Goal: Task Accomplishment & Management: Manage account settings

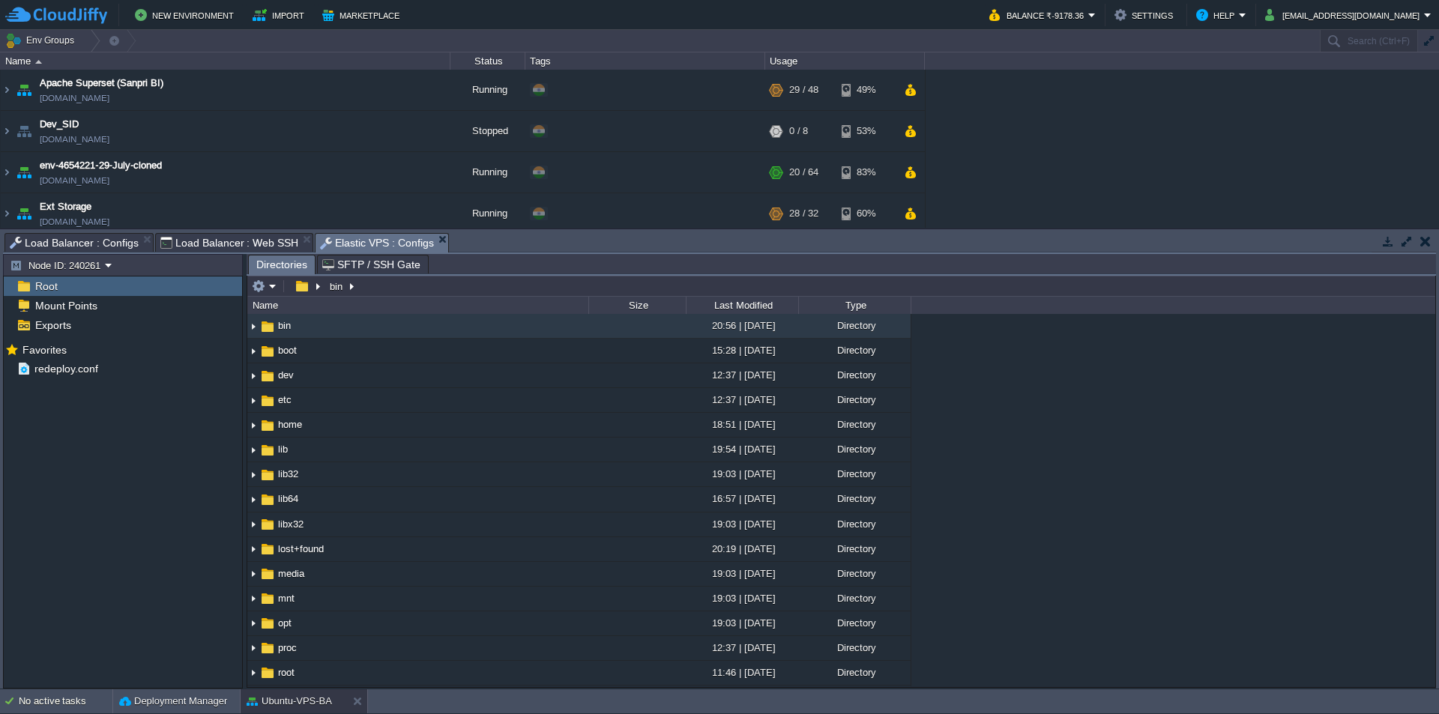
click at [229, 243] on span "Load Balancer : Web SSH" at bounding box center [229, 243] width 139 height 18
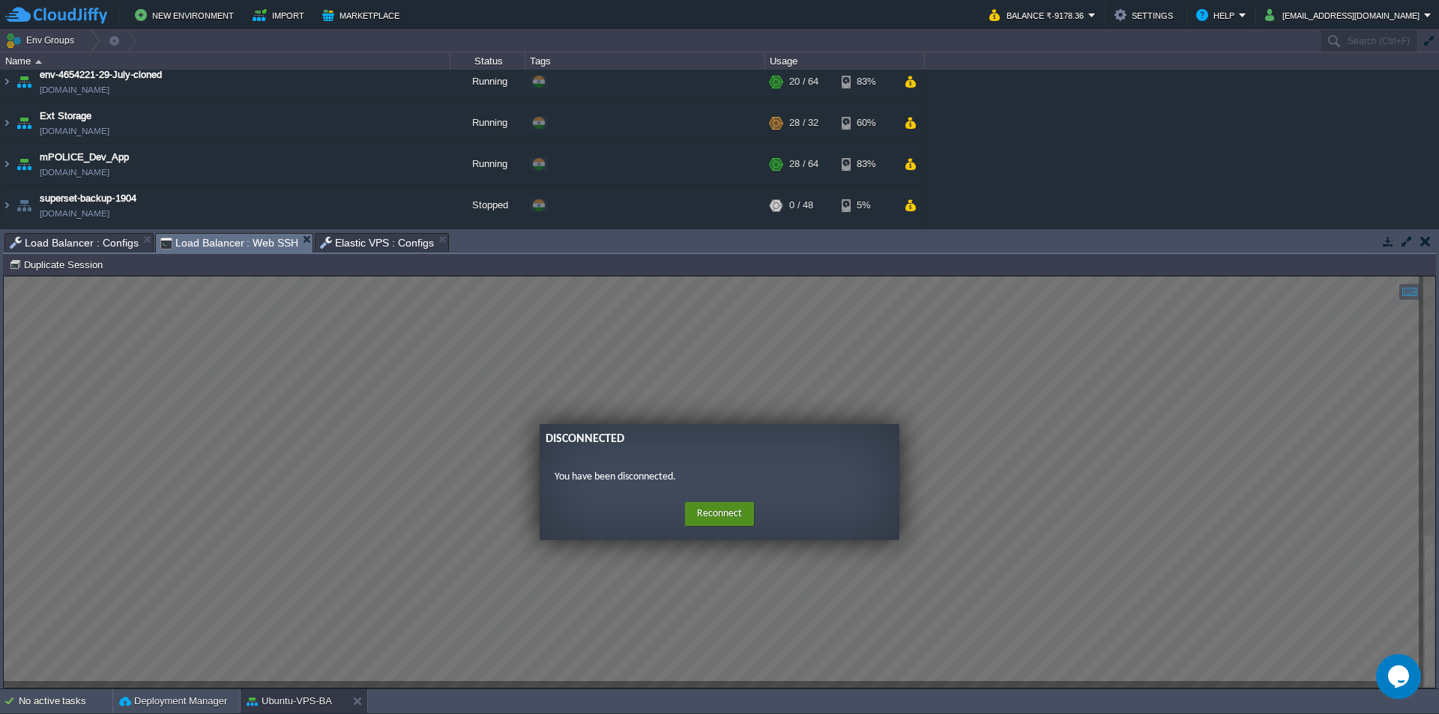
click at [725, 516] on button "Reconnect" at bounding box center [719, 514] width 69 height 24
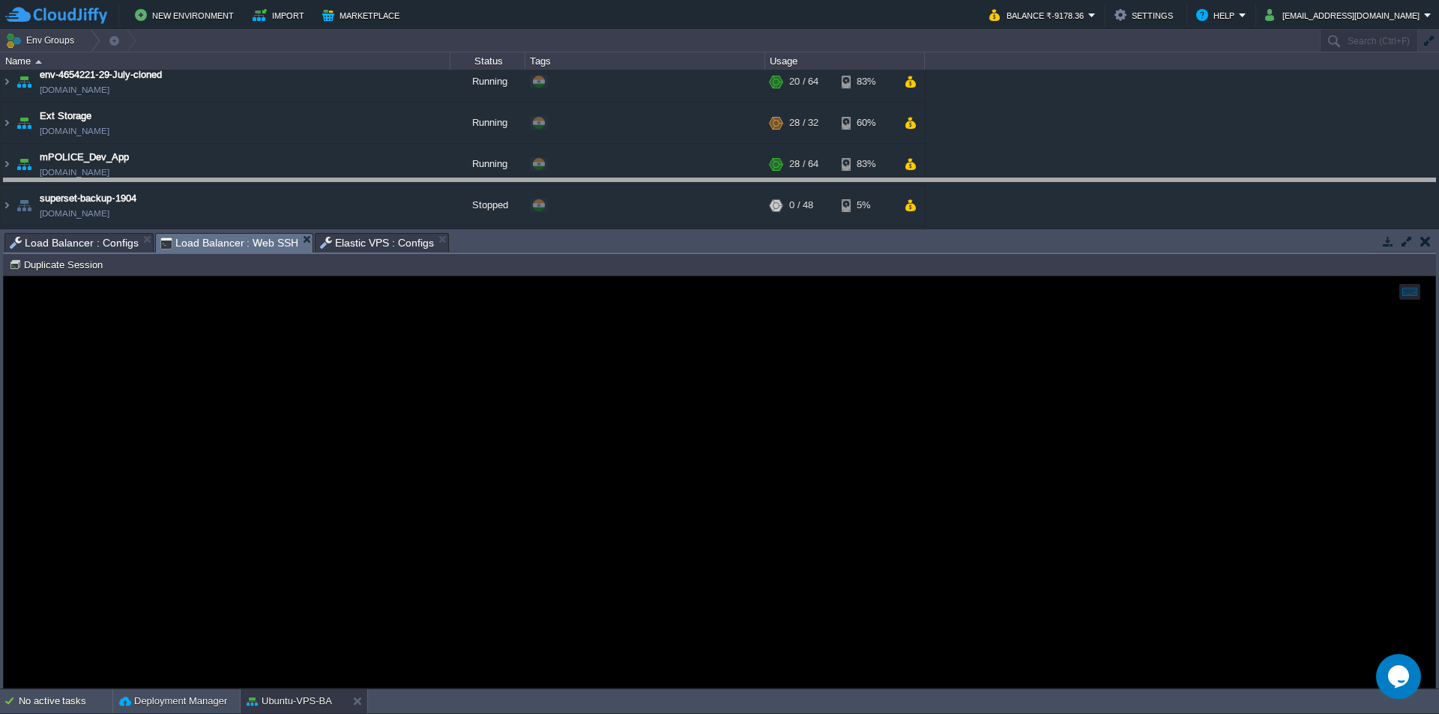
drag, startPoint x: 714, startPoint y: 252, endPoint x: 730, endPoint y: 121, distance: 132.1
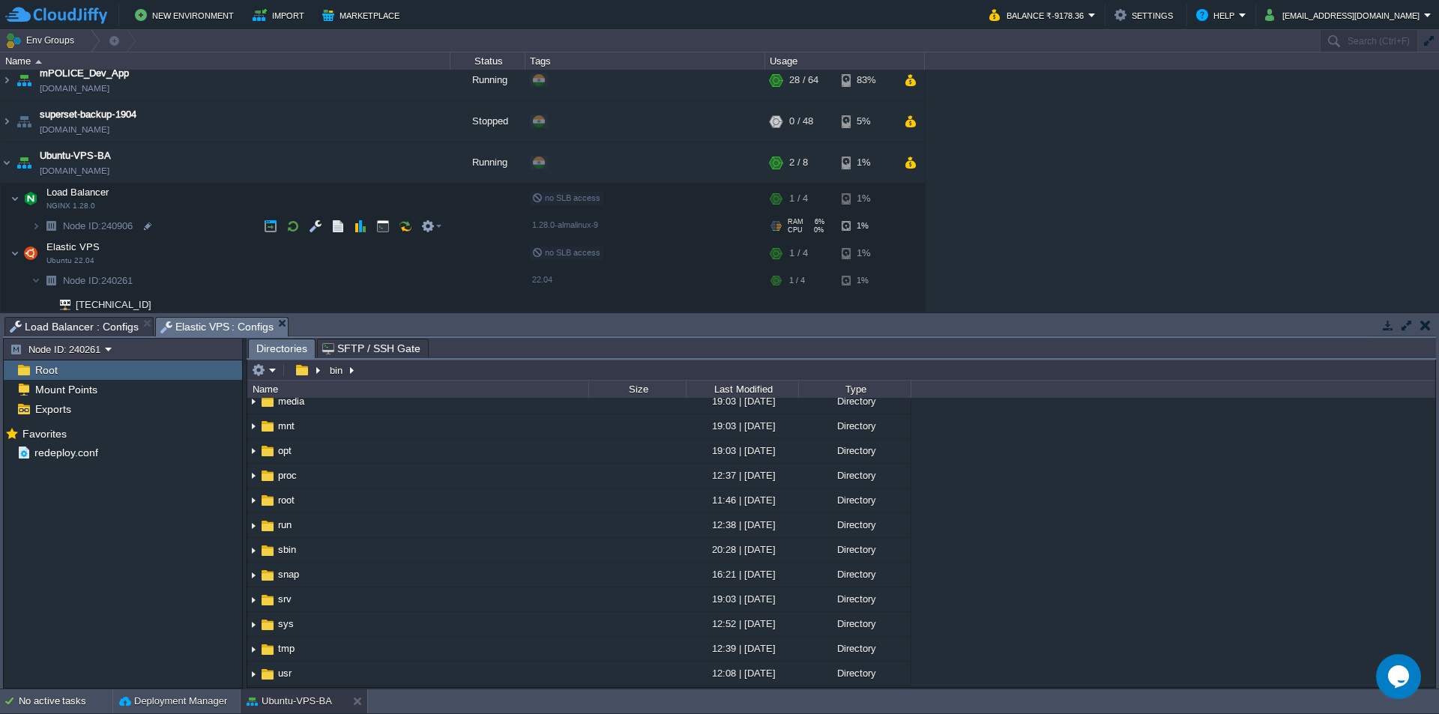
scroll to position [228, 0]
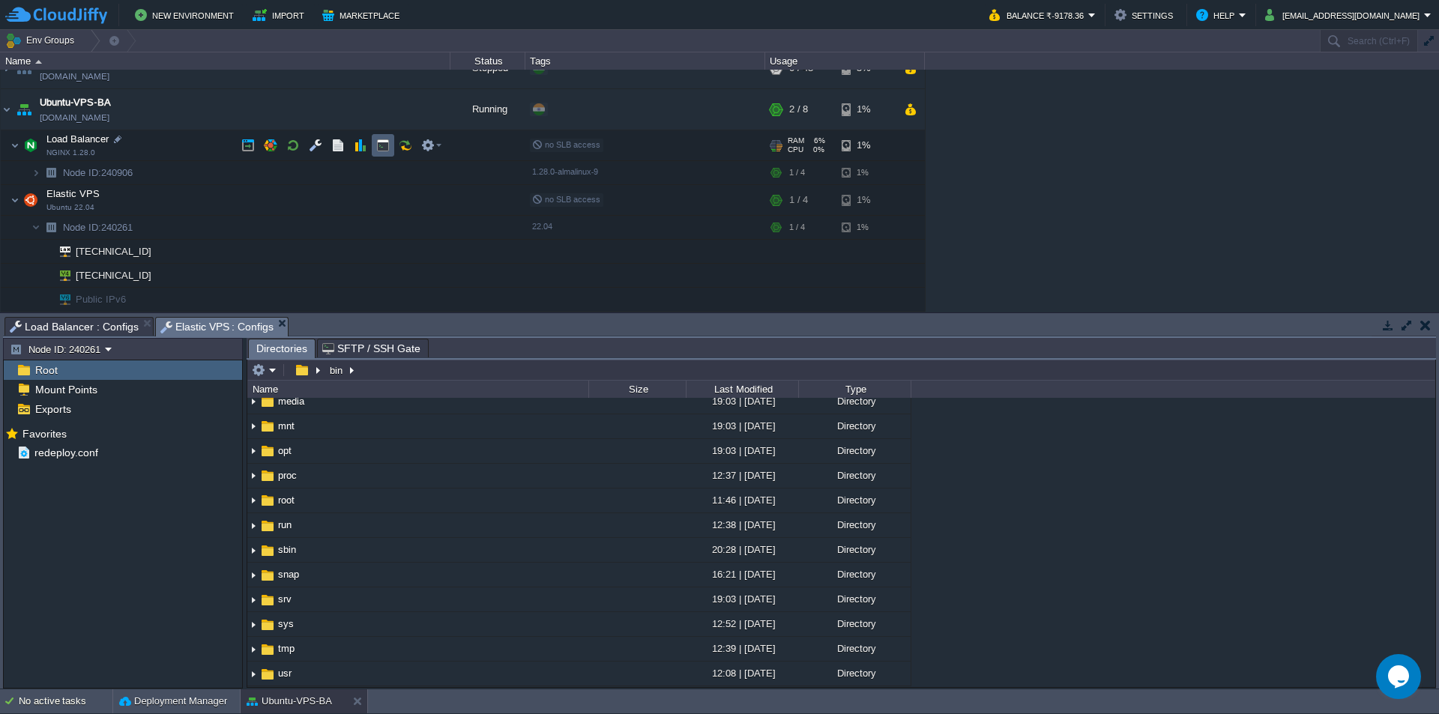
click at [379, 142] on button "button" at bounding box center [382, 145] width 13 height 13
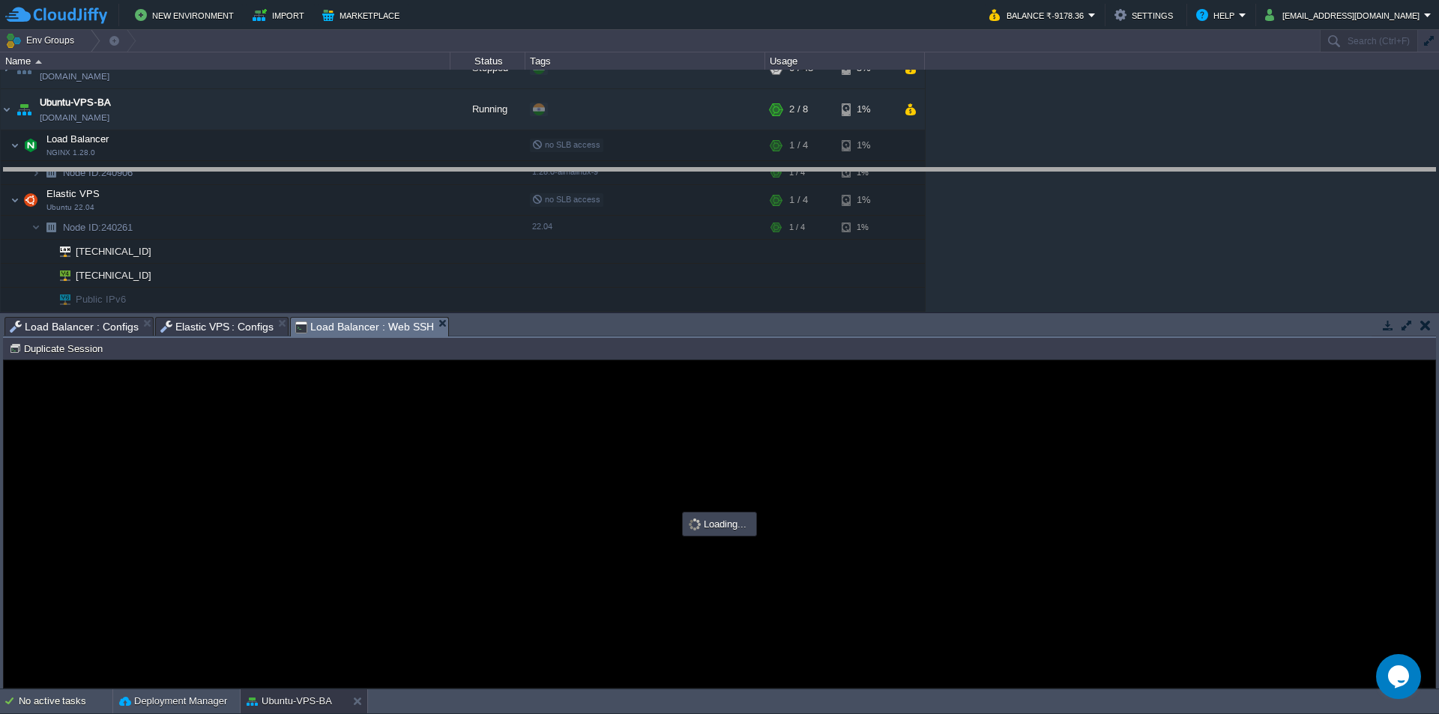
drag, startPoint x: 629, startPoint y: 336, endPoint x: 668, endPoint y: 187, distance: 153.9
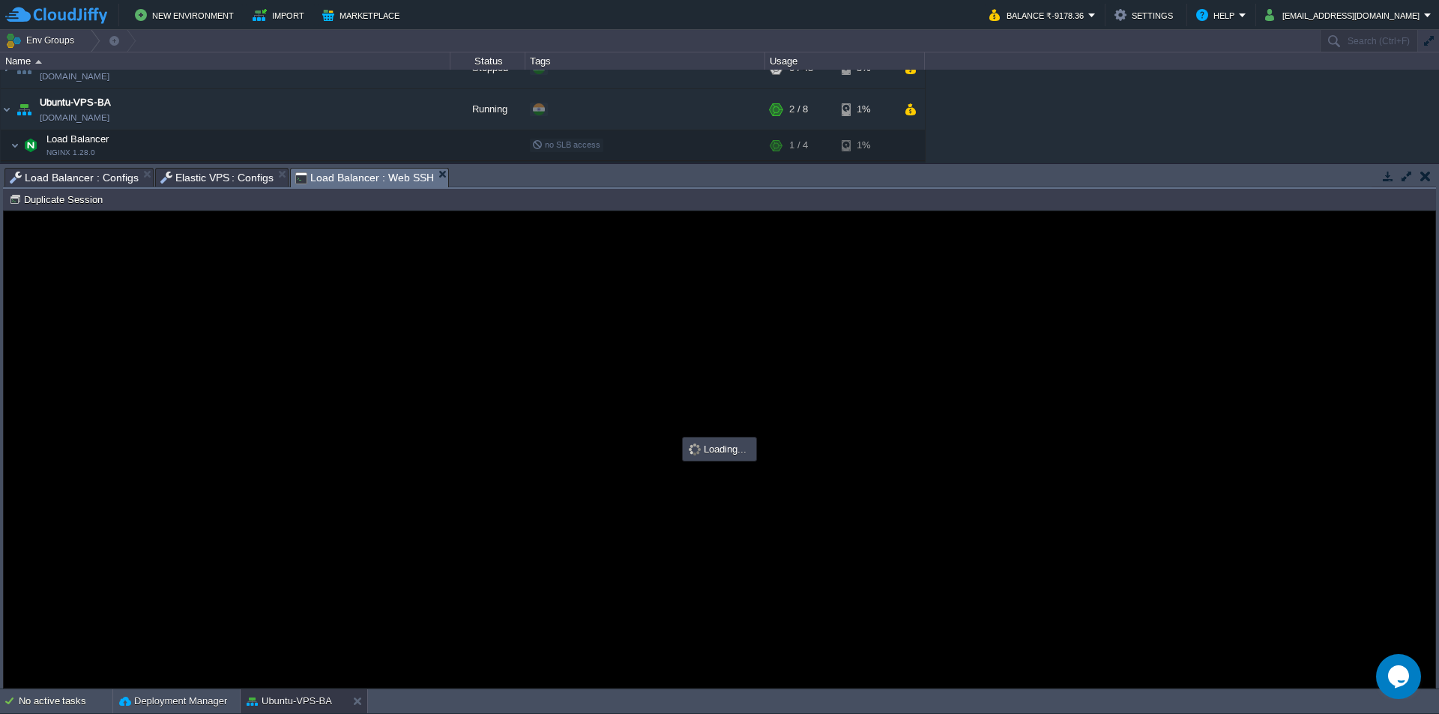
scroll to position [0, 0]
type input "#000000"
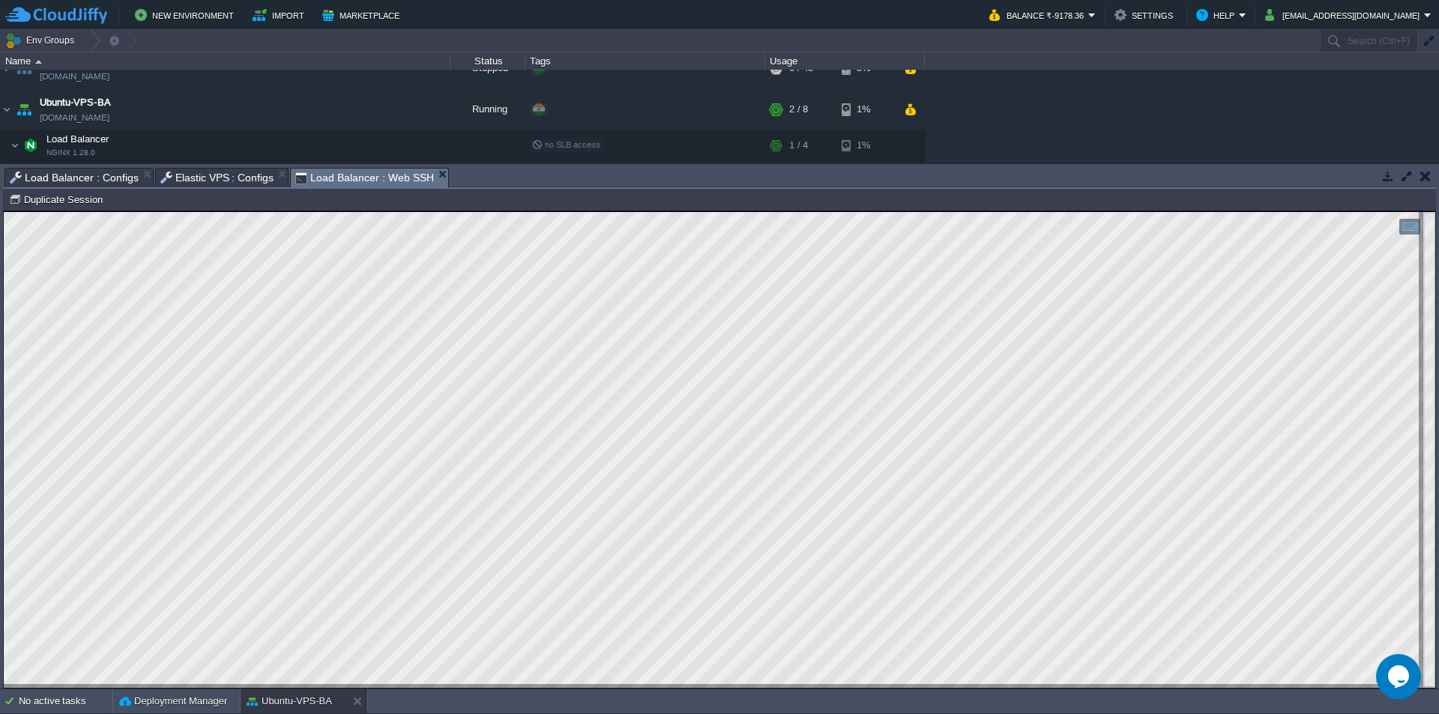
click at [4, 211] on html "Copy: Ctrl + Shift + C Paste: Ctrl + V Settings: Ctrl + Shift + Alt 0" at bounding box center [719, 211] width 1431 height 0
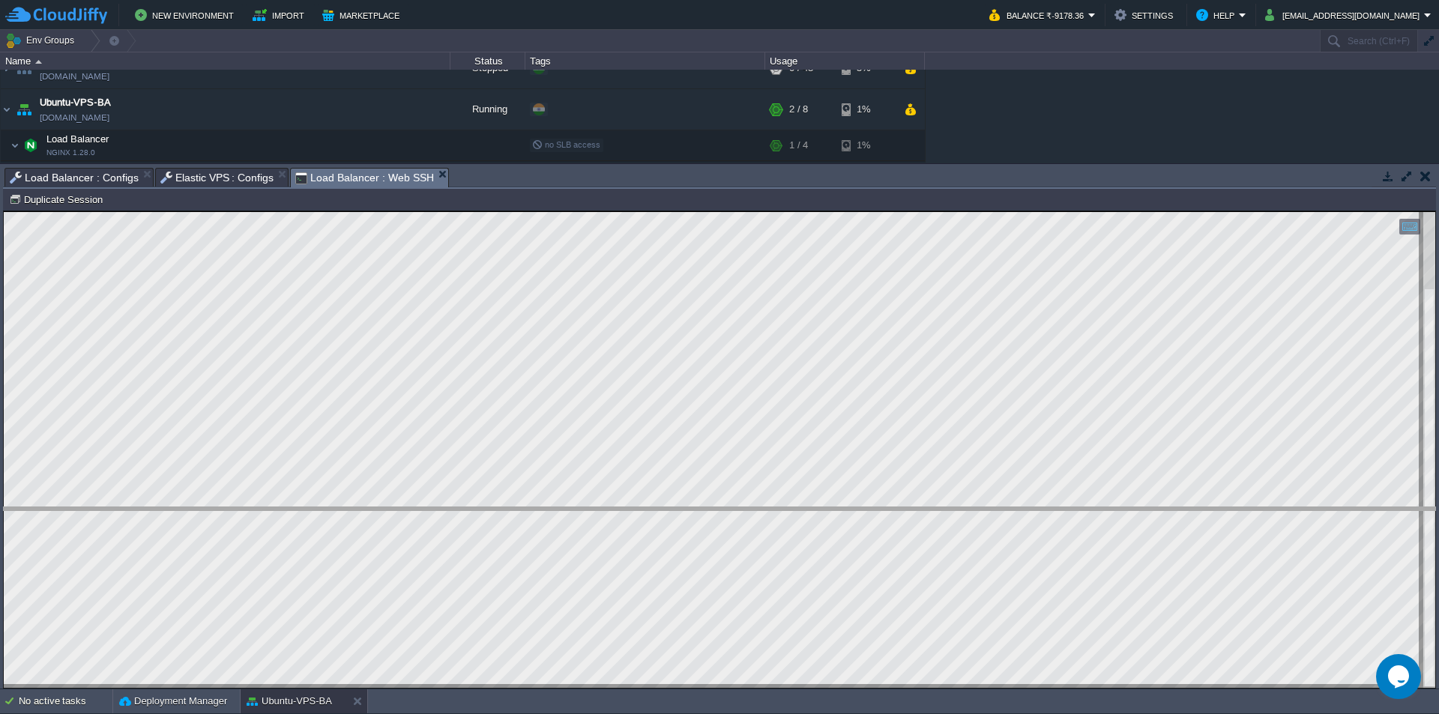
drag, startPoint x: 537, startPoint y: 186, endPoint x: 524, endPoint y: 526, distance: 340.4
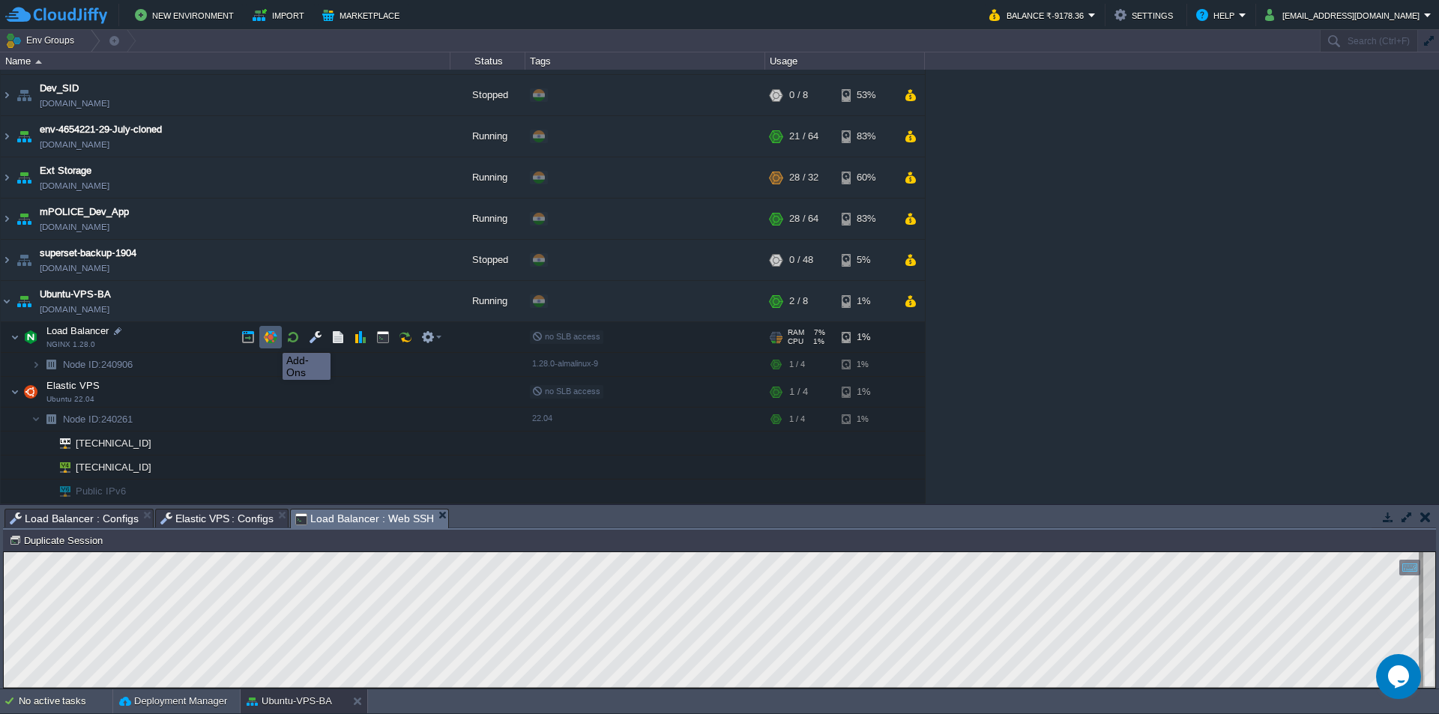
click at [271, 339] on button "button" at bounding box center [270, 336] width 13 height 13
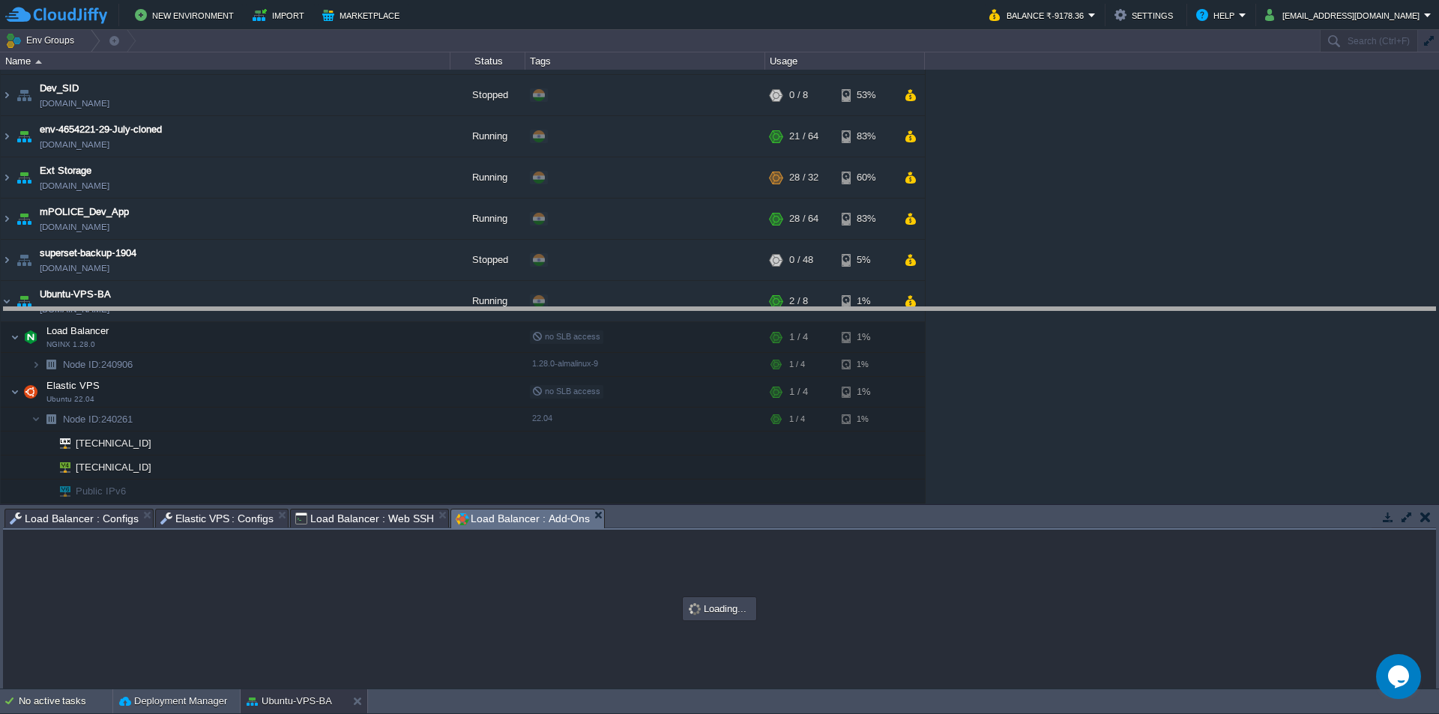
drag, startPoint x: 641, startPoint y: 528, endPoint x: 631, endPoint y: 327, distance: 201.8
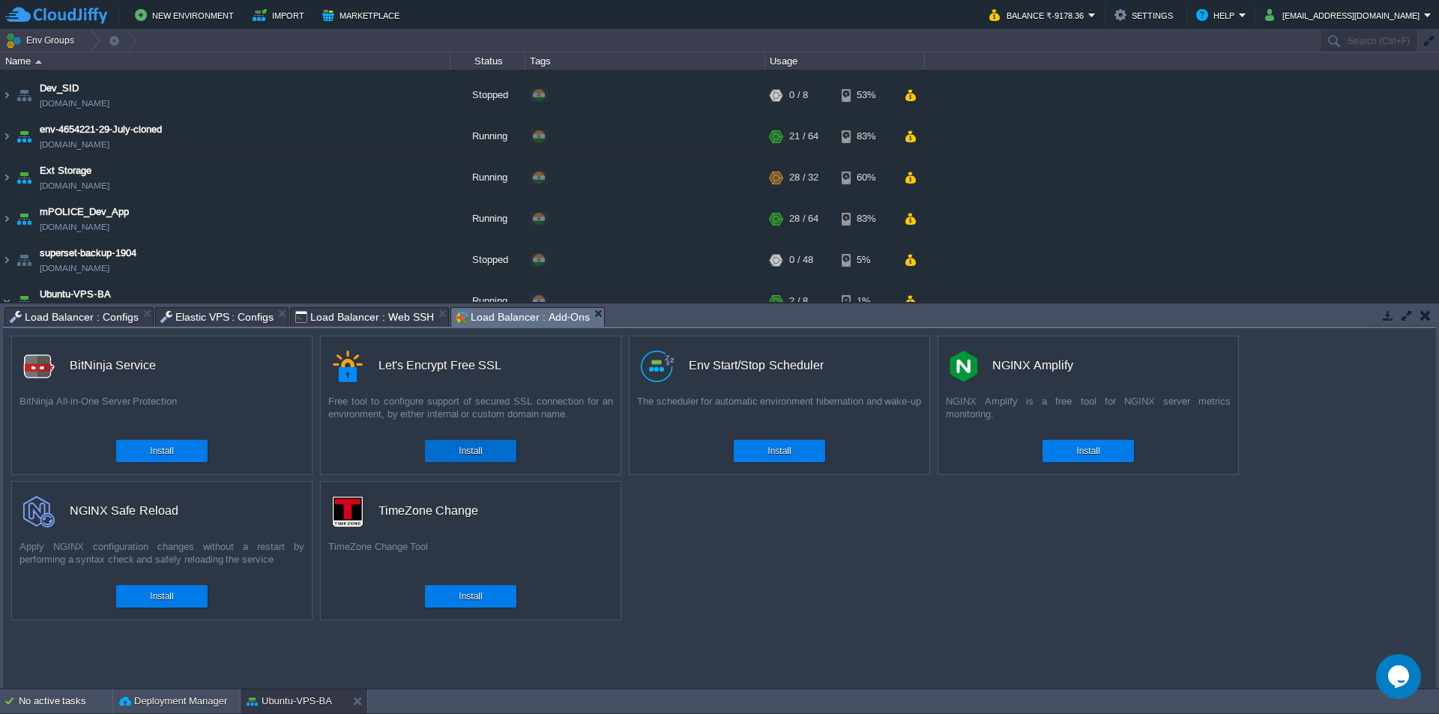
click at [484, 449] on div "Install" at bounding box center [470, 451] width 69 height 22
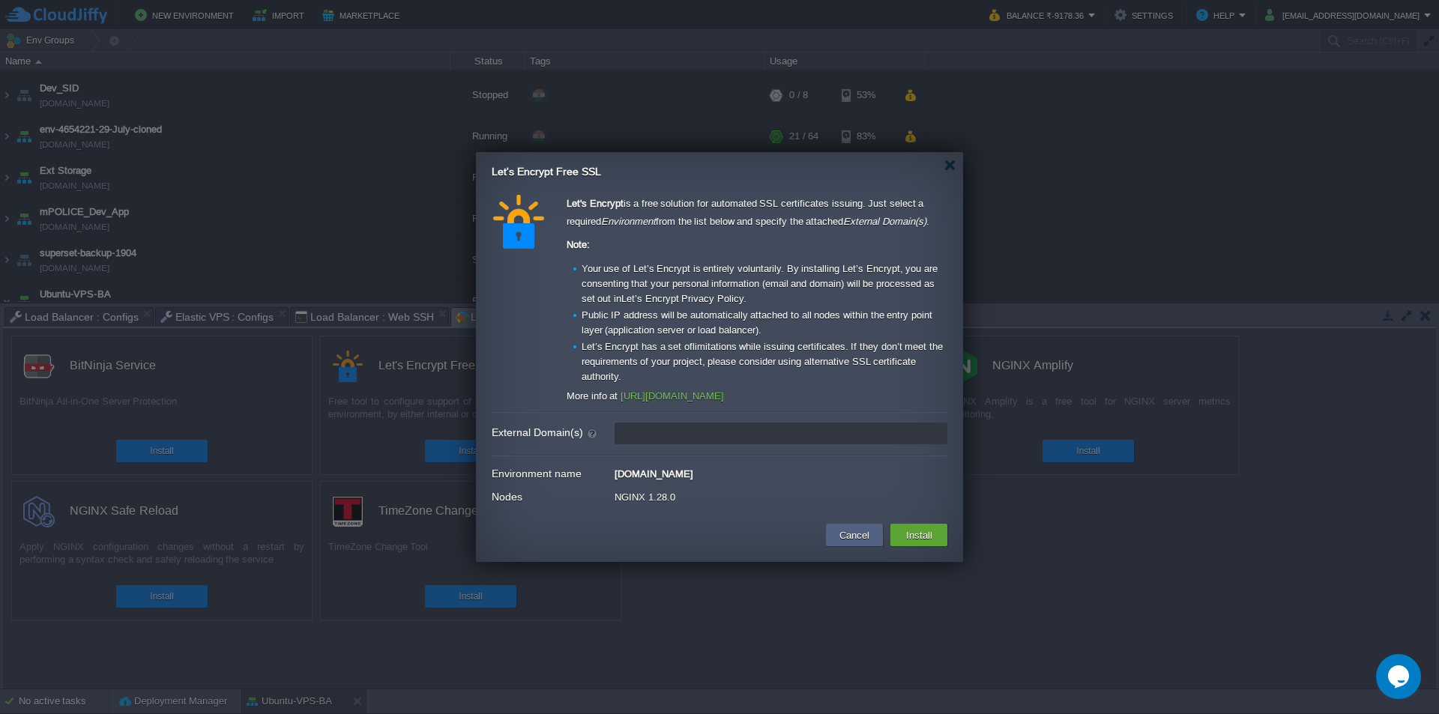
click at [670, 438] on input "External Domain(s)" at bounding box center [780, 434] width 333 height 22
type input "leave blank to get a test certificate for this environment domain"
click at [919, 534] on button "Install" at bounding box center [918, 535] width 35 height 18
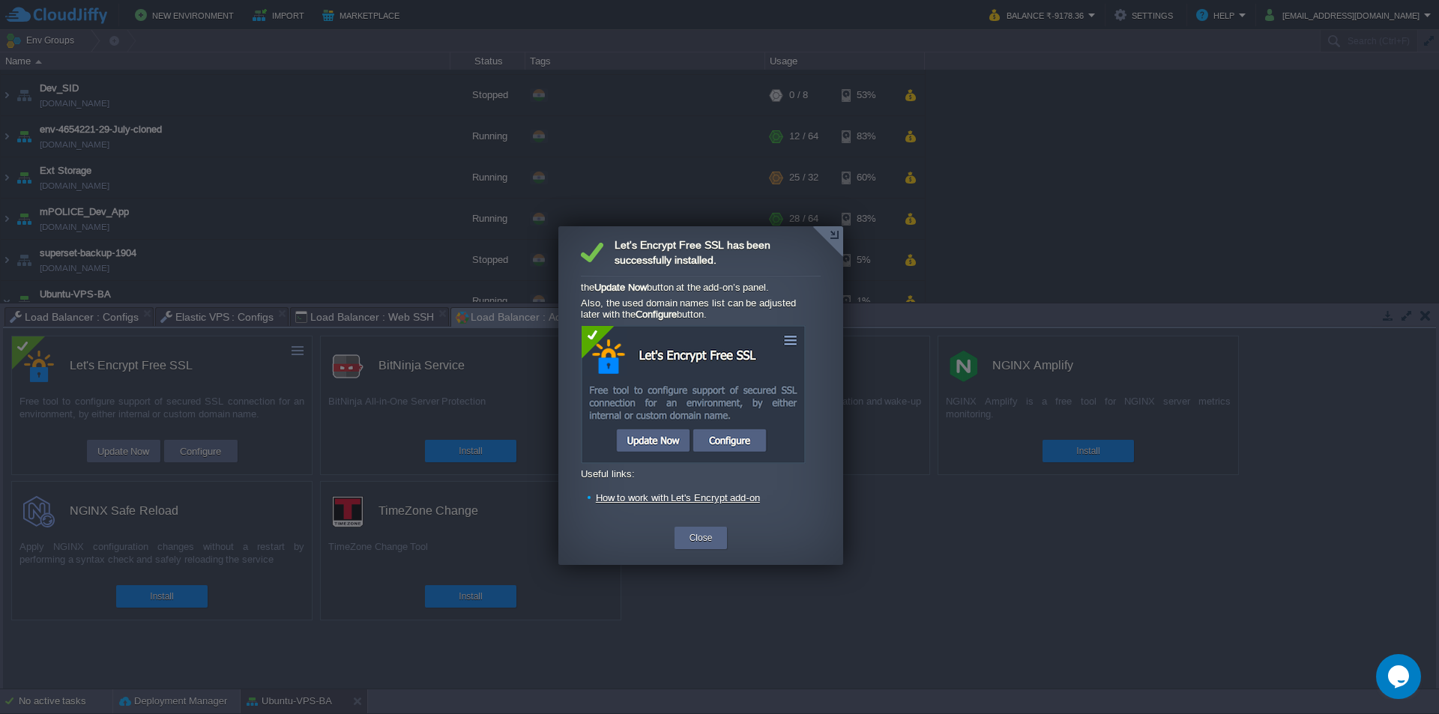
scroll to position [118, 0]
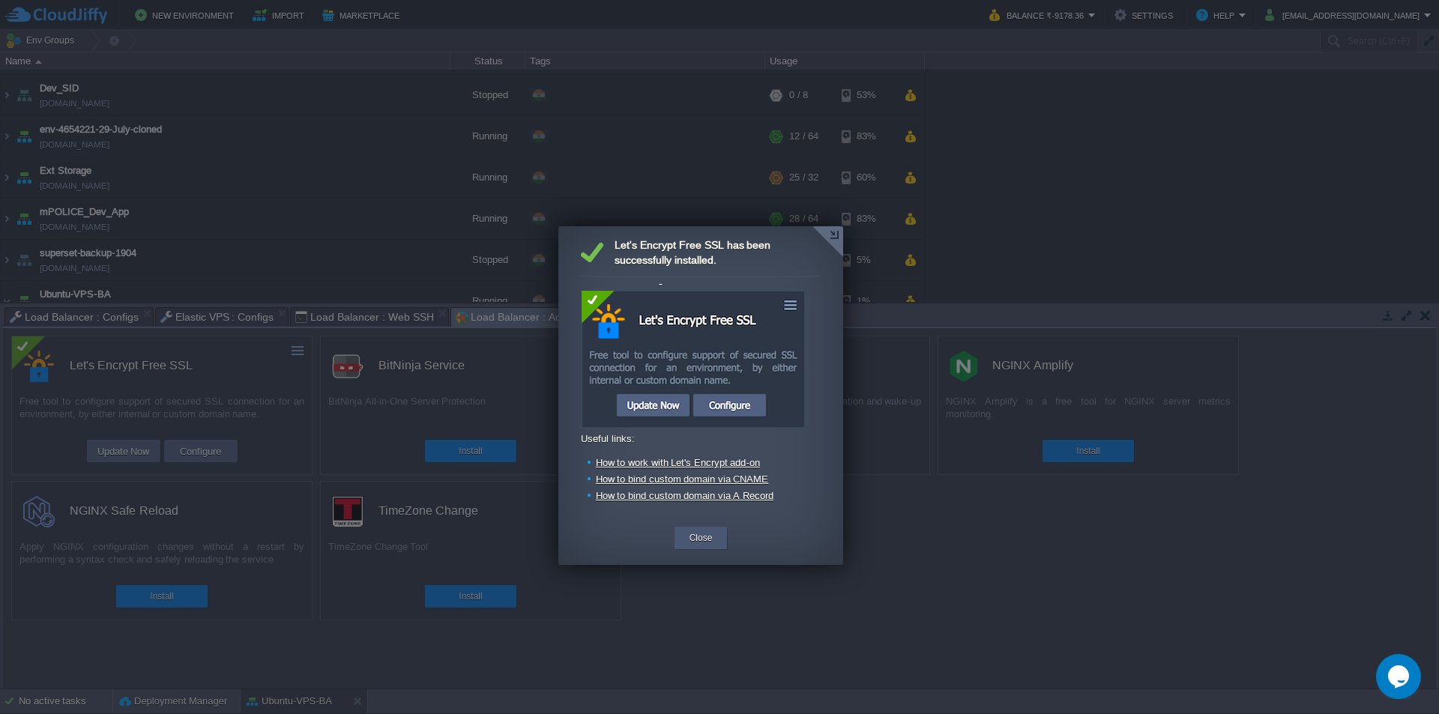
click at [701, 543] on button "Close" at bounding box center [700, 538] width 23 height 15
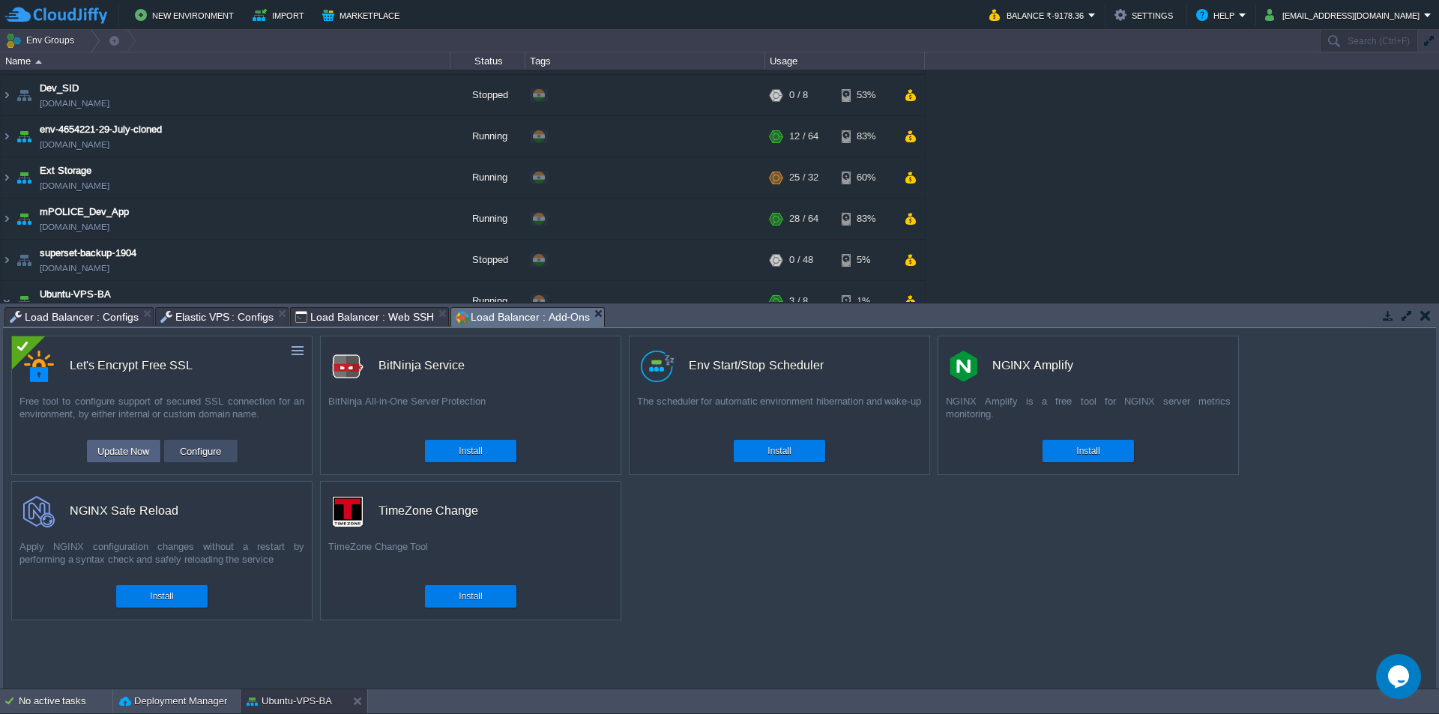
click at [205, 449] on button "Configure" at bounding box center [200, 451] width 50 height 18
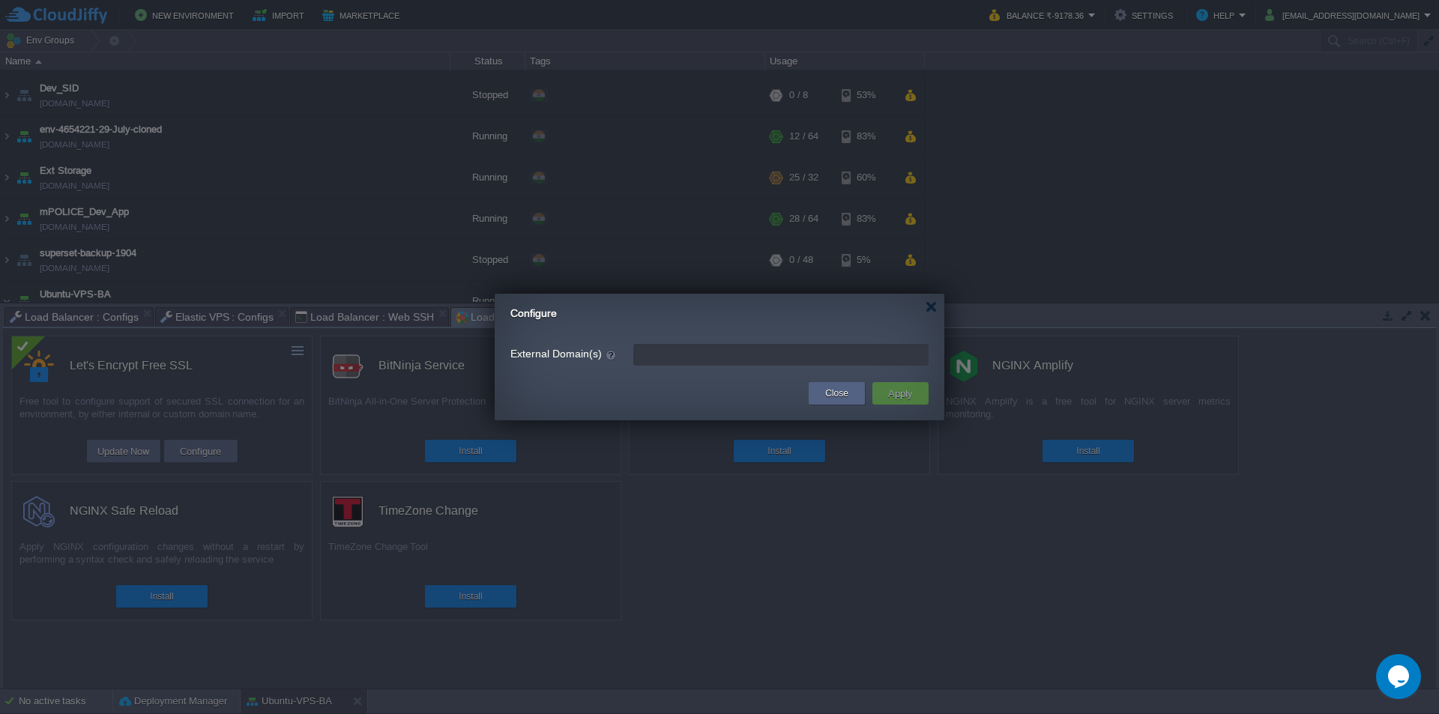
click at [722, 354] on input "External Domain(s)" at bounding box center [780, 355] width 295 height 22
paste input "[DOMAIN_NAME]"
type input "[DOMAIN_NAME]"
click at [895, 392] on button "Apply" at bounding box center [900, 393] width 34 height 18
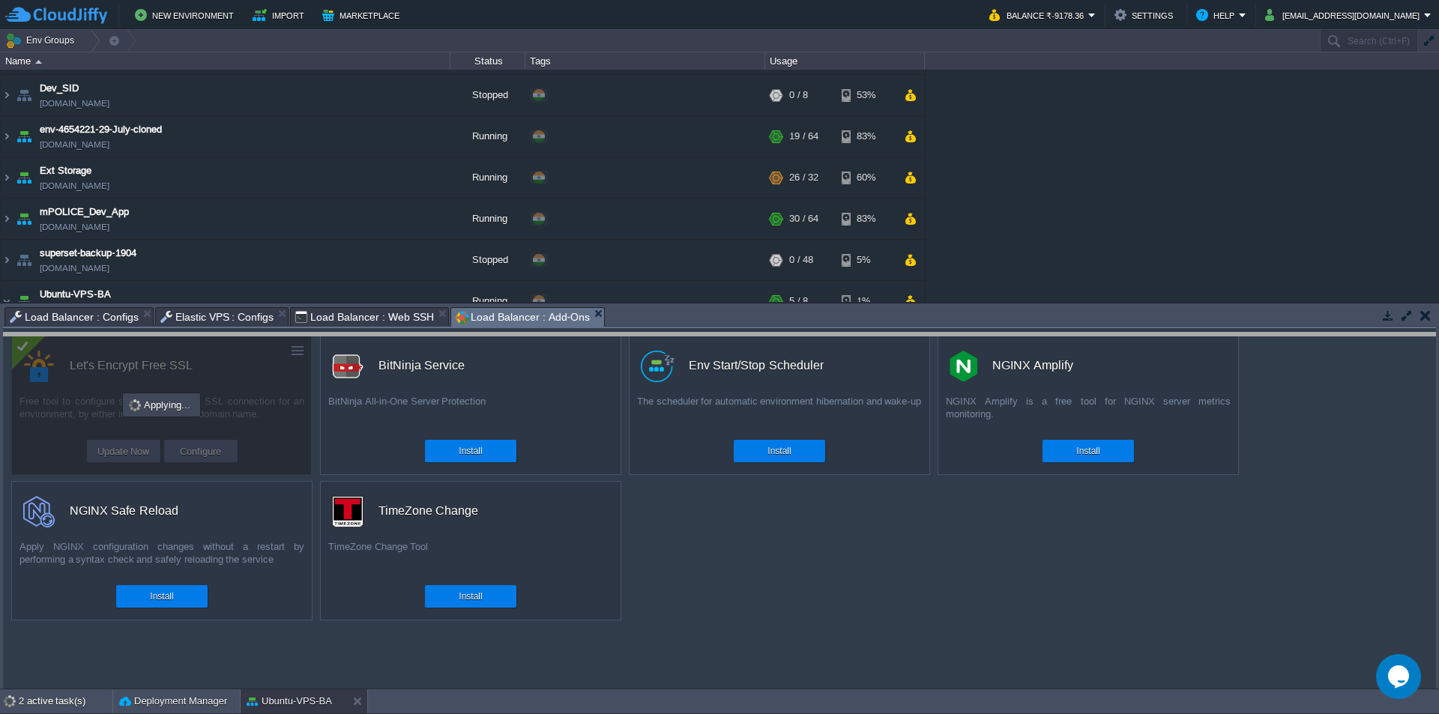
drag, startPoint x: 653, startPoint y: 326, endPoint x: 656, endPoint y: 465, distance: 138.6
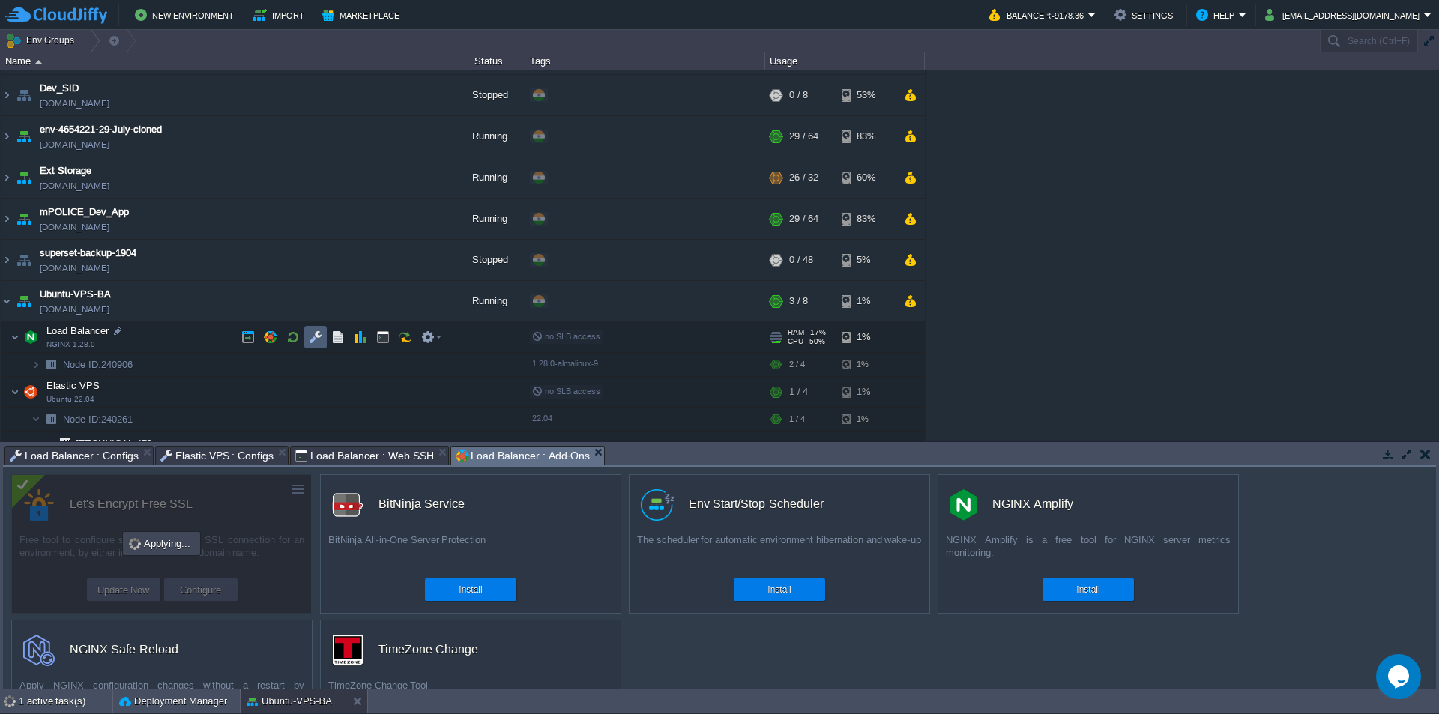
click at [320, 340] on button "button" at bounding box center [315, 336] width 13 height 13
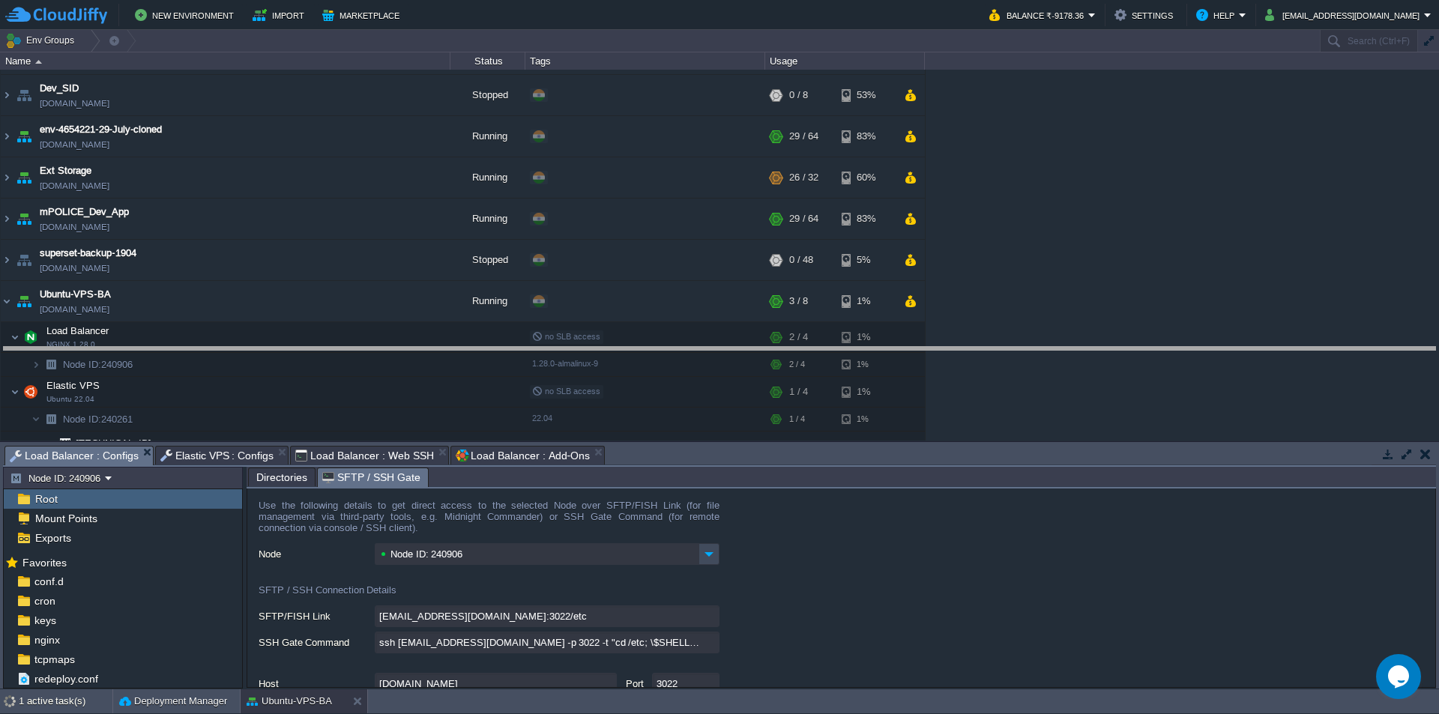
drag, startPoint x: 617, startPoint y: 465, endPoint x: 668, endPoint y: 221, distance: 248.8
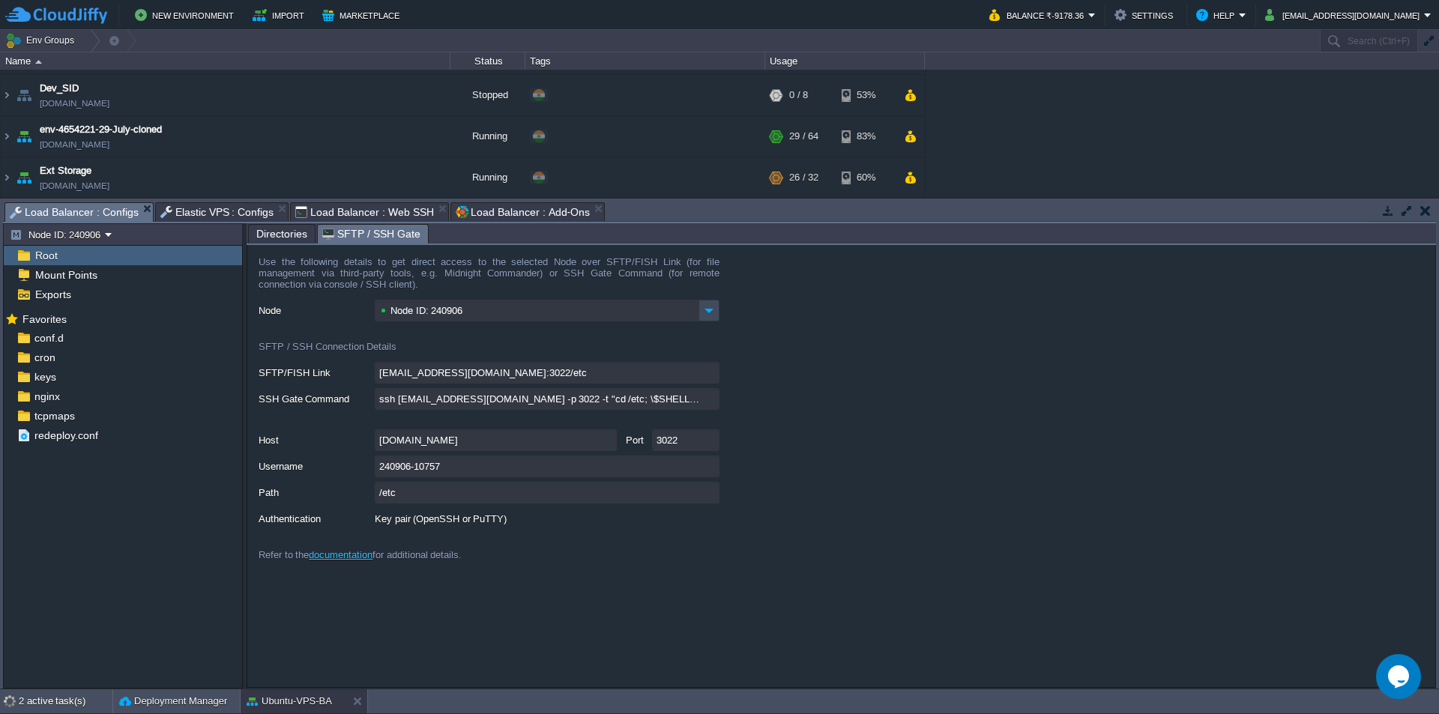
click at [55, 253] on span "Root" at bounding box center [46, 255] width 28 height 13
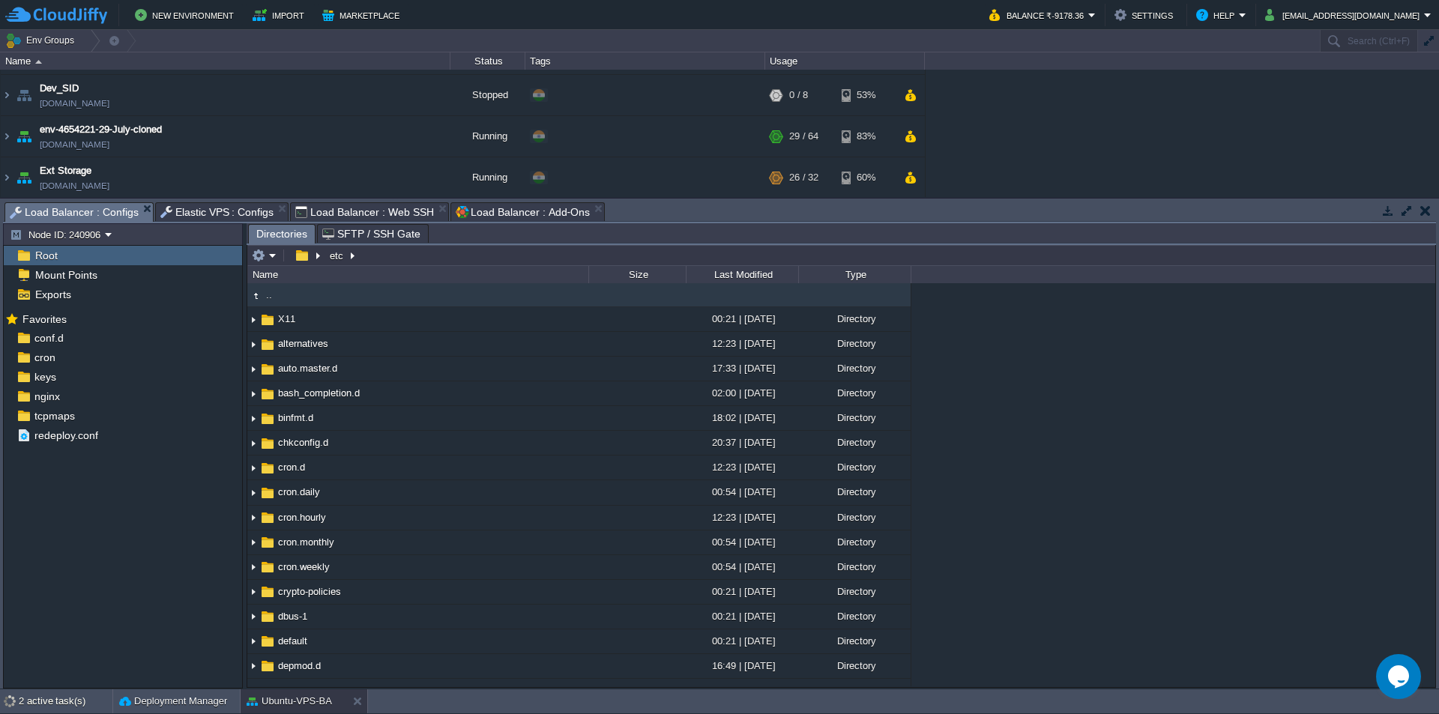
type input "/etc"
click at [383, 256] on input "/etc" at bounding box center [841, 255] width 1188 height 21
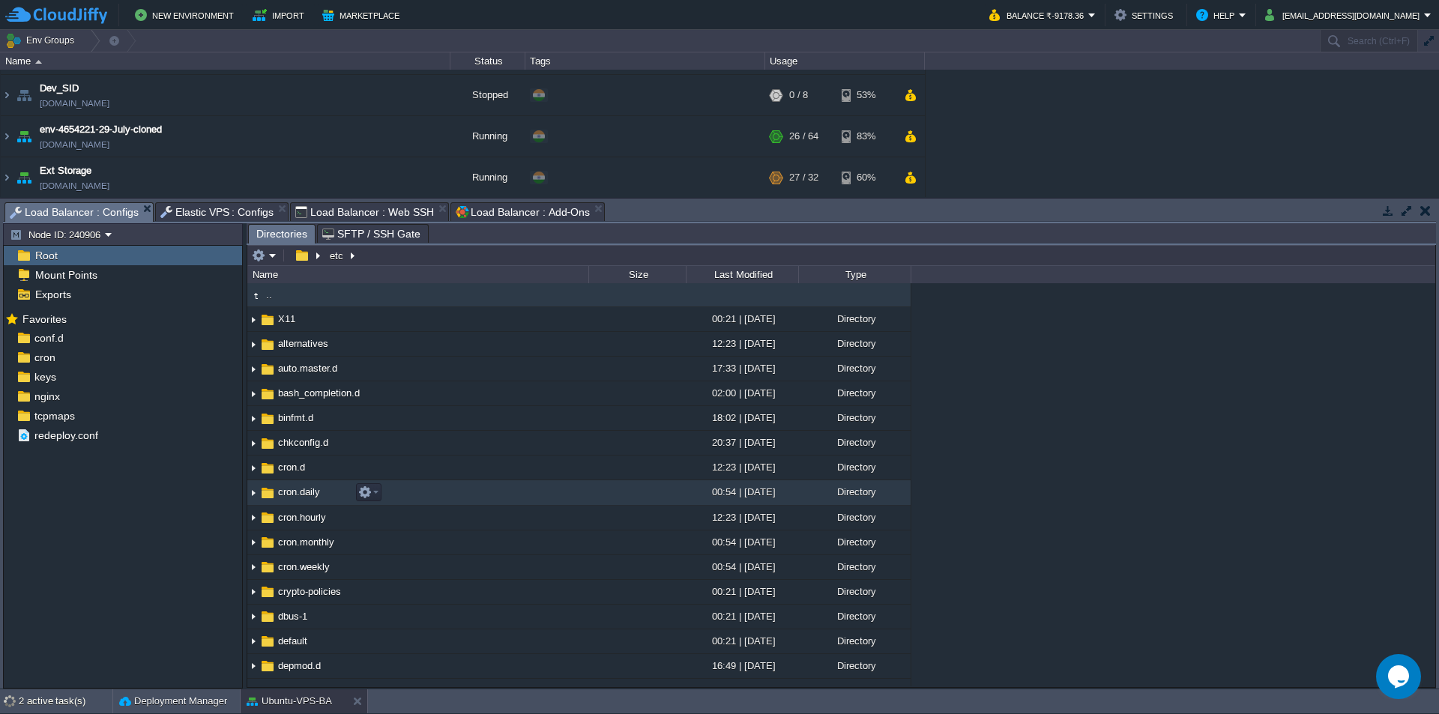
scroll to position [247, 0]
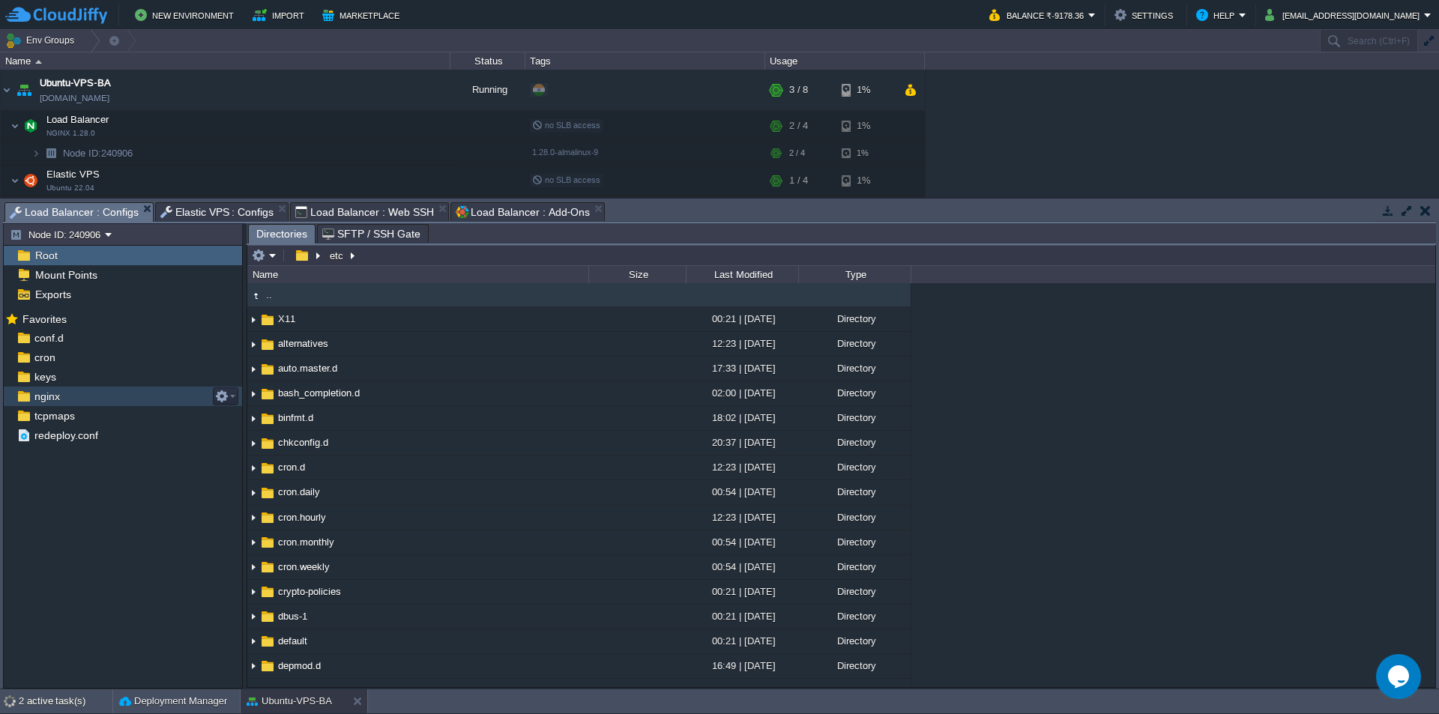
click at [52, 392] on span "nginx" at bounding box center [46, 396] width 31 height 13
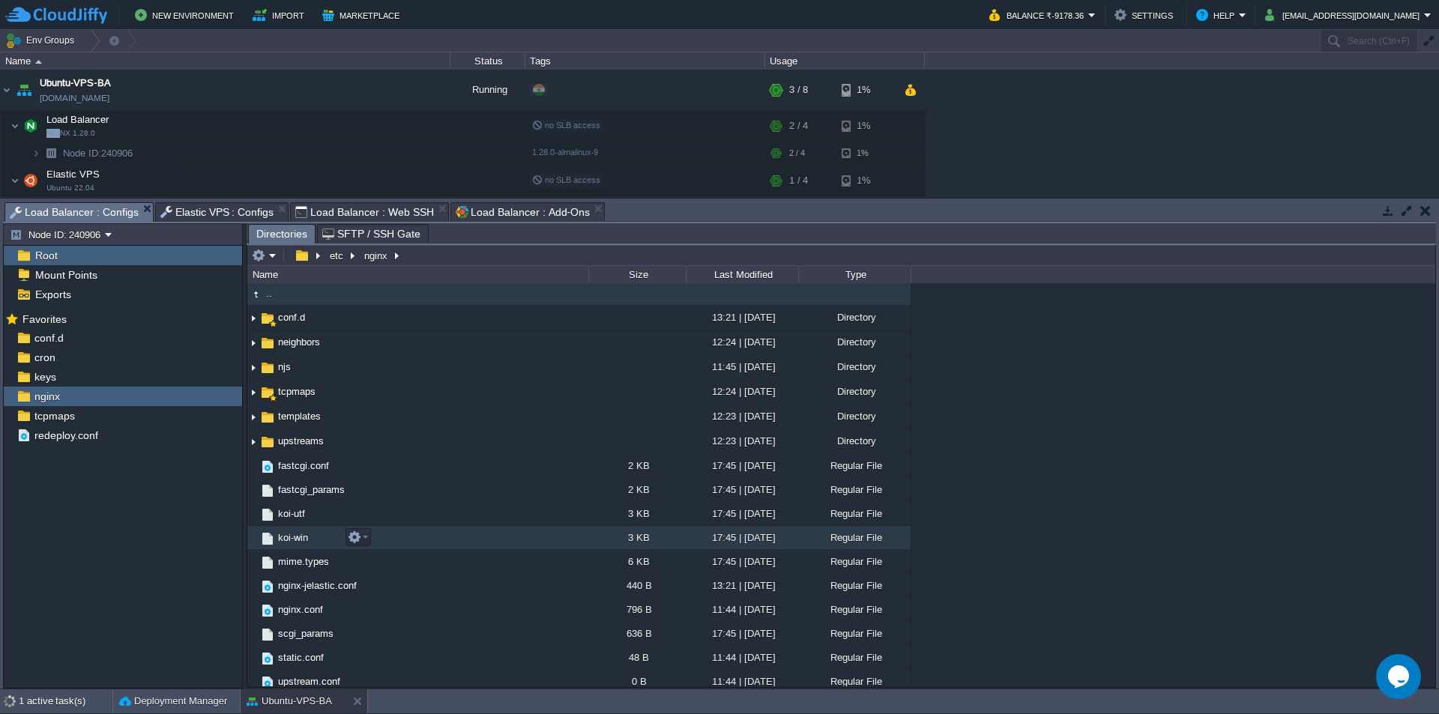
scroll to position [0, 0]
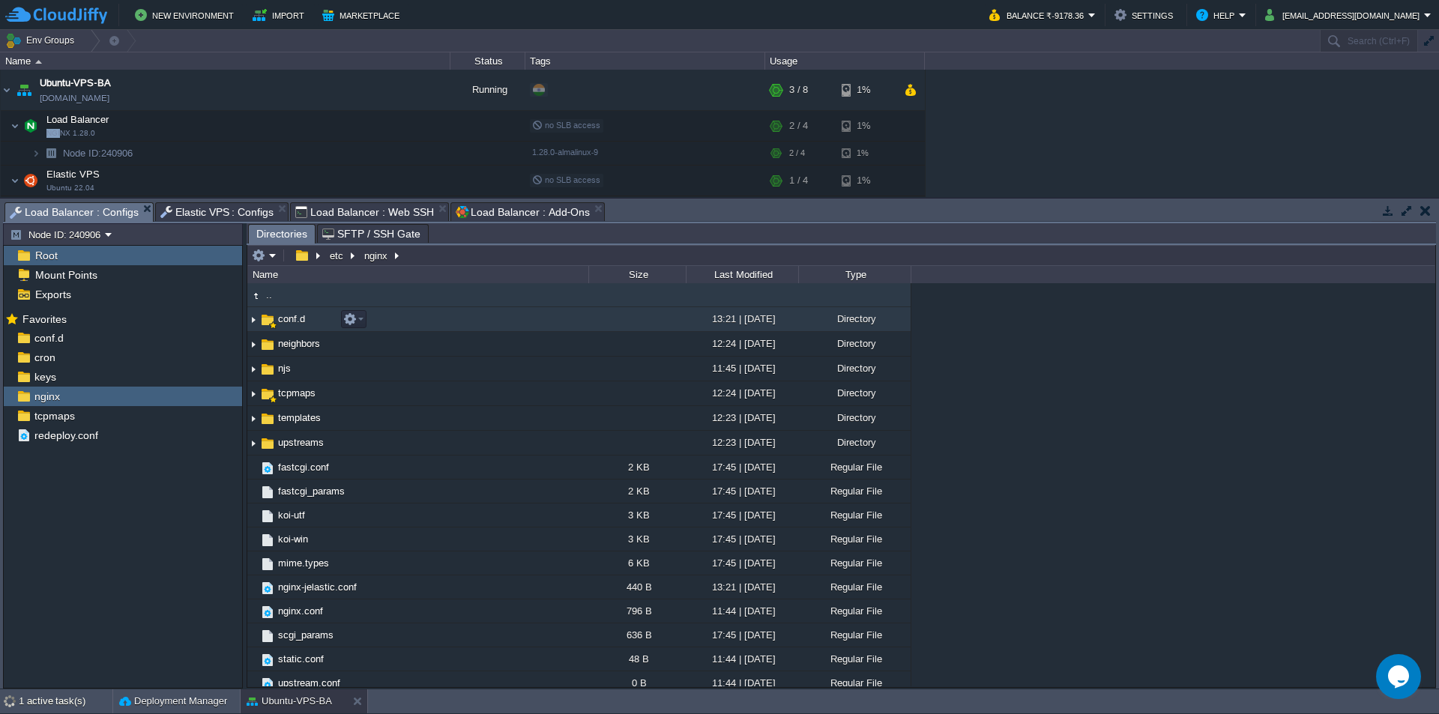
click at [285, 323] on span "conf.d" at bounding box center [291, 318] width 31 height 13
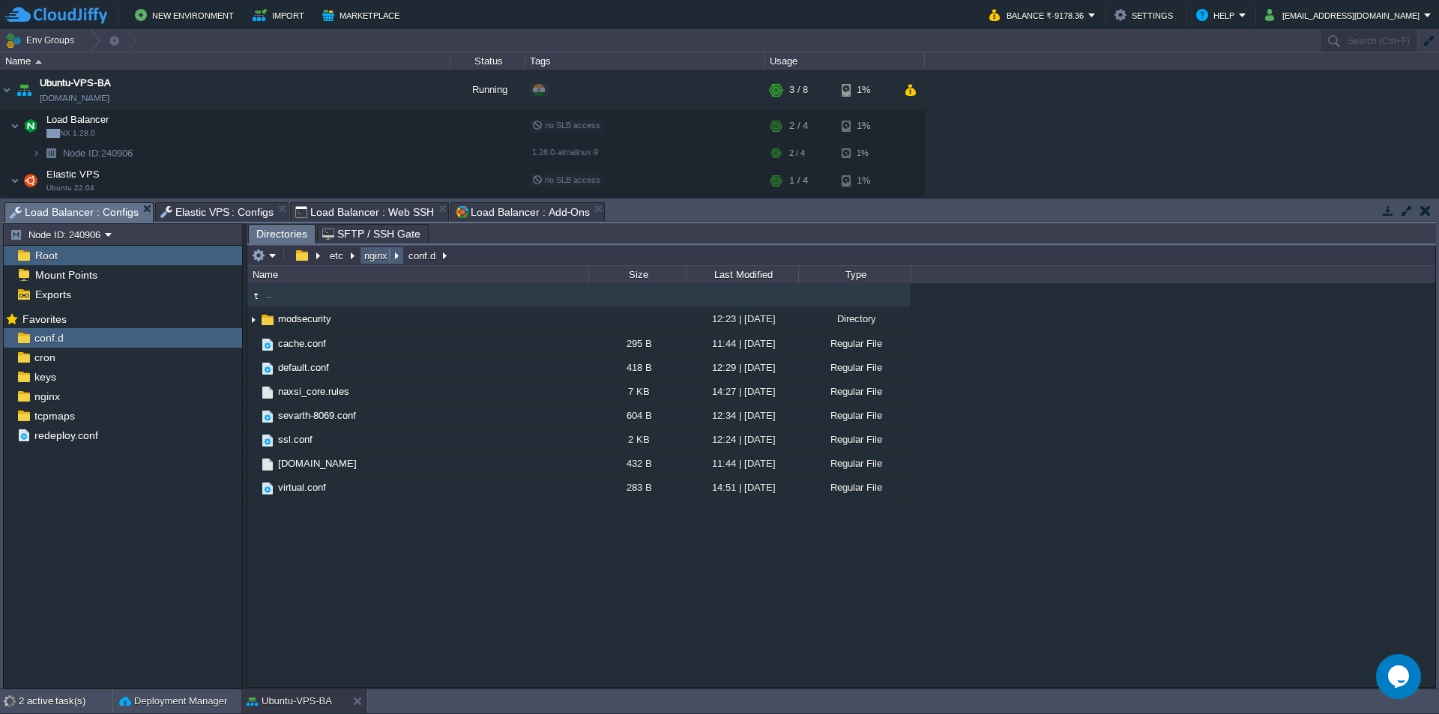
click at [375, 257] on button "nginx" at bounding box center [376, 255] width 29 height 13
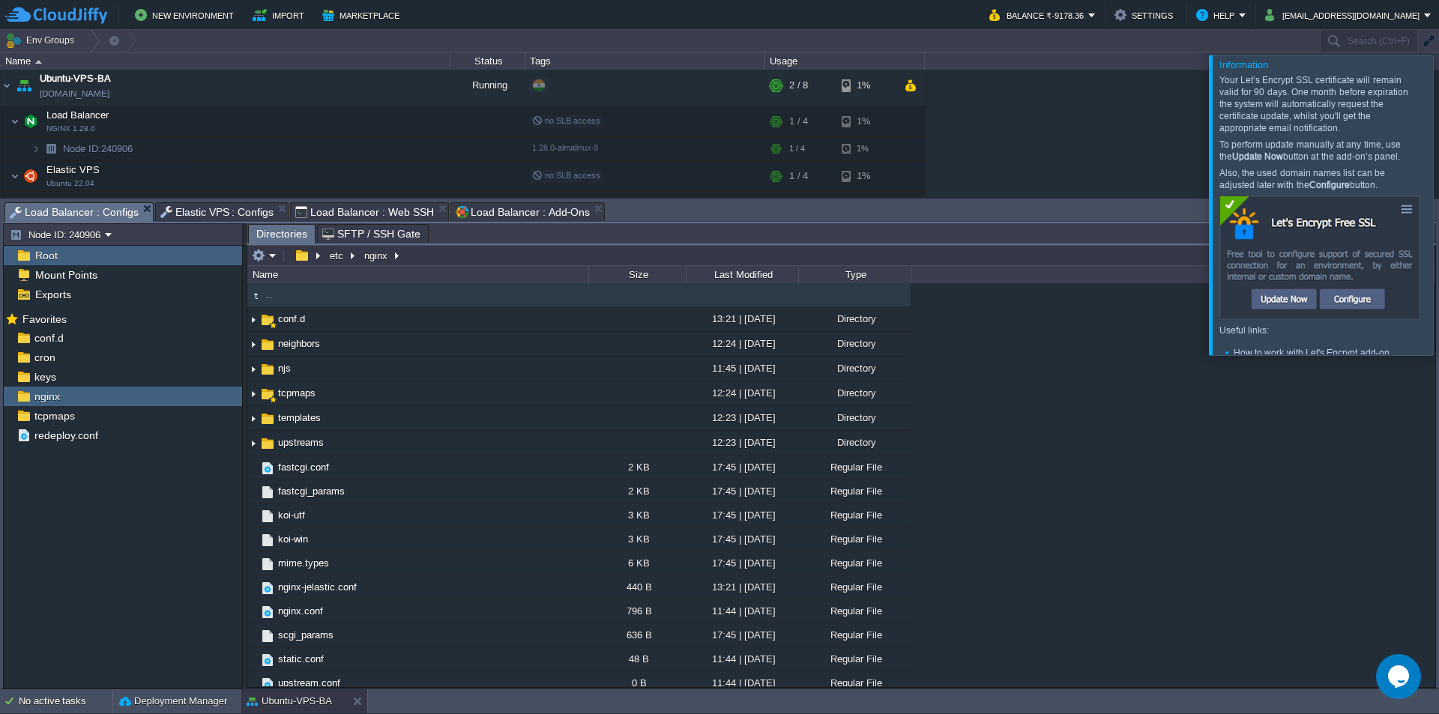
scroll to position [161, 0]
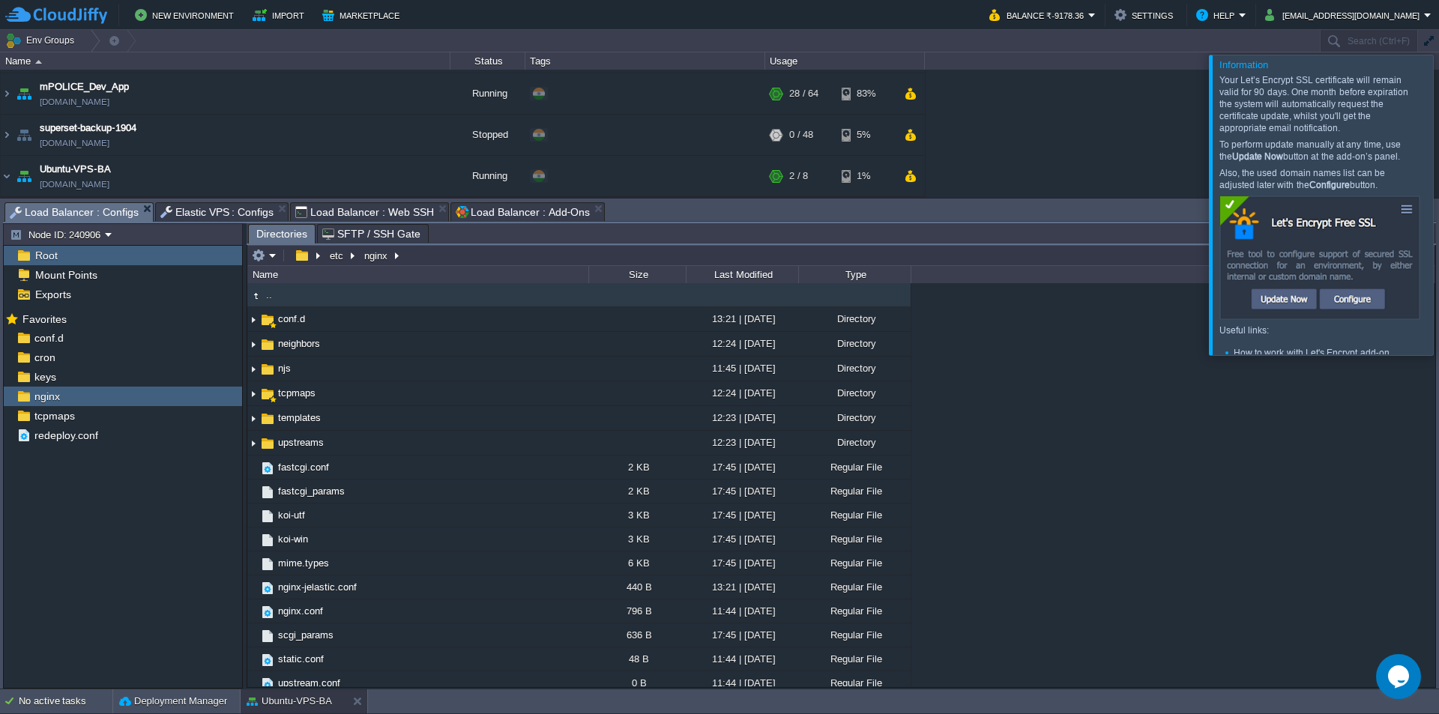
click at [496, 212] on span "Load Balancer : Add-Ons" at bounding box center [523, 212] width 134 height 18
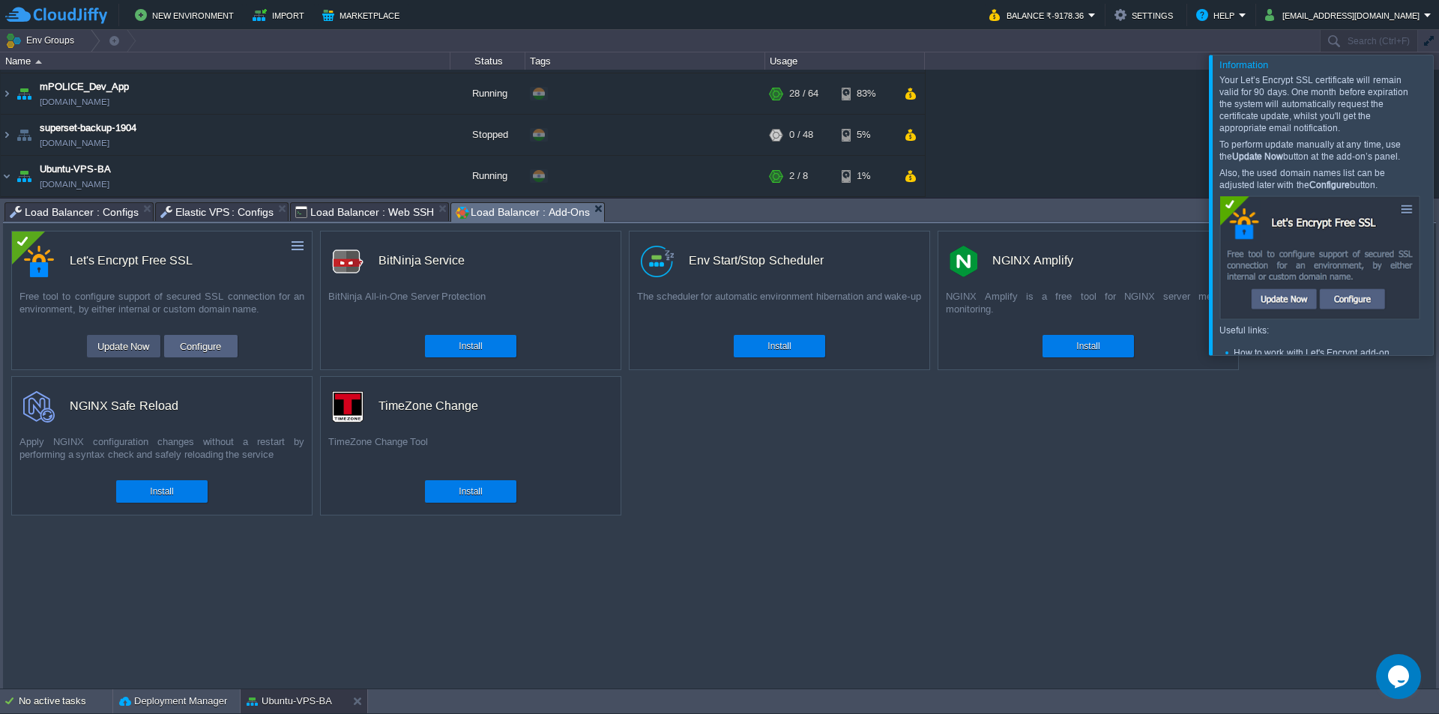
click at [128, 347] on button "Update Now" at bounding box center [123, 346] width 61 height 18
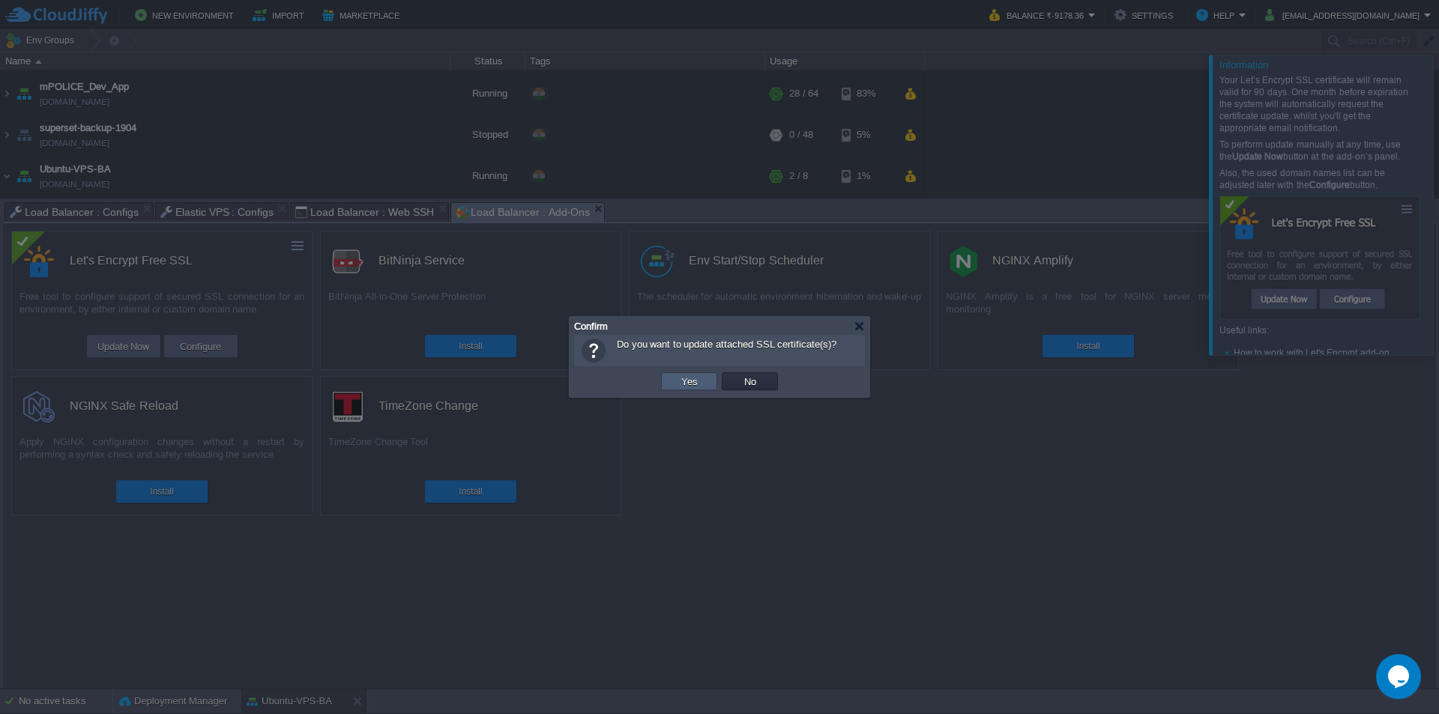
click at [688, 384] on button "Yes" at bounding box center [689, 381] width 25 height 13
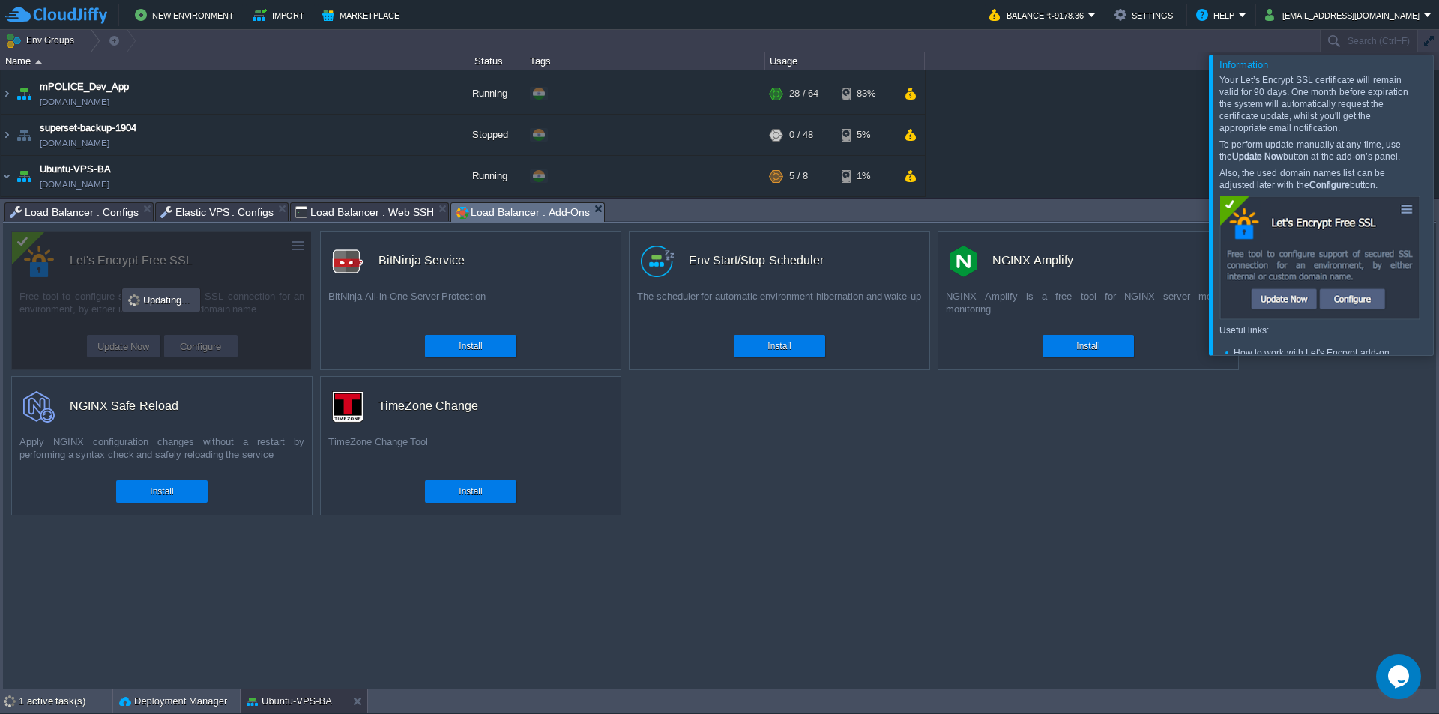
click at [1438, 190] on div at bounding box center [1457, 205] width 0 height 300
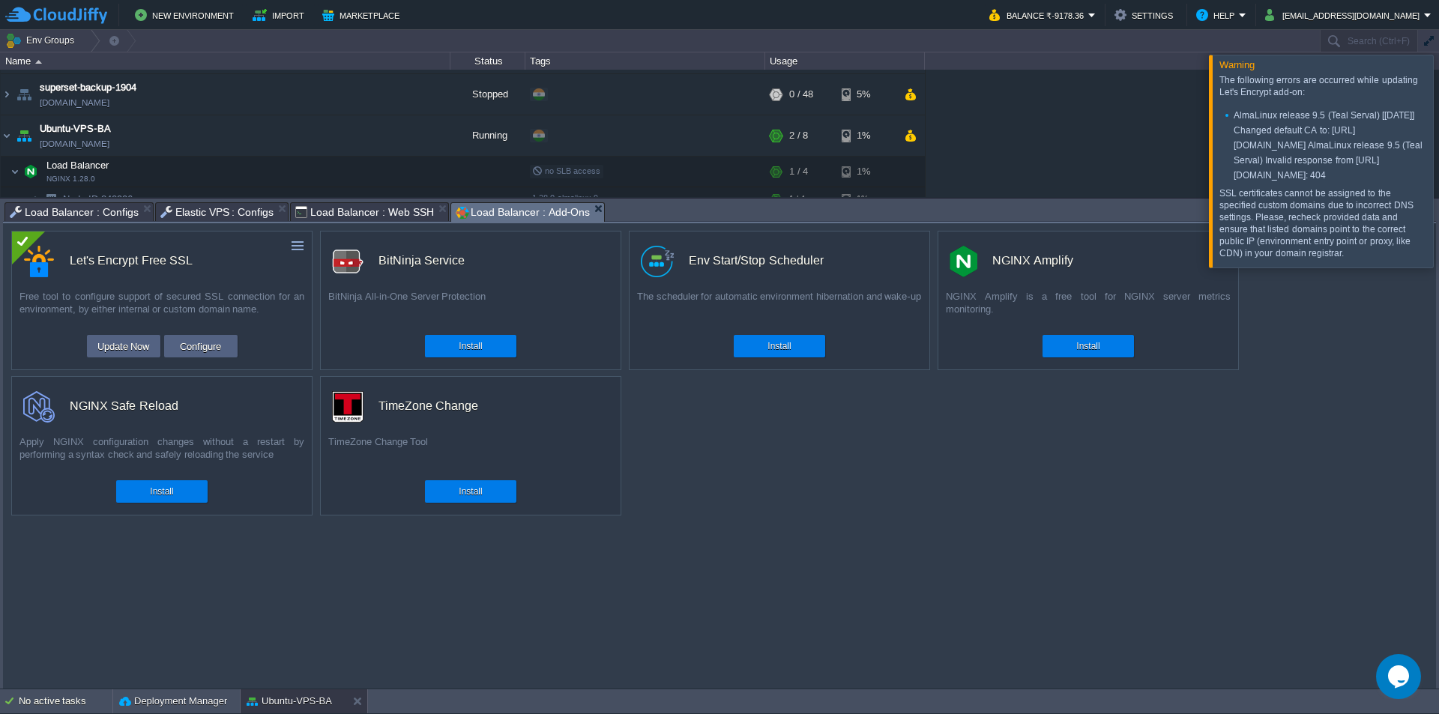
scroll to position [183, 0]
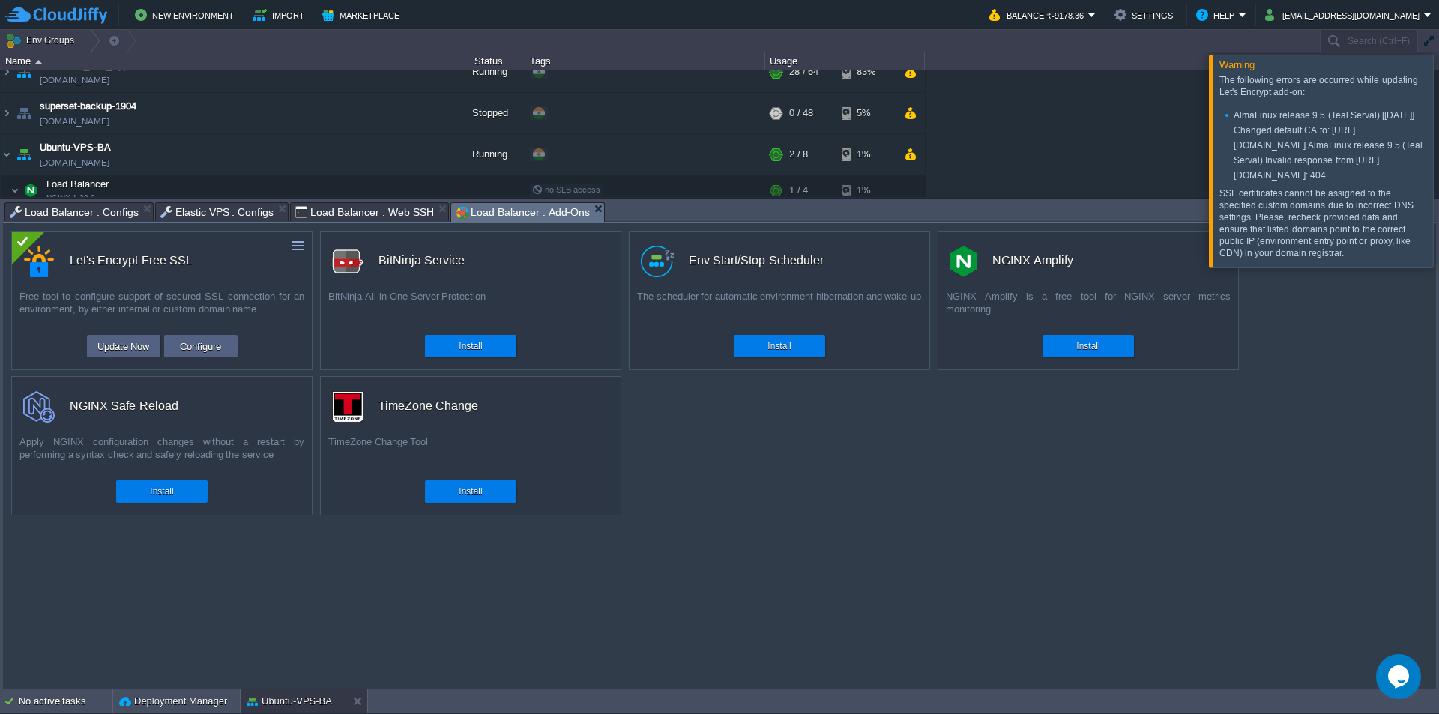
click at [1438, 205] on div at bounding box center [1457, 161] width 0 height 212
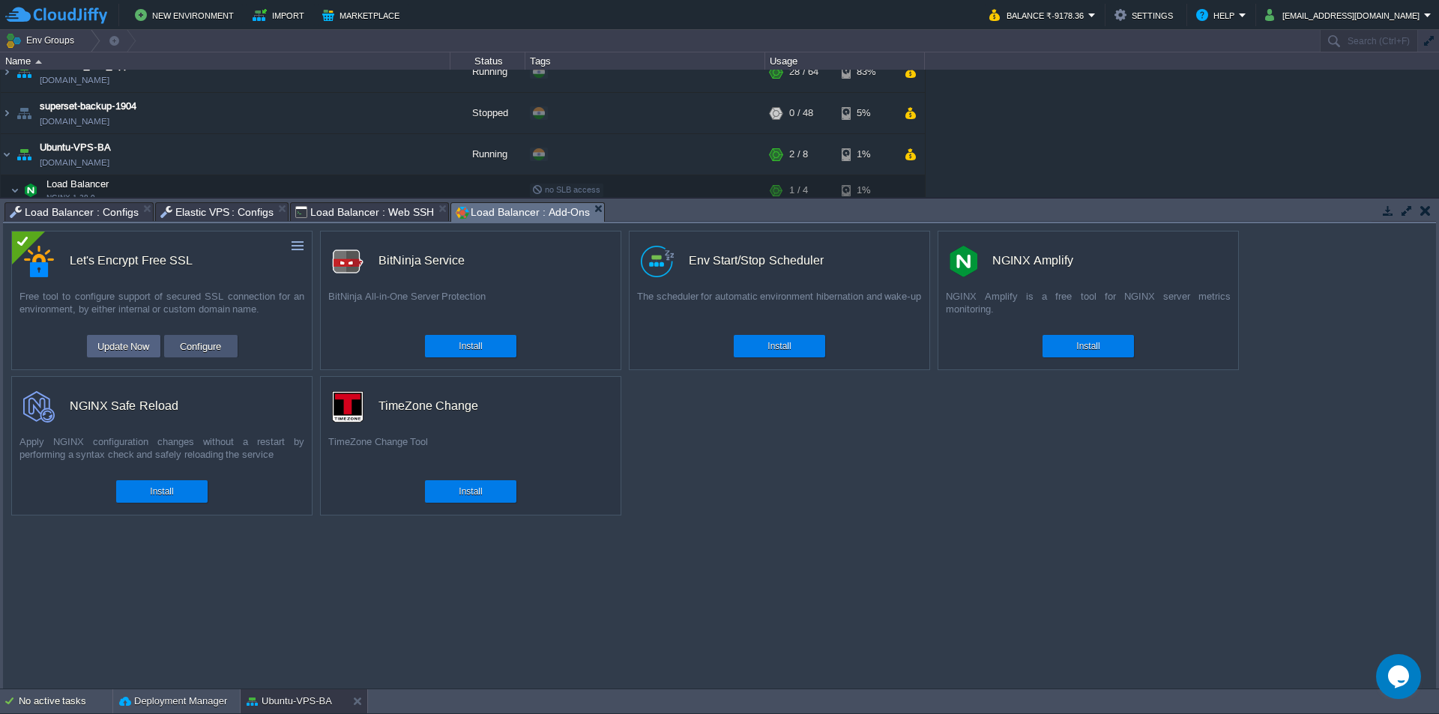
click at [199, 351] on button "Configure" at bounding box center [200, 346] width 50 height 18
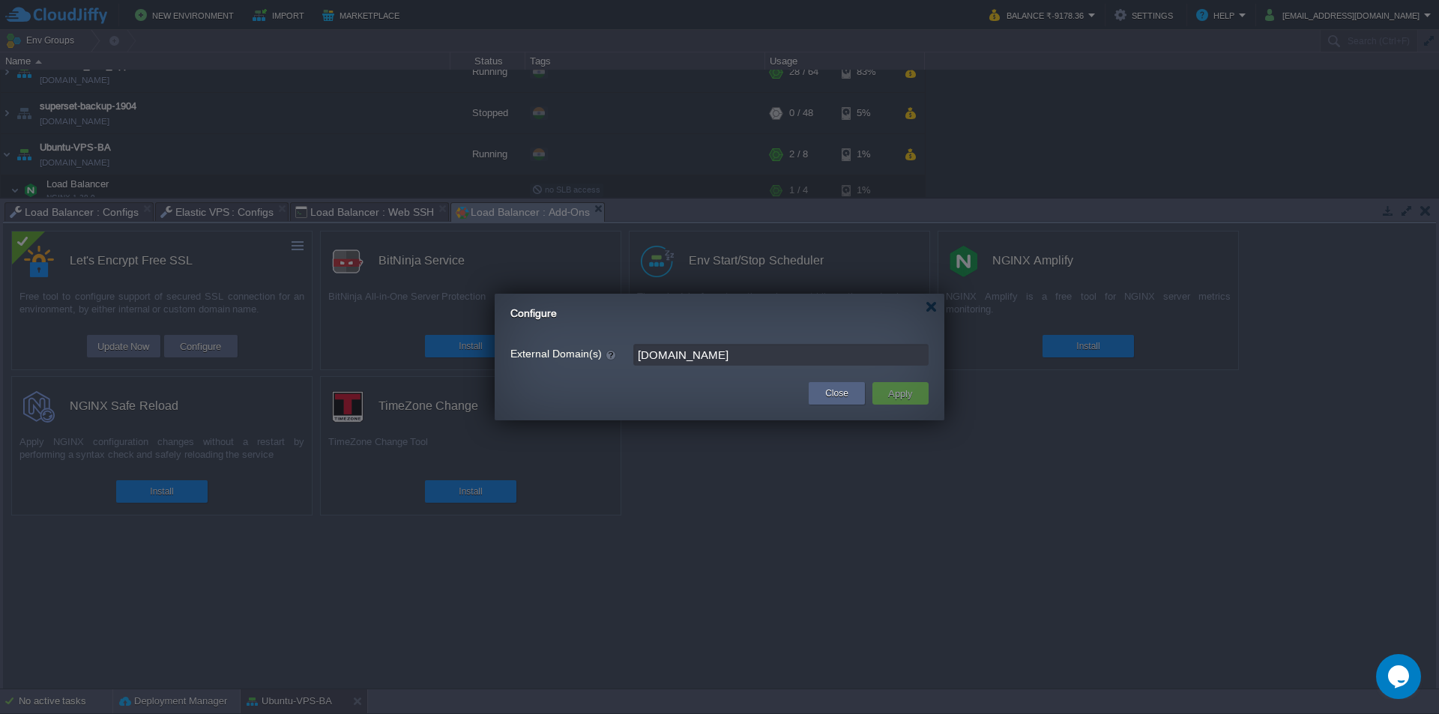
click at [772, 345] on input "[DOMAIN_NAME]" at bounding box center [780, 355] width 295 height 22
click at [807, 359] on input "[DOMAIN_NAME]:8099" at bounding box center [780, 355] width 295 height 22
type input "[DOMAIN_NAME]:8099"
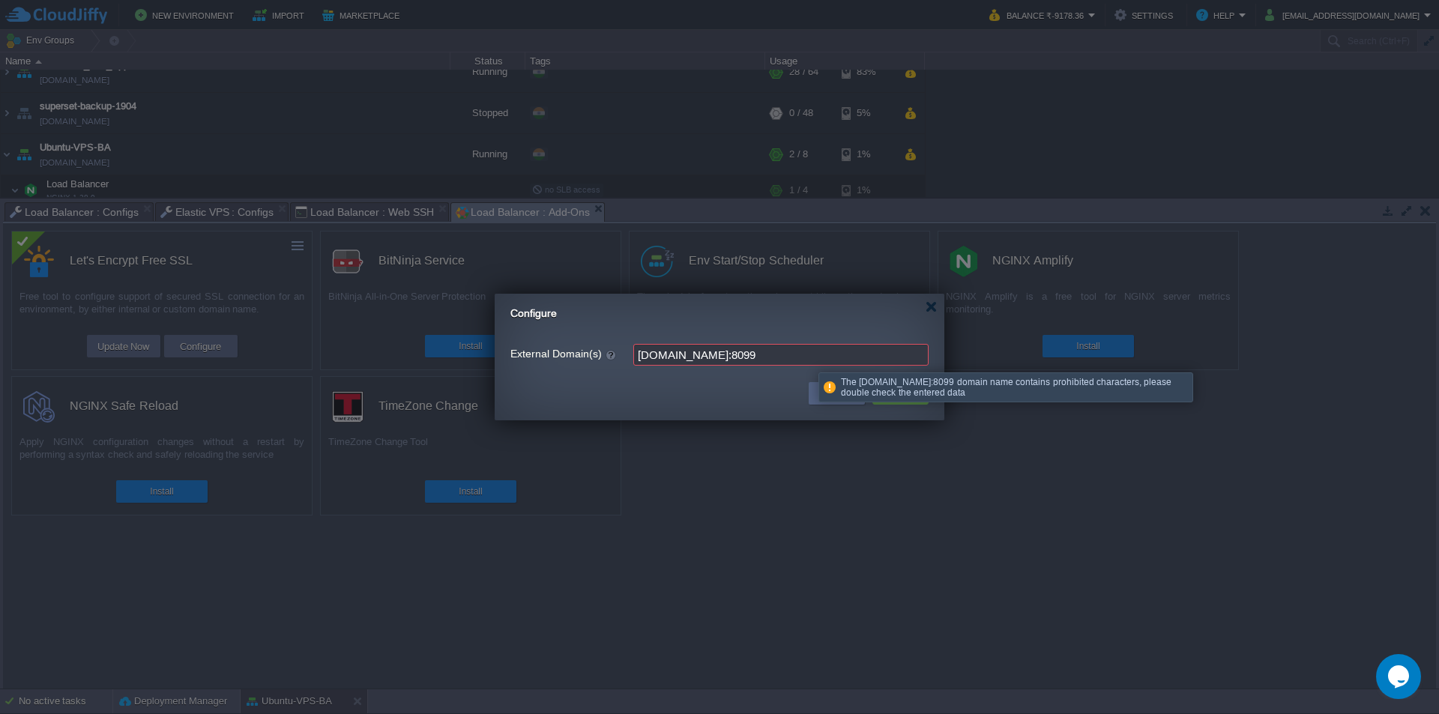
click at [835, 386] on div "The [DOMAIN_NAME]:8099 domain name contains prohibited characters, please doubl…" at bounding box center [1006, 387] width 366 height 24
click at [835, 391] on button "Close" at bounding box center [836, 393] width 23 height 15
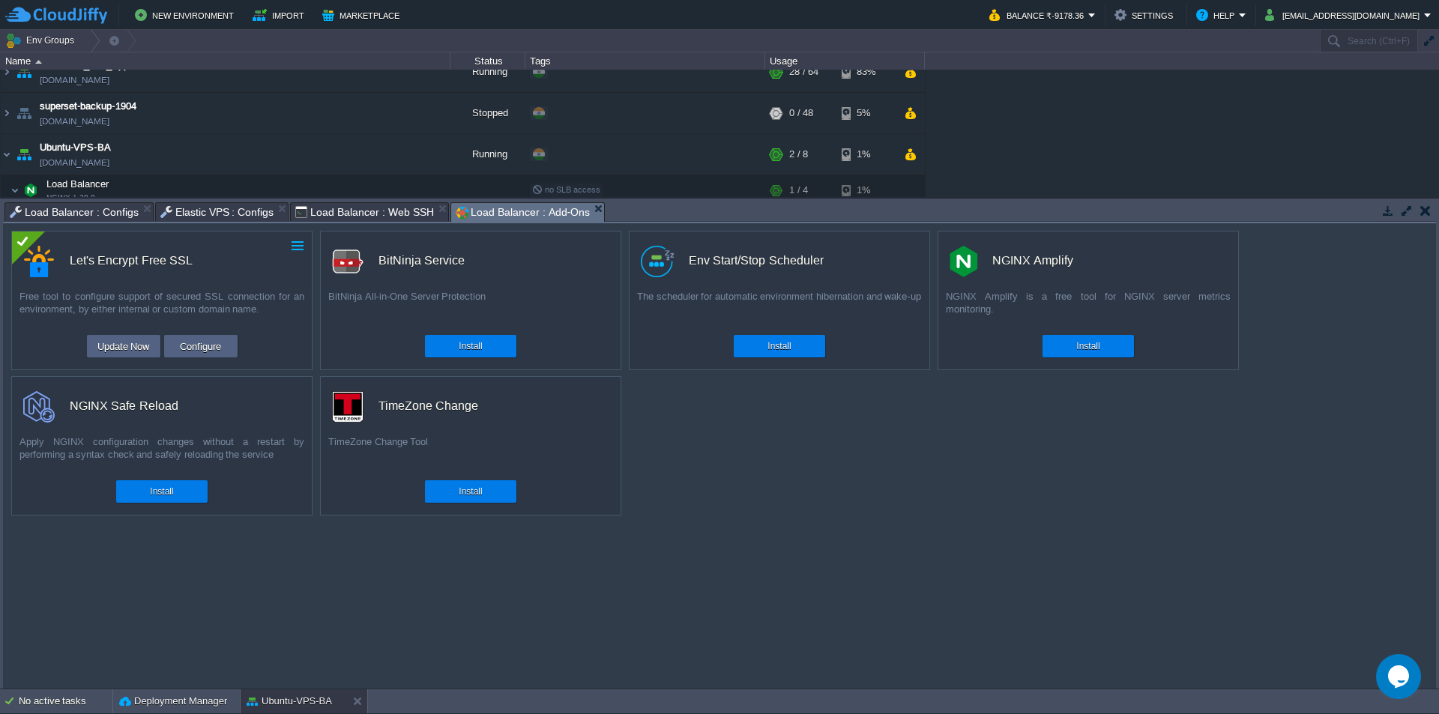
click at [293, 247] on button "button" at bounding box center [297, 245] width 13 height 13
click at [297, 245] on button "button" at bounding box center [297, 245] width 13 height 13
click at [295, 246] on button "button" at bounding box center [297, 245] width 13 height 13
click at [271, 264] on link "Uninstall" at bounding box center [264, 269] width 84 height 18
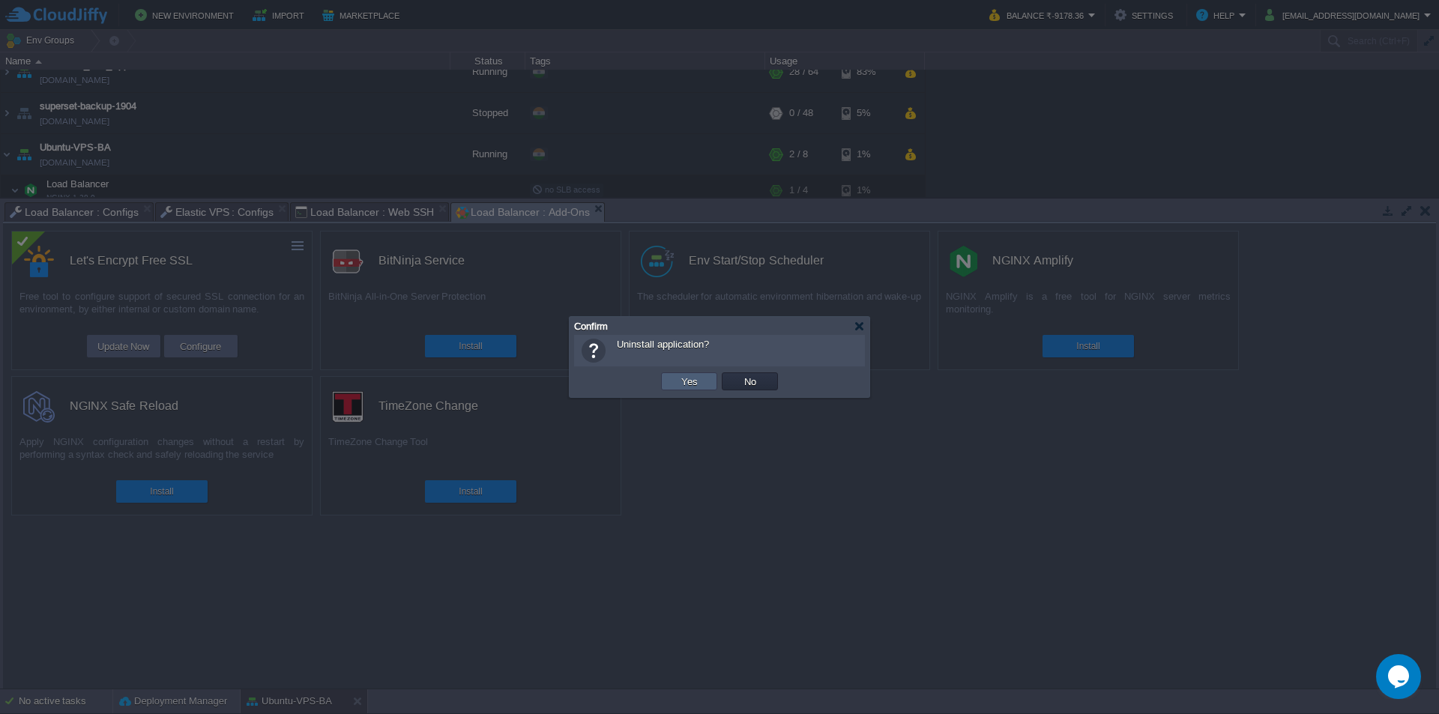
click at [692, 375] on button "Yes" at bounding box center [689, 381] width 25 height 13
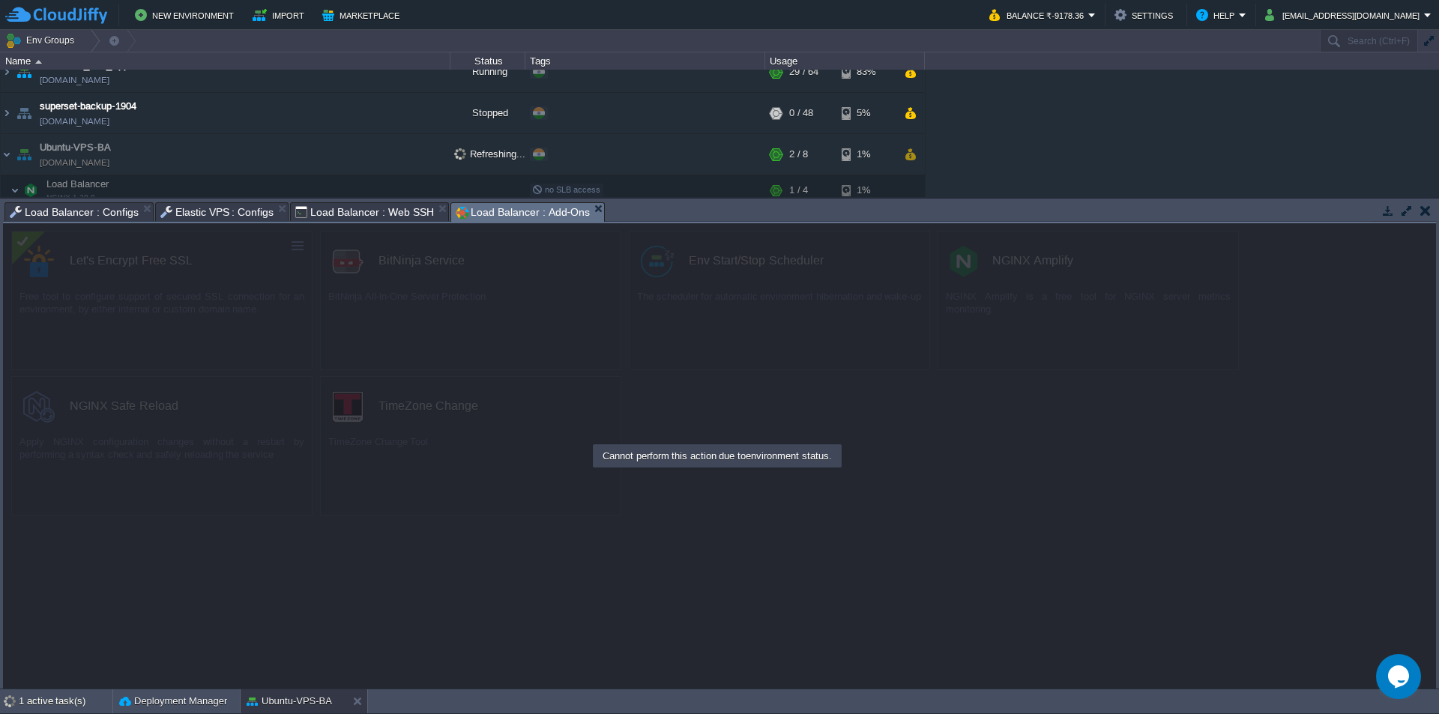
scroll to position [161, 0]
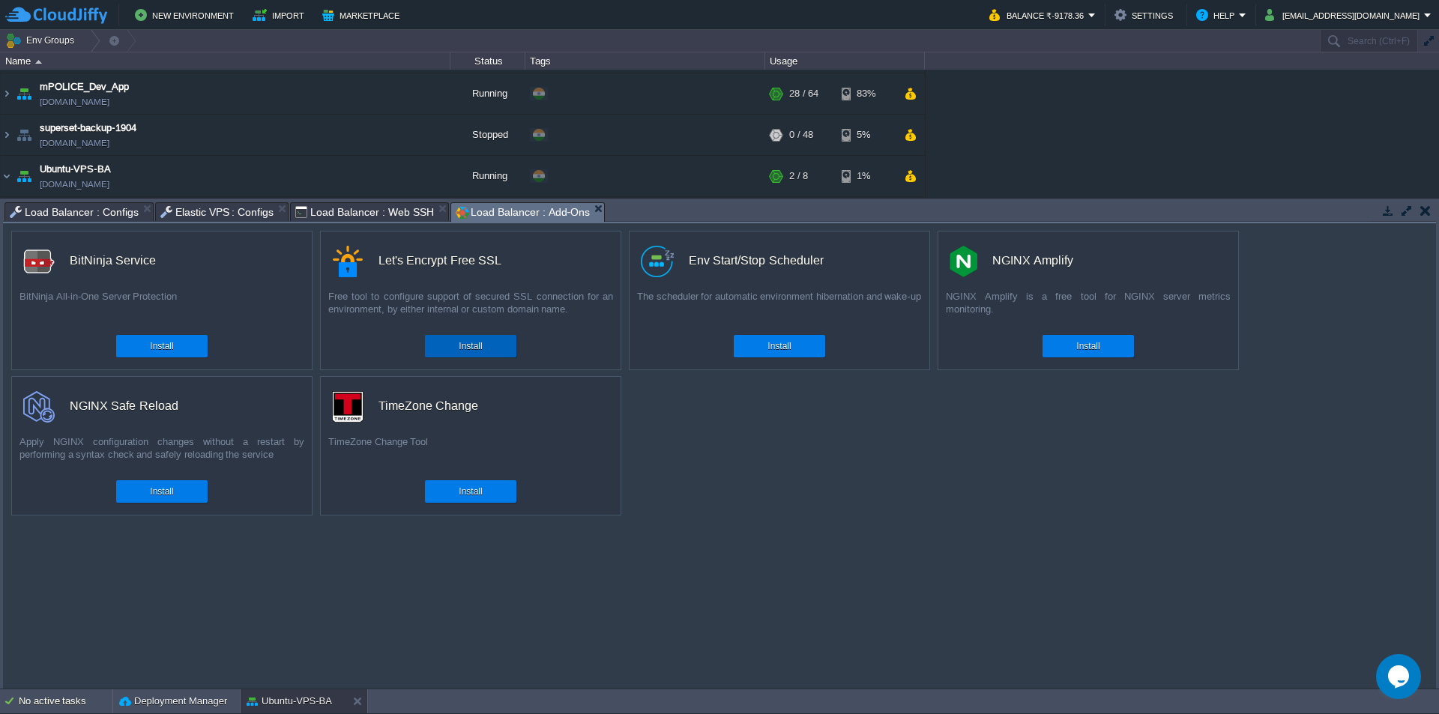
click at [473, 346] on button "Install" at bounding box center [470, 346] width 23 height 15
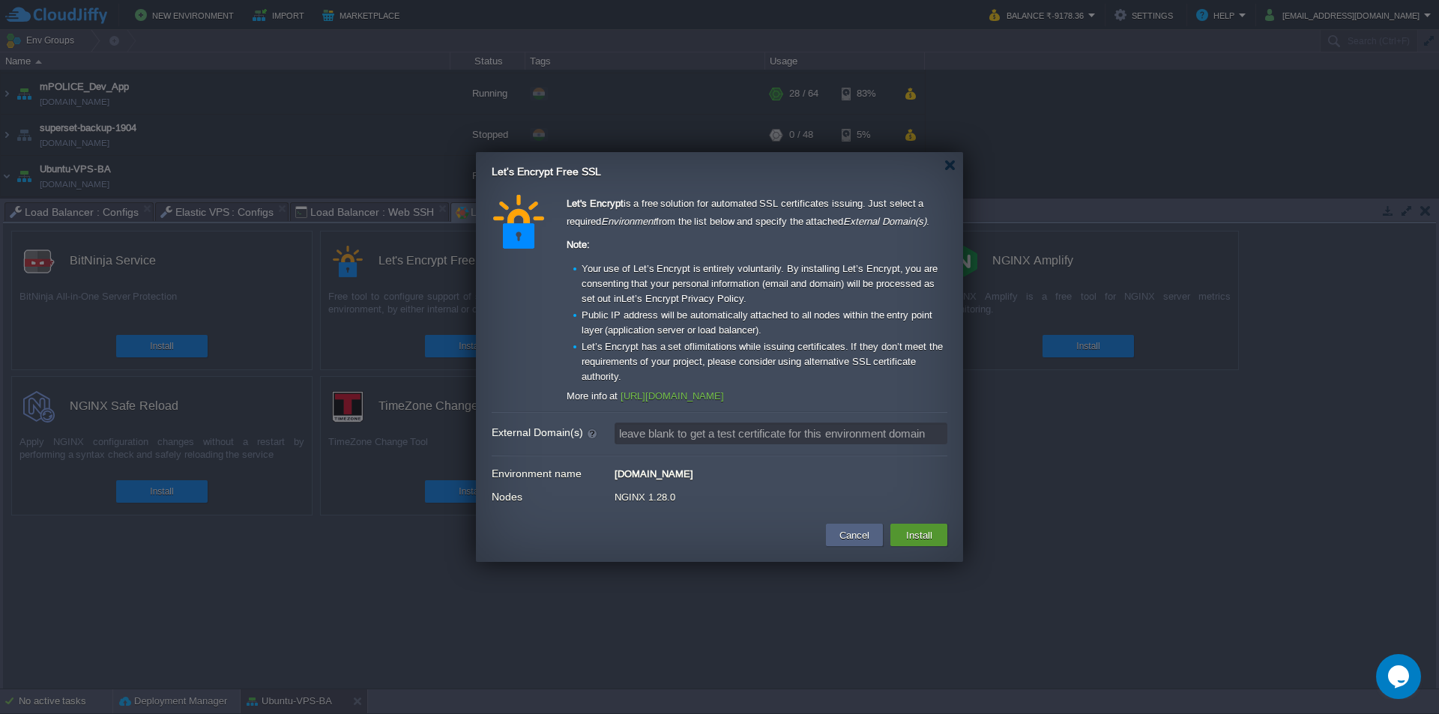
click at [925, 534] on button "Install" at bounding box center [918, 535] width 35 height 18
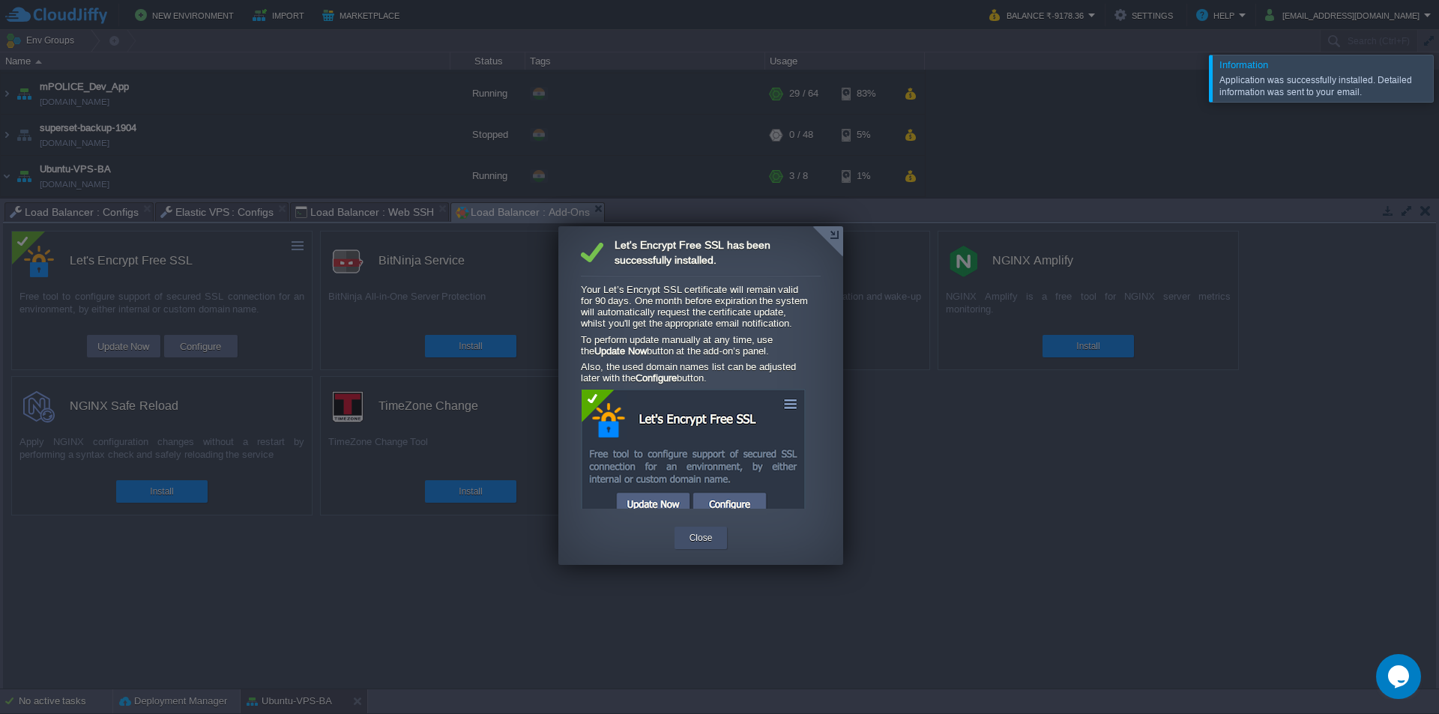
click at [689, 535] on button "Close" at bounding box center [700, 538] width 23 height 15
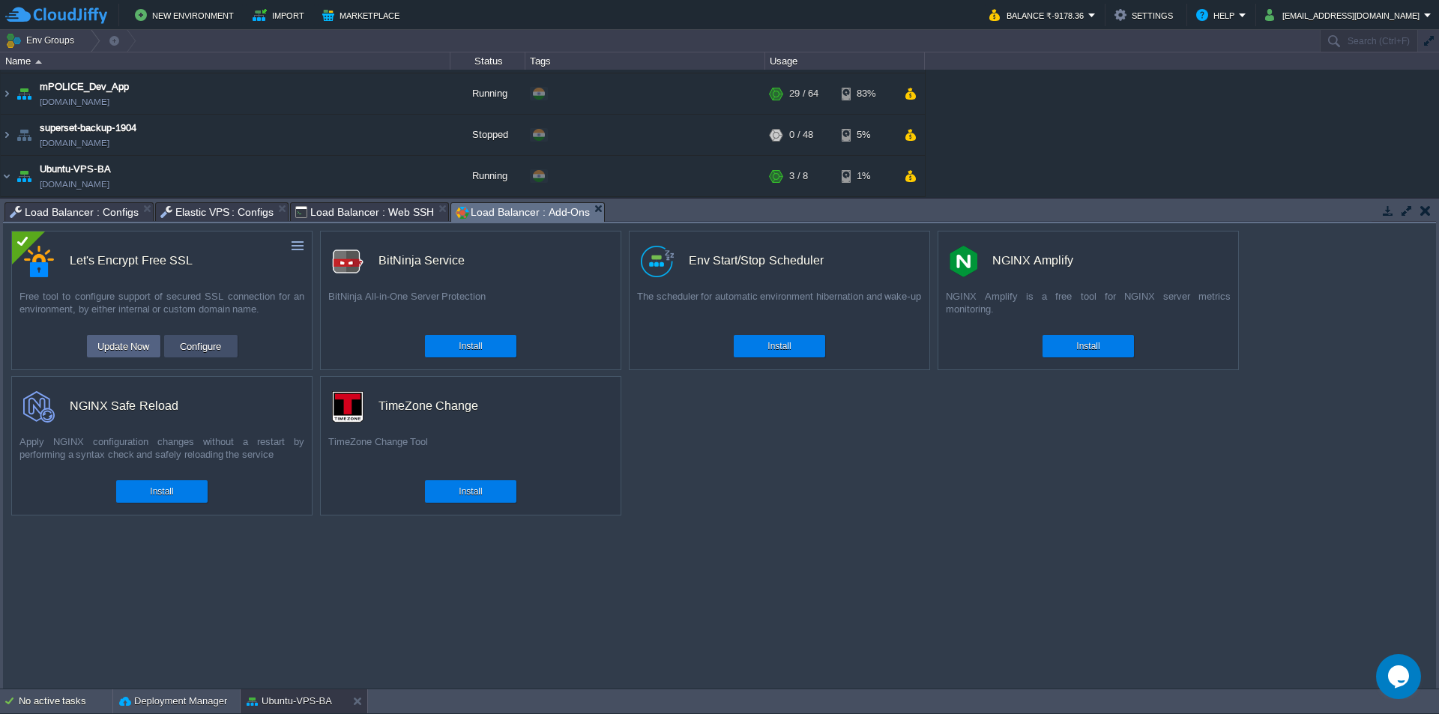
click at [217, 348] on button "Configure" at bounding box center [200, 346] width 50 height 18
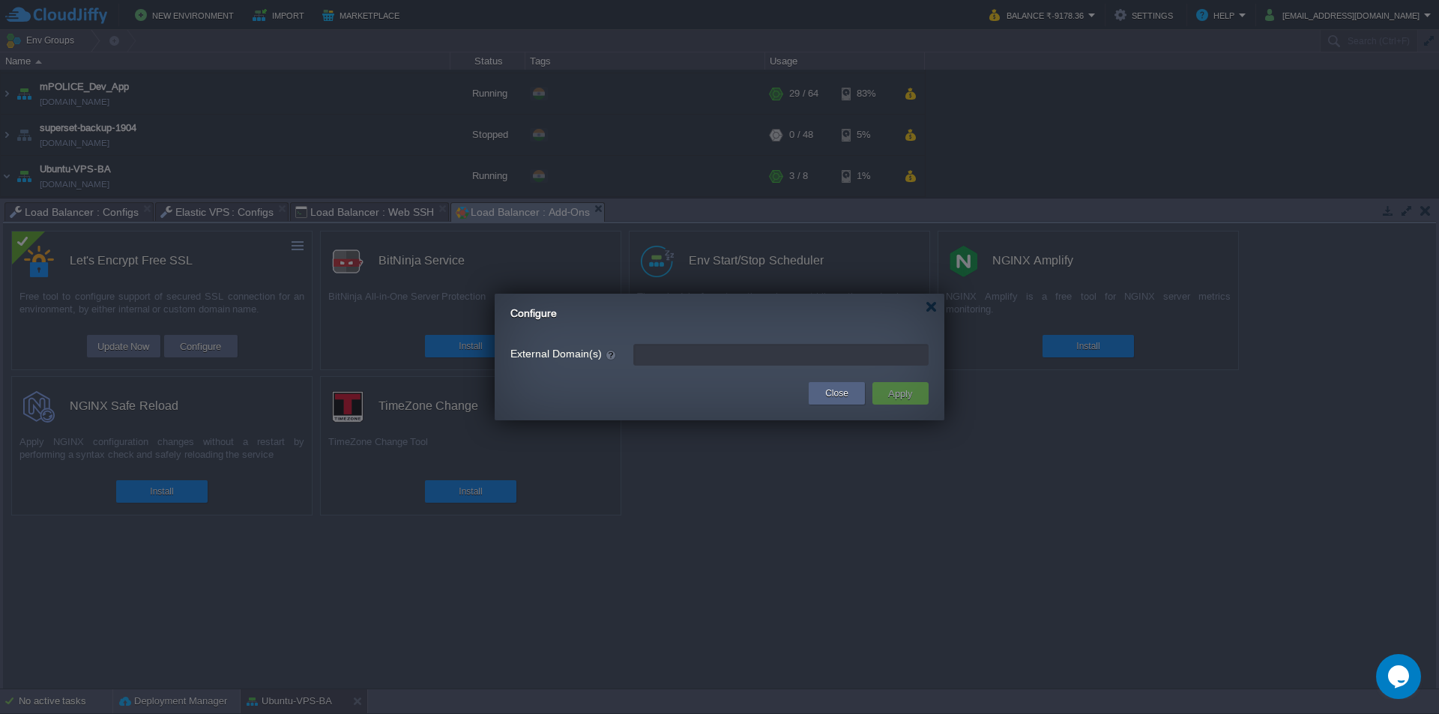
click at [749, 357] on input "External Domain(s)" at bounding box center [780, 355] width 295 height 22
paste input "[URL][DOMAIN_NAME]"
drag, startPoint x: 672, startPoint y: 354, endPoint x: 390, endPoint y: 325, distance: 284.0
click at [397, 325] on body "New Environment Import Marketplace Bonus ₹0.00 Upgrade Account Balance ₹-9178.3…" at bounding box center [719, 357] width 1439 height 714
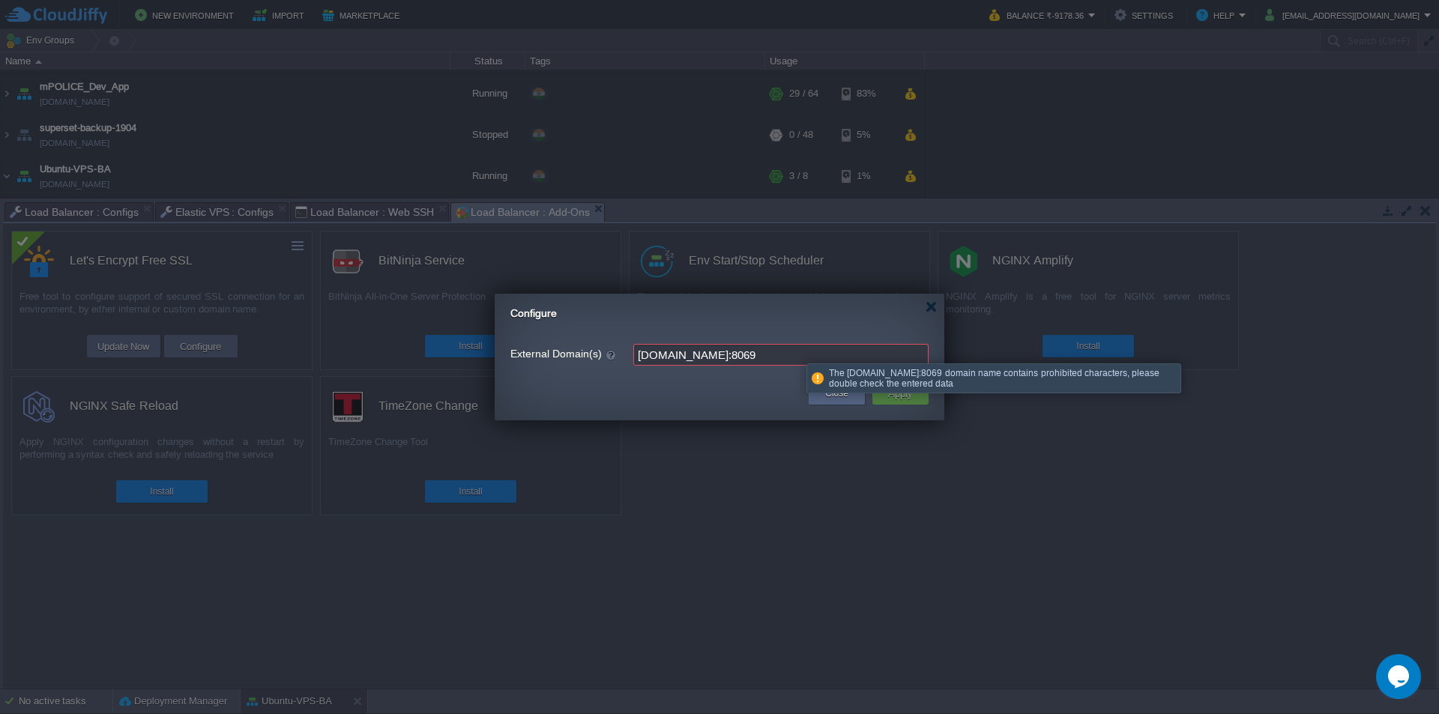
drag, startPoint x: 795, startPoint y: 350, endPoint x: 584, endPoint y: 351, distance: 211.3
click at [584, 351] on div "External Domain(s) [DOMAIN_NAME]:8069" at bounding box center [719, 355] width 418 height 22
click at [905, 384] on td "Apply" at bounding box center [900, 393] width 56 height 22
click at [843, 360] on input "[DOMAIN_NAME]:8069" at bounding box center [780, 355] width 295 height 22
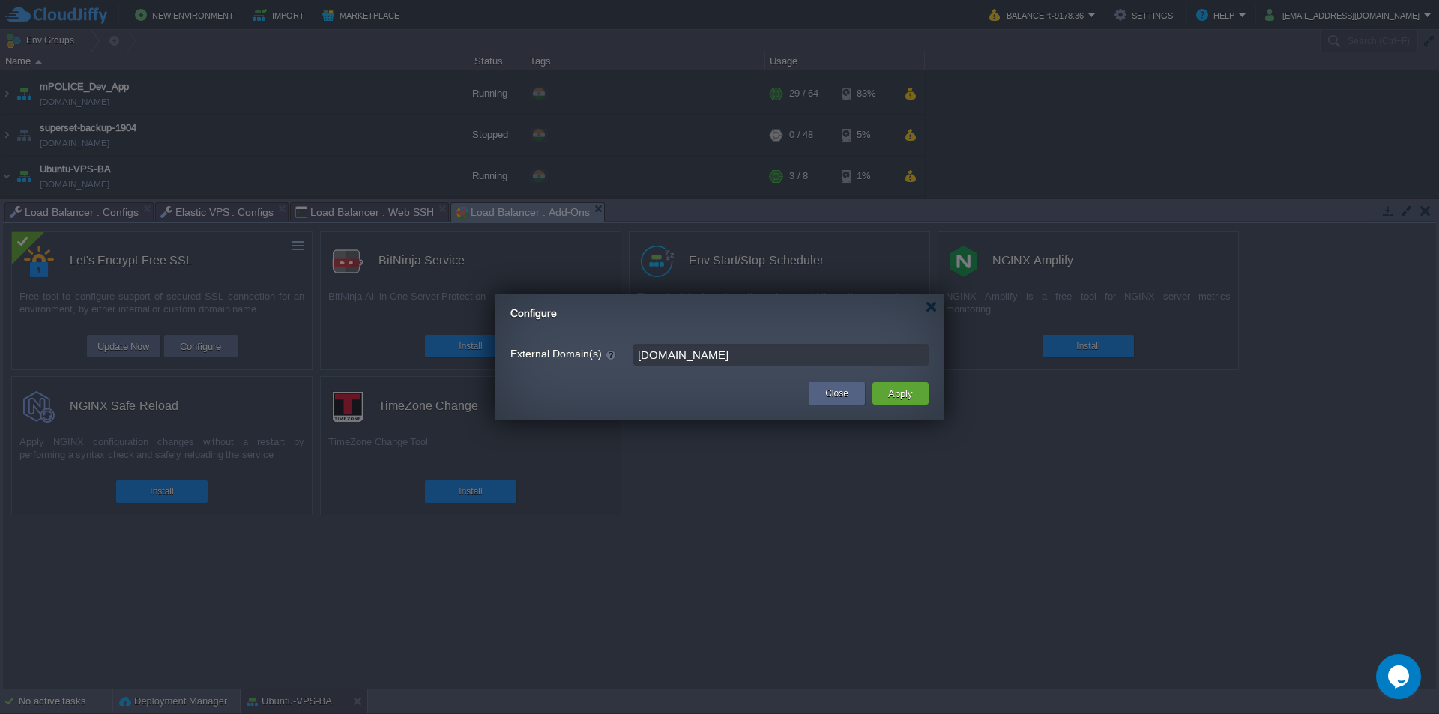
click at [813, 360] on input "[DOMAIN_NAME]" at bounding box center [780, 355] width 295 height 22
type input "[DOMAIN_NAME]"
click at [907, 393] on button "Apply" at bounding box center [900, 393] width 34 height 18
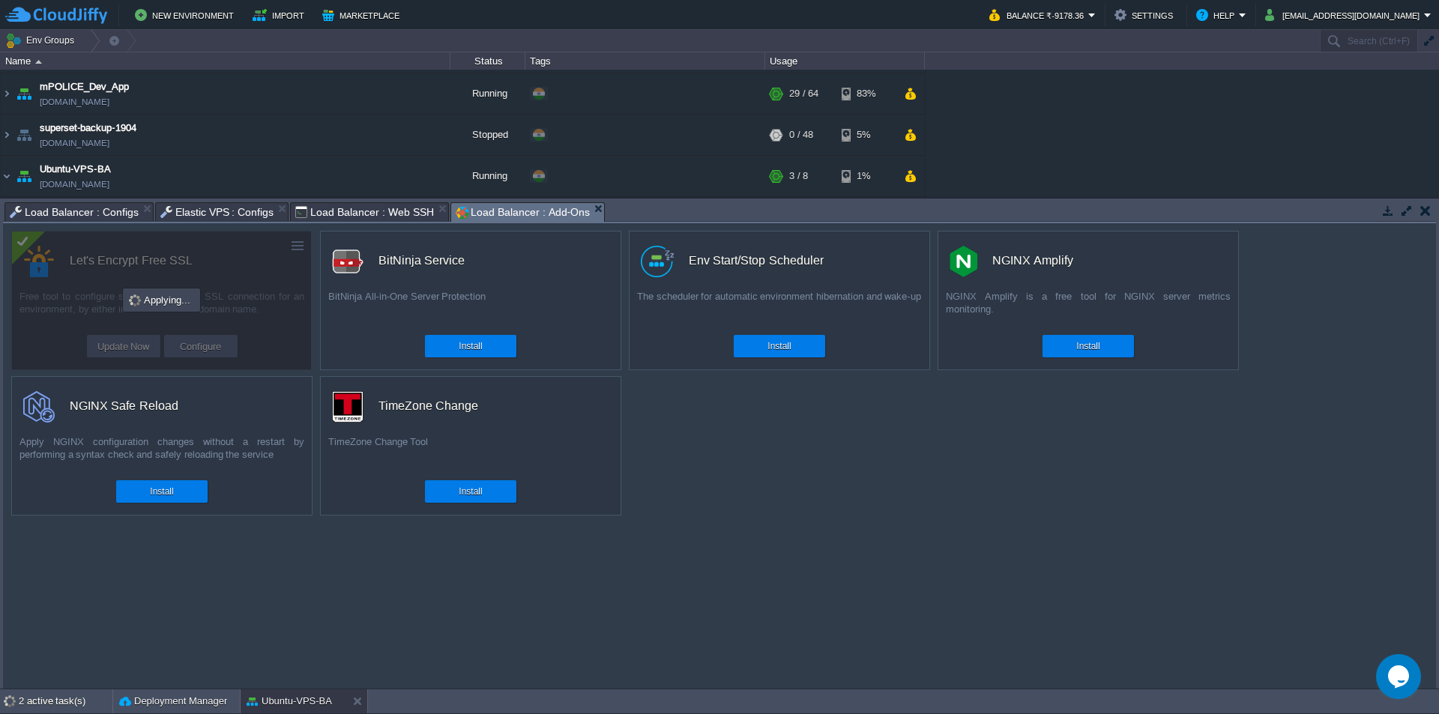
click at [108, 216] on span "Load Balancer : Configs" at bounding box center [74, 212] width 129 height 18
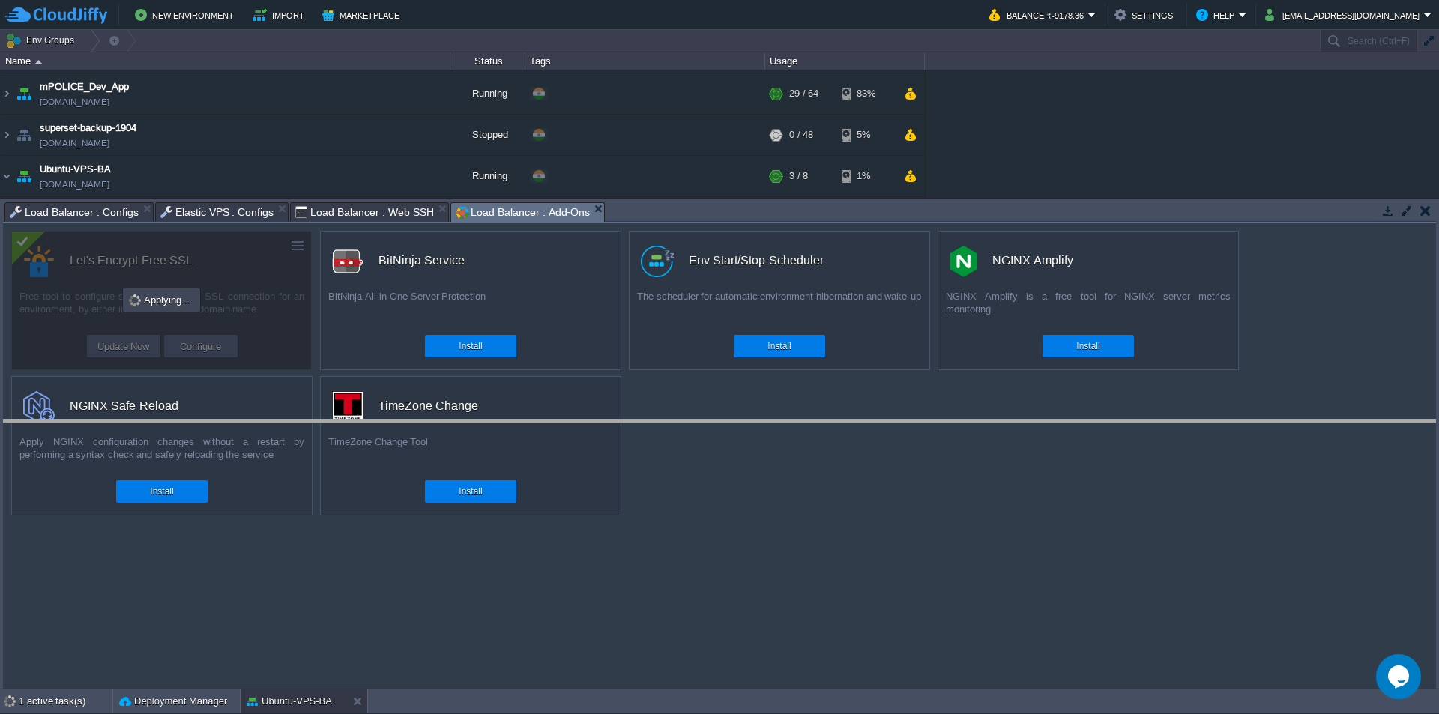
drag, startPoint x: 672, startPoint y: 221, endPoint x: 641, endPoint y: 481, distance: 261.8
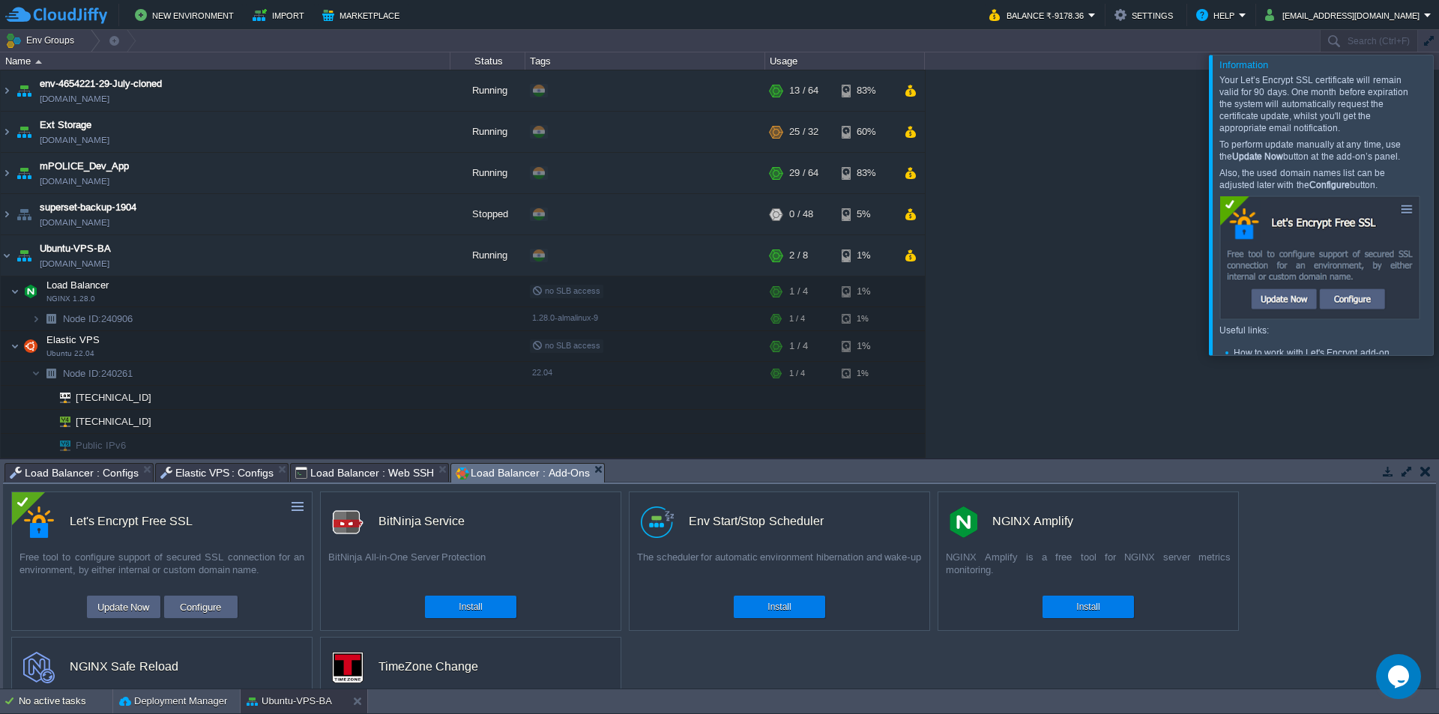
scroll to position [0, 0]
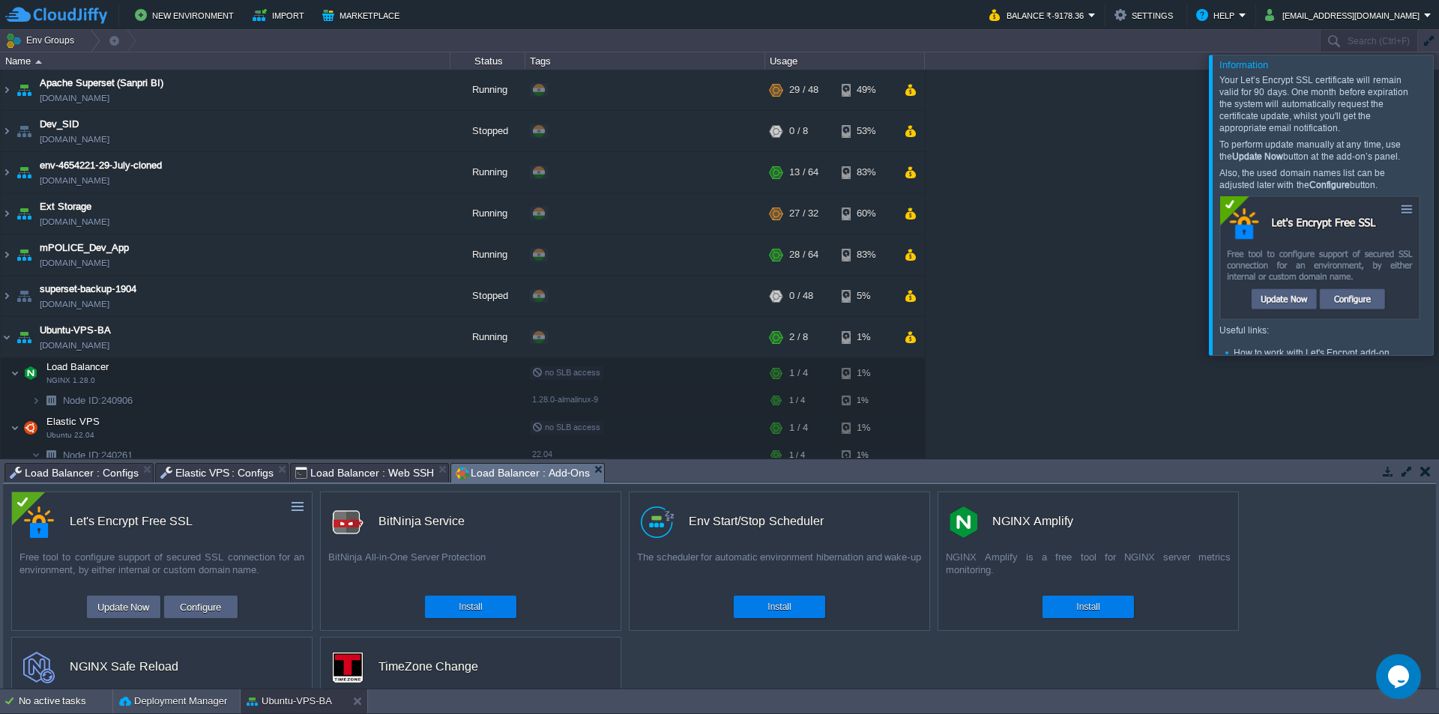
click at [1438, 203] on div at bounding box center [1457, 205] width 0 height 300
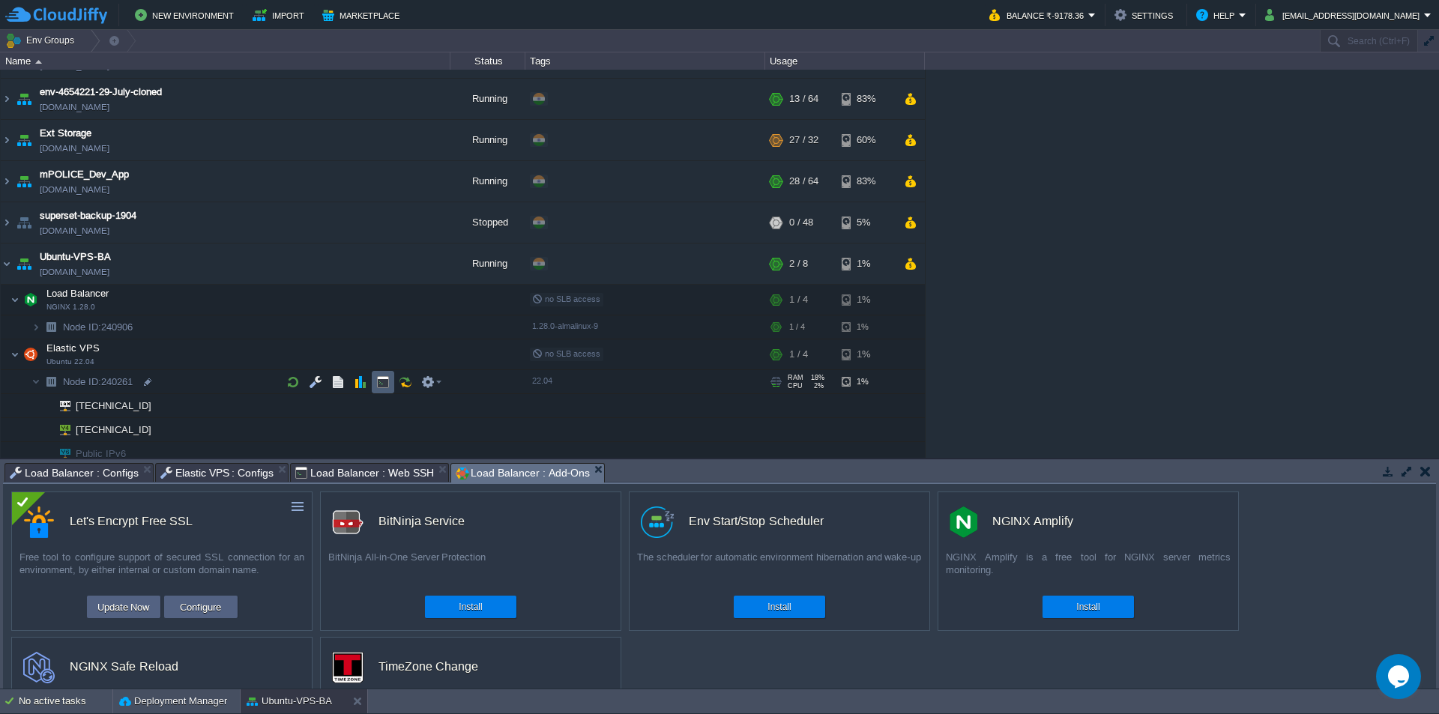
scroll to position [82, 0]
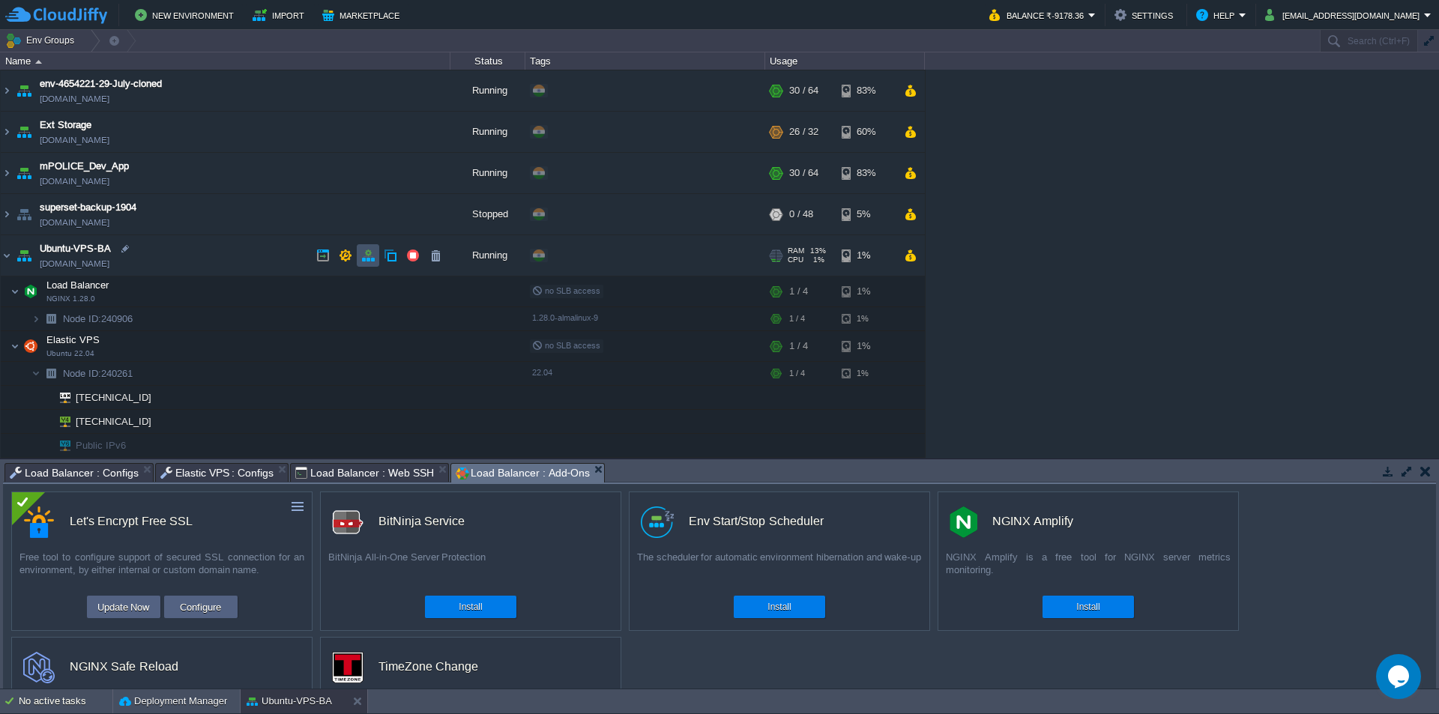
click at [369, 255] on button "button" at bounding box center [367, 255] width 13 height 13
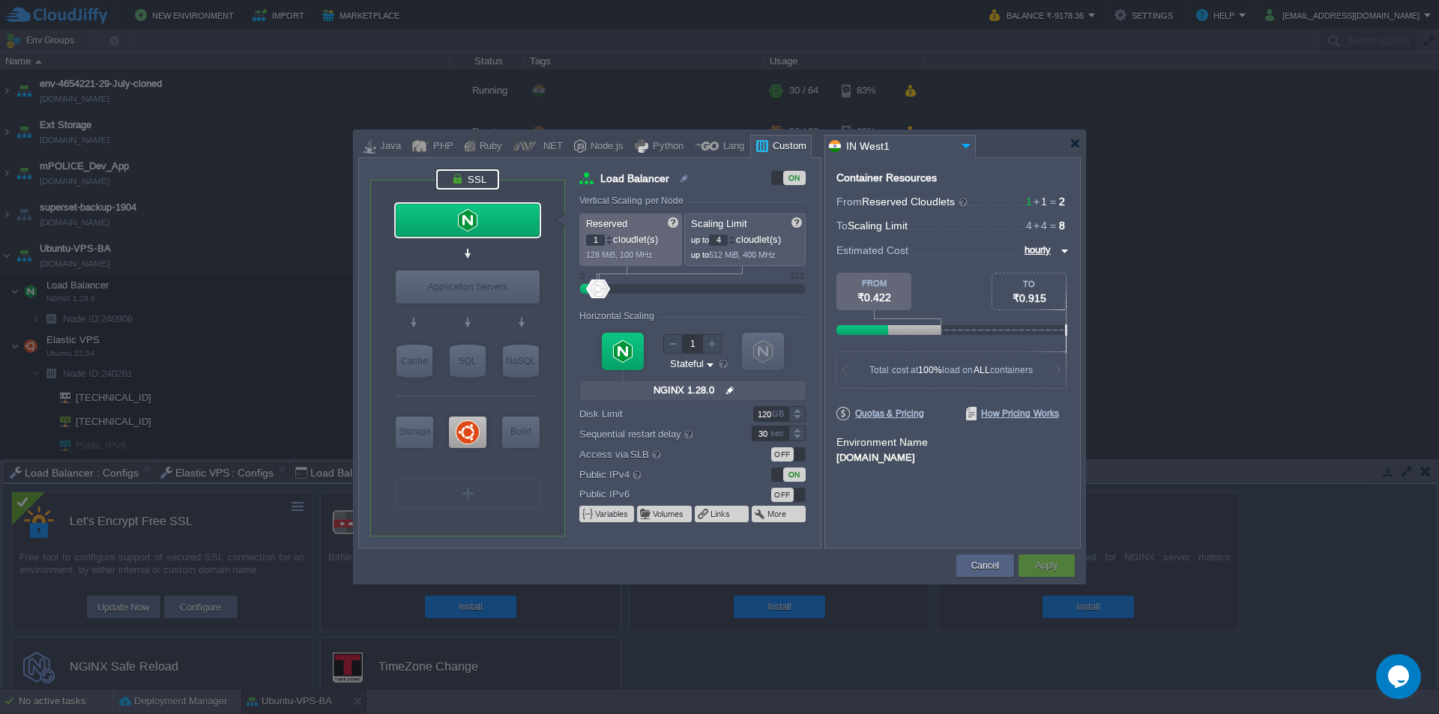
click at [479, 178] on div at bounding box center [467, 179] width 63 height 20
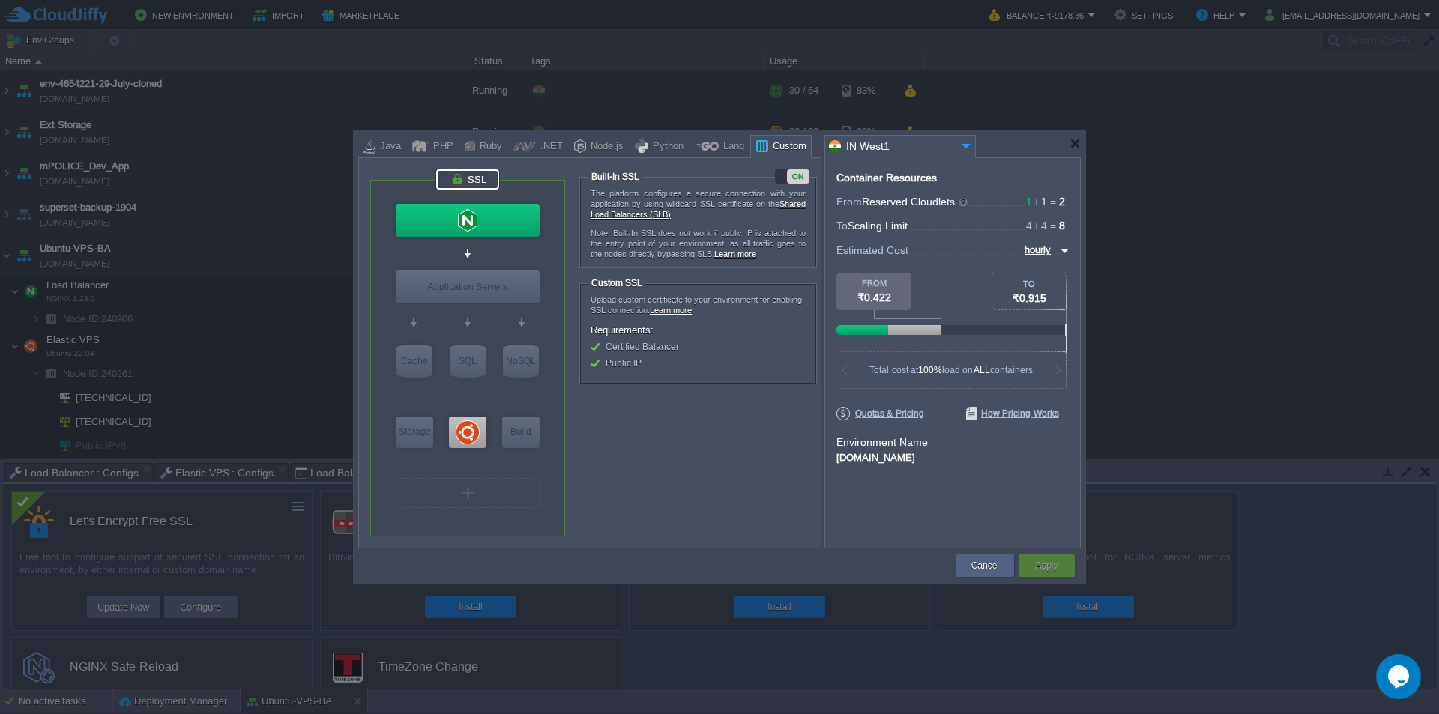
click at [789, 175] on div "ON" at bounding box center [798, 176] width 22 height 14
click at [486, 219] on div at bounding box center [468, 220] width 144 height 33
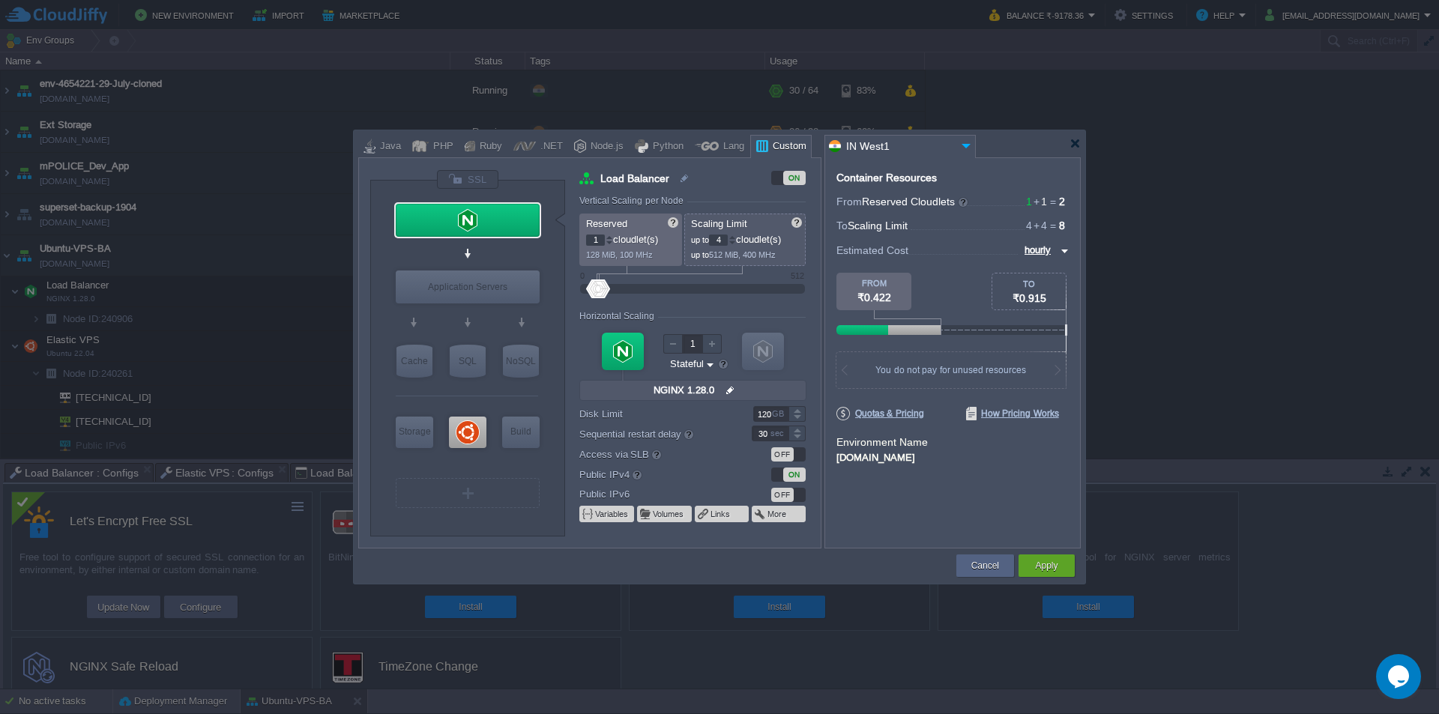
click at [788, 175] on div "ON" at bounding box center [794, 178] width 22 height 14
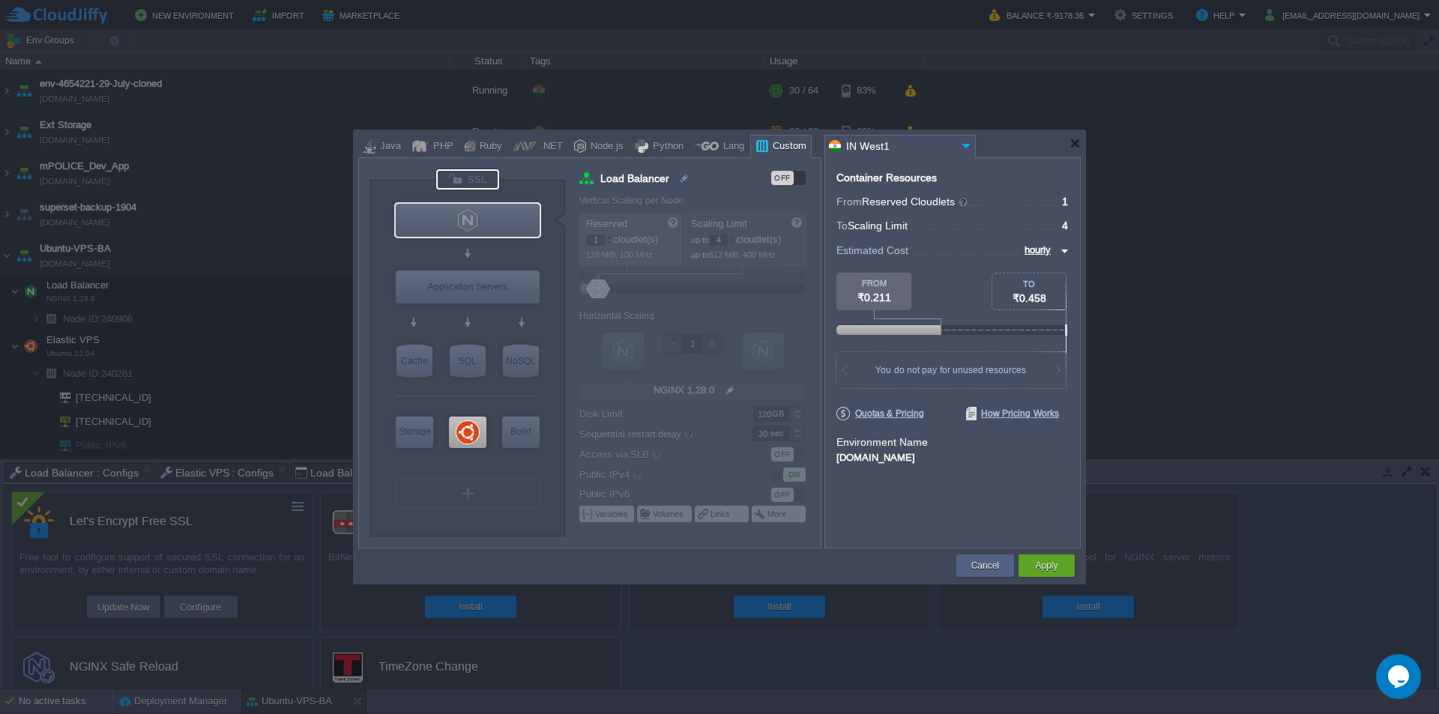
click at [470, 179] on div at bounding box center [467, 179] width 63 height 20
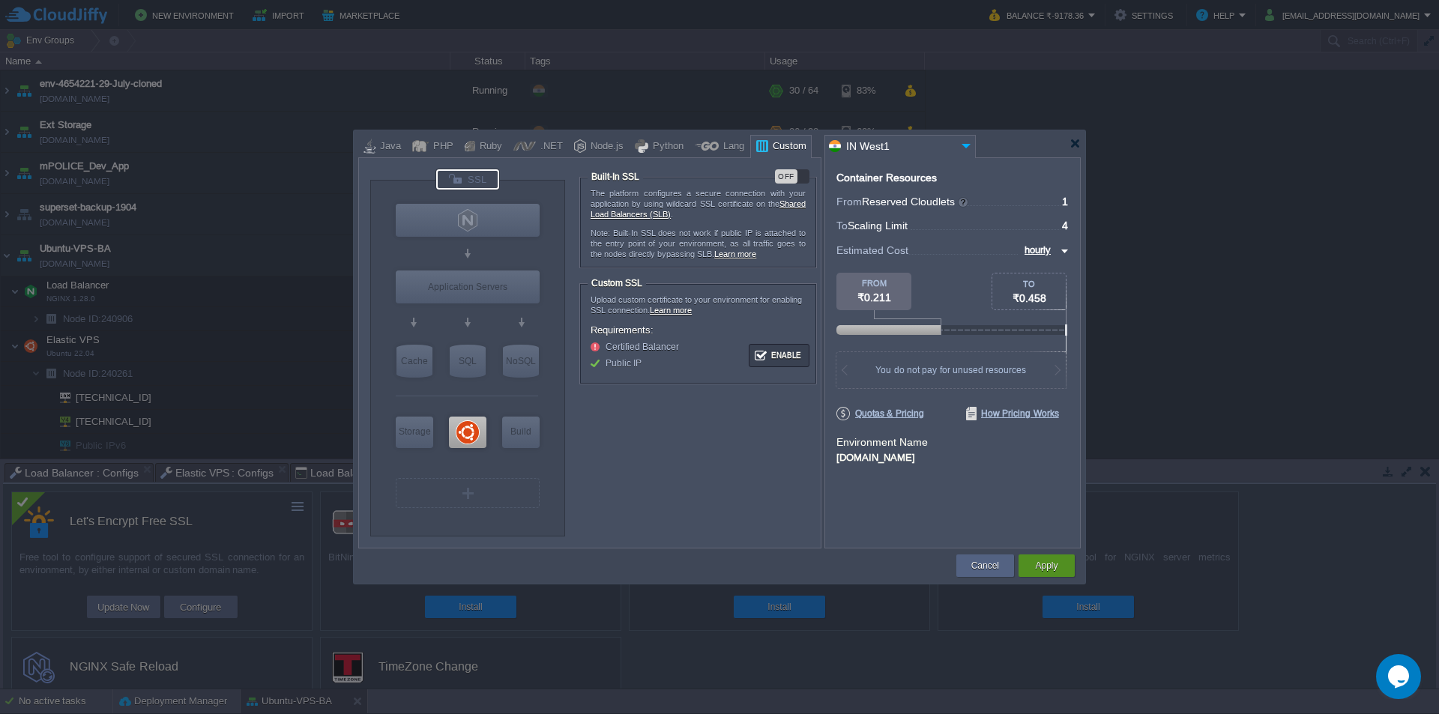
click at [1054, 564] on button "Apply" at bounding box center [1046, 565] width 22 height 15
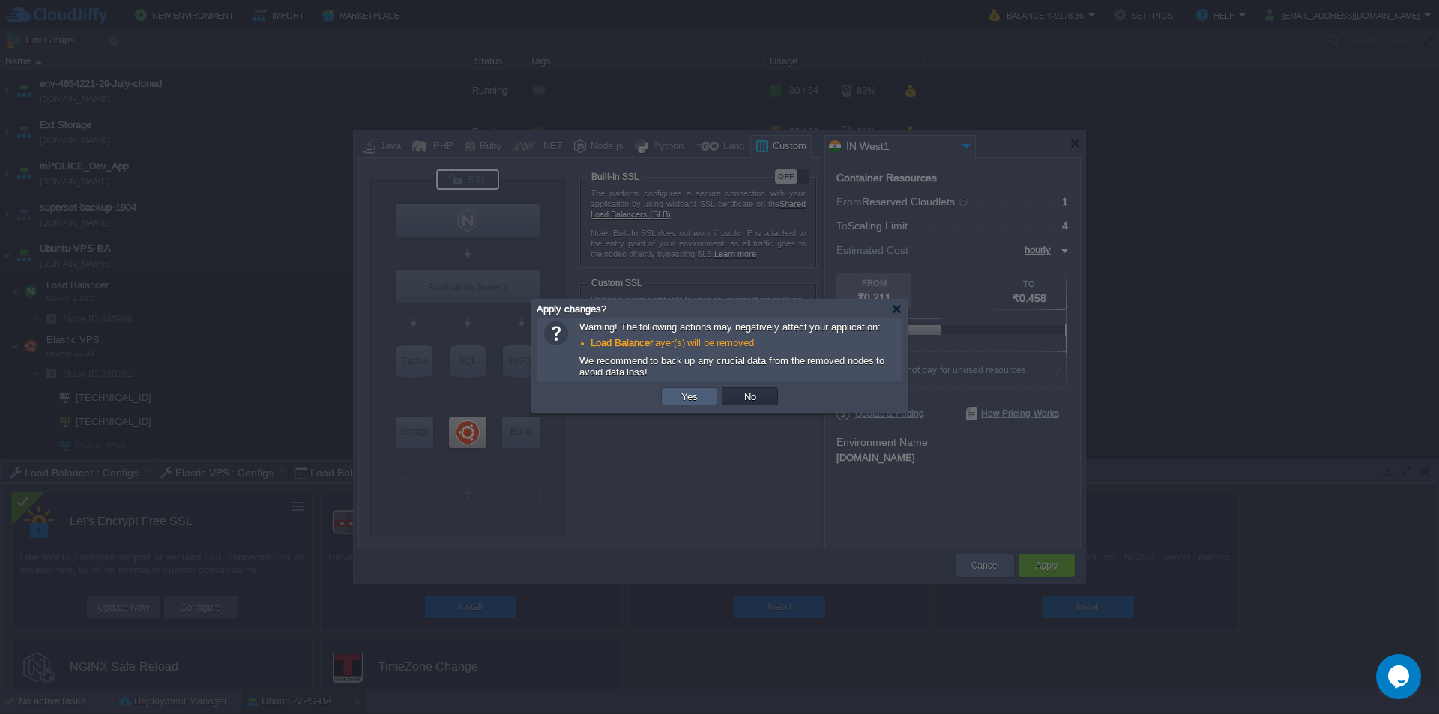
click at [701, 398] on button "Yes" at bounding box center [689, 396] width 25 height 13
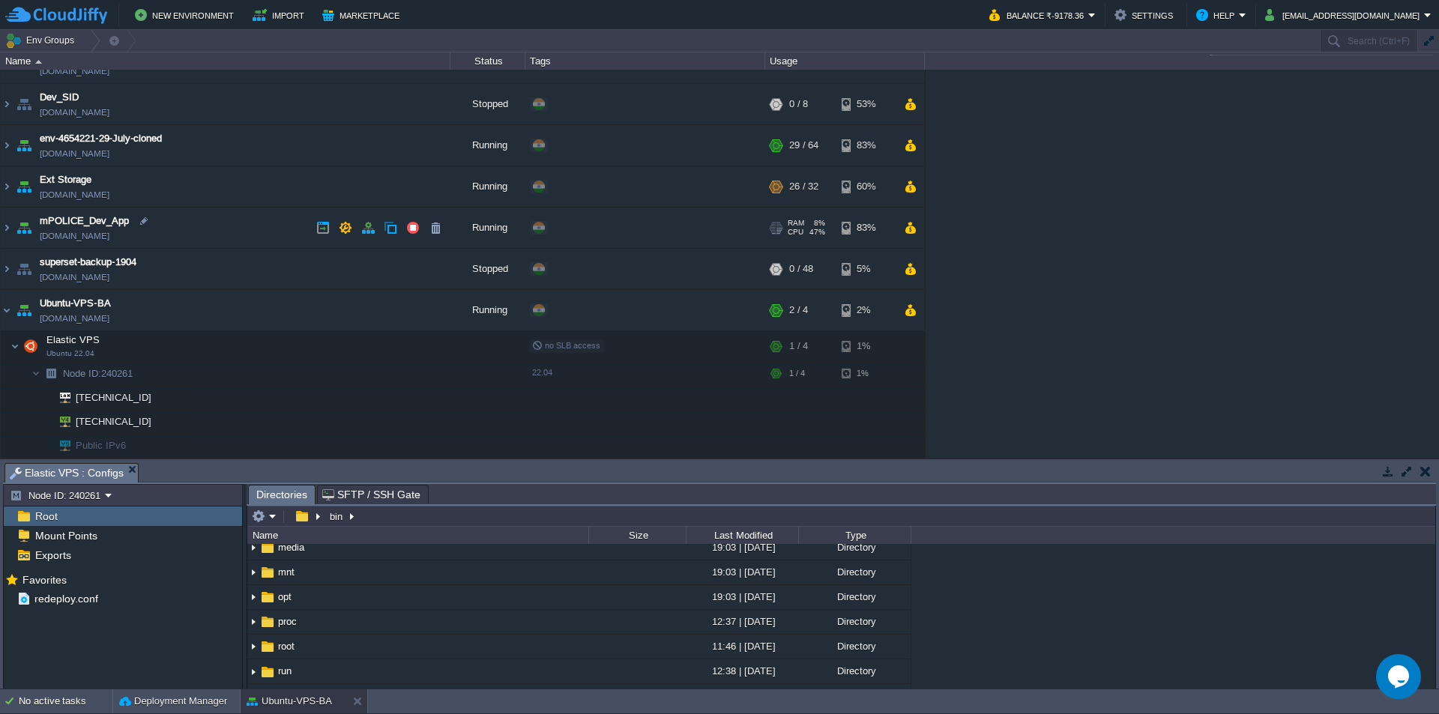
scroll to position [0, 0]
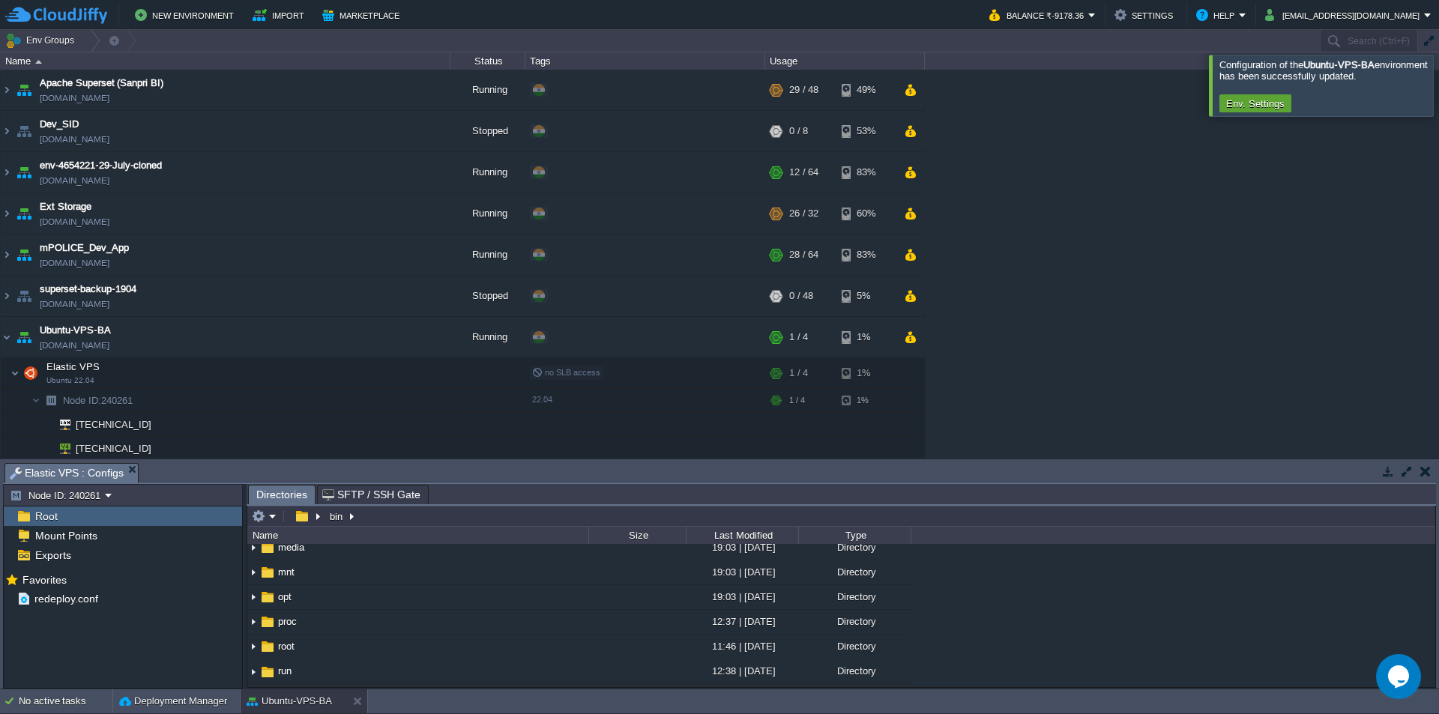
click at [1438, 82] on div at bounding box center [1457, 85] width 0 height 61
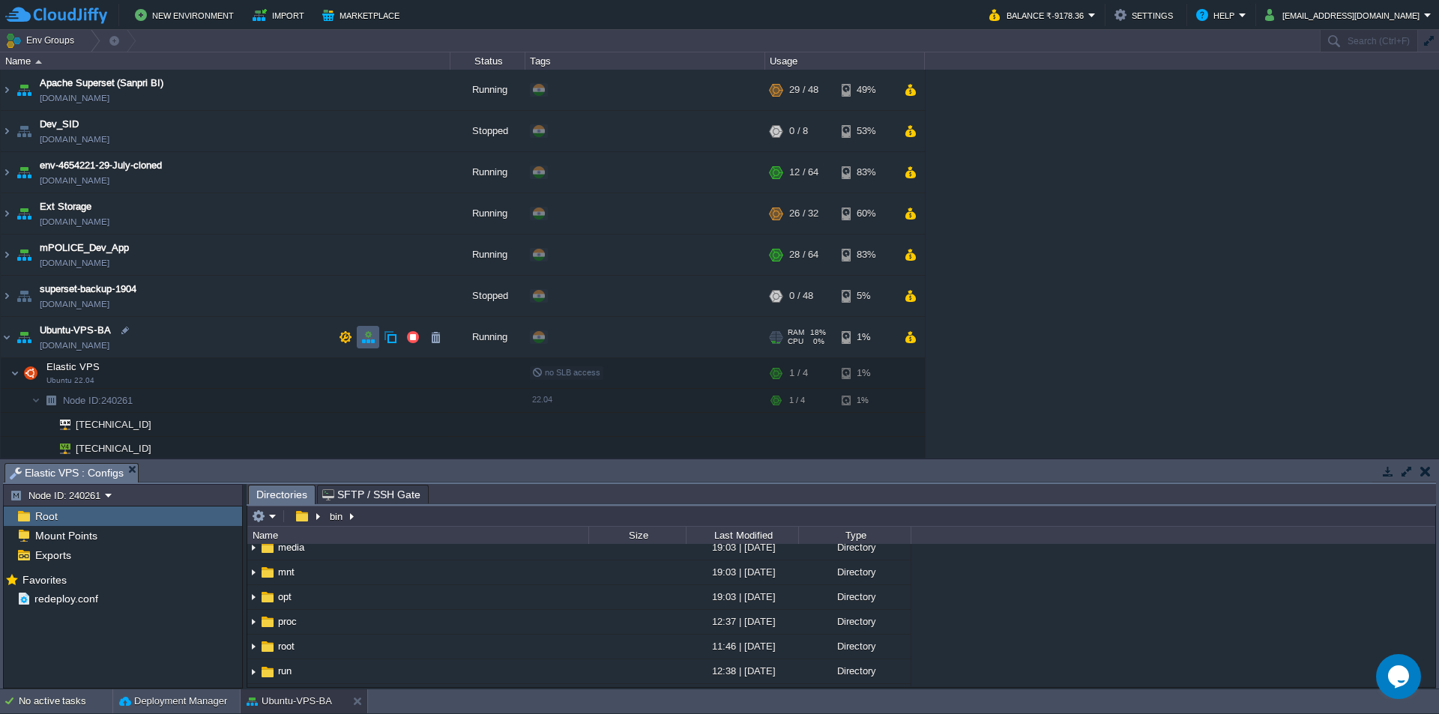
click at [366, 339] on button "button" at bounding box center [367, 336] width 13 height 13
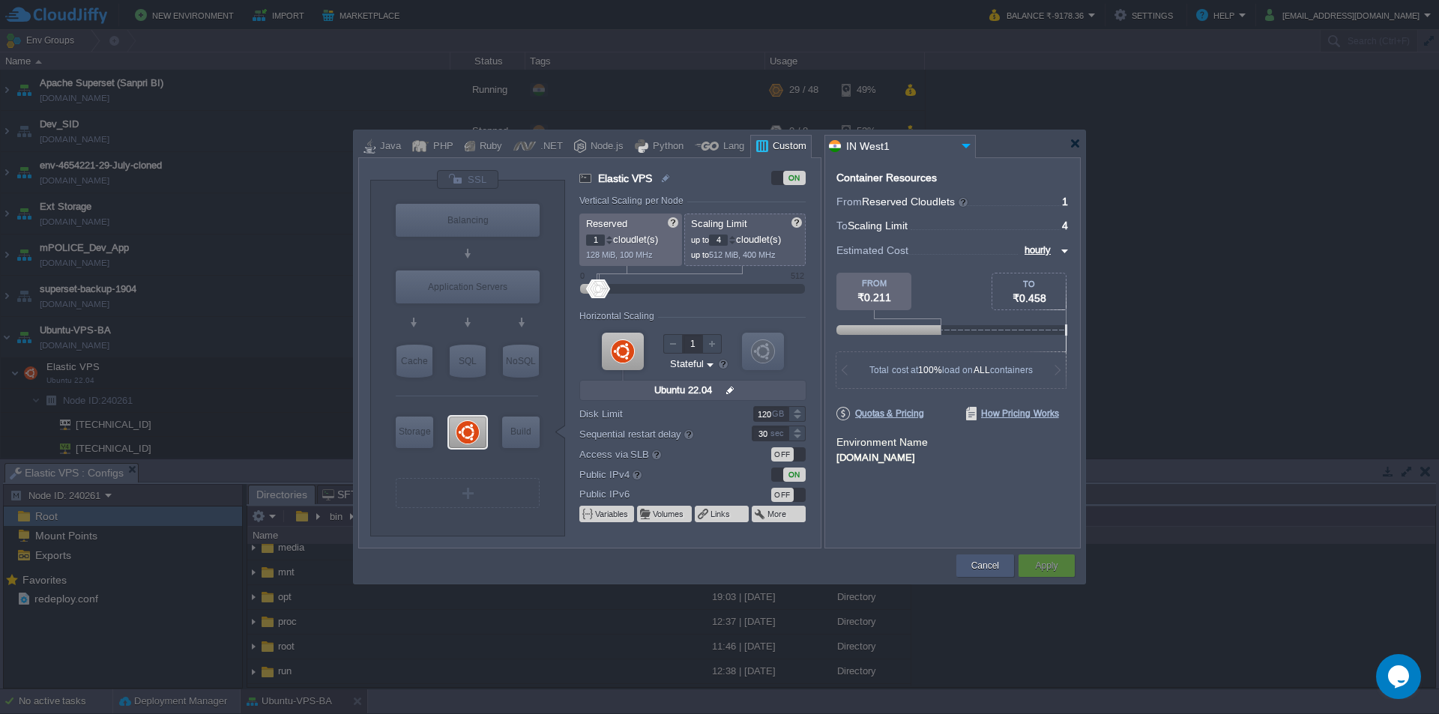
click at [975, 563] on button "Cancel" at bounding box center [985, 565] width 28 height 15
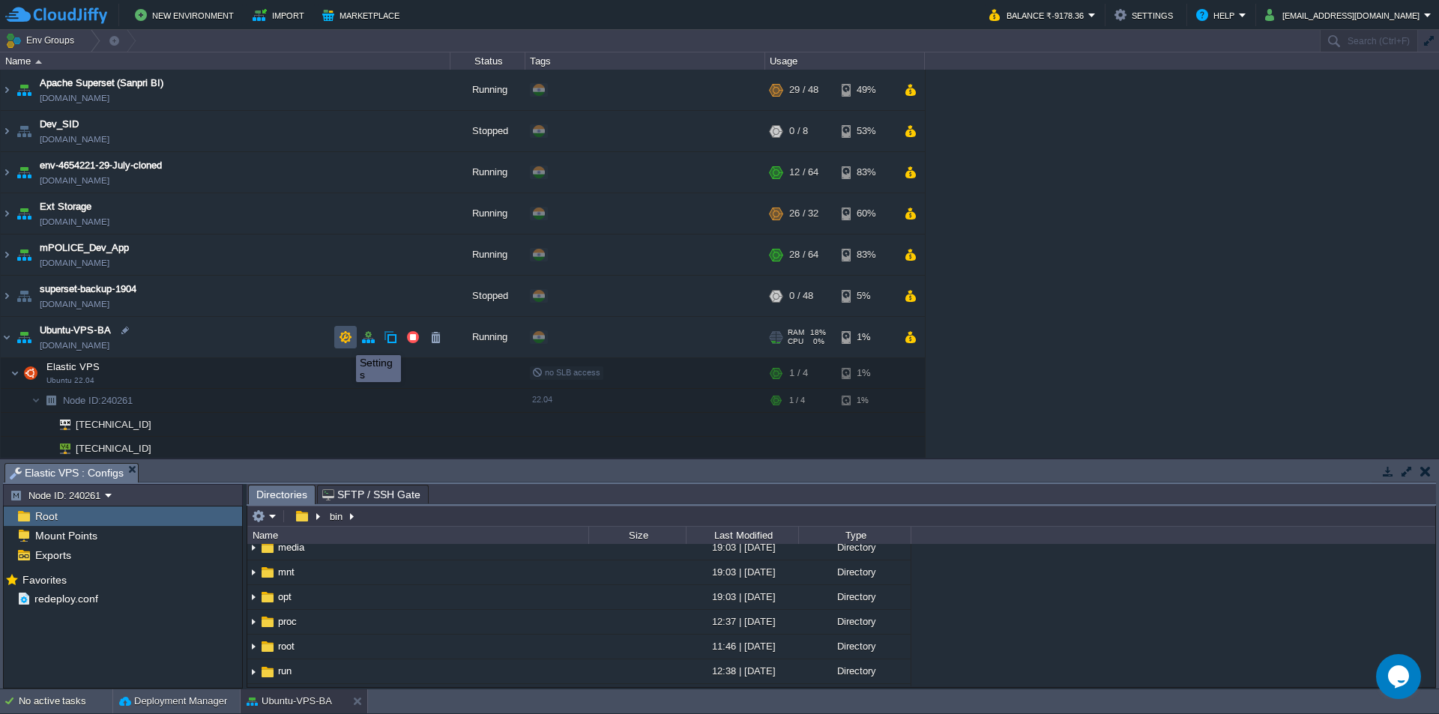
click at [345, 342] on button "button" at bounding box center [345, 336] width 13 height 13
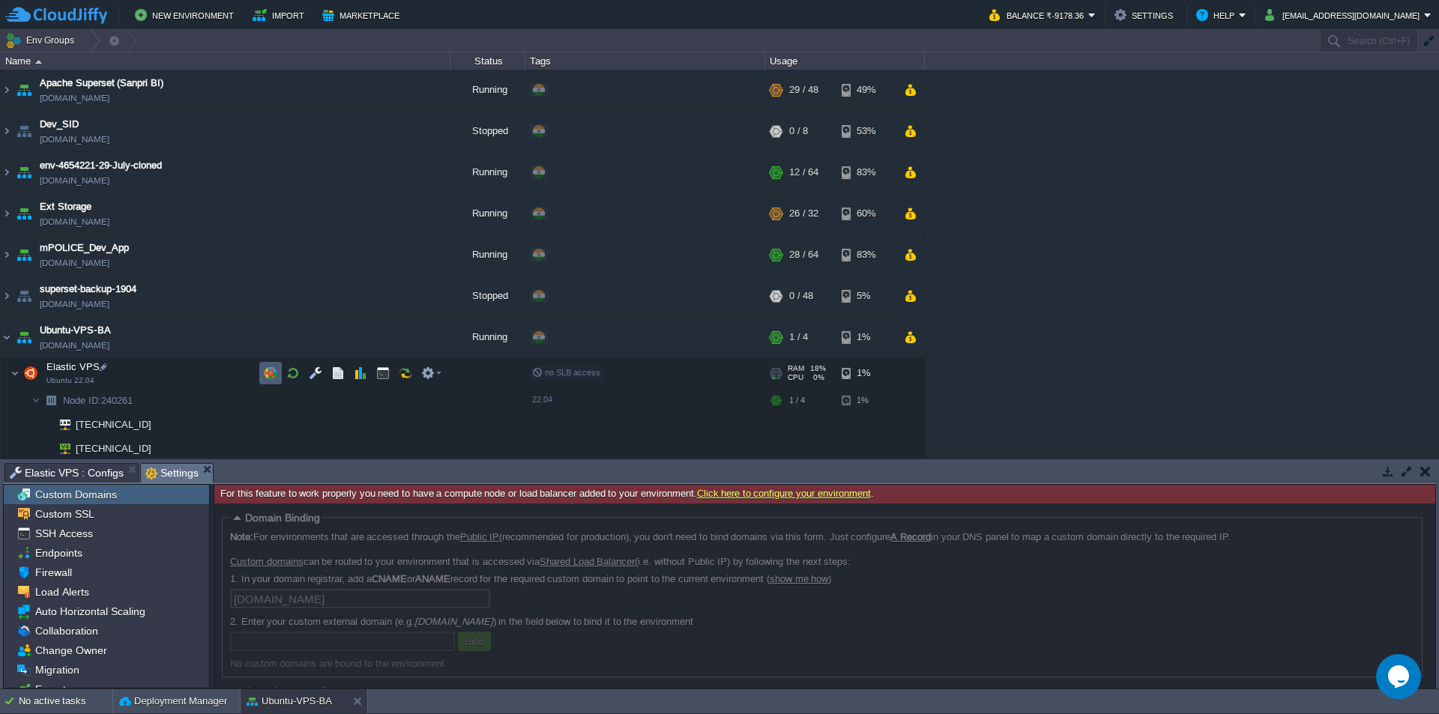
click at [277, 375] on button "button" at bounding box center [270, 372] width 13 height 13
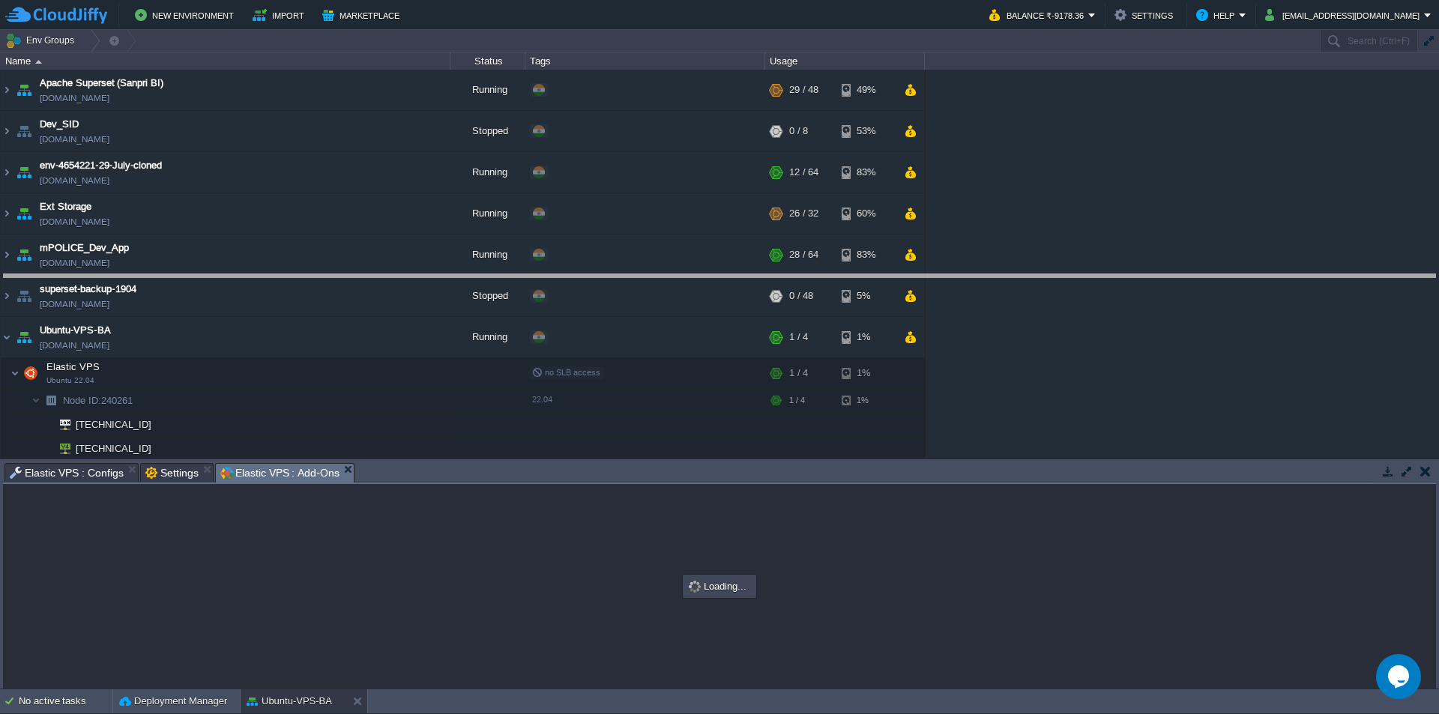
drag, startPoint x: 408, startPoint y: 480, endPoint x: 433, endPoint y: 262, distance: 219.5
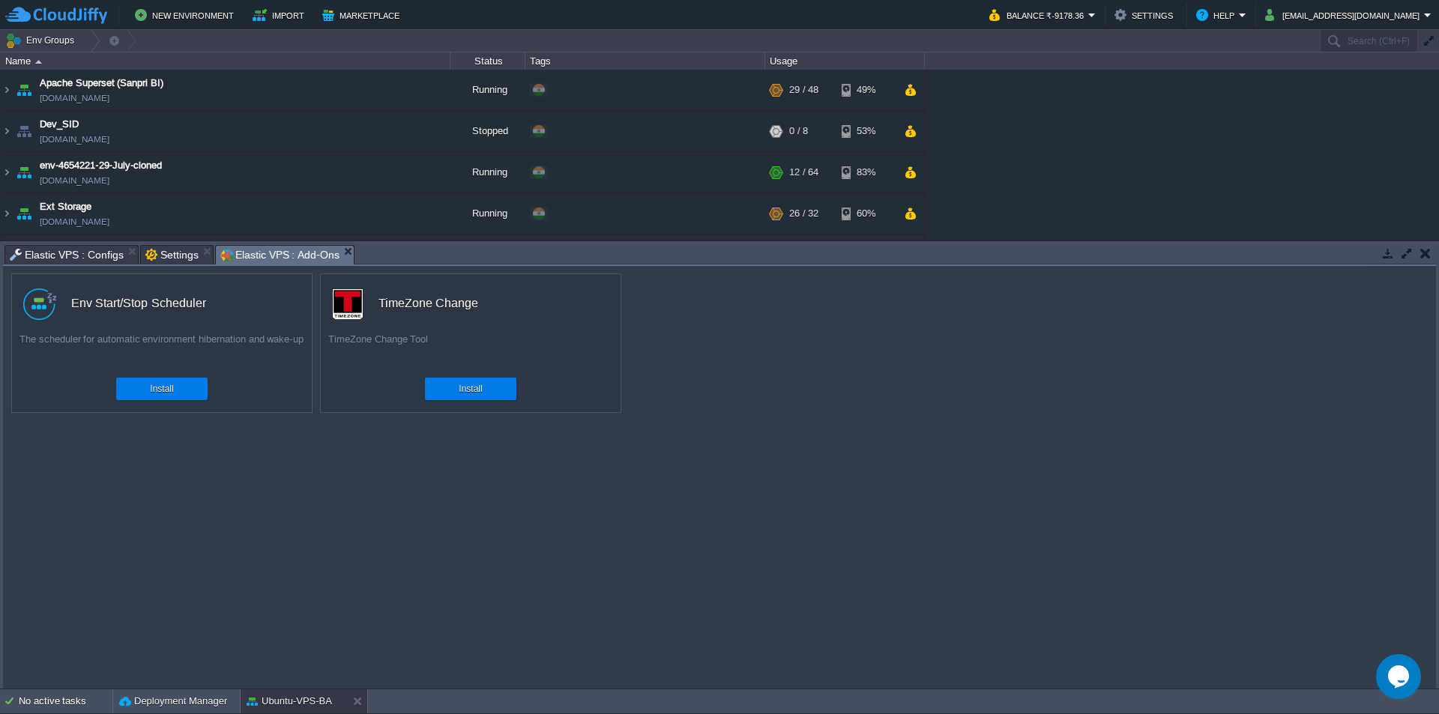
click at [106, 303] on div "Env Start/Stop Scheduler" at bounding box center [138, 303] width 135 height 31
click at [75, 258] on span "Elastic VPS : Configs" at bounding box center [67, 255] width 114 height 18
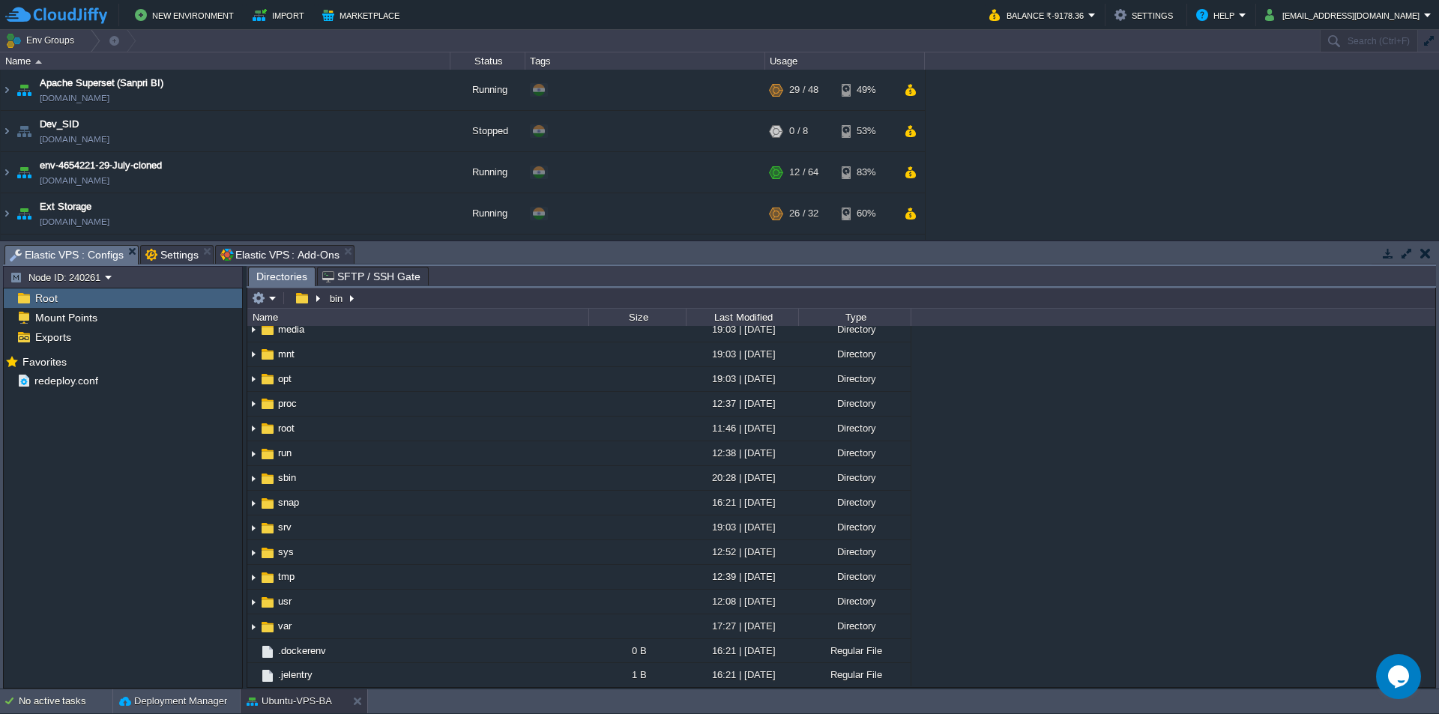
drag, startPoint x: 166, startPoint y: 259, endPoint x: 193, endPoint y: 260, distance: 26.3
click at [166, 259] on span "Settings" at bounding box center [171, 255] width 53 height 18
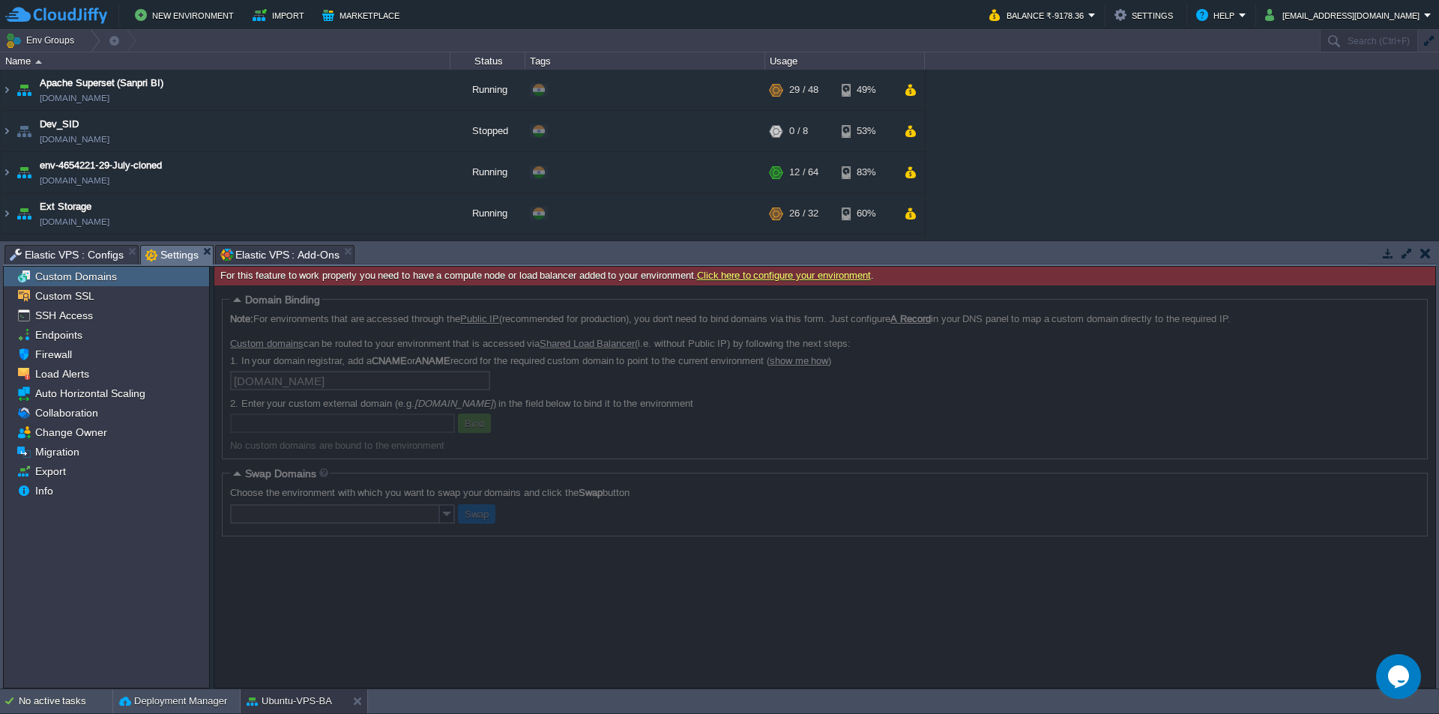
click at [259, 258] on span "Elastic VPS : Add-Ons" at bounding box center [279, 255] width 119 height 18
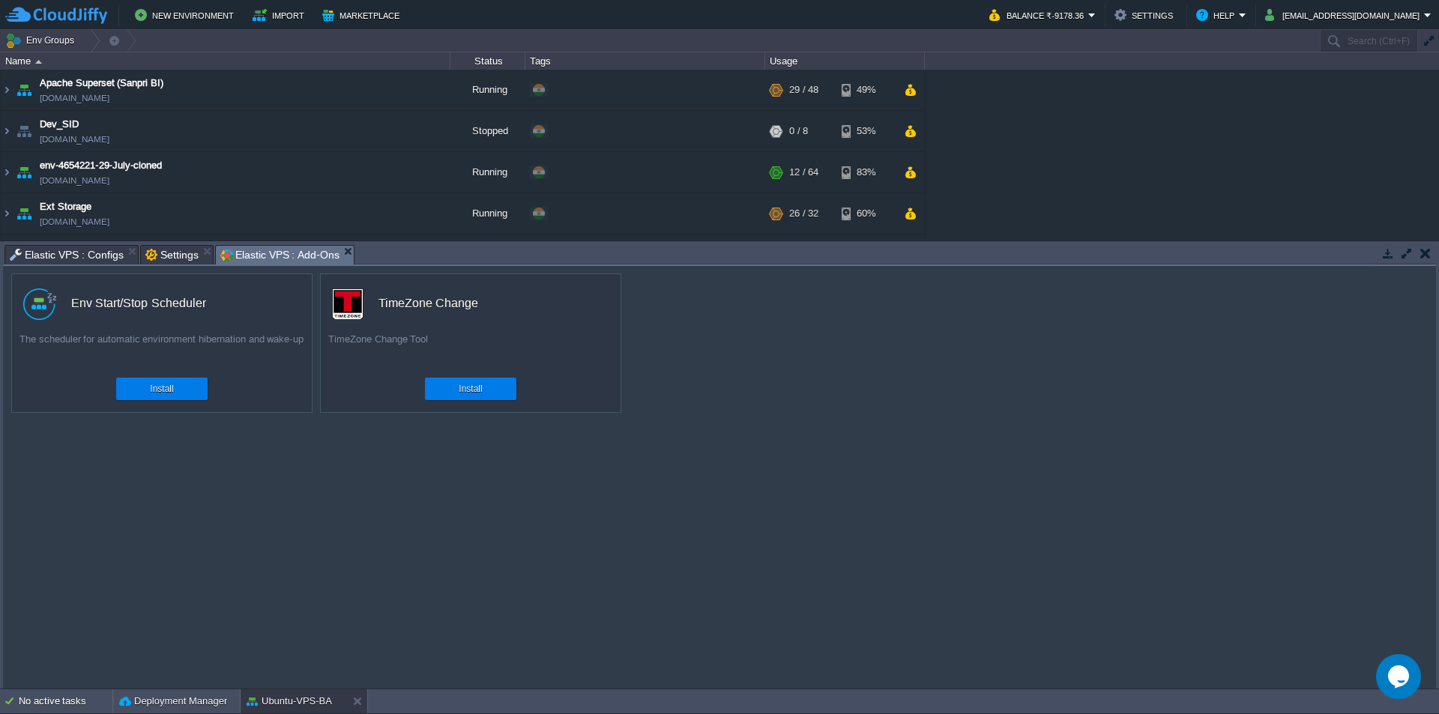
click at [215, 340] on div "The scheduler for automatic environment hibernation and wake-up" at bounding box center [162, 351] width 300 height 37
click at [214, 340] on div "The scheduler for automatic environment hibernation and wake-up" at bounding box center [162, 351] width 300 height 37
click at [387, 337] on div "TimeZone Change Tool" at bounding box center [471, 351] width 300 height 37
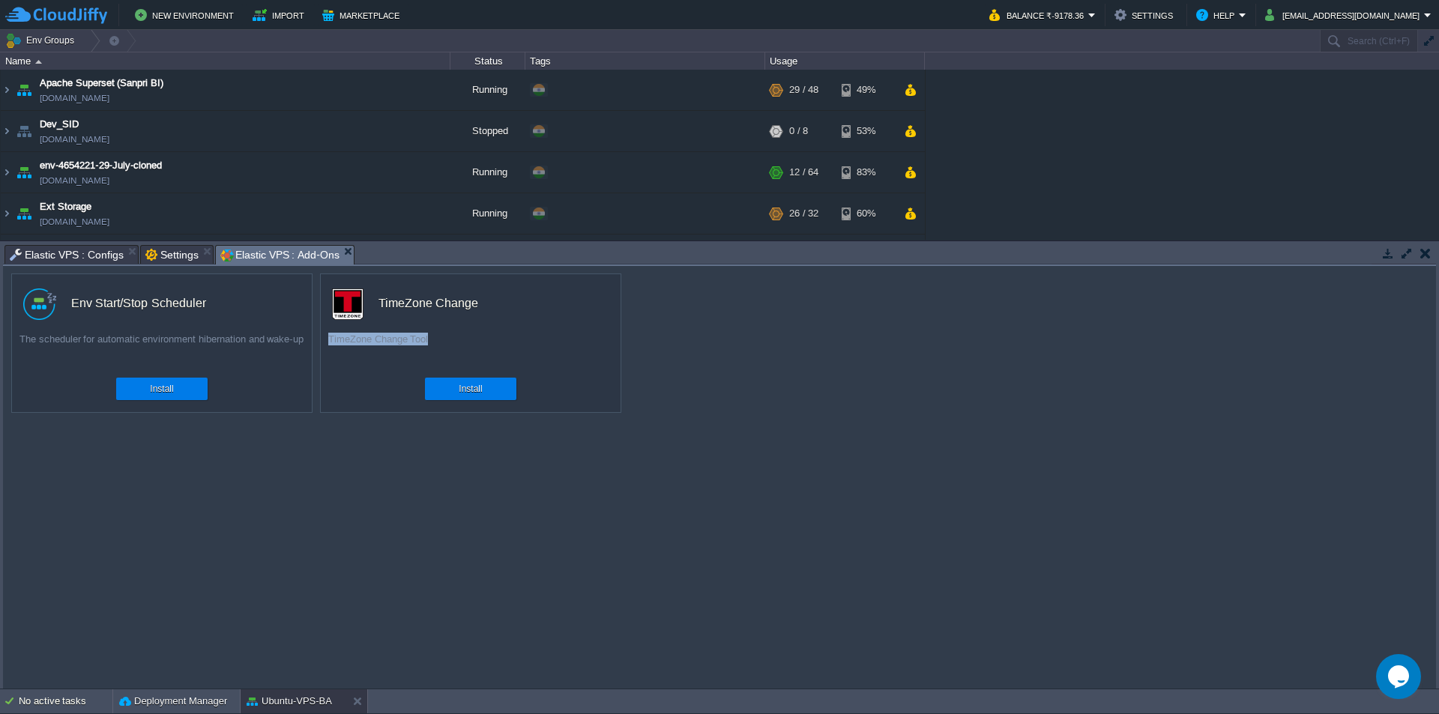
click at [387, 337] on div "TimeZone Change Tool" at bounding box center [471, 351] width 300 height 37
click at [481, 338] on div "TimeZone Change Tool" at bounding box center [471, 351] width 300 height 37
click at [412, 338] on div "TimeZone Change Tool" at bounding box center [471, 351] width 300 height 37
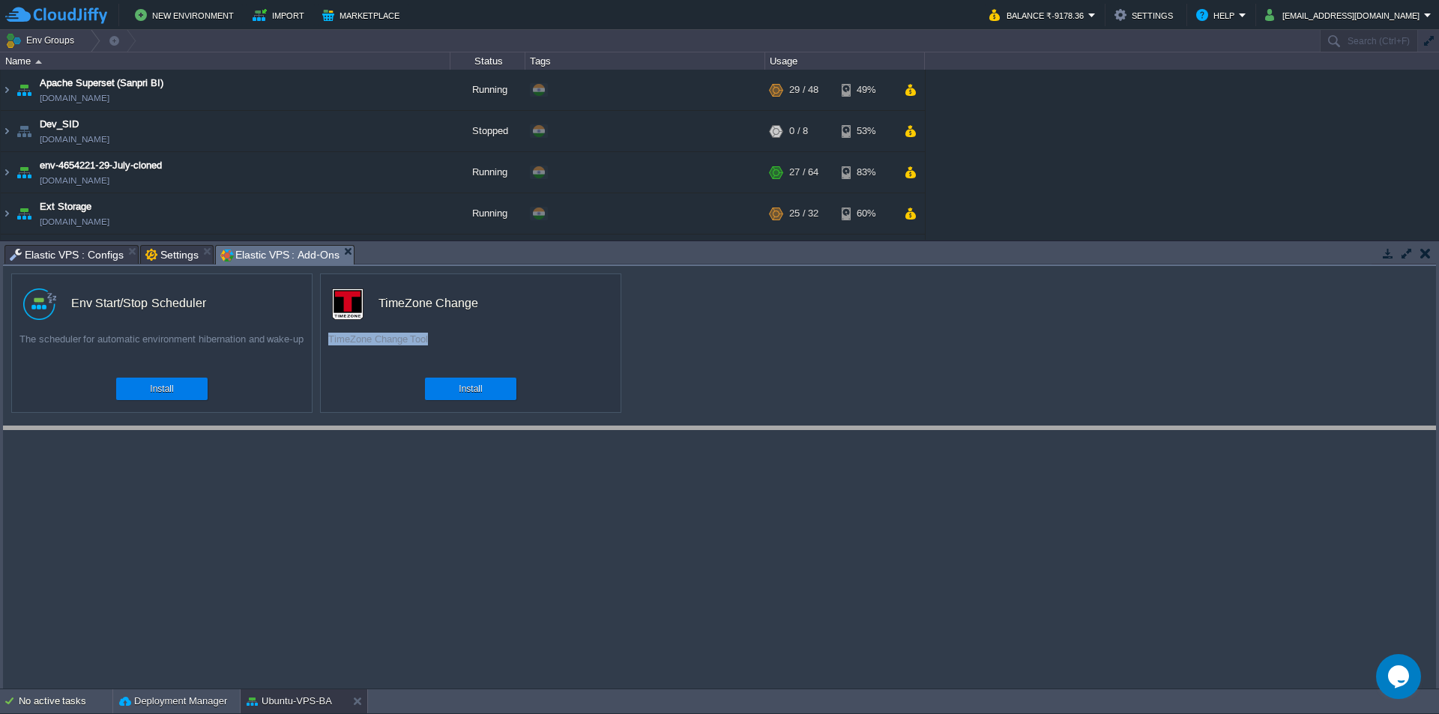
drag, startPoint x: 382, startPoint y: 260, endPoint x: 435, endPoint y: 444, distance: 191.1
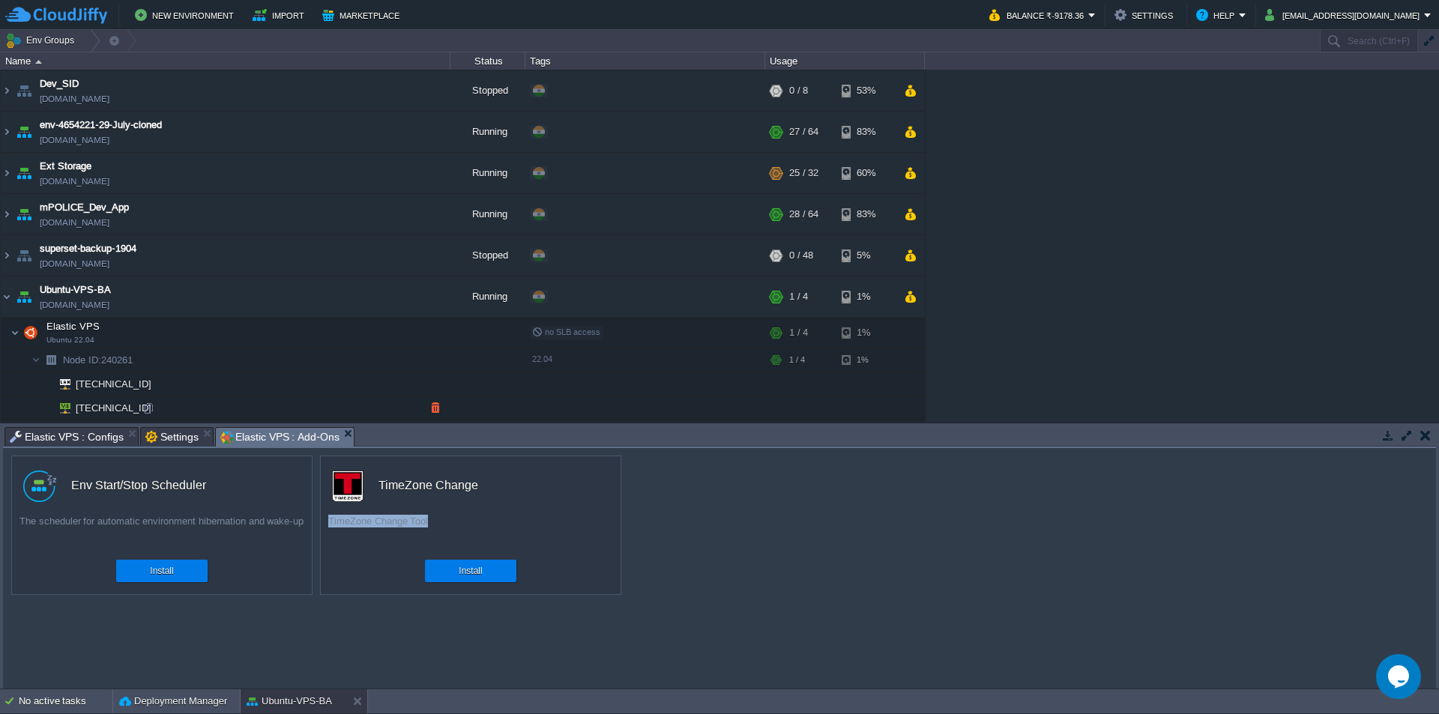
scroll to position [63, 0]
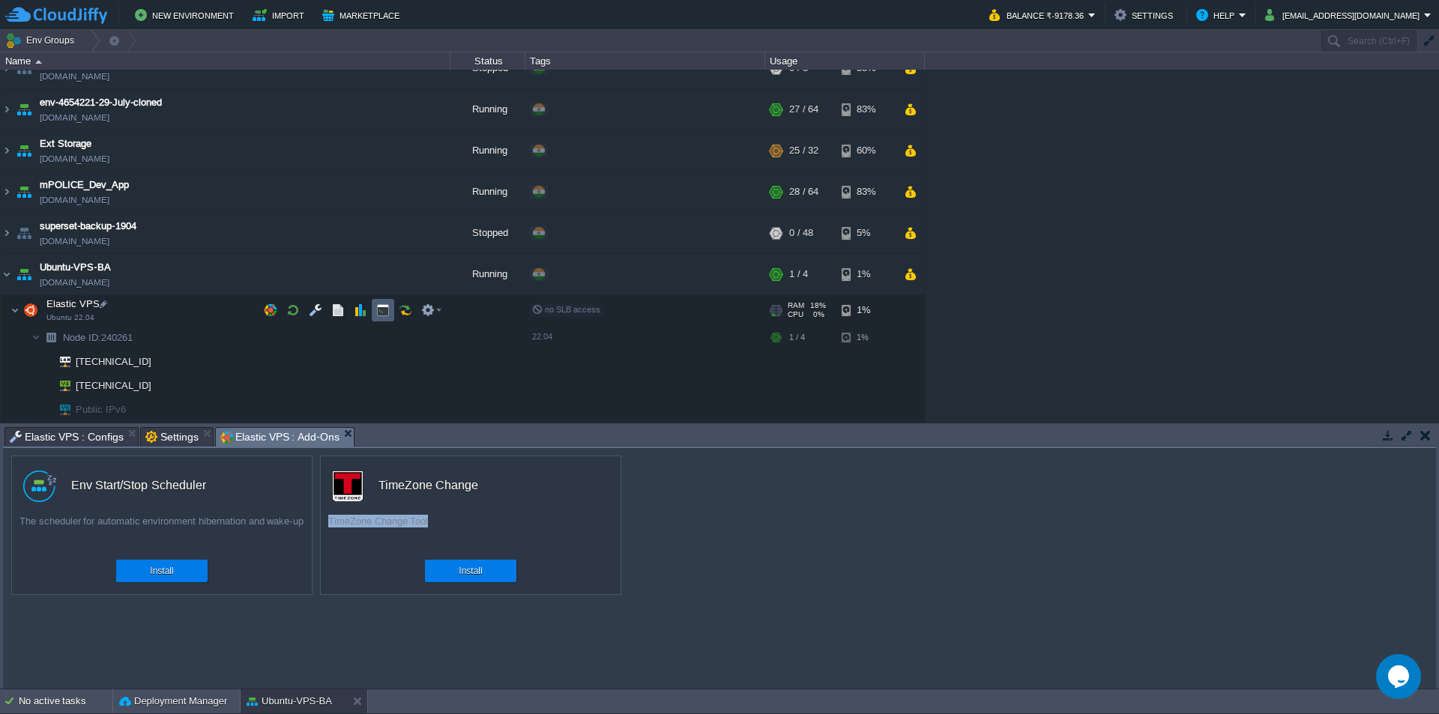
click at [381, 312] on button "button" at bounding box center [382, 309] width 13 height 13
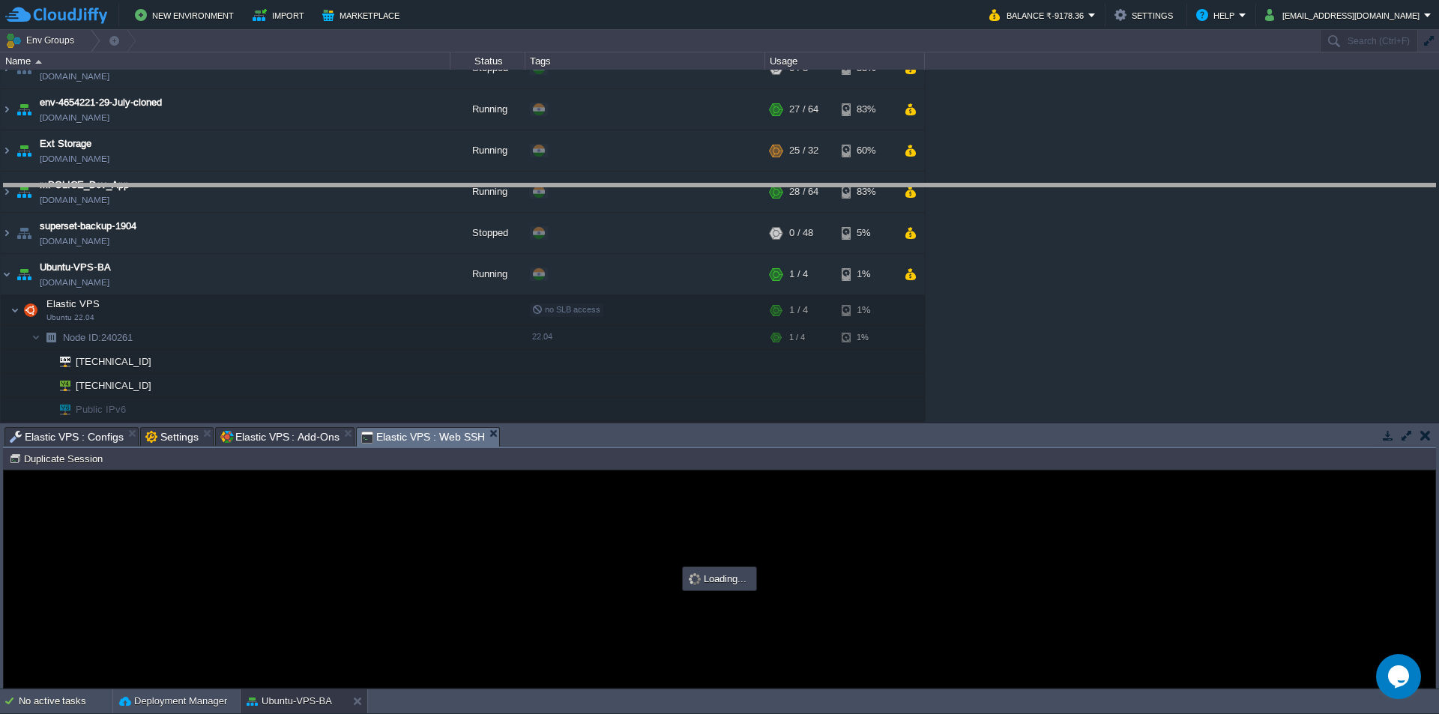
drag, startPoint x: 701, startPoint y: 447, endPoint x: 758, endPoint y: 203, distance: 250.3
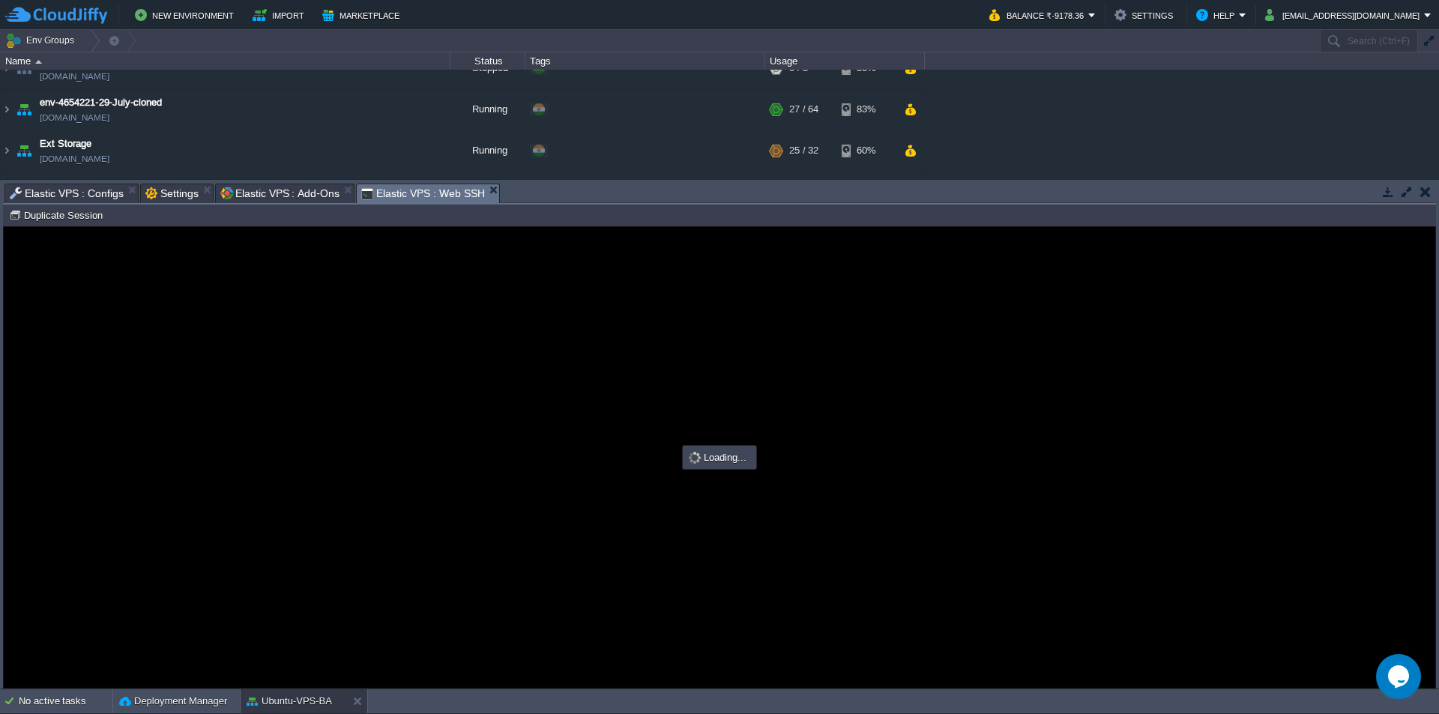
scroll to position [0, 0]
type input "#000000"
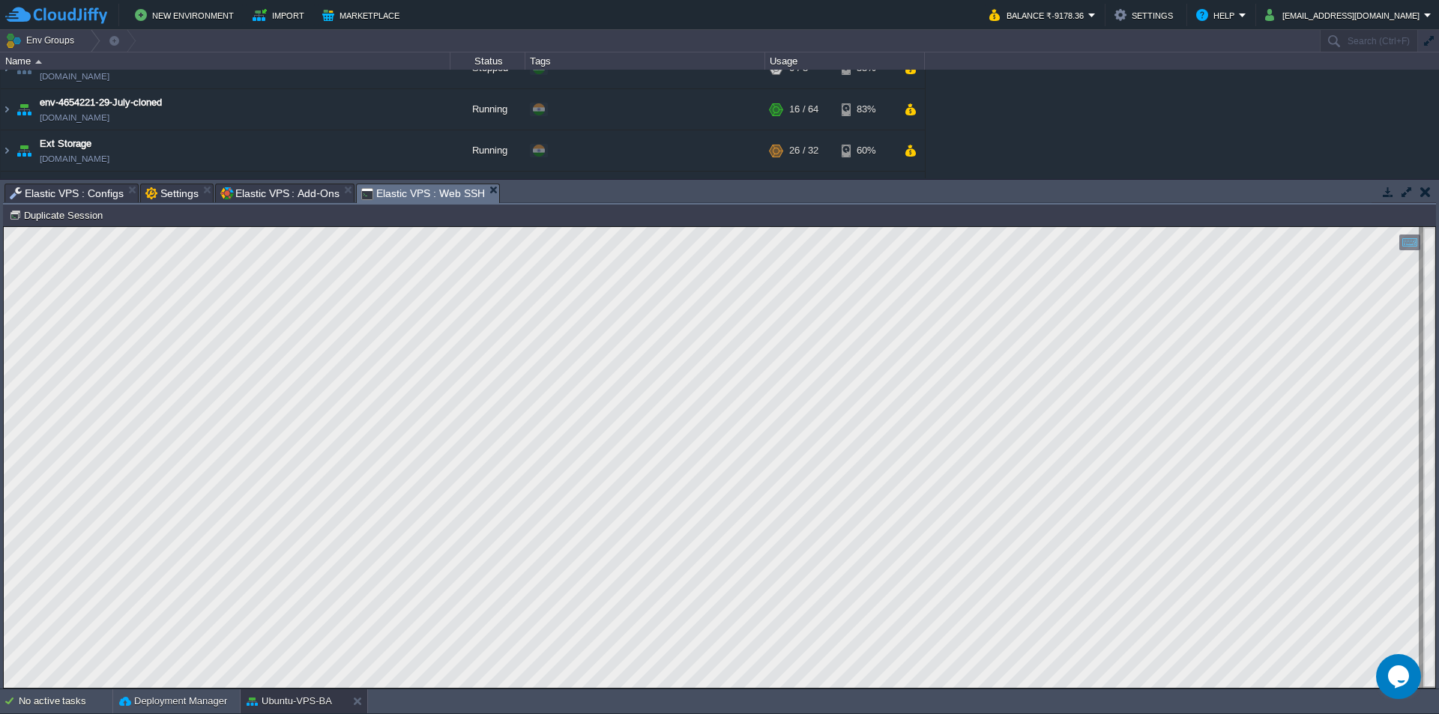
click at [71, 193] on span "Elastic VPS : Configs" at bounding box center [67, 193] width 114 height 18
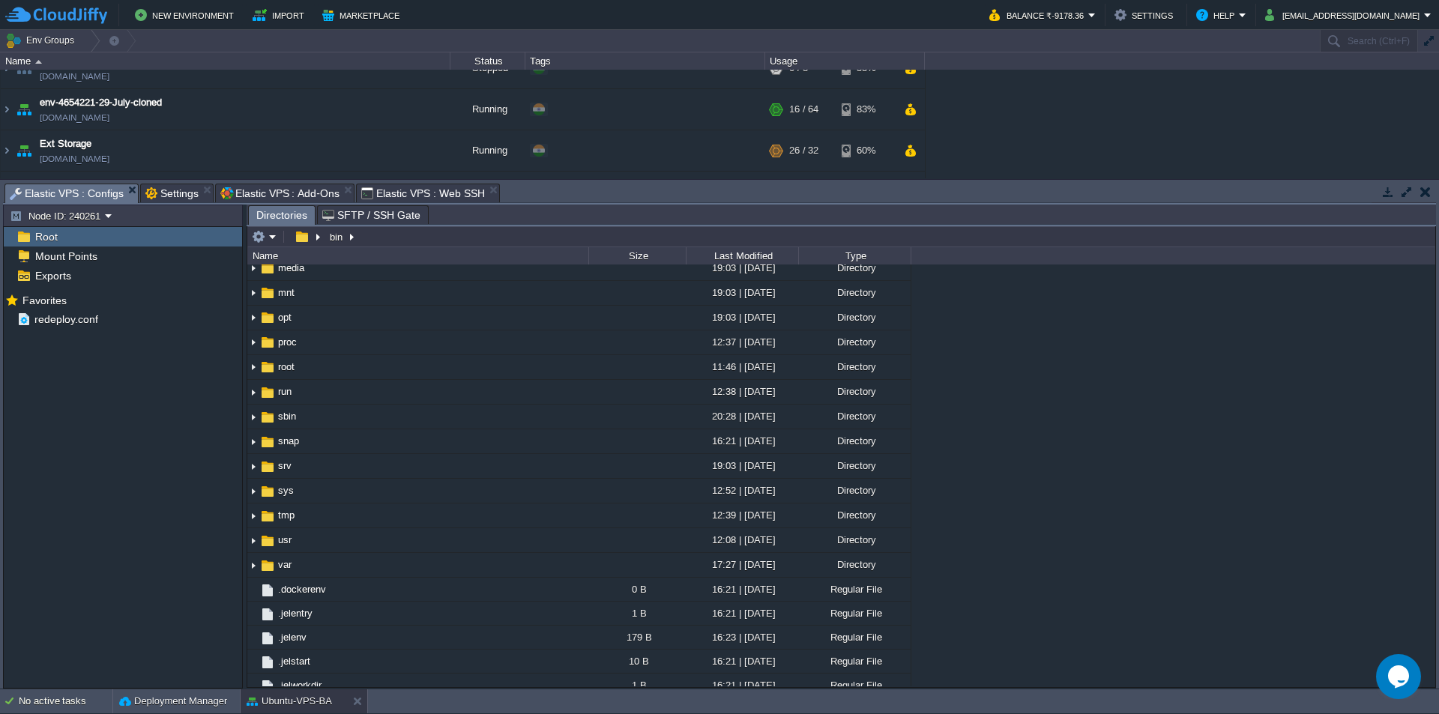
drag, startPoint x: 127, startPoint y: 190, endPoint x: 146, endPoint y: 192, distance: 19.5
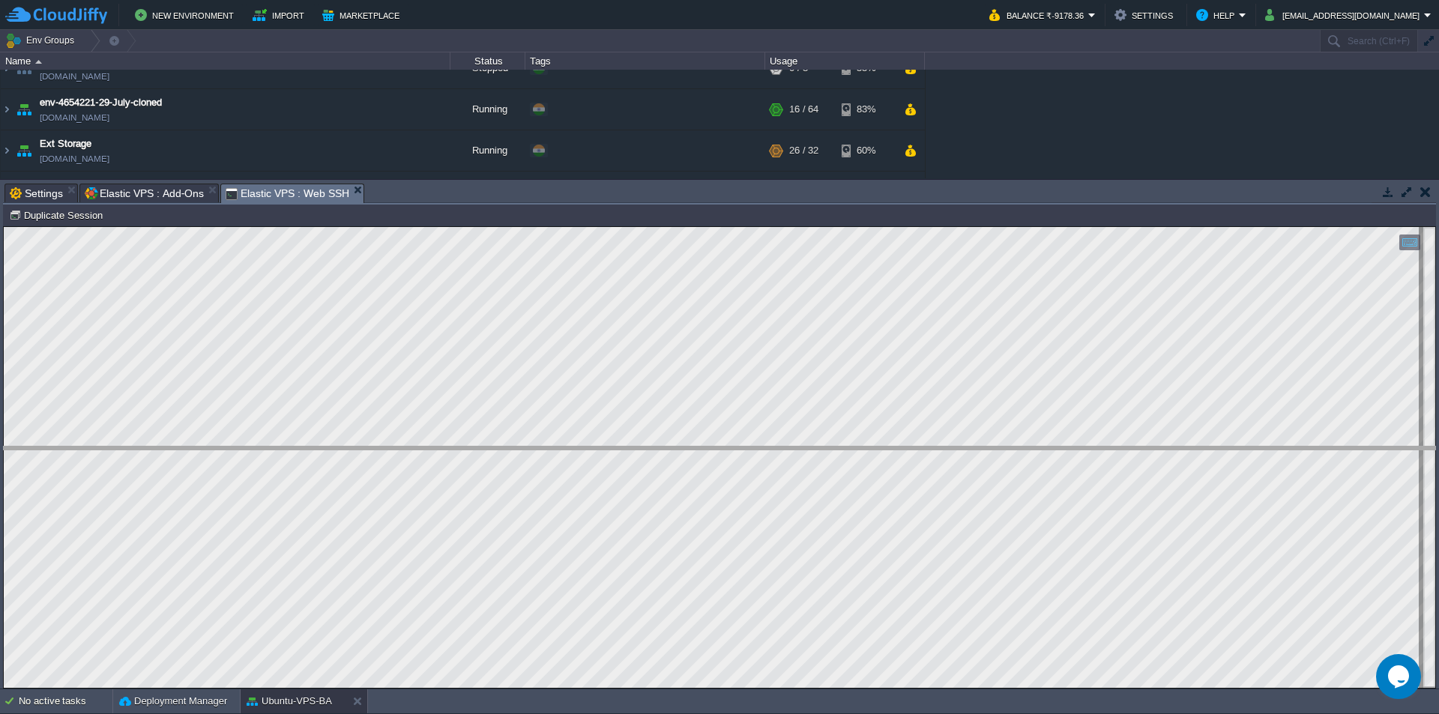
drag, startPoint x: 561, startPoint y: 202, endPoint x: 483, endPoint y: 480, distance: 288.0
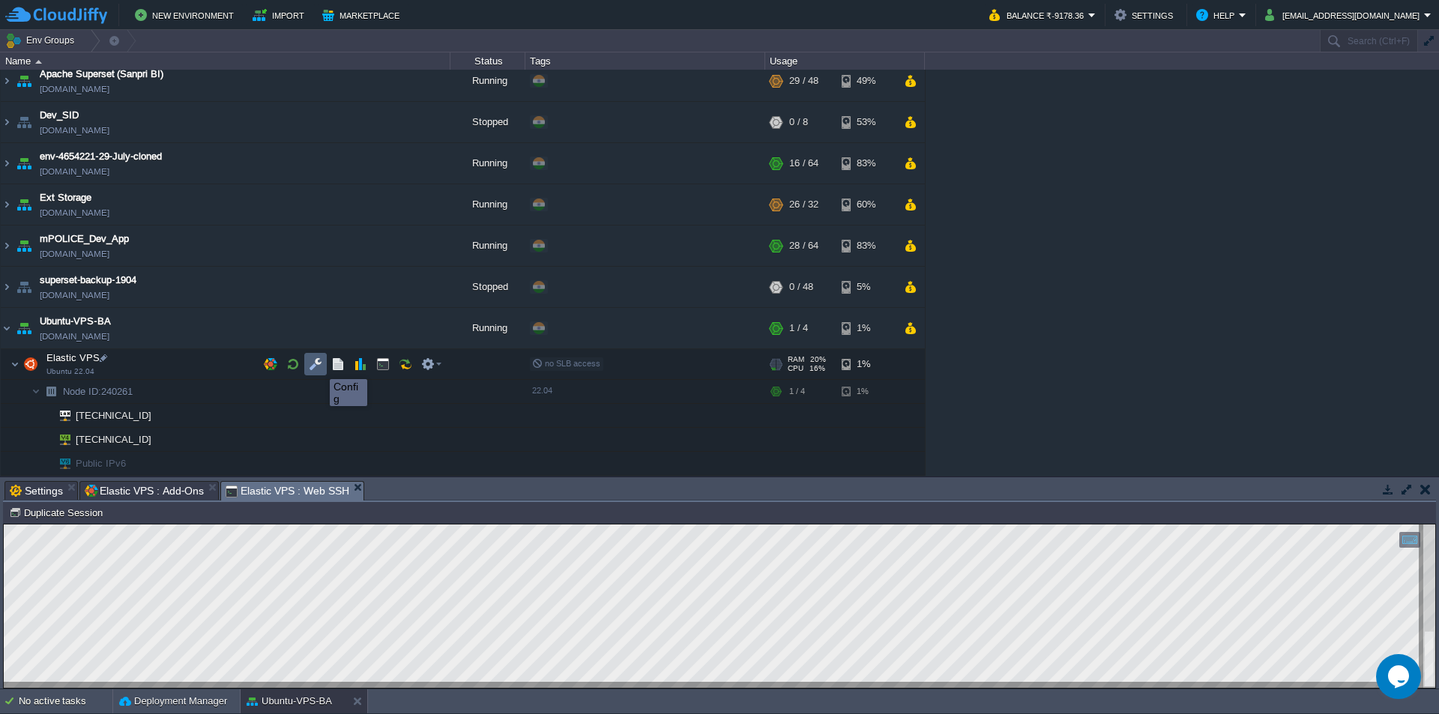
click at [318, 366] on button "button" at bounding box center [315, 363] width 13 height 13
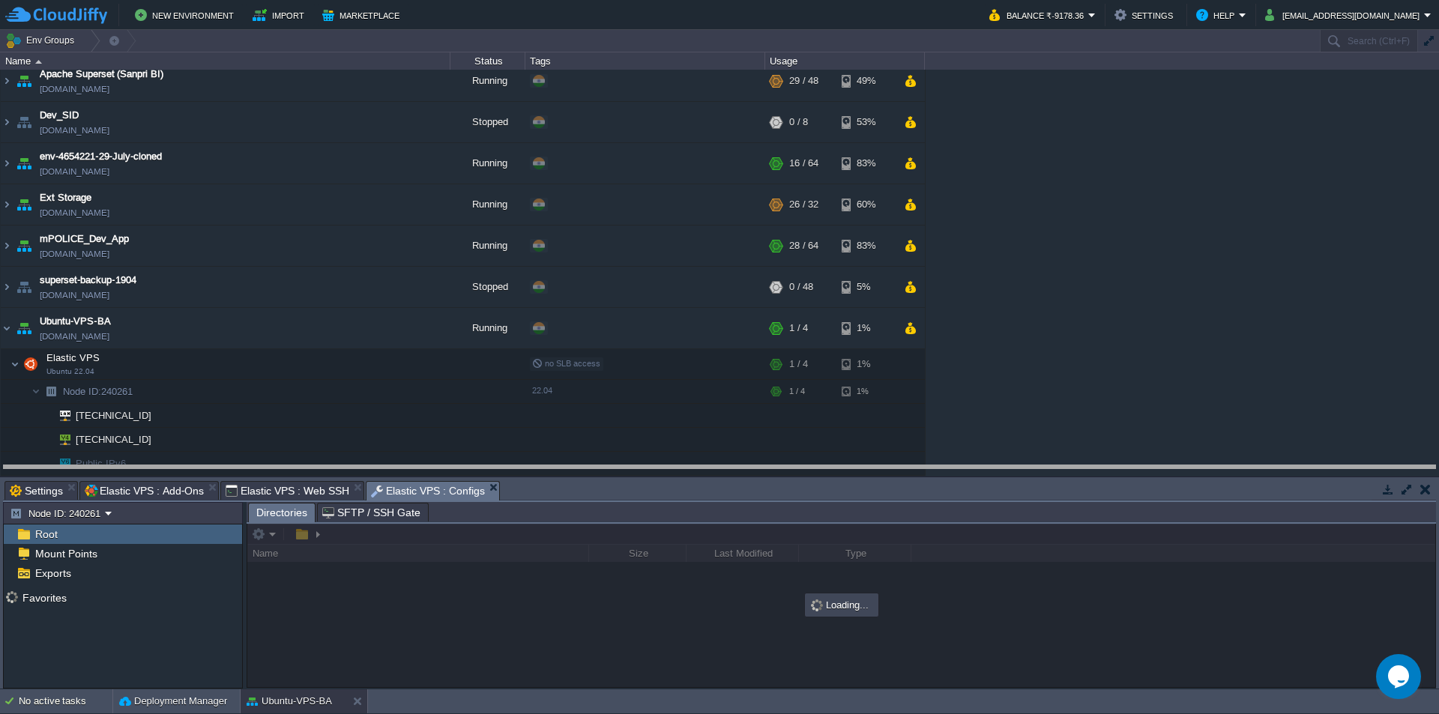
drag, startPoint x: 611, startPoint y: 501, endPoint x: 648, endPoint y: 196, distance: 308.0
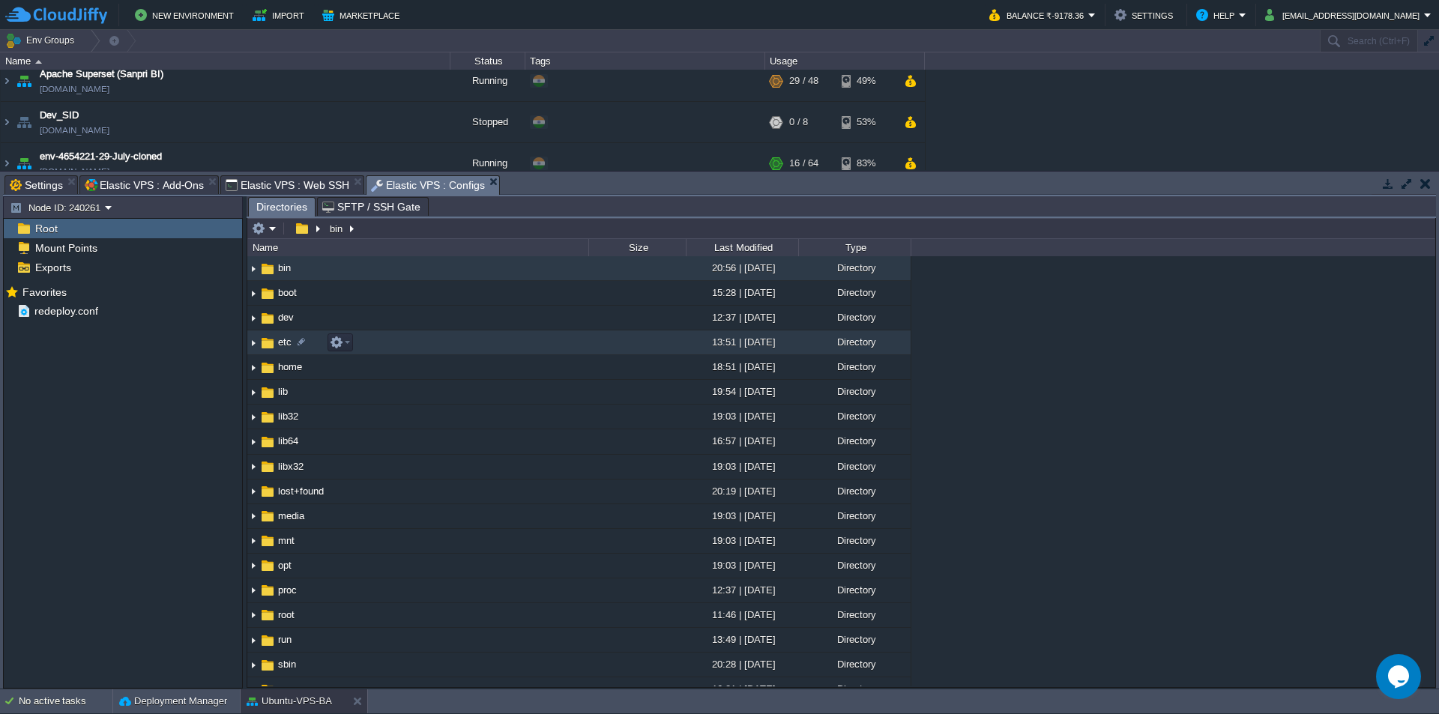
click at [282, 342] on span "etc" at bounding box center [285, 342] width 18 height 13
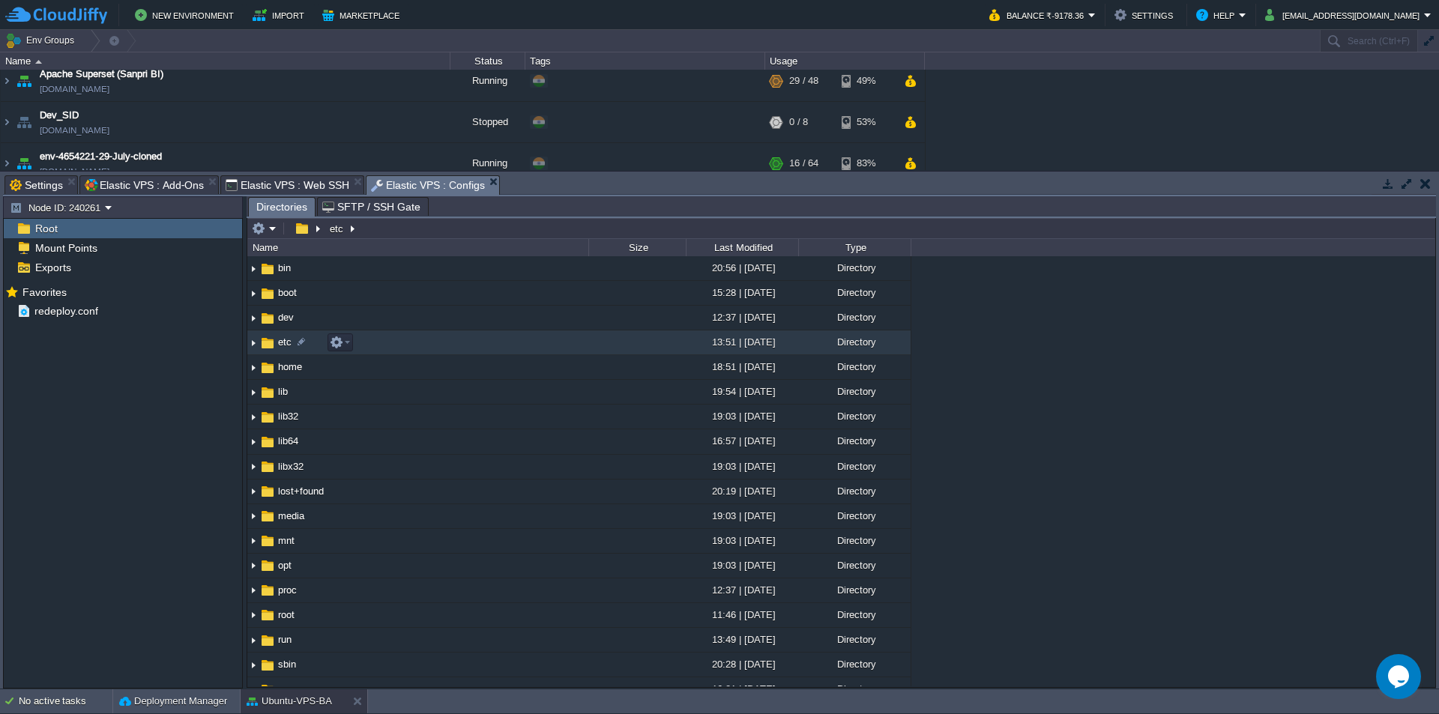
click at [282, 342] on span "etc" at bounding box center [285, 342] width 18 height 13
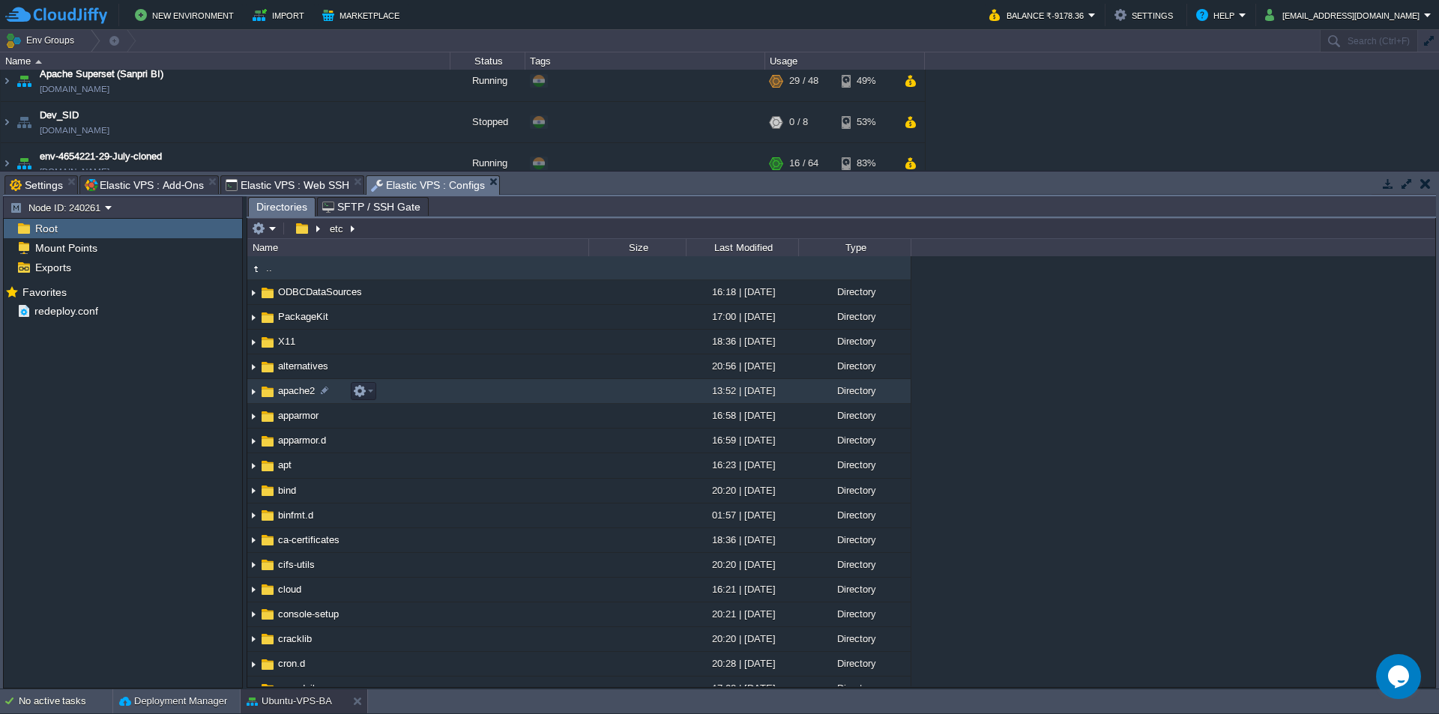
click at [288, 389] on span "apache2" at bounding box center [296, 390] width 41 height 13
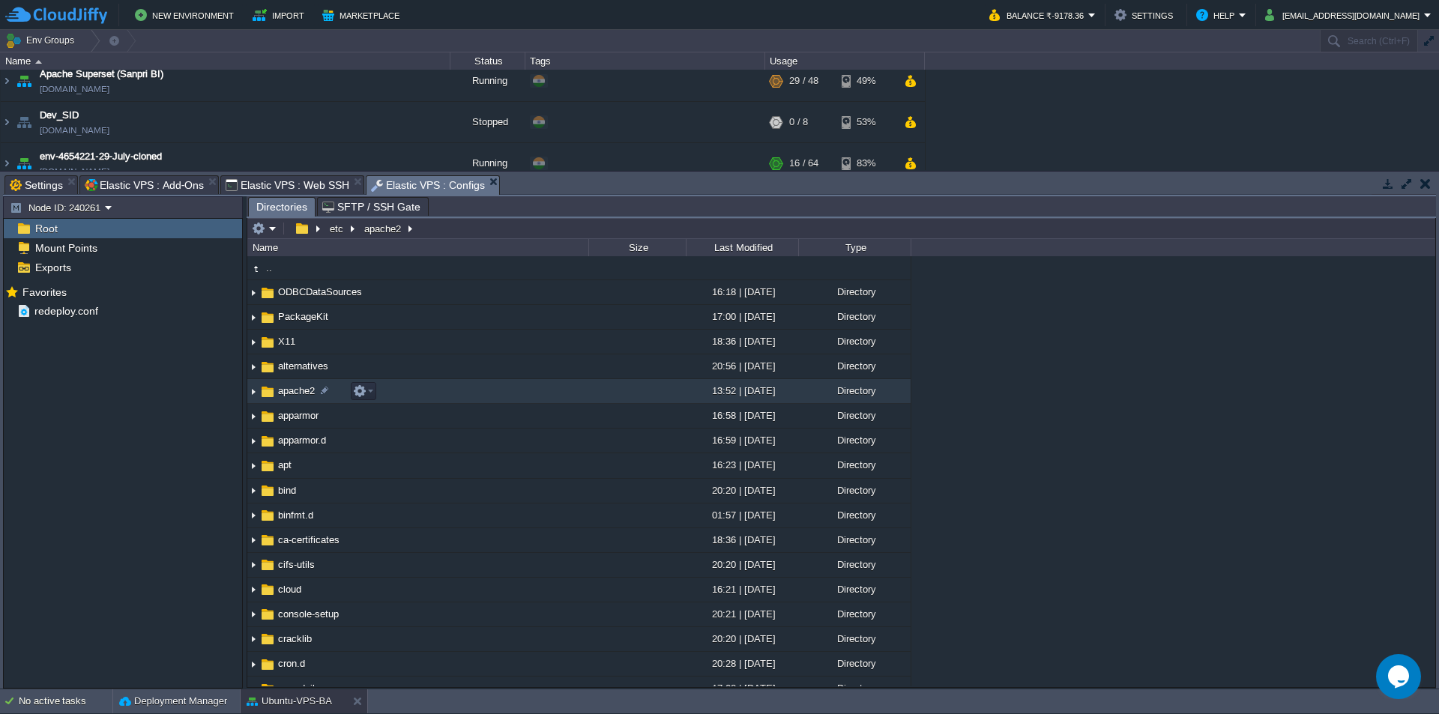
click at [288, 389] on span "apache2" at bounding box center [296, 390] width 41 height 13
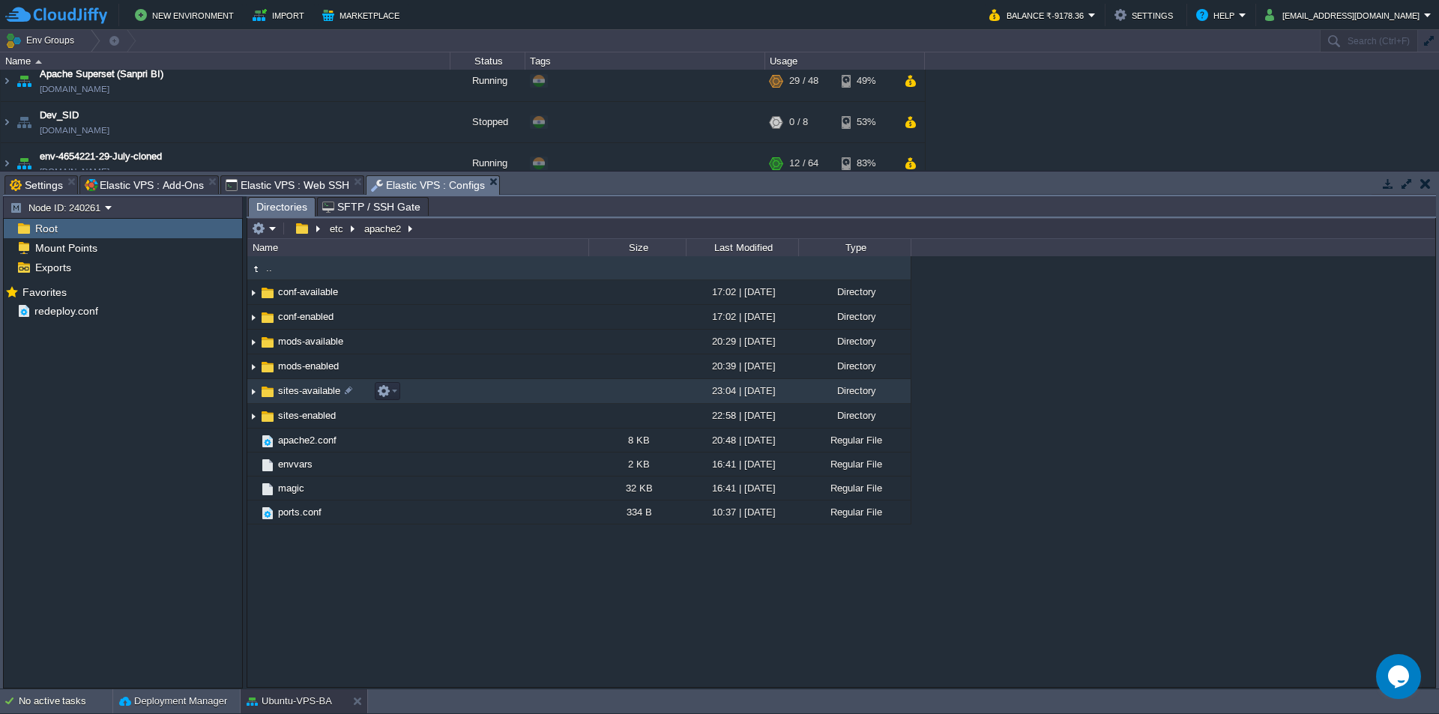
click at [306, 391] on span "sites-available" at bounding box center [309, 390] width 67 height 13
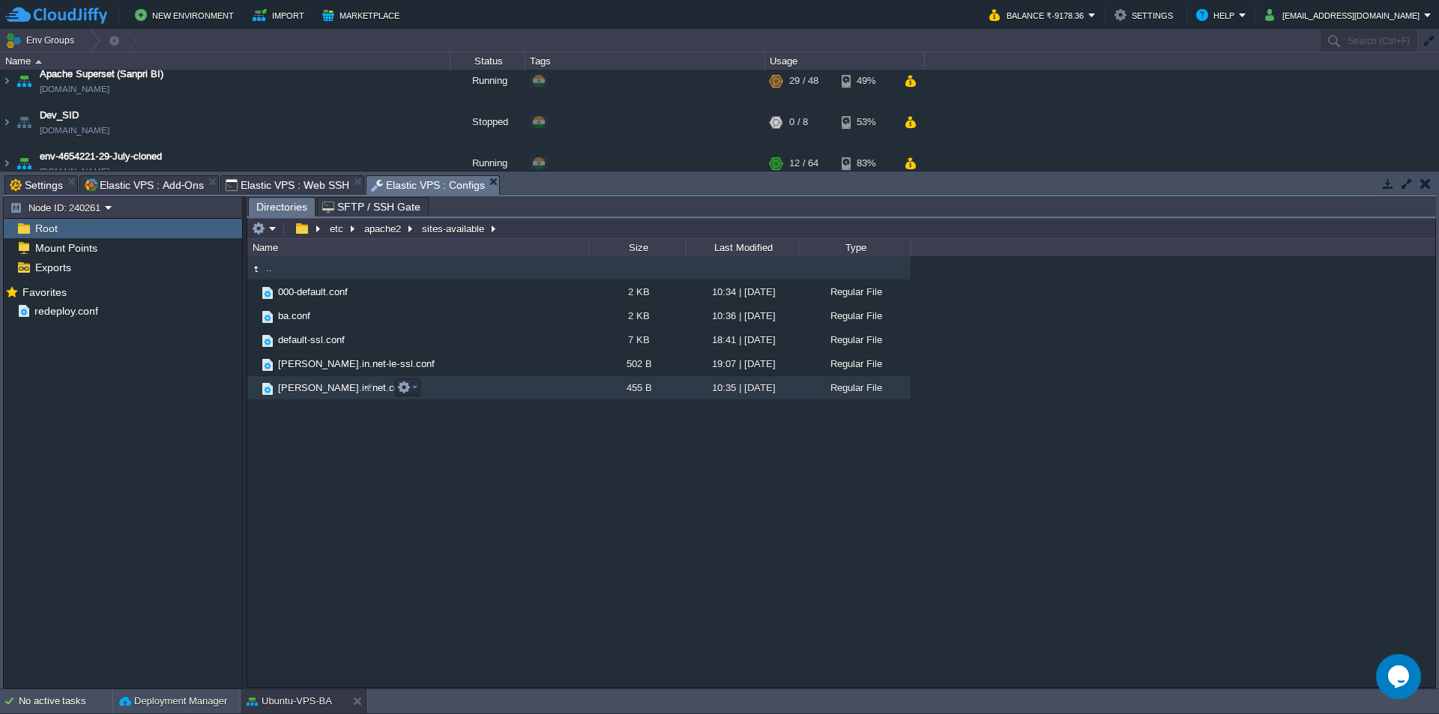
click at [328, 387] on span "[PERSON_NAME].in.net.conf" at bounding box center [343, 387] width 134 height 13
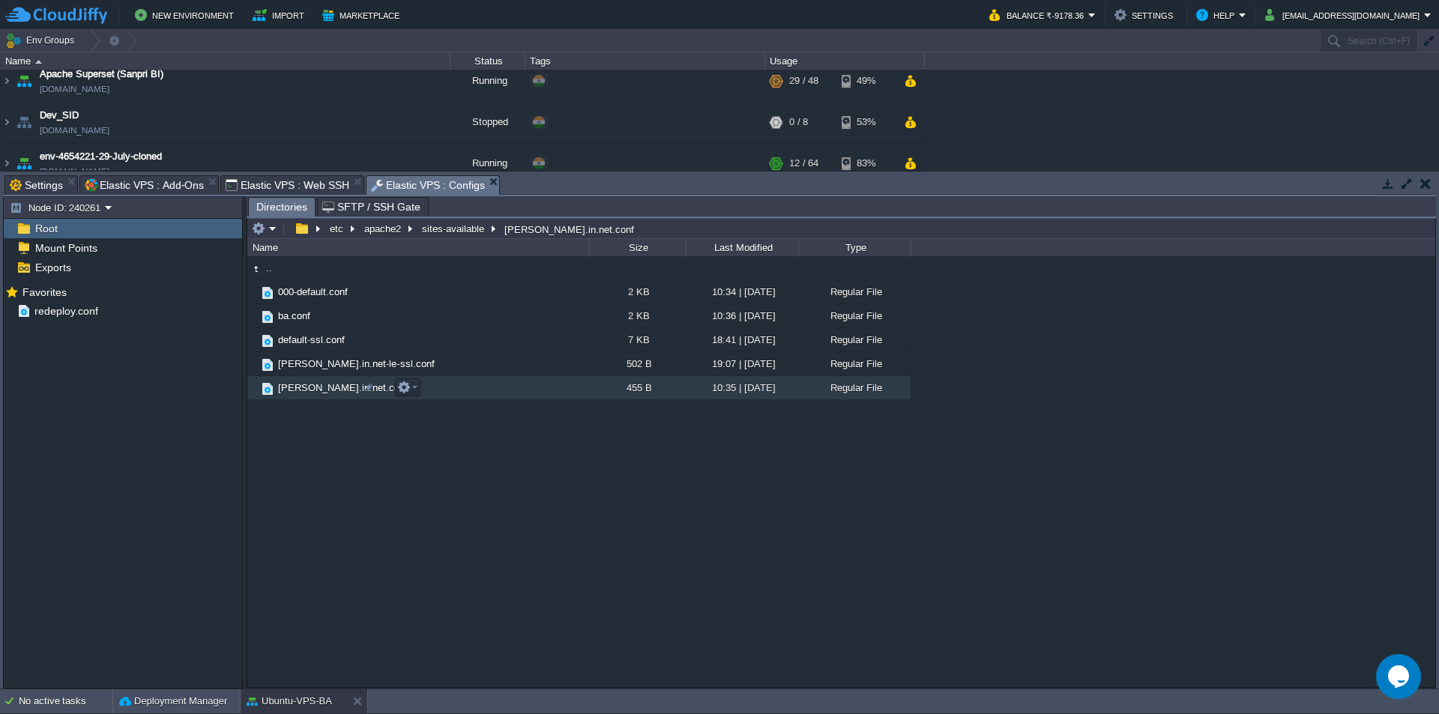
click at [328, 387] on span "[PERSON_NAME].in.net.conf" at bounding box center [343, 387] width 134 height 13
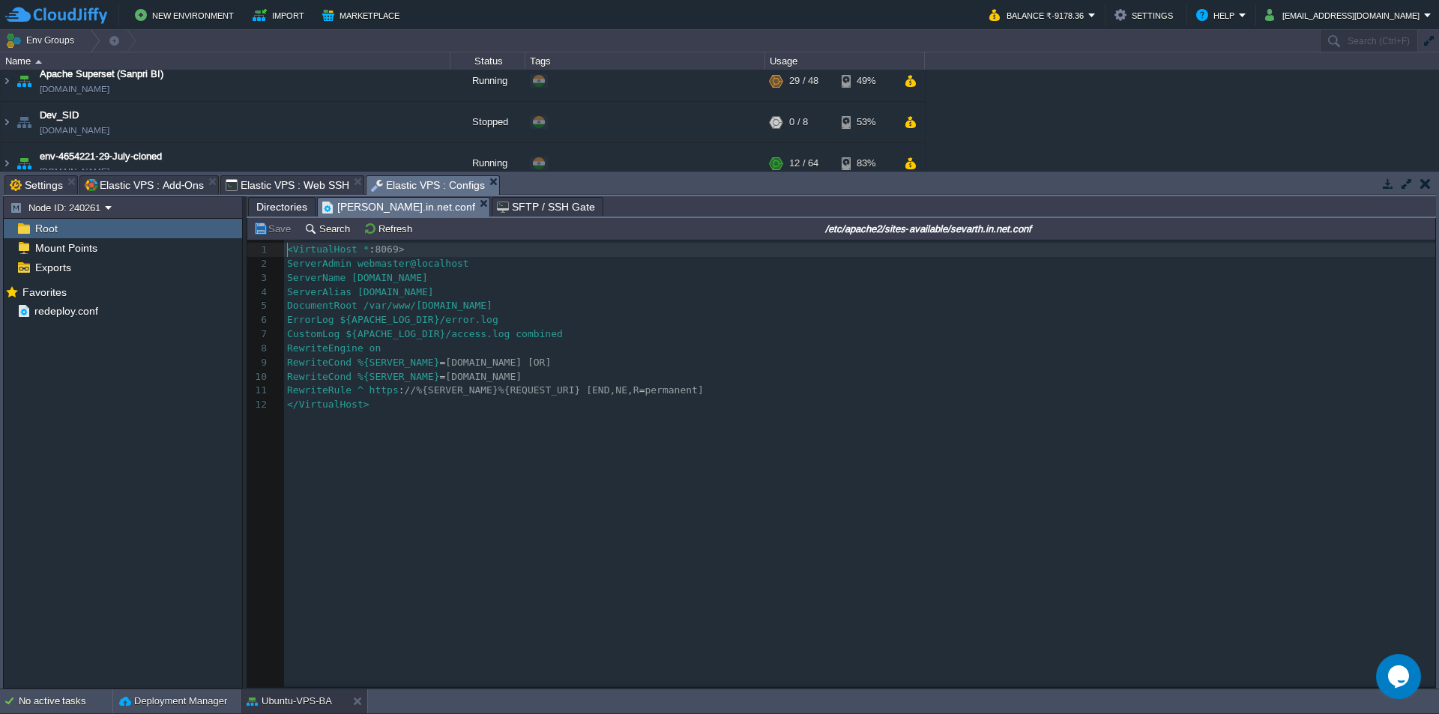
scroll to position [5, 0]
click at [381, 249] on span "8069>" at bounding box center [389, 249] width 29 height 11
click at [277, 235] on button "Save" at bounding box center [274, 228] width 42 height 13
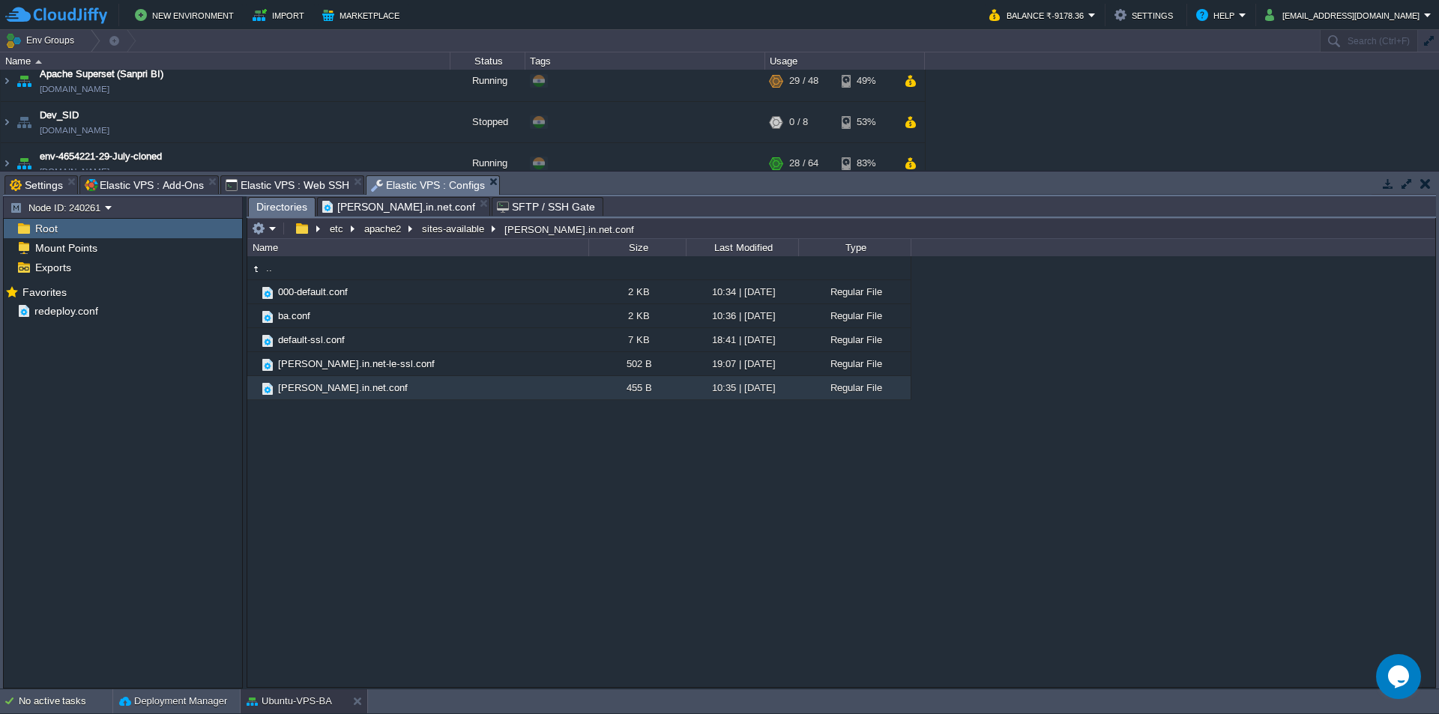
click at [275, 211] on span "Directories" at bounding box center [281, 207] width 51 height 19
click at [366, 390] on div at bounding box center [368, 387] width 13 height 13
click at [268, 187] on span "Elastic VPS : Web SSH" at bounding box center [288, 185] width 124 height 18
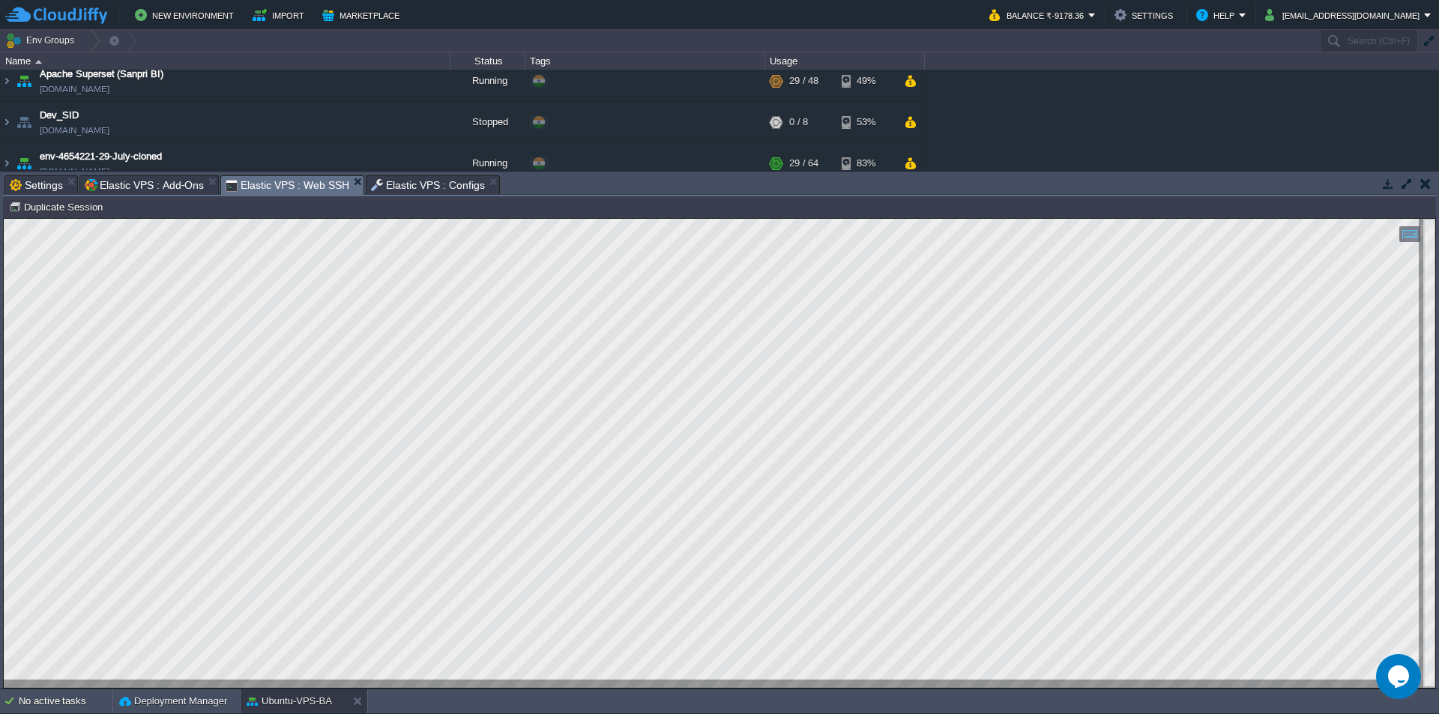
click at [48, 188] on span "Settings" at bounding box center [36, 185] width 53 height 18
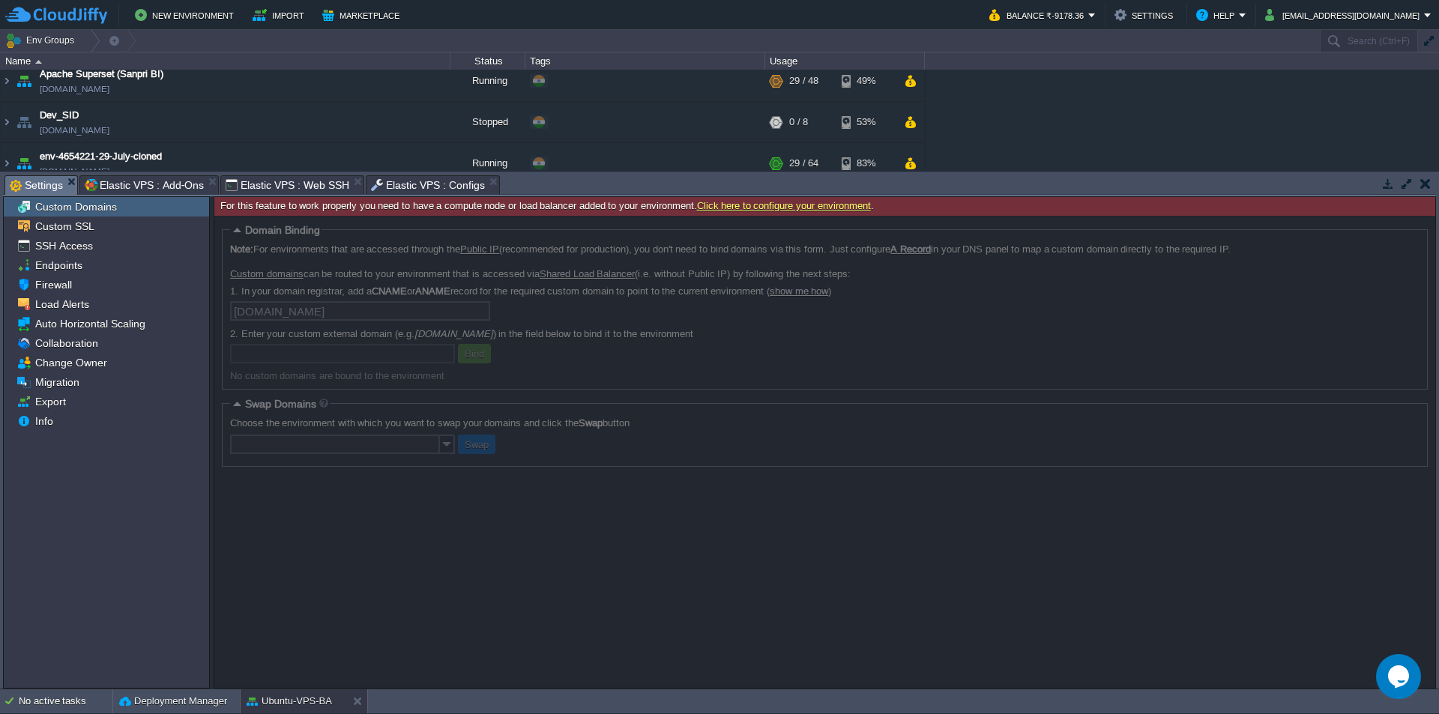
click at [151, 184] on span "Elastic VPS : Add-Ons" at bounding box center [144, 185] width 119 height 18
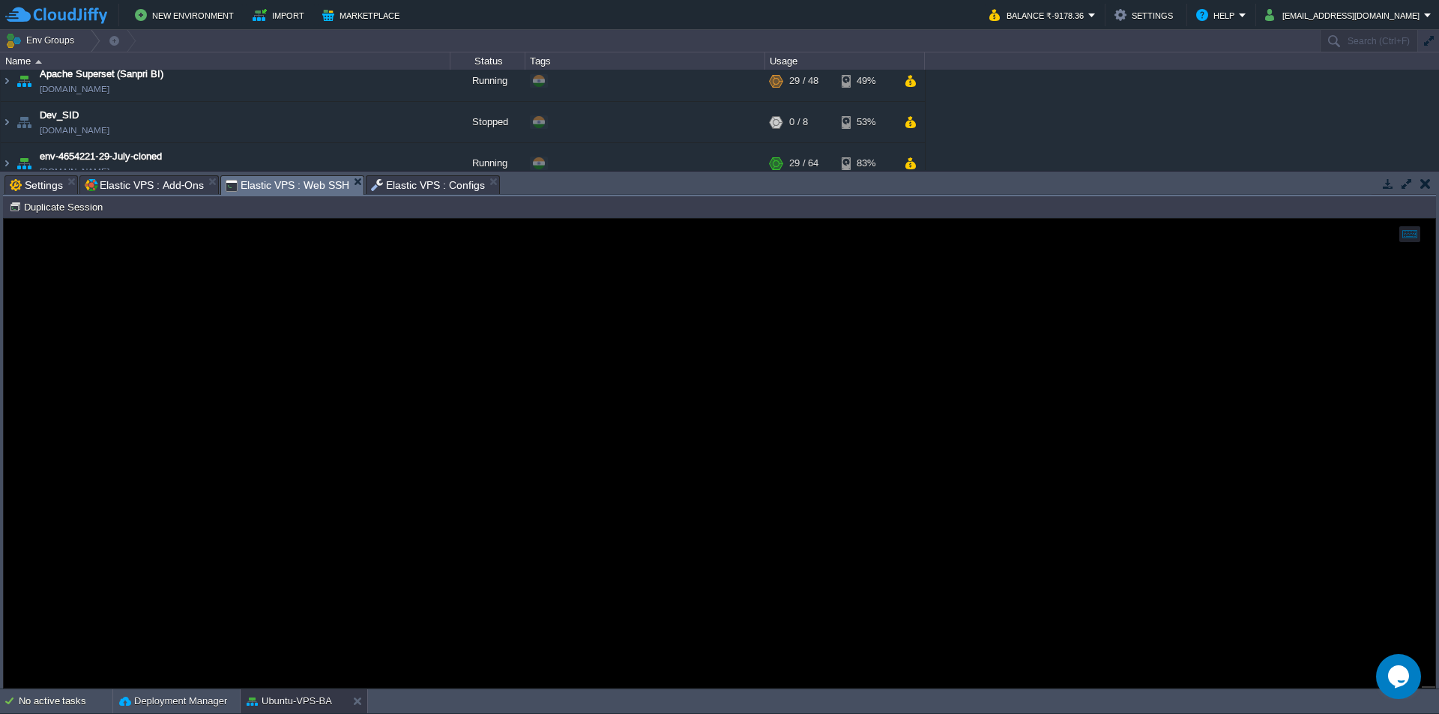
click at [280, 190] on span "Elastic VPS : Web SSH" at bounding box center [288, 185] width 124 height 19
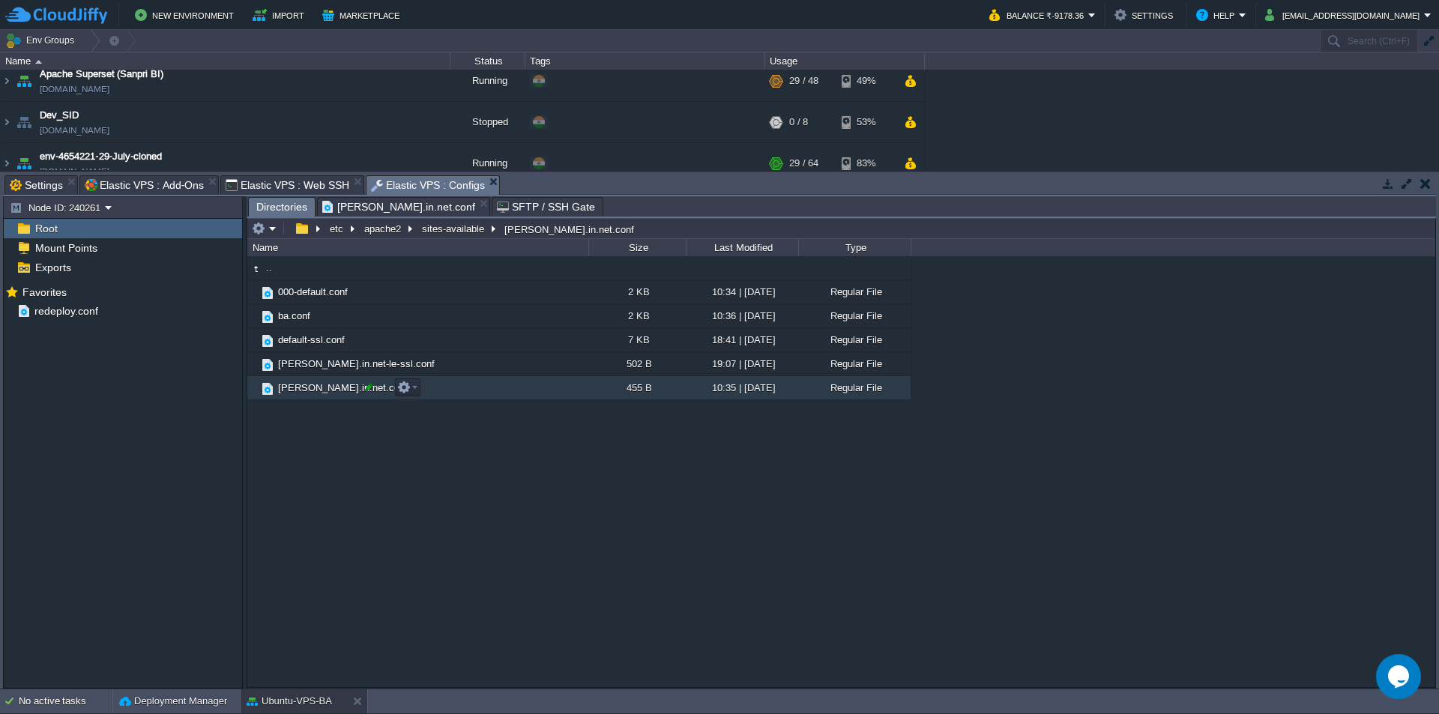
click at [363, 388] on div at bounding box center [368, 387] width 13 height 13
type input "[PERSON_NAME].in.net.conf"
click at [285, 188] on span "Elastic VPS : Web SSH" at bounding box center [288, 185] width 124 height 18
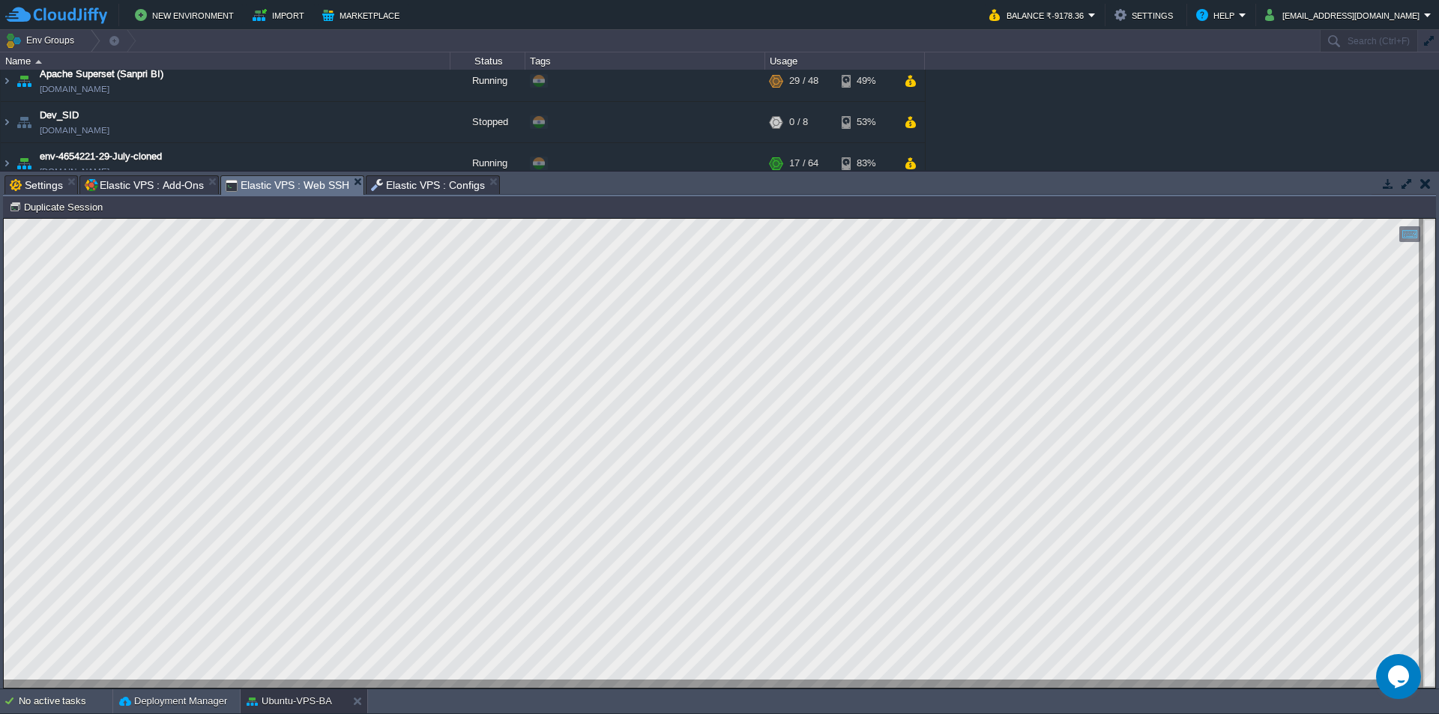
click at [43, 190] on span "Settings" at bounding box center [36, 185] width 53 height 18
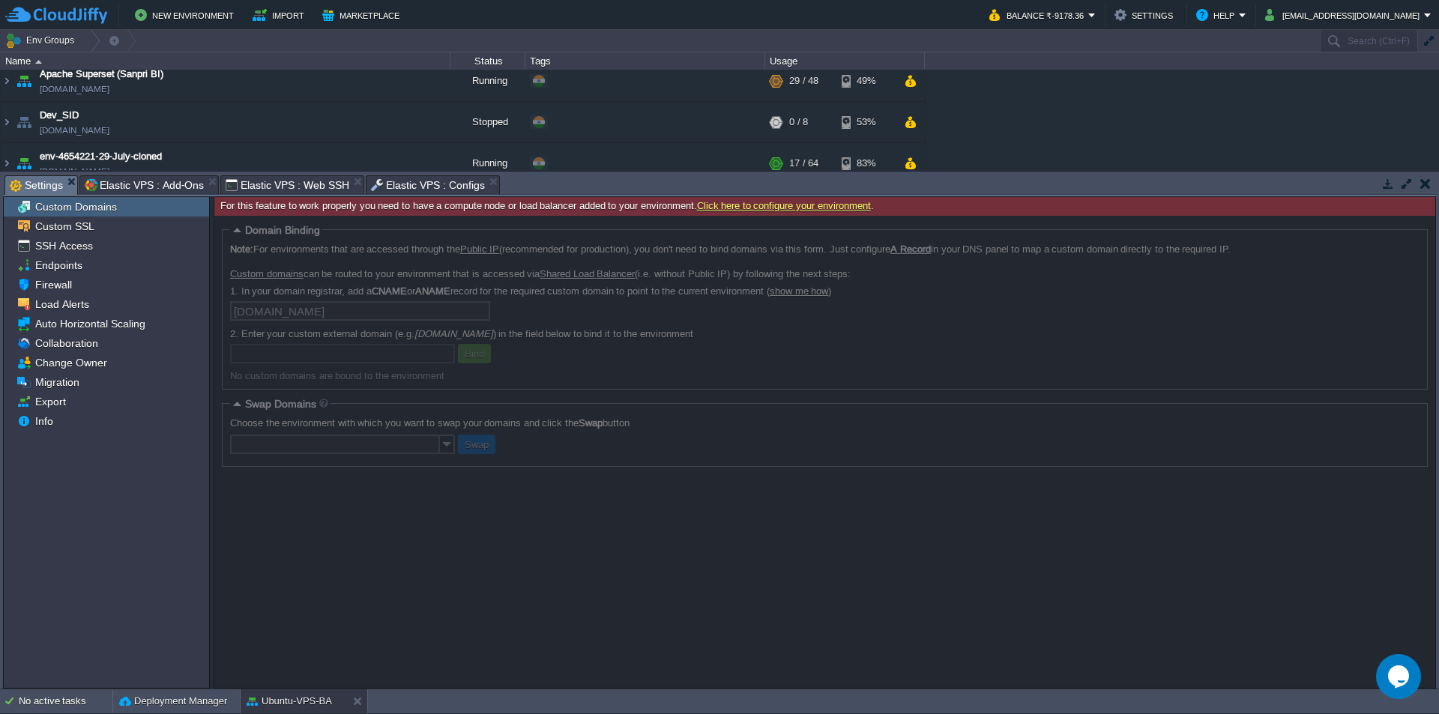
click at [430, 187] on span "Elastic VPS : Configs" at bounding box center [428, 185] width 114 height 18
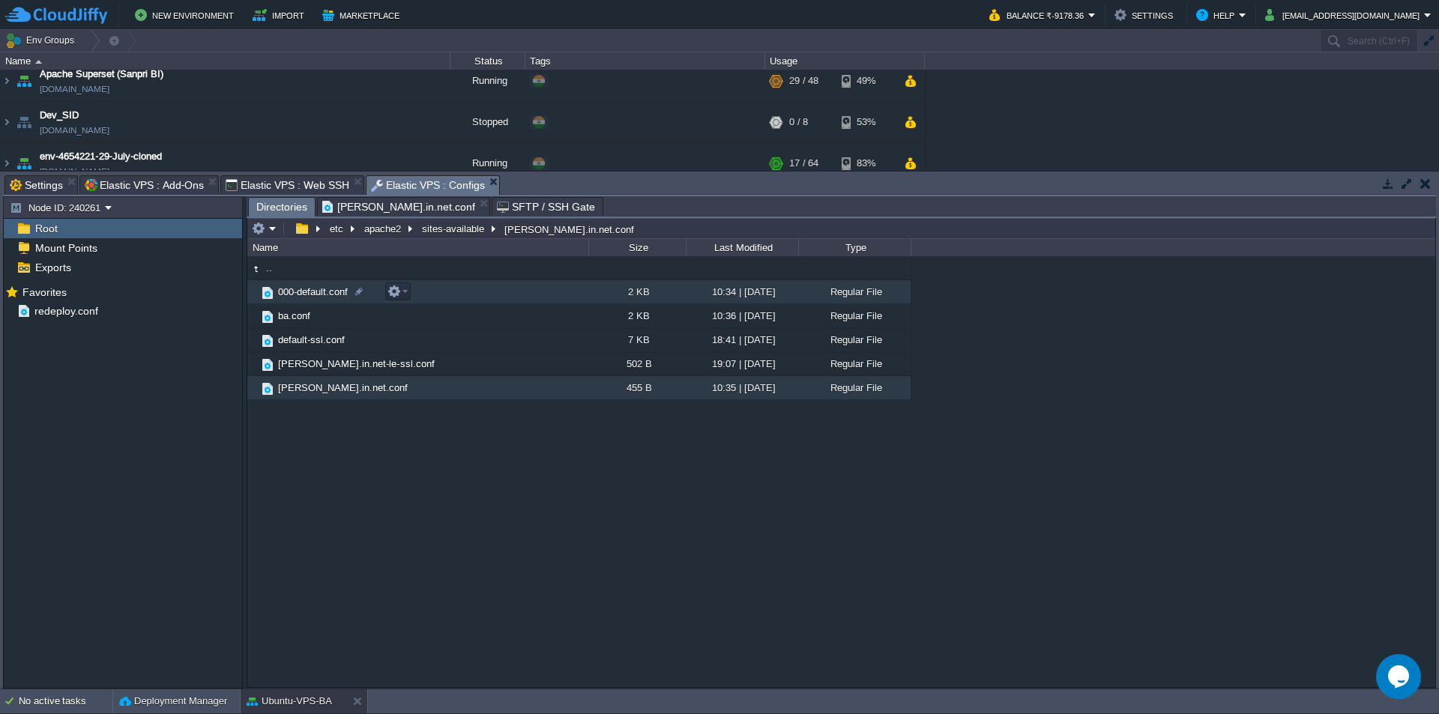
click at [319, 291] on span "000-default.conf" at bounding box center [313, 291] width 74 height 13
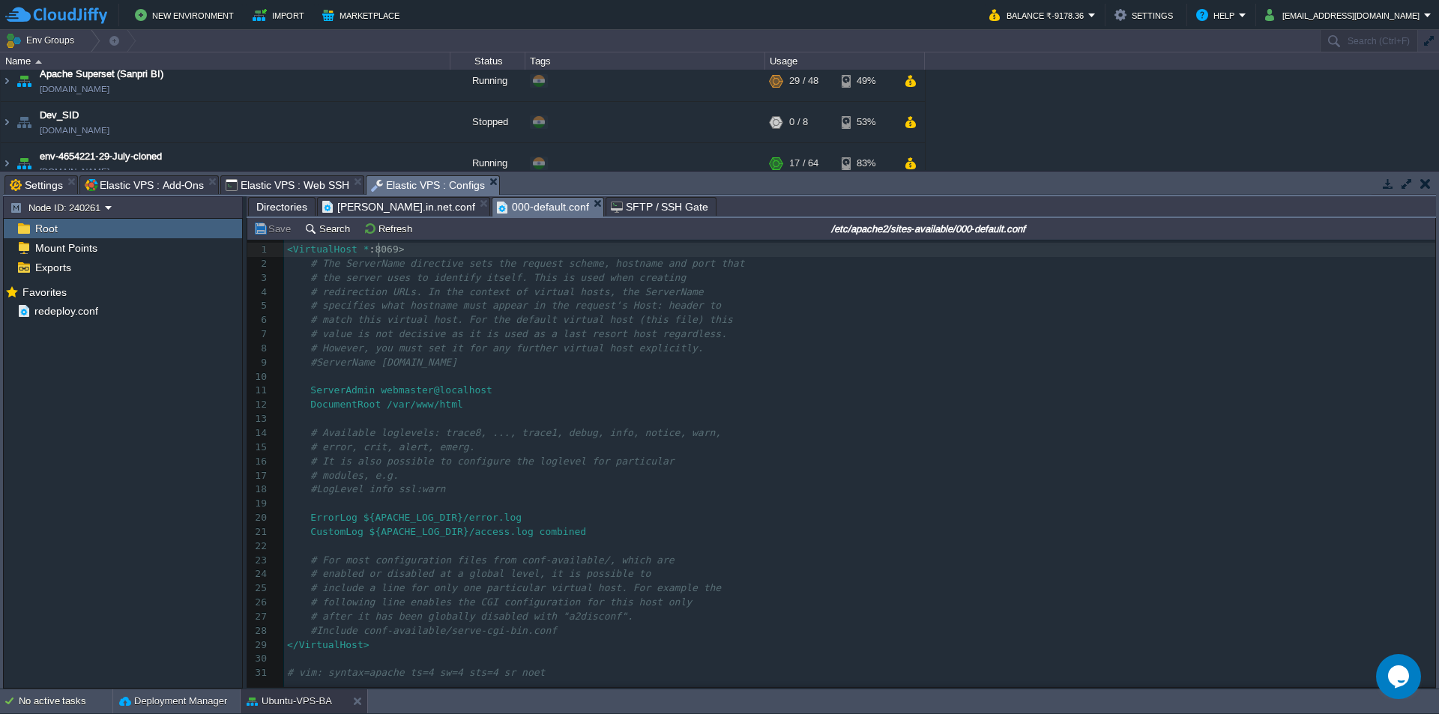
click at [380, 249] on div "31 1 <VirtualHost * : 8069> 2 # The ServerName directive sets the request schem…" at bounding box center [862, 462] width 1156 height 438
click at [750, 424] on pre "​" at bounding box center [862, 419] width 1156 height 14
click at [268, 233] on button "Save" at bounding box center [274, 228] width 42 height 13
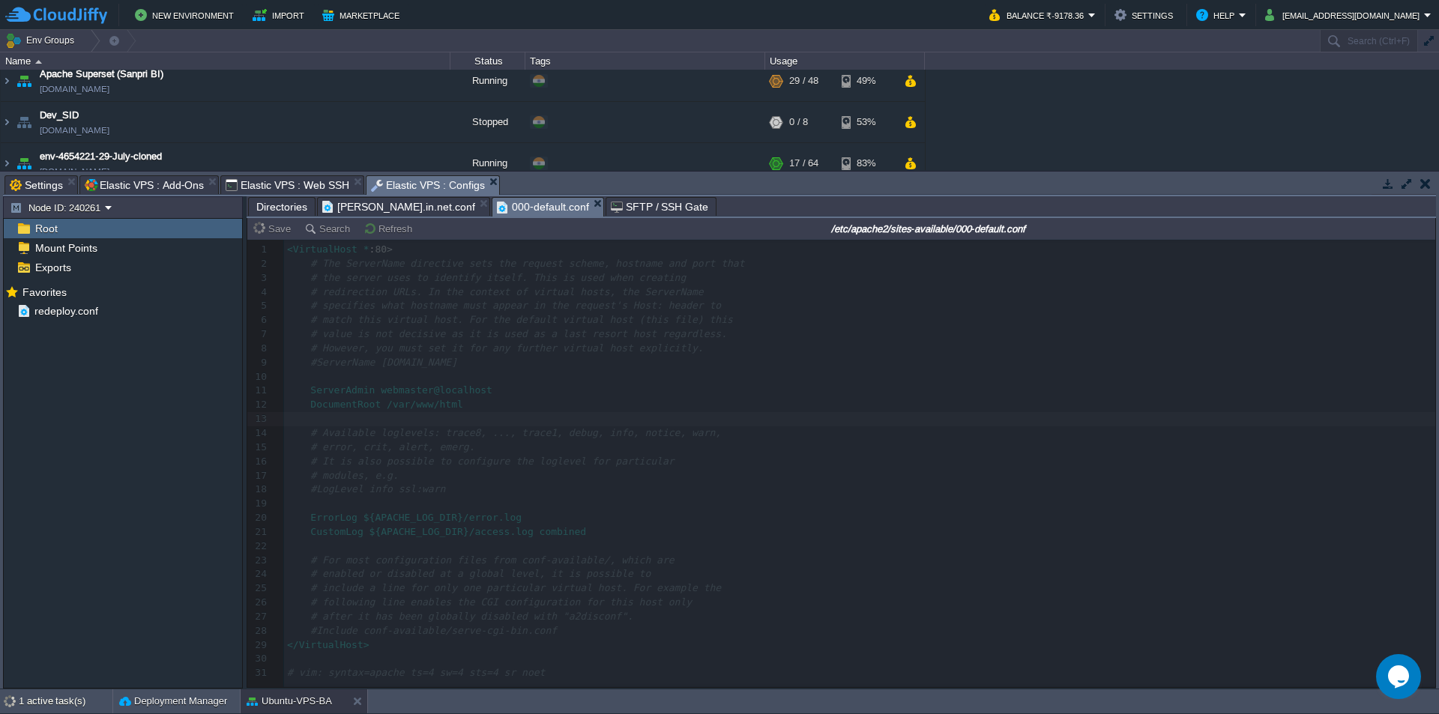
click at [277, 185] on span "Elastic VPS : Web SSH" at bounding box center [288, 185] width 124 height 18
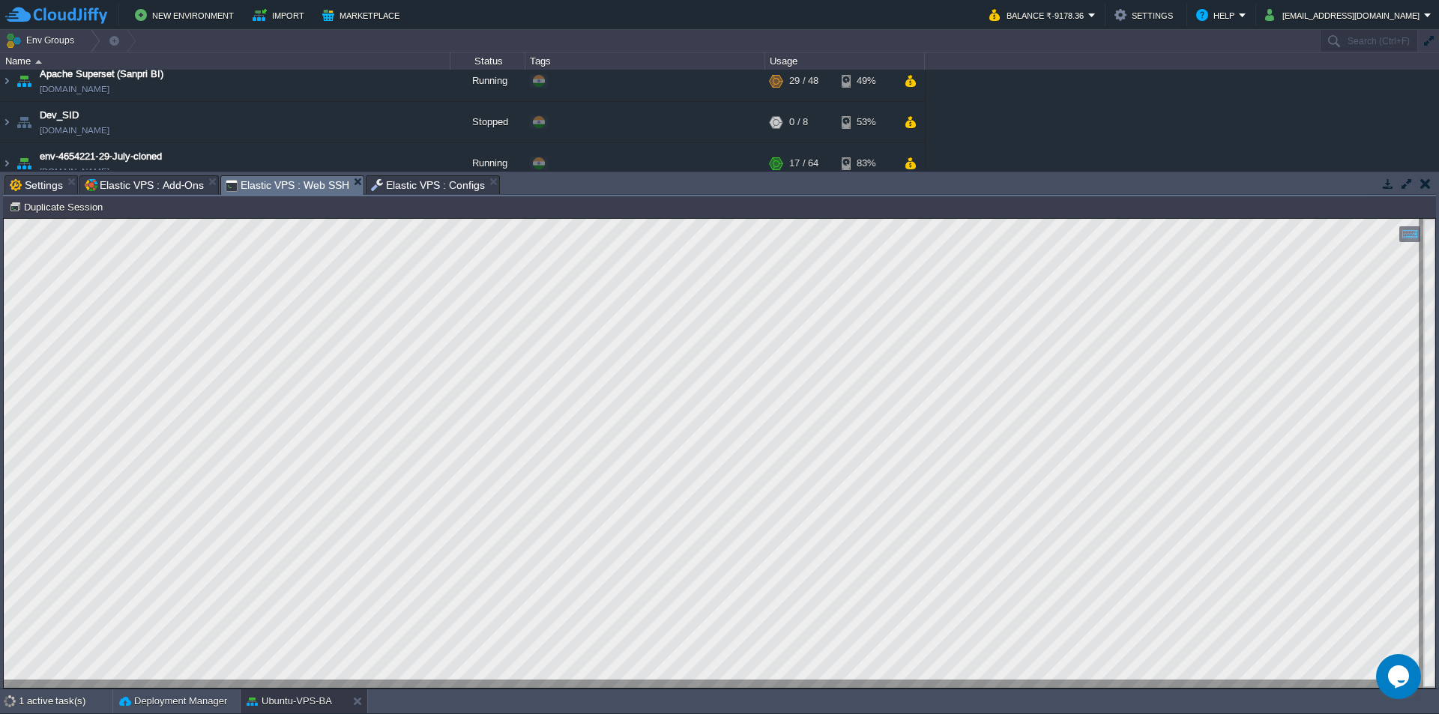
click at [422, 187] on span "Elastic VPS : Configs" at bounding box center [428, 185] width 114 height 18
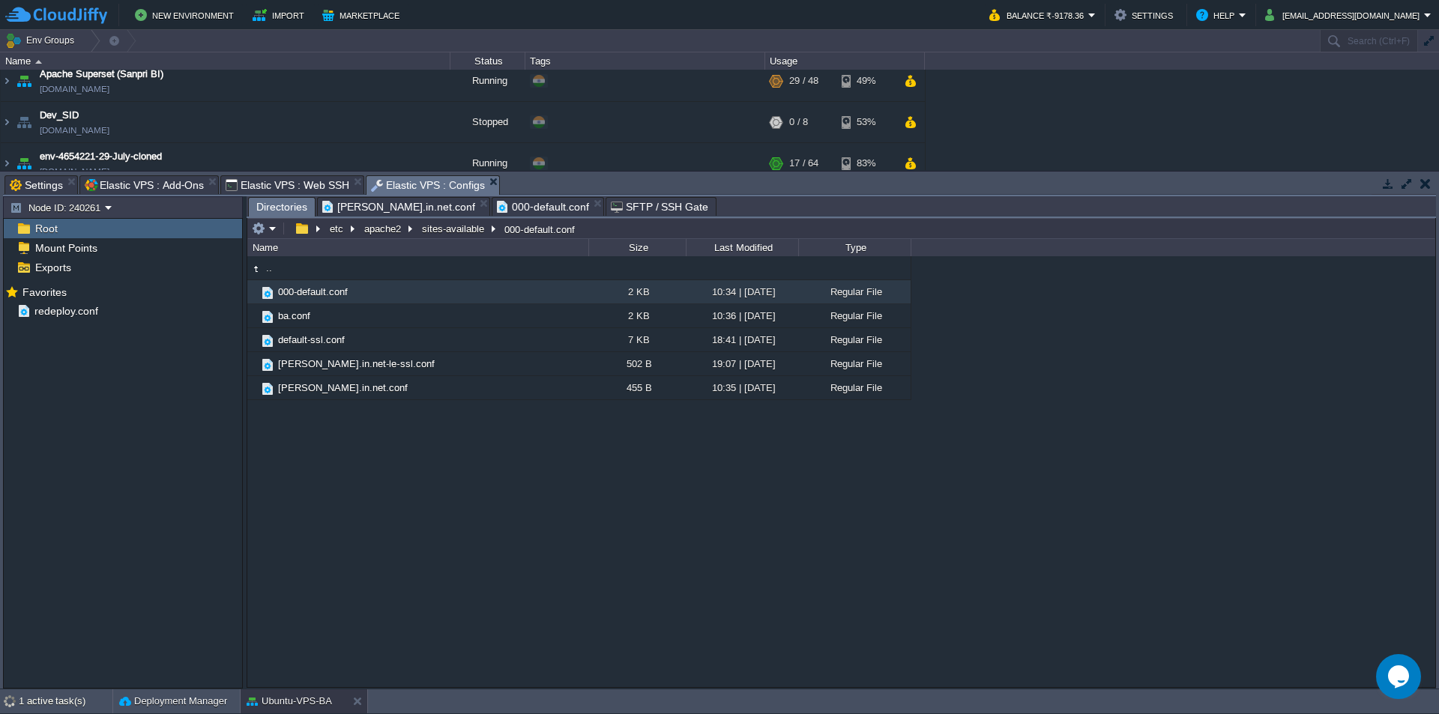
click at [277, 209] on span "Directories" at bounding box center [281, 207] width 51 height 19
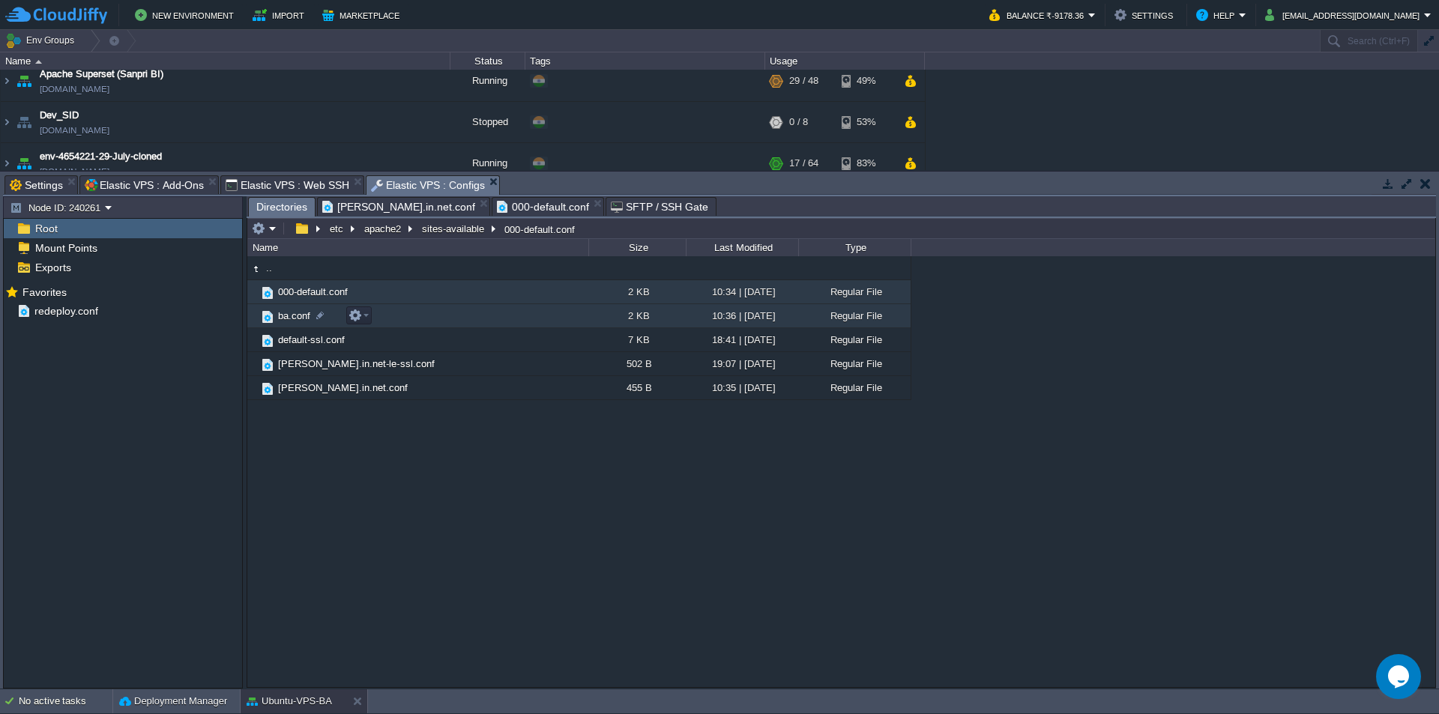
click at [293, 318] on span "ba.conf" at bounding box center [294, 315] width 37 height 13
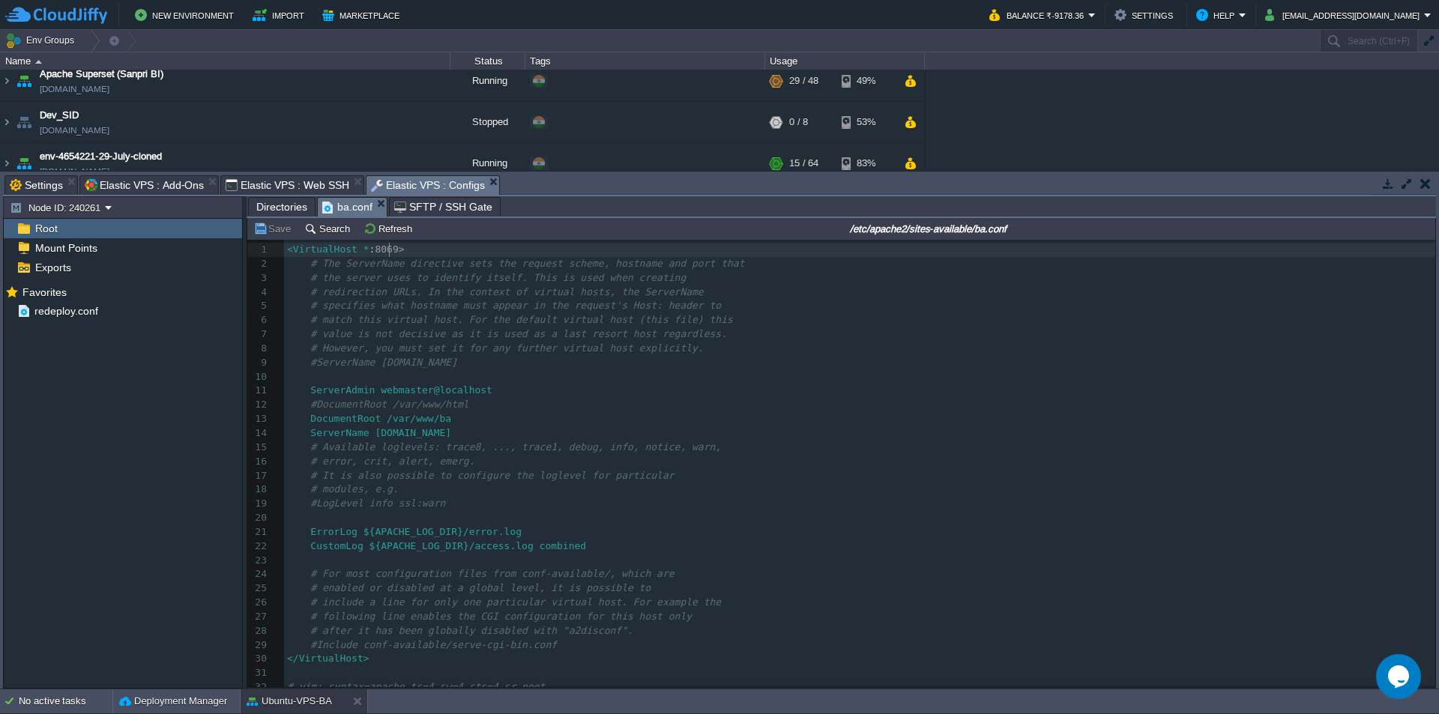
click at [388, 253] on div "32 1 <VirtualHost * : 8069> 2 # The ServerName directive sets the request schem…" at bounding box center [859, 469] width 1151 height 452
click at [271, 232] on button "Save" at bounding box center [274, 228] width 42 height 13
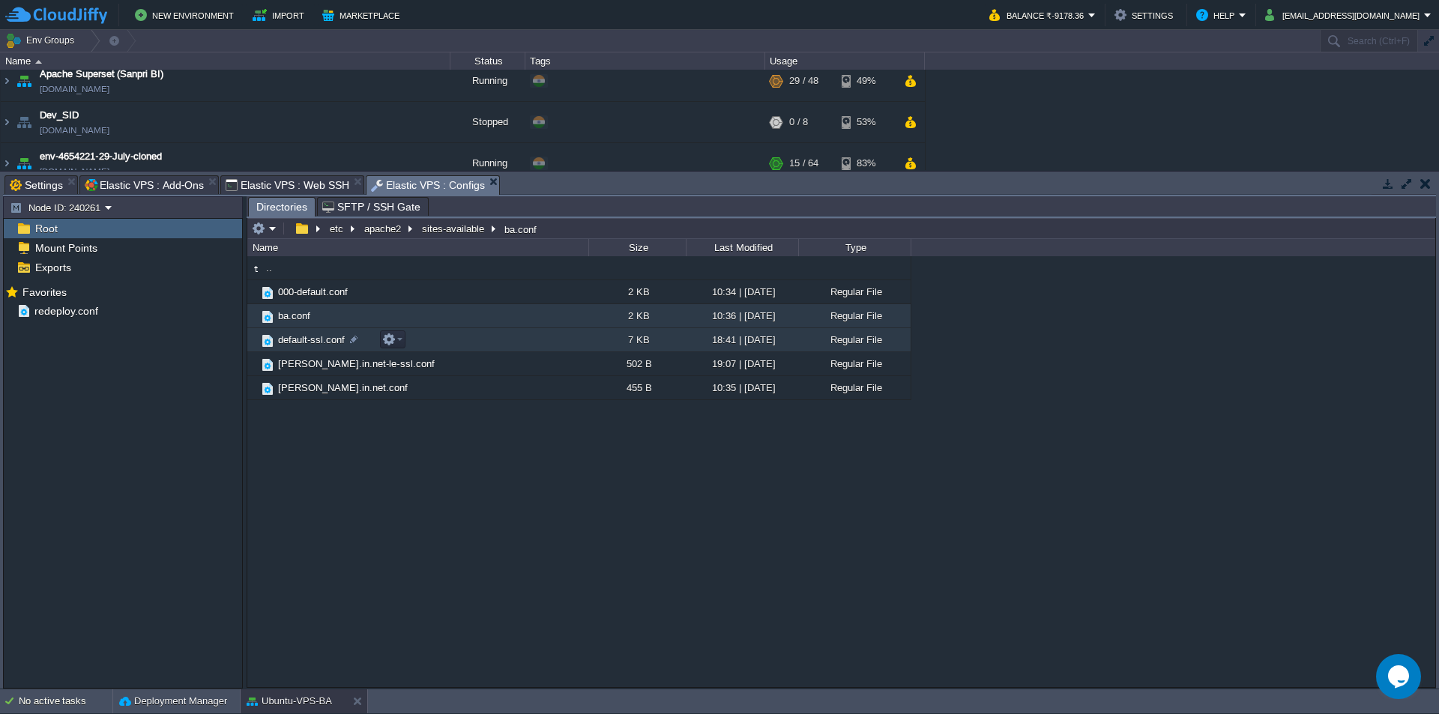
click at [310, 341] on span "default-ssl.conf" at bounding box center [311, 339] width 71 height 13
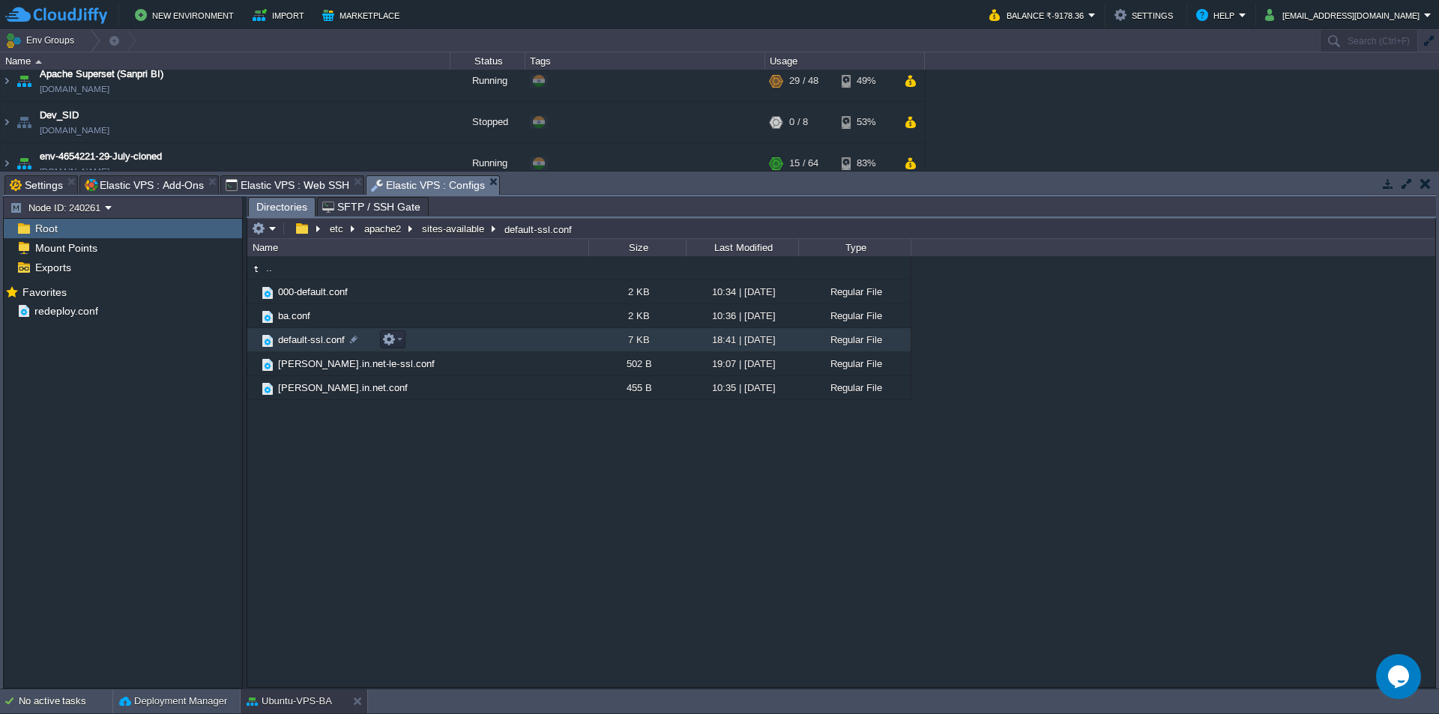
click at [310, 341] on span "default-ssl.conf" at bounding box center [311, 339] width 71 height 13
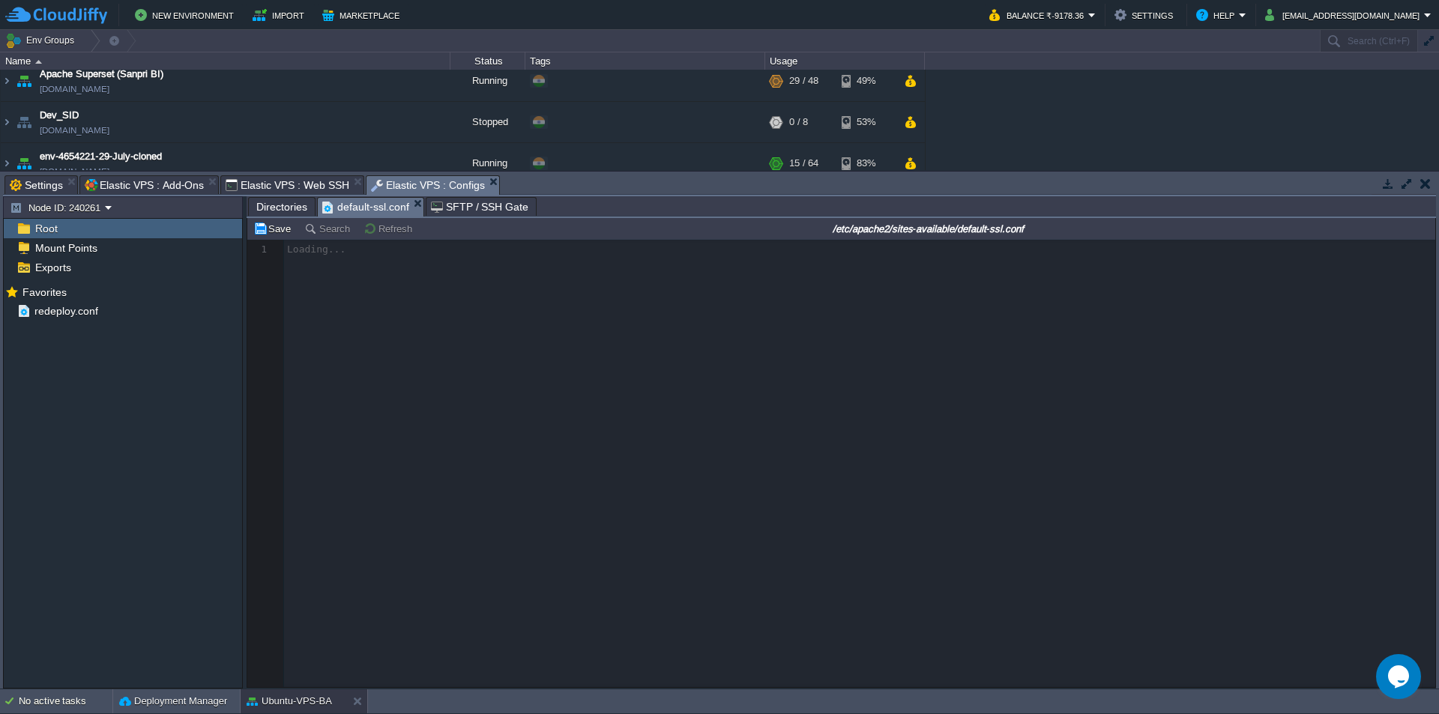
scroll to position [5, 0]
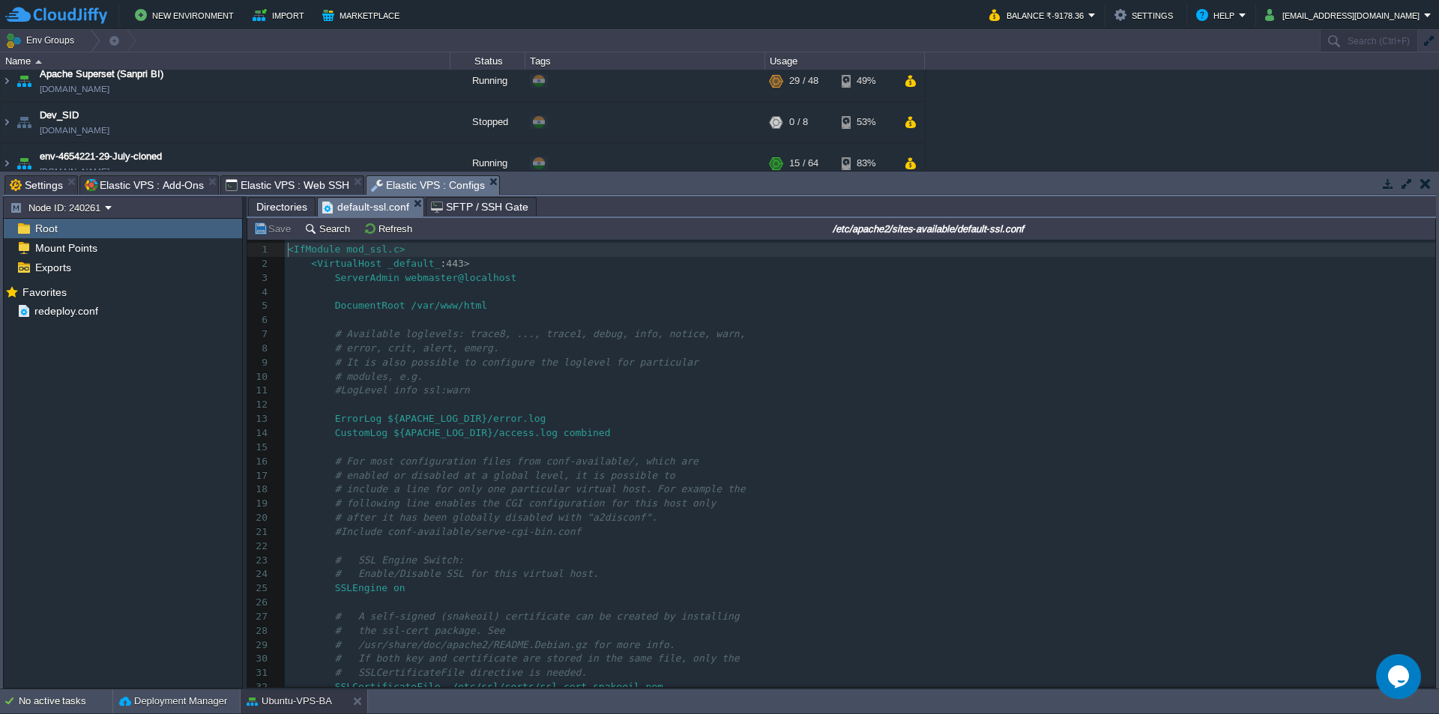
click at [480, 292] on pre "​" at bounding box center [860, 292] width 1150 height 14
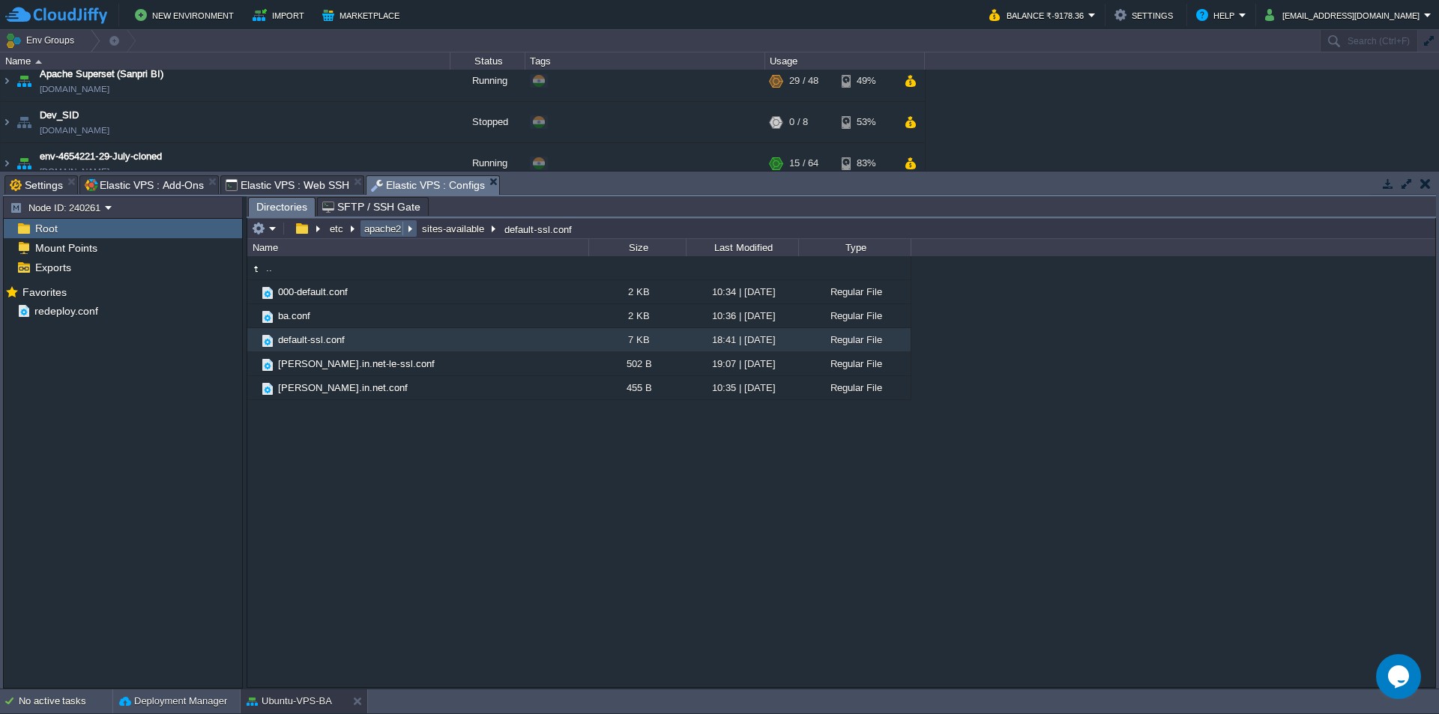
click at [384, 233] on button "apache2" at bounding box center [383, 228] width 43 height 13
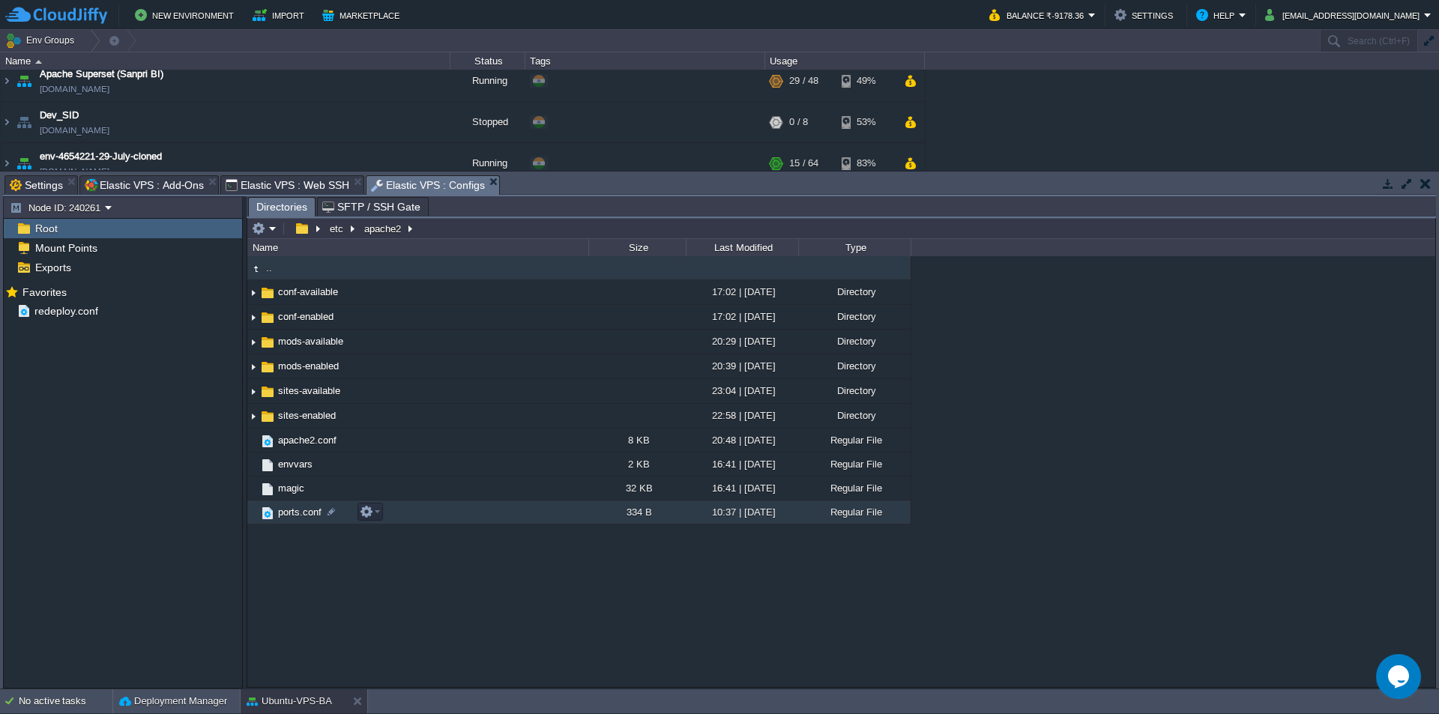
click at [297, 513] on span "ports.conf" at bounding box center [300, 512] width 48 height 13
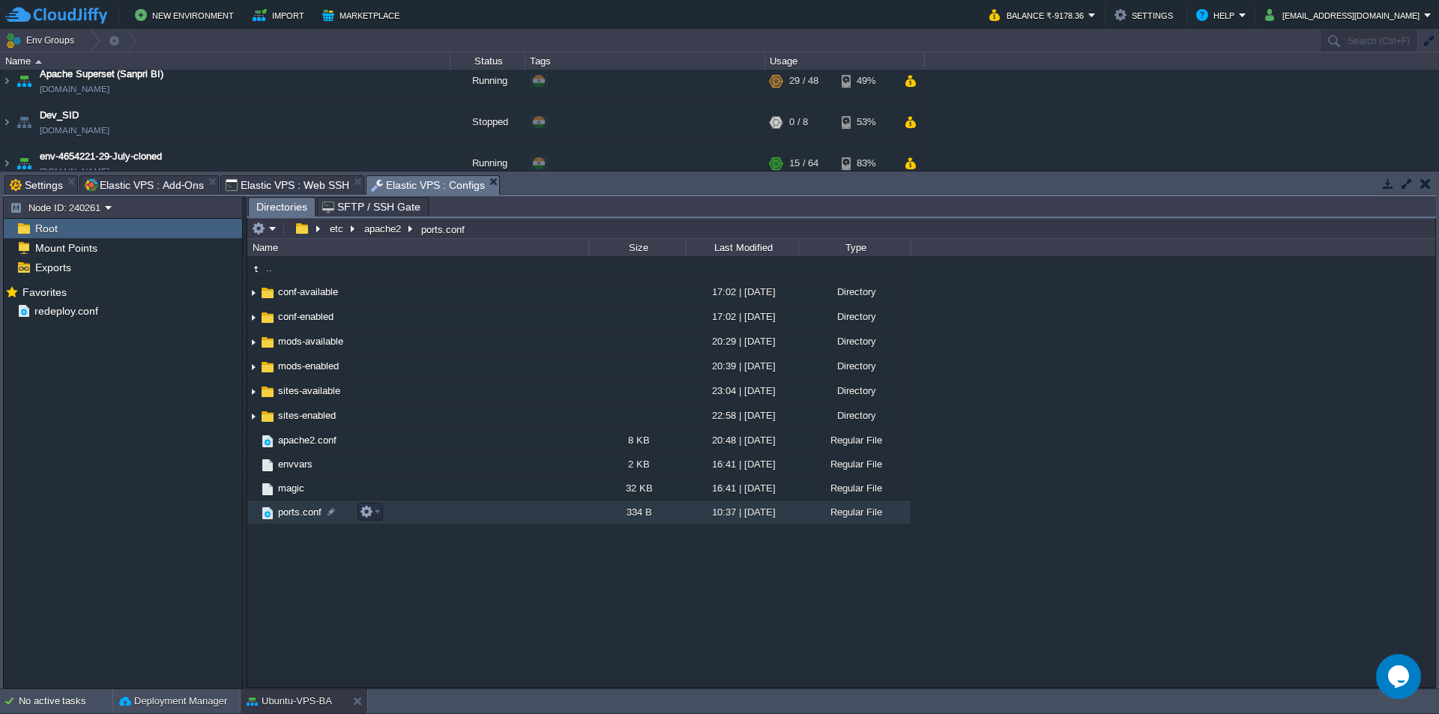
click at [297, 513] on span "ports.conf" at bounding box center [300, 512] width 48 height 13
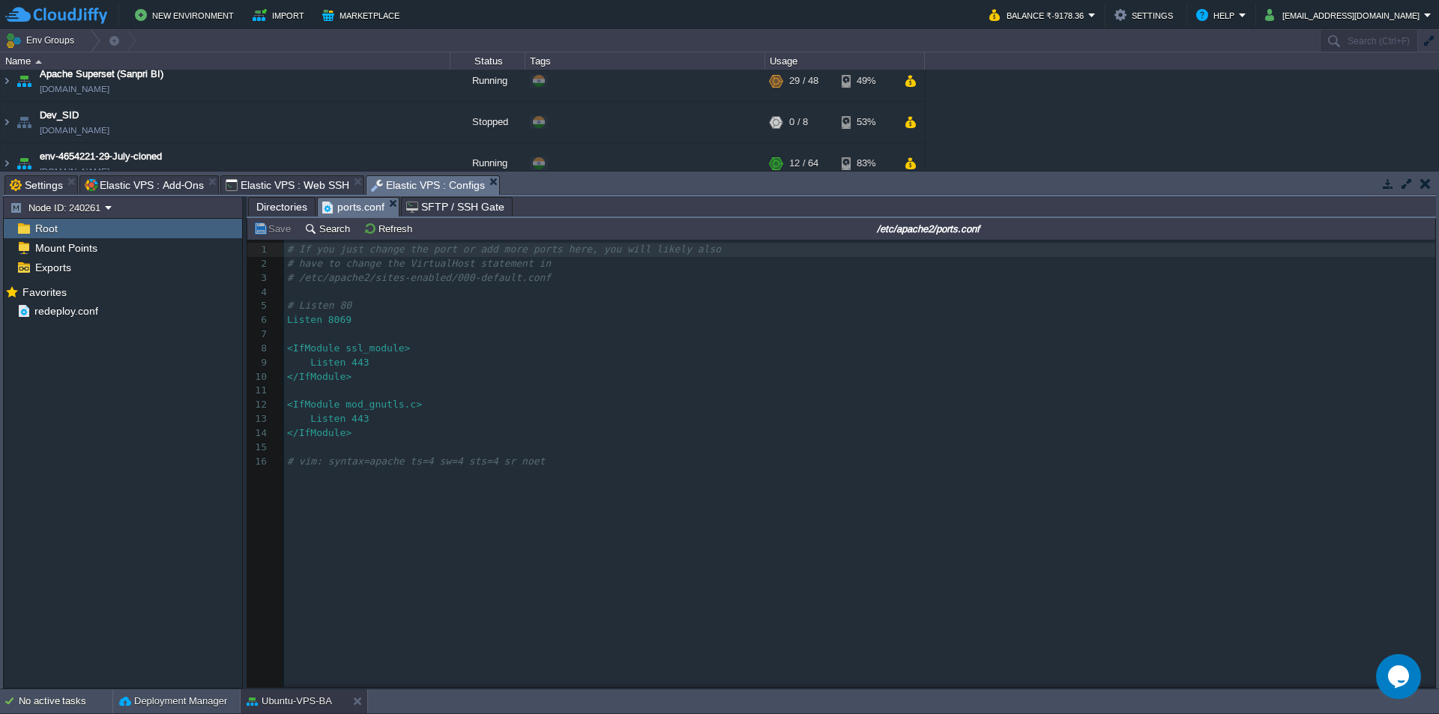
click at [411, 370] on pre "Listen 443" at bounding box center [862, 363] width 1156 height 14
click at [331, 320] on div "16 1 # If you just change the port or add more ports here, you will likely also…" at bounding box center [862, 356] width 1156 height 226
type textarea "8069"
click at [376, 338] on pre "​" at bounding box center [862, 334] width 1156 height 14
click at [338, 319] on span "Listen 8069" at bounding box center [319, 319] width 64 height 11
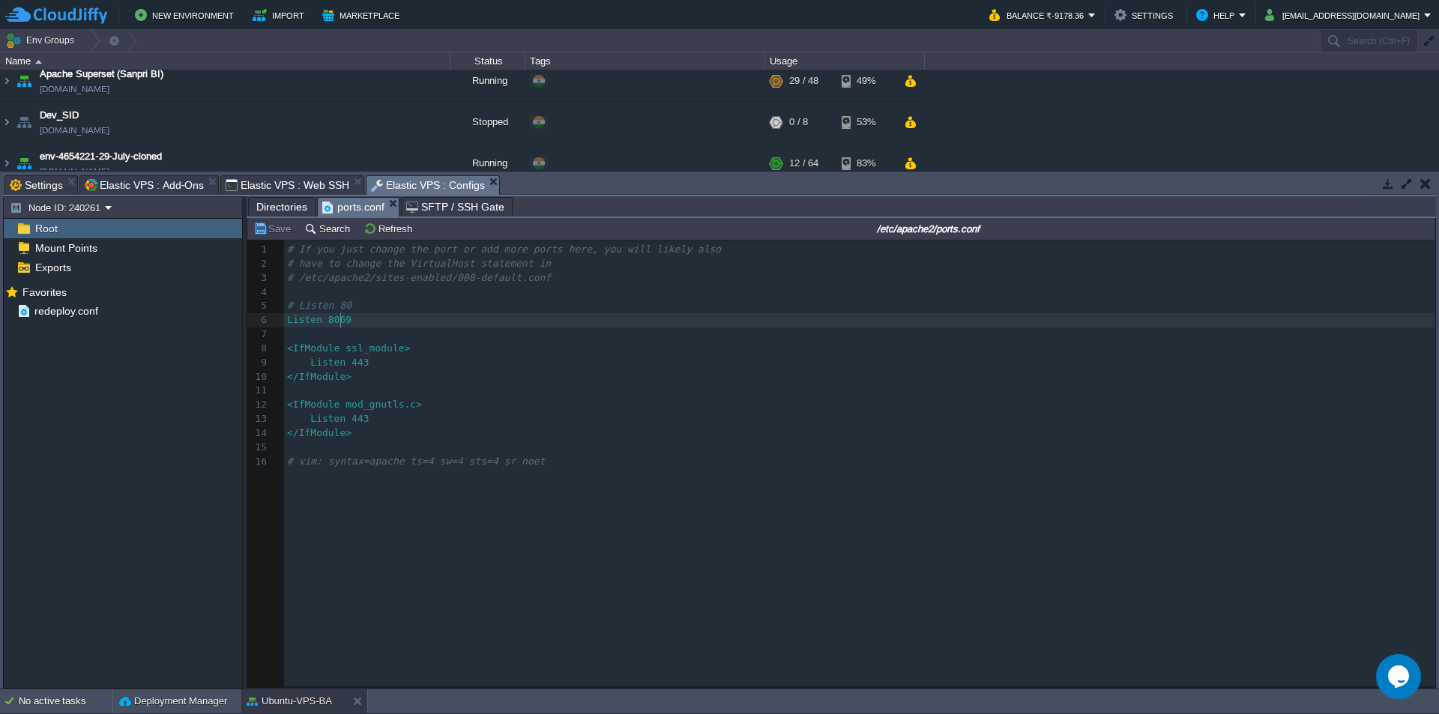
type textarea "8069"
click at [336, 321] on div "x 1 # If you just change the port or add more ports here, you will likely also …" at bounding box center [862, 356] width 1156 height 226
type textarea "8069"
click at [335, 318] on div "x 1 # If you just change the port or add more ports here, you will likely also …" at bounding box center [862, 356] width 1156 height 226
type textarea "8069"
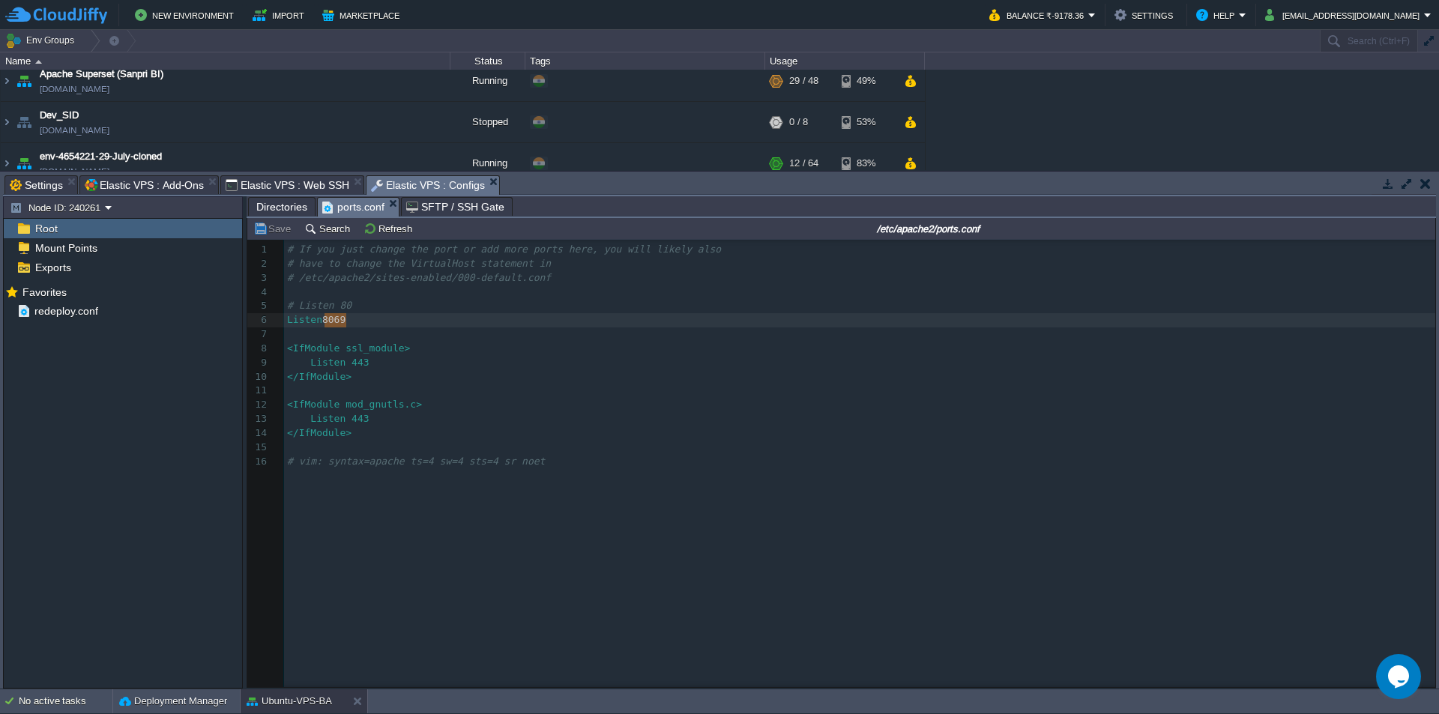
click at [295, 304] on span "# Listen 80" at bounding box center [319, 305] width 64 height 11
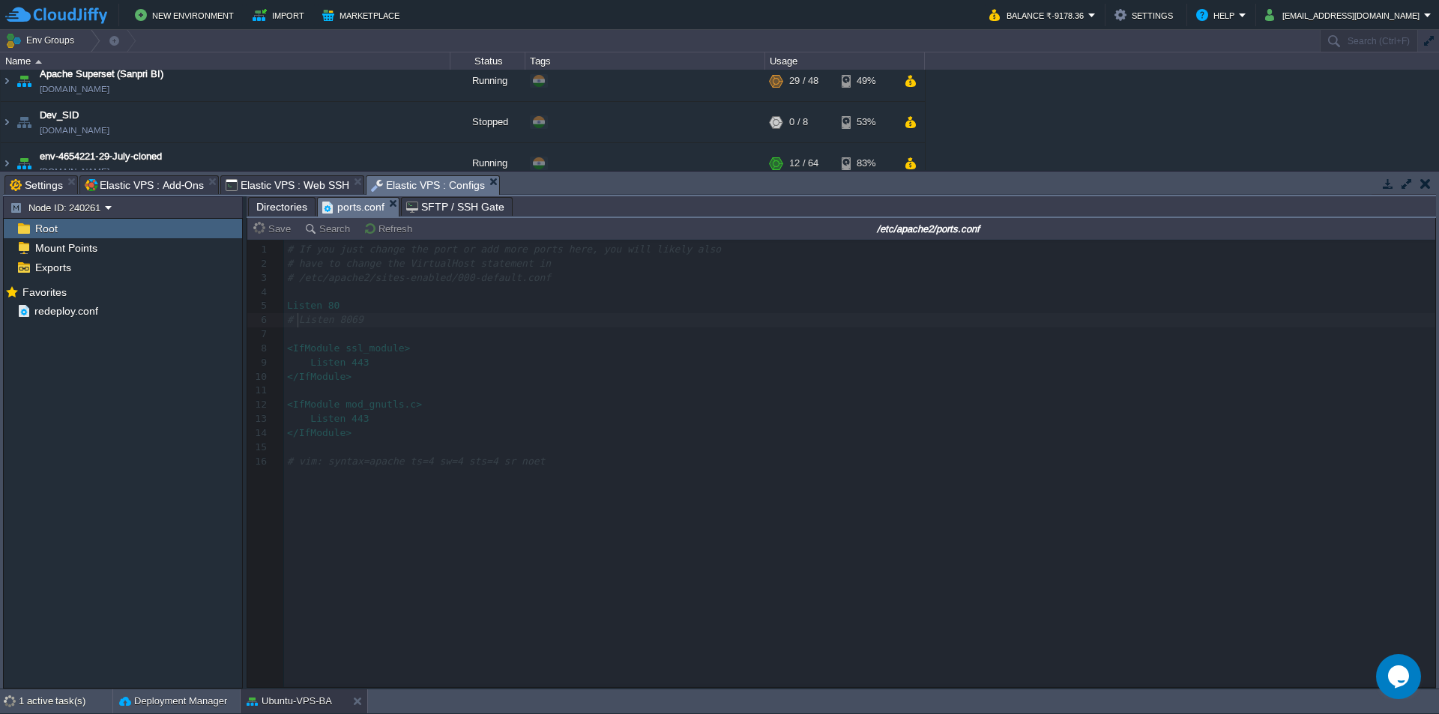
type textarea "#"
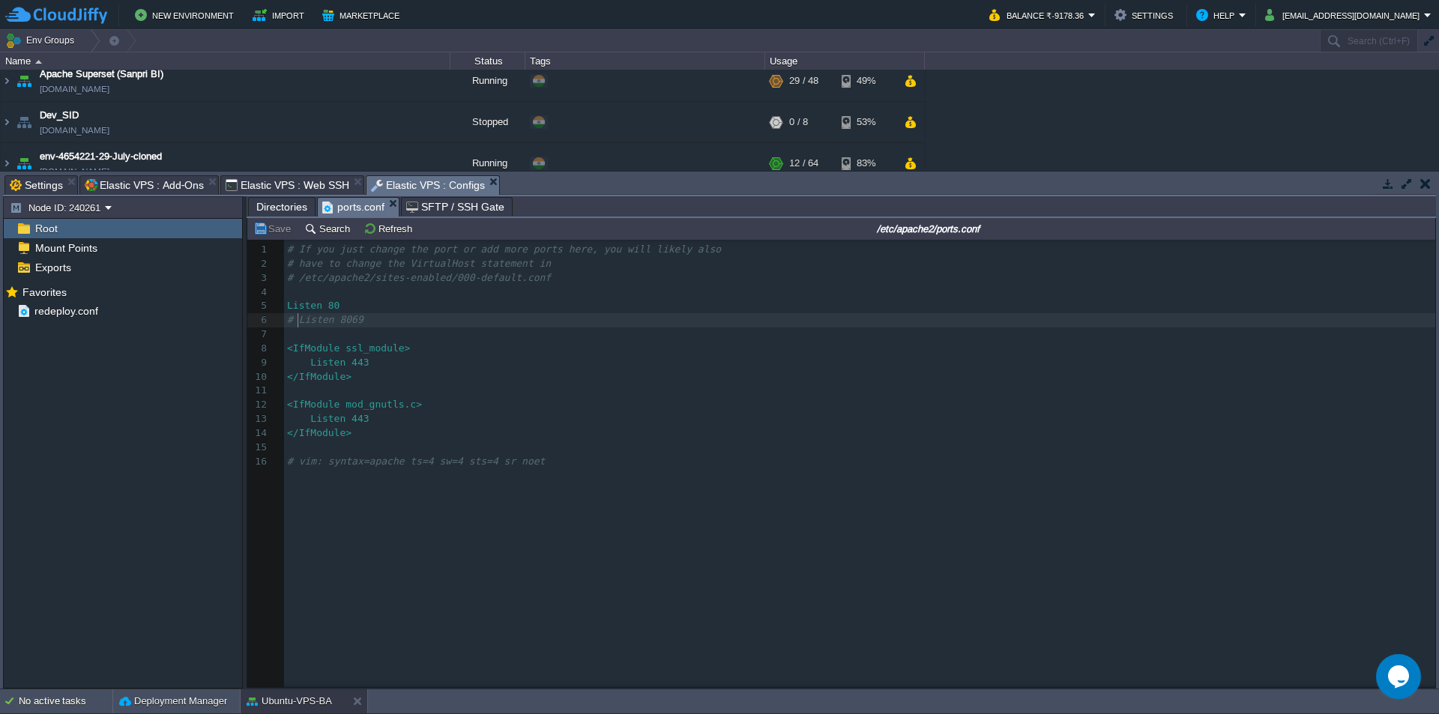
click at [285, 187] on span "Elastic VPS : Web SSH" at bounding box center [288, 185] width 124 height 18
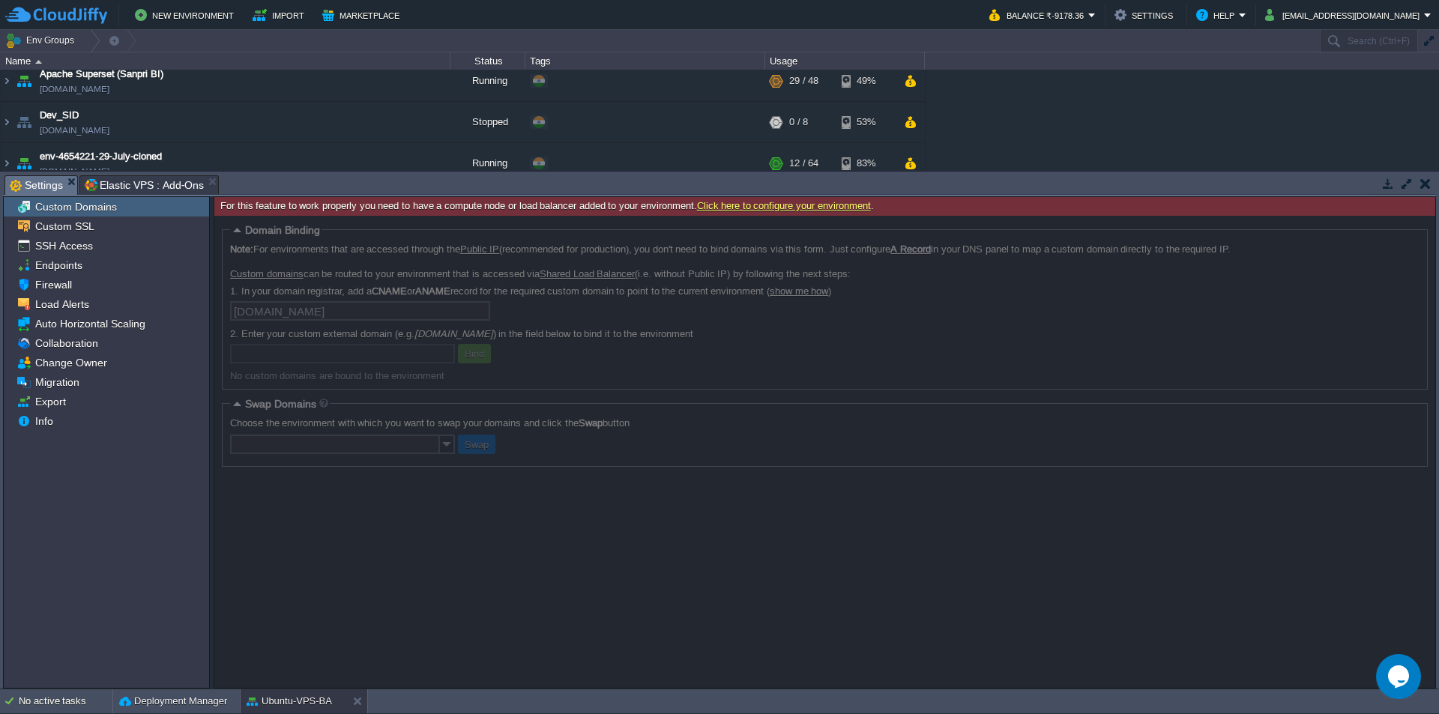
drag, startPoint x: 348, startPoint y: 183, endPoint x: 307, endPoint y: 190, distance: 41.9
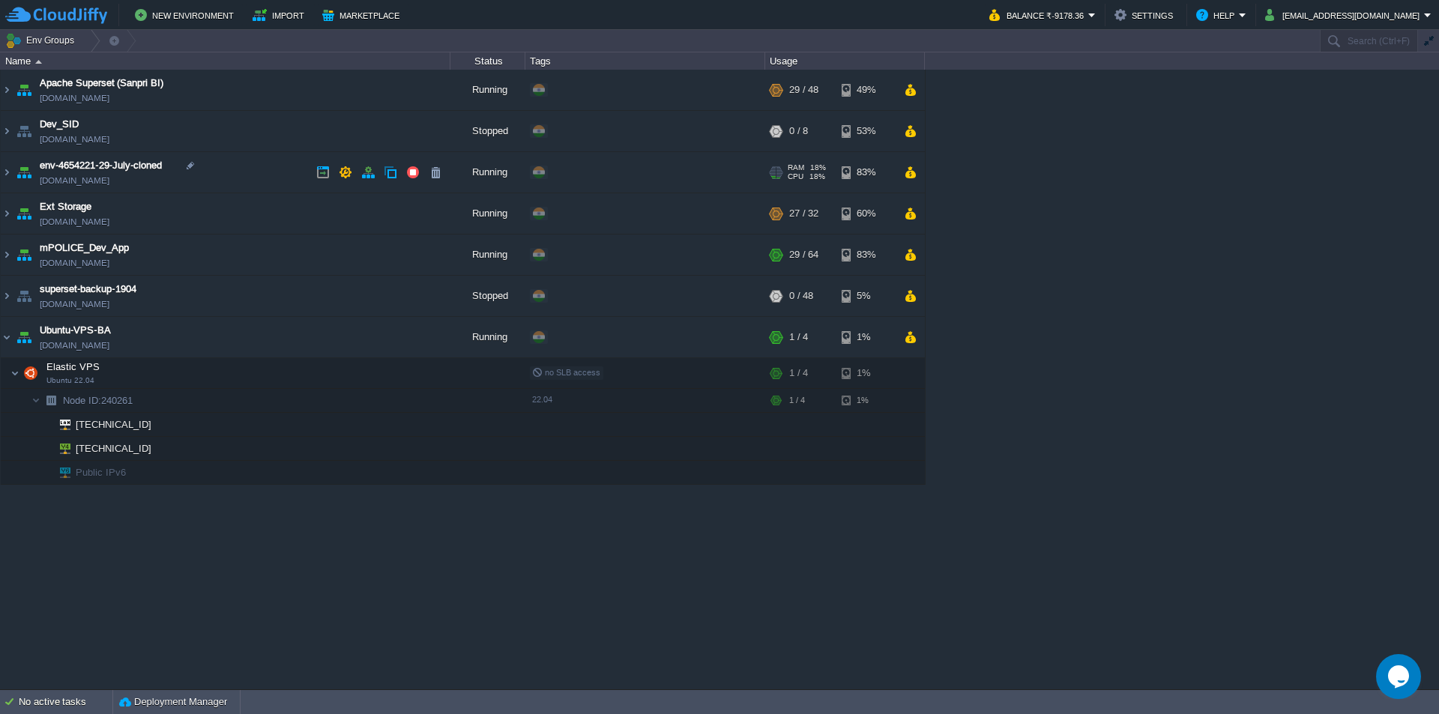
scroll to position [0, 0]
click at [415, 333] on button "button" at bounding box center [412, 336] width 13 height 13
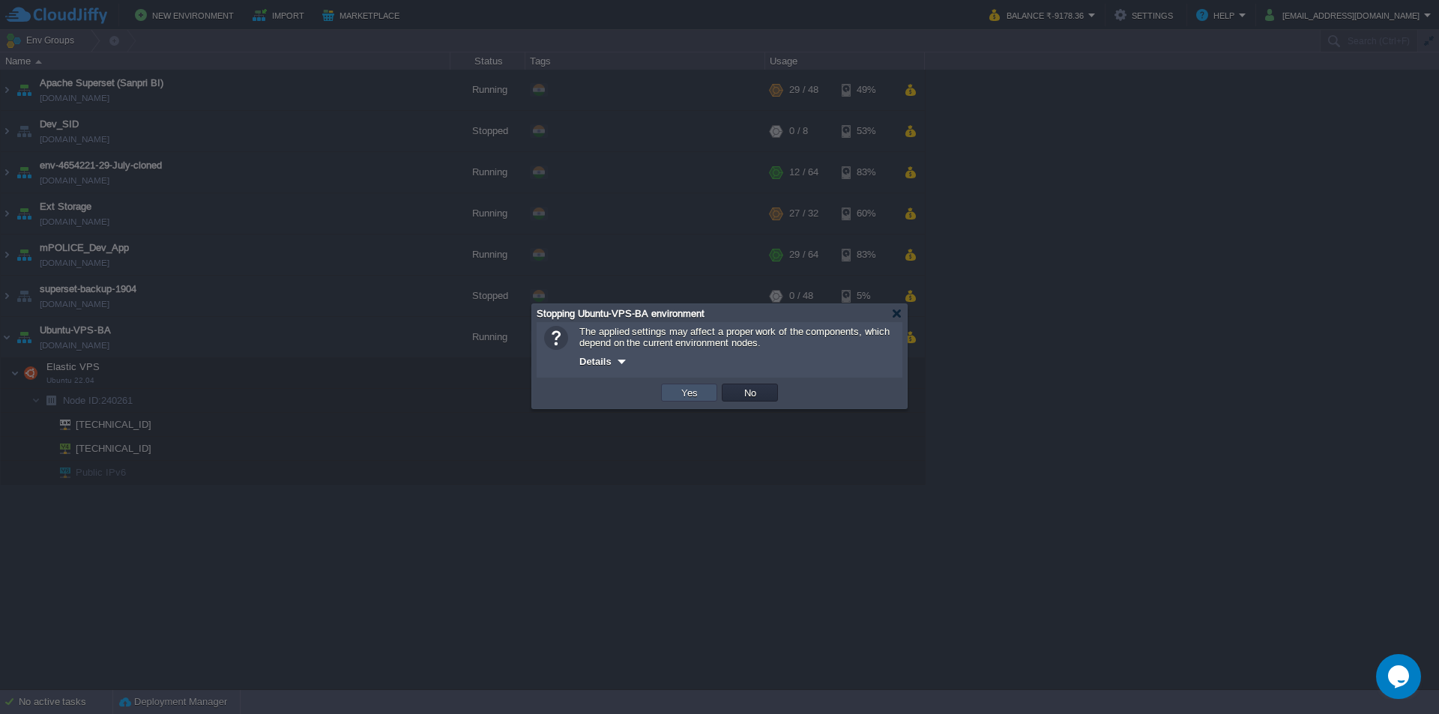
click at [677, 396] on button "Yes" at bounding box center [689, 392] width 25 height 13
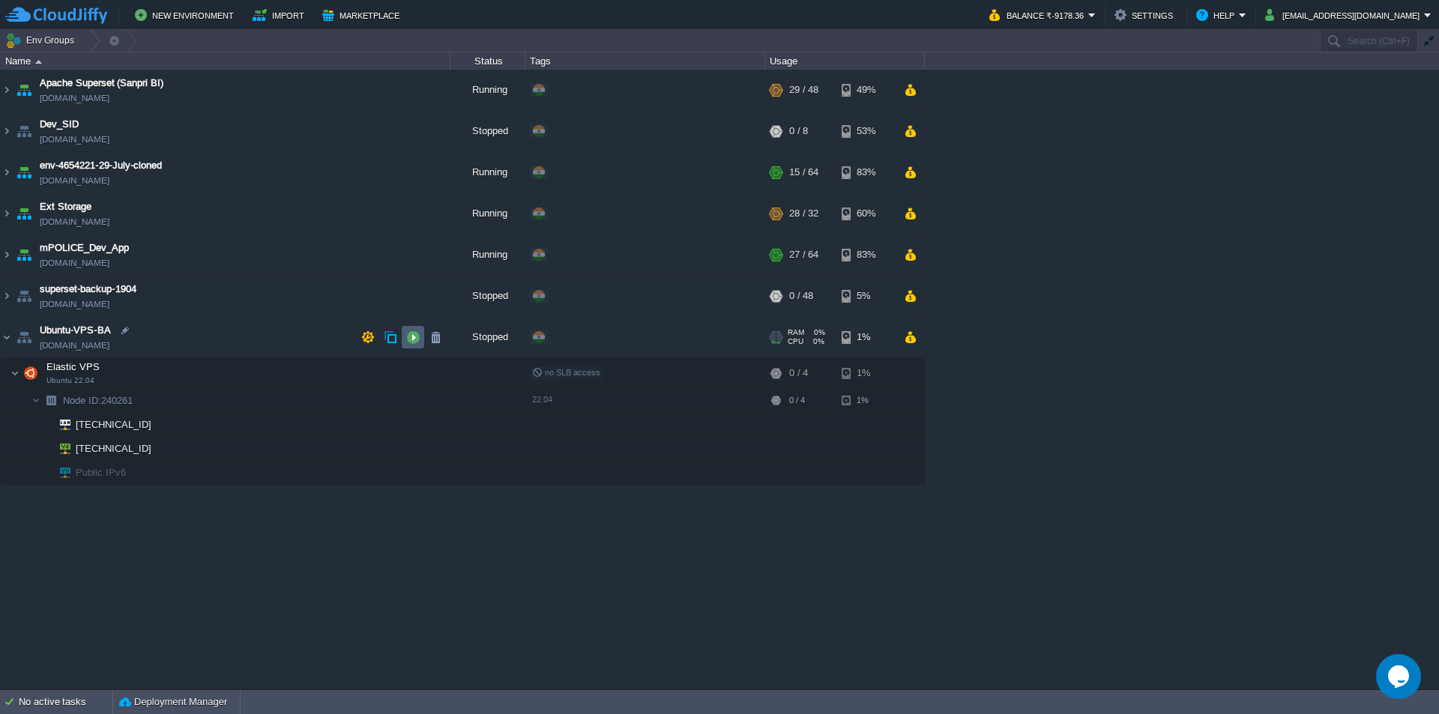
click at [414, 345] on td at bounding box center [413, 337] width 22 height 22
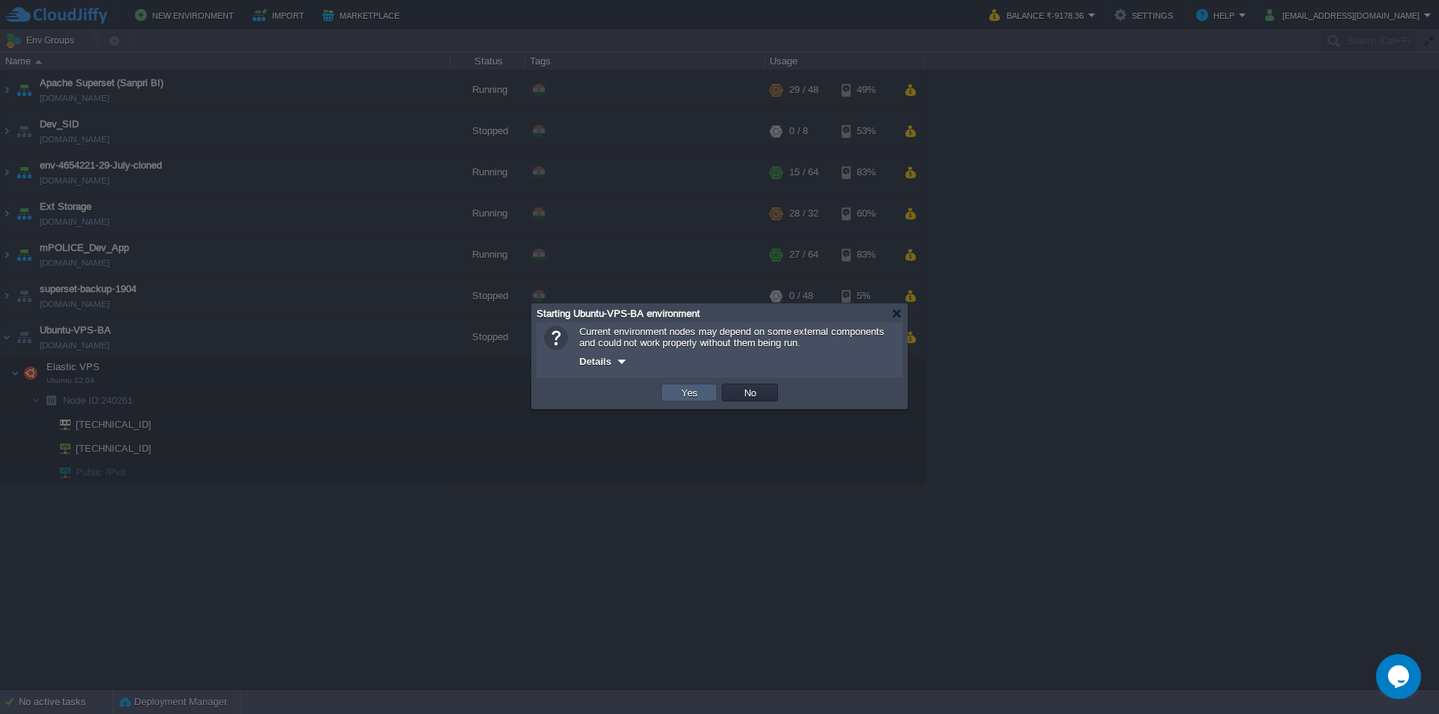
click at [704, 398] on td "Yes" at bounding box center [689, 393] width 56 height 18
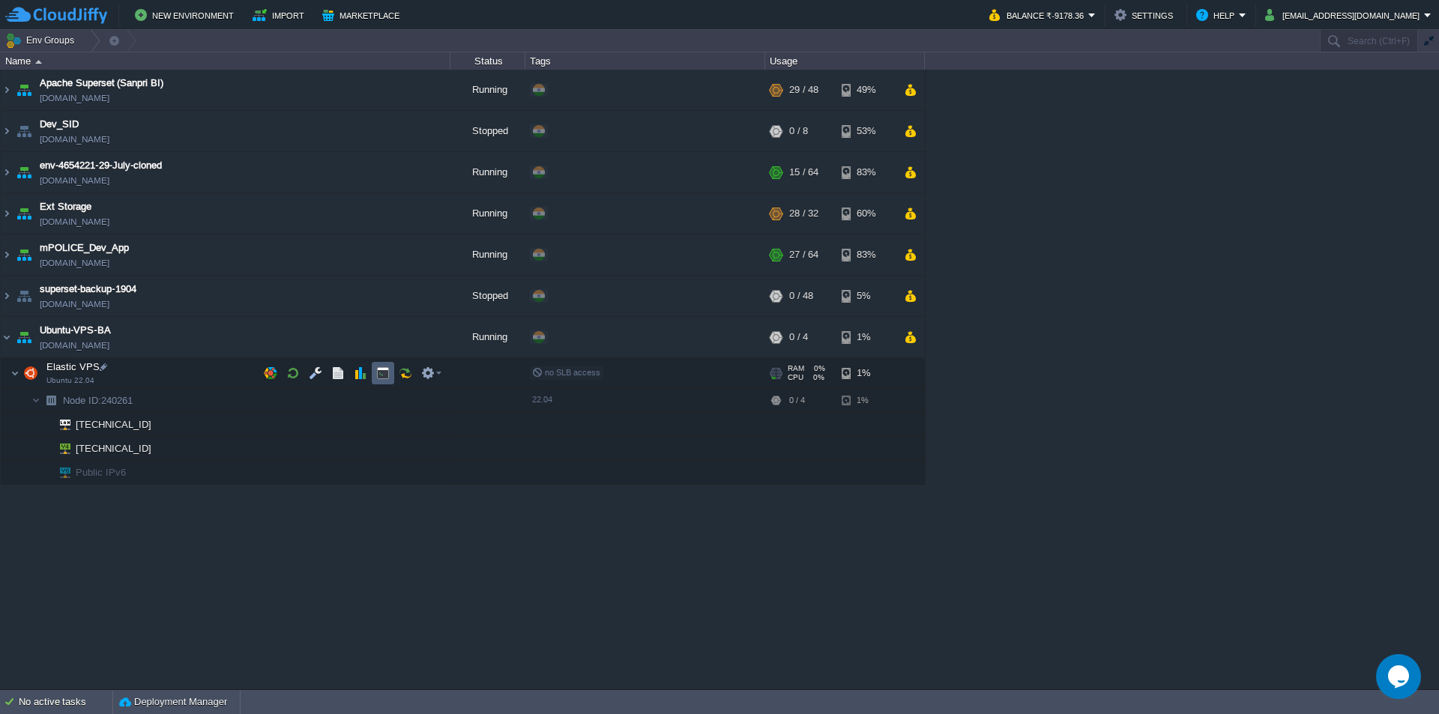
click at [389, 376] on button "button" at bounding box center [382, 372] width 13 height 13
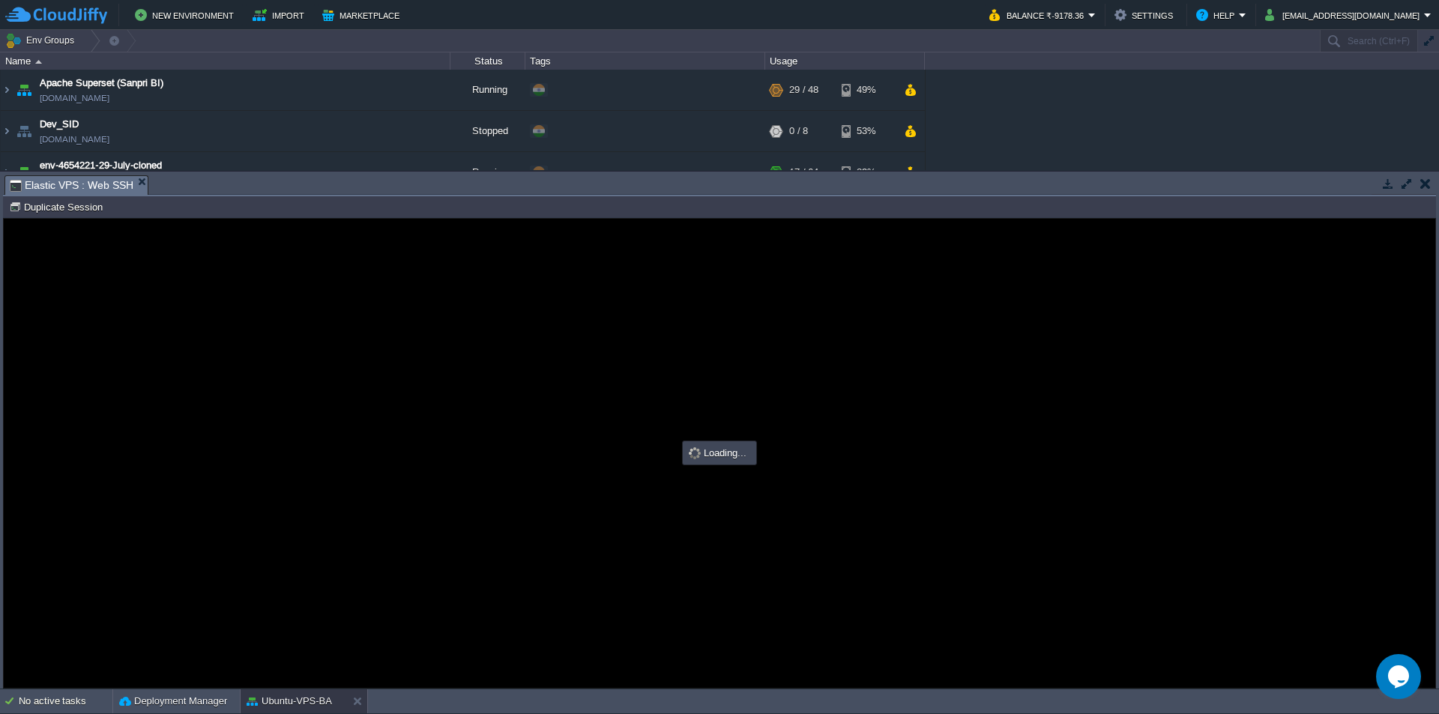
type input "#000000"
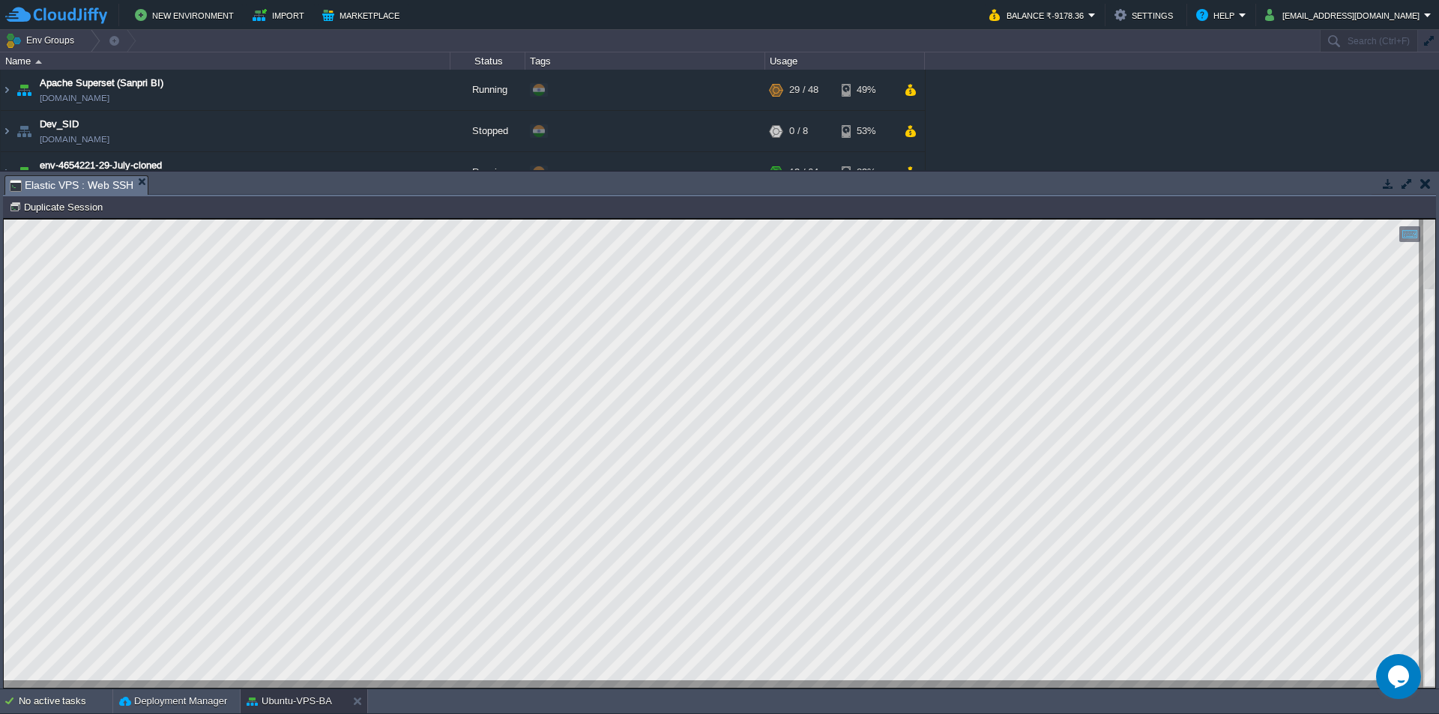
click at [4, 219] on html "Copy: Ctrl + Shift + C Paste: Ctrl + V Settings: Ctrl + Shift + Alt 0" at bounding box center [719, 219] width 1431 height 0
click at [468, 219] on html "Copy: Ctrl + Shift + C Paste: Ctrl + V Settings: Ctrl + Shift + Alt 0" at bounding box center [719, 219] width 1431 height 0
click at [4, 219] on html "Copy: Ctrl + Shift + C Paste: Ctrl + V Settings: Ctrl + Shift + Alt 0" at bounding box center [719, 219] width 1431 height 0
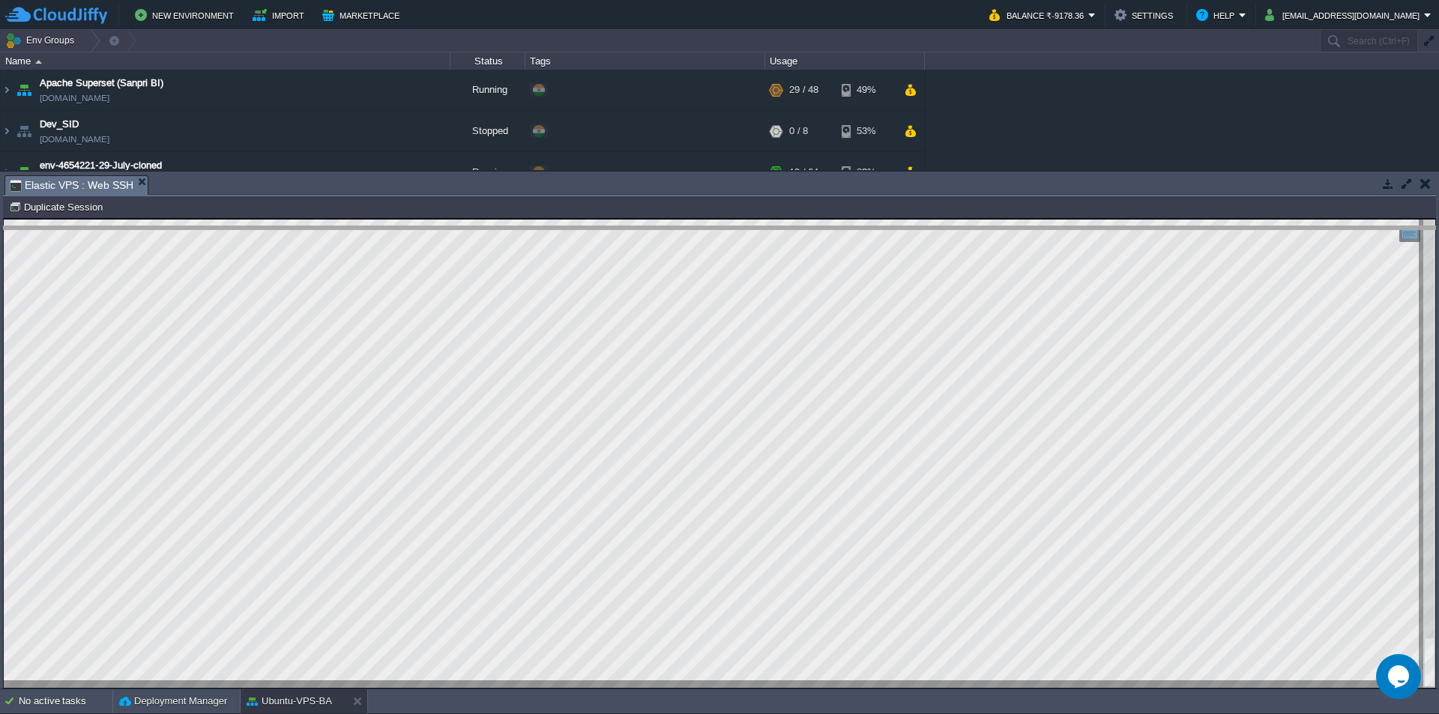
drag, startPoint x: 257, startPoint y: 196, endPoint x: 304, endPoint y: 442, distance: 251.0
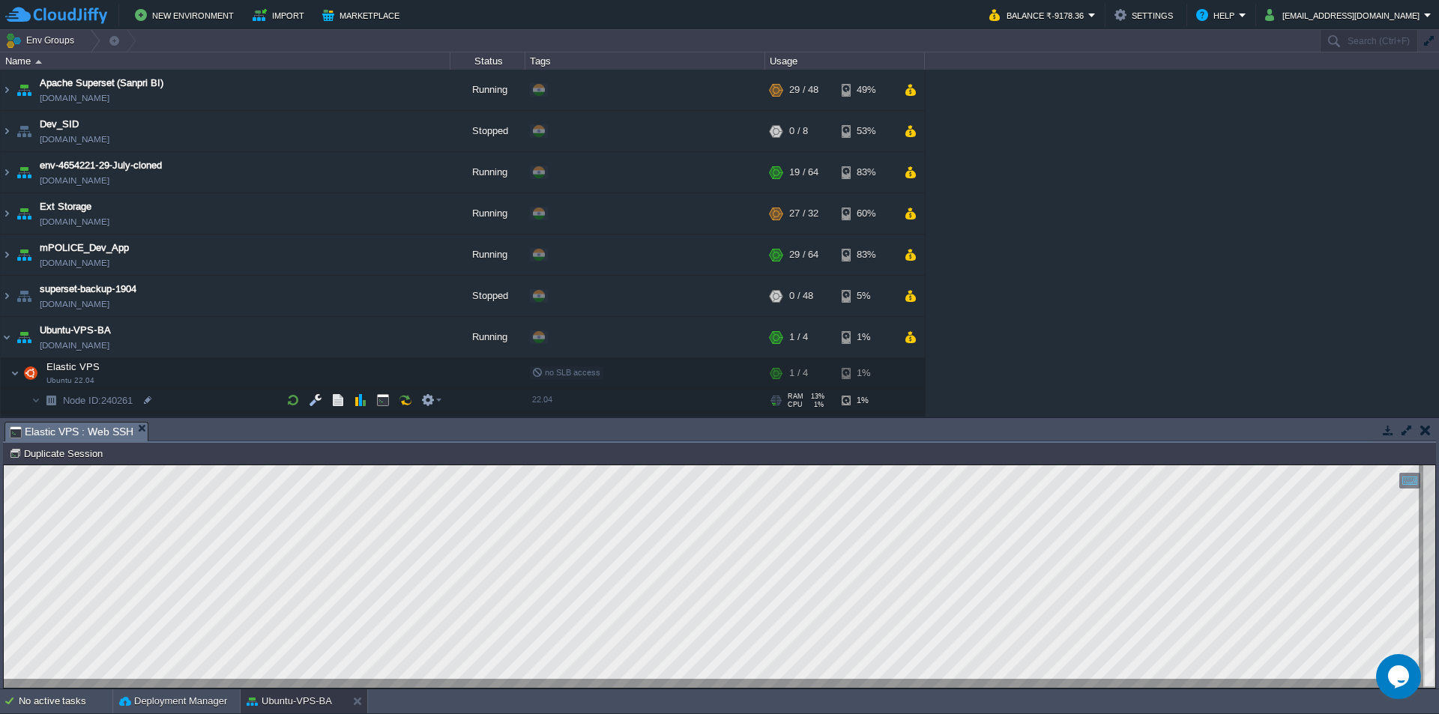
scroll to position [68, 0]
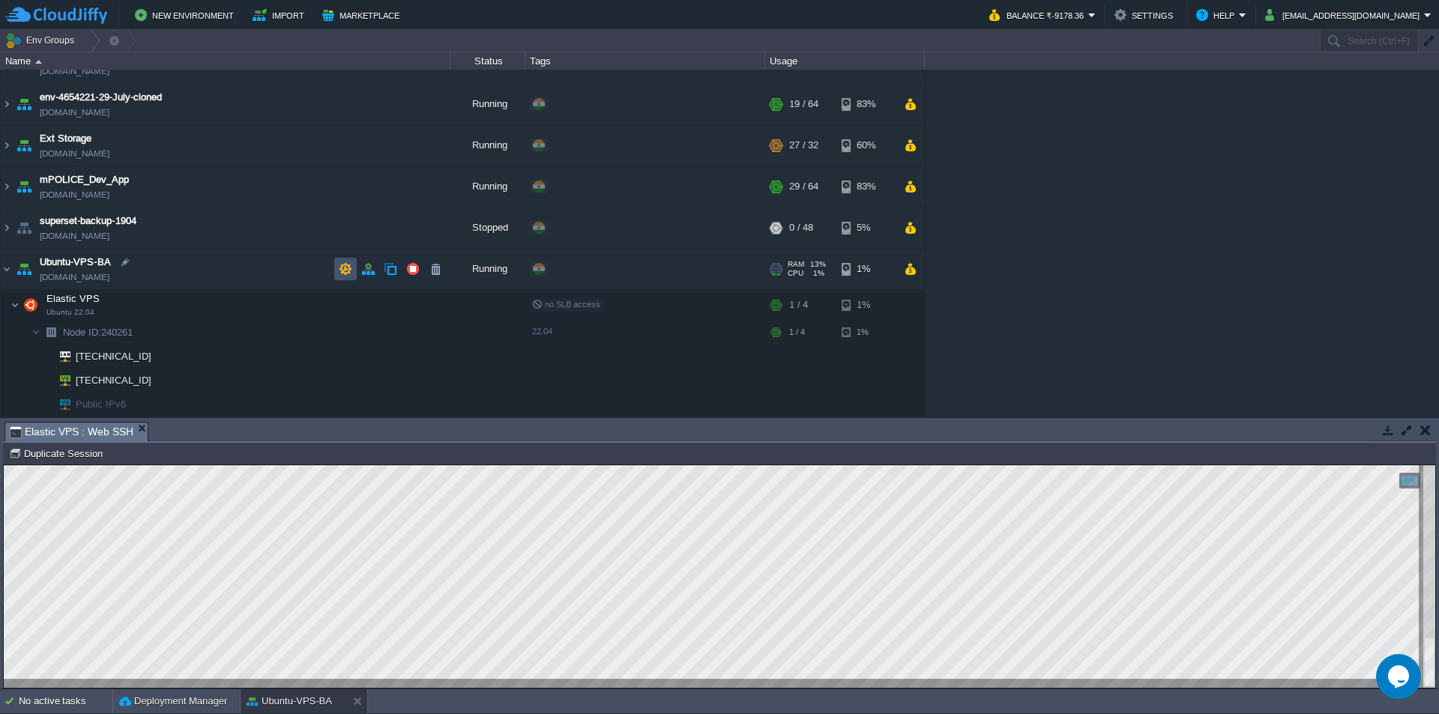
click at [344, 266] on button "button" at bounding box center [345, 268] width 13 height 13
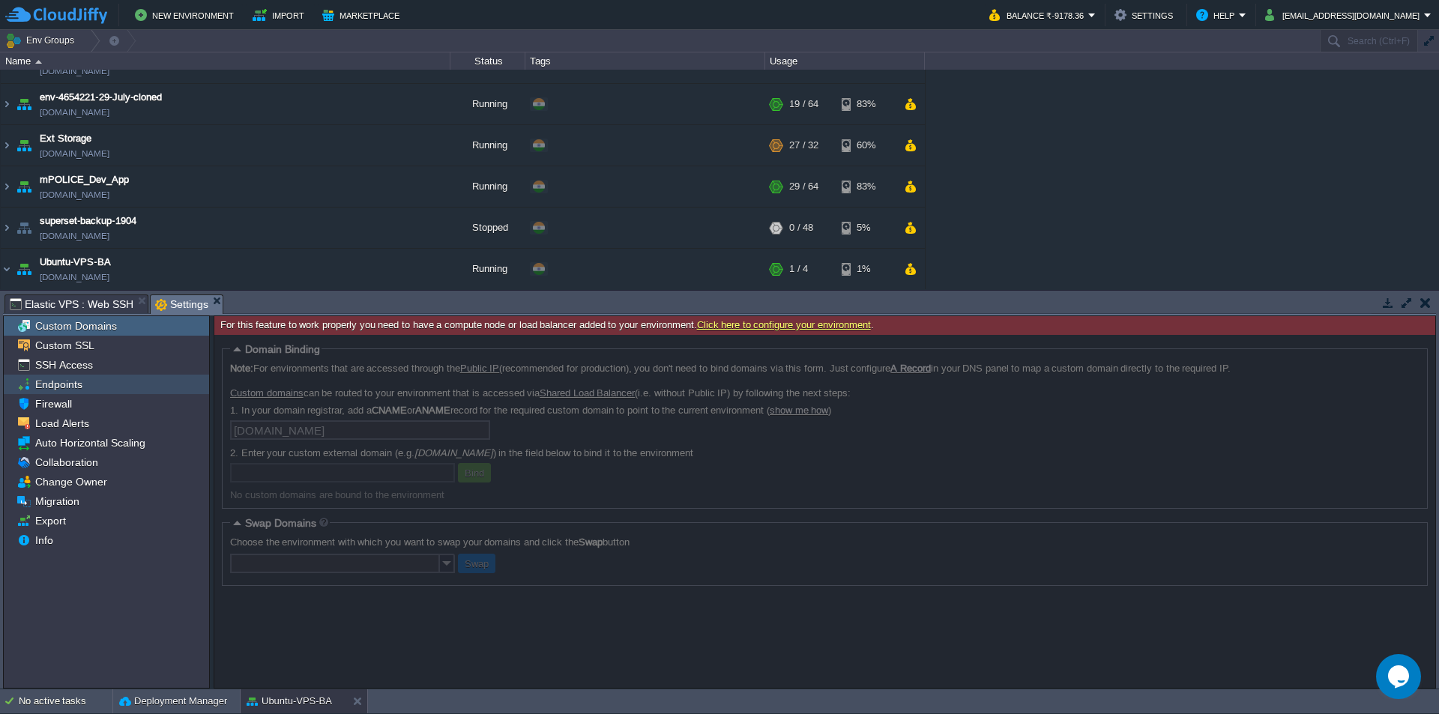
click at [67, 383] on span "Endpoints" at bounding box center [58, 384] width 52 height 13
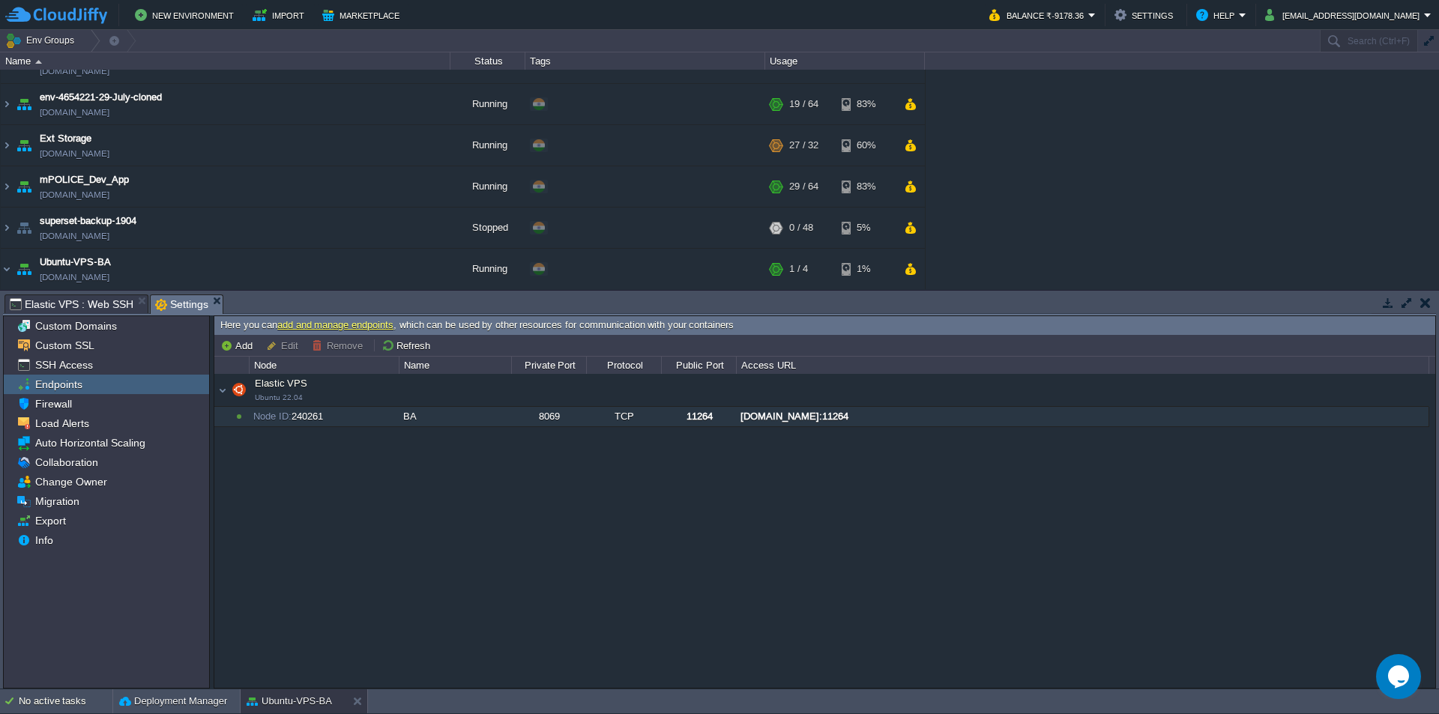
click at [304, 415] on div "Node ID: 240261" at bounding box center [324, 416] width 148 height 19
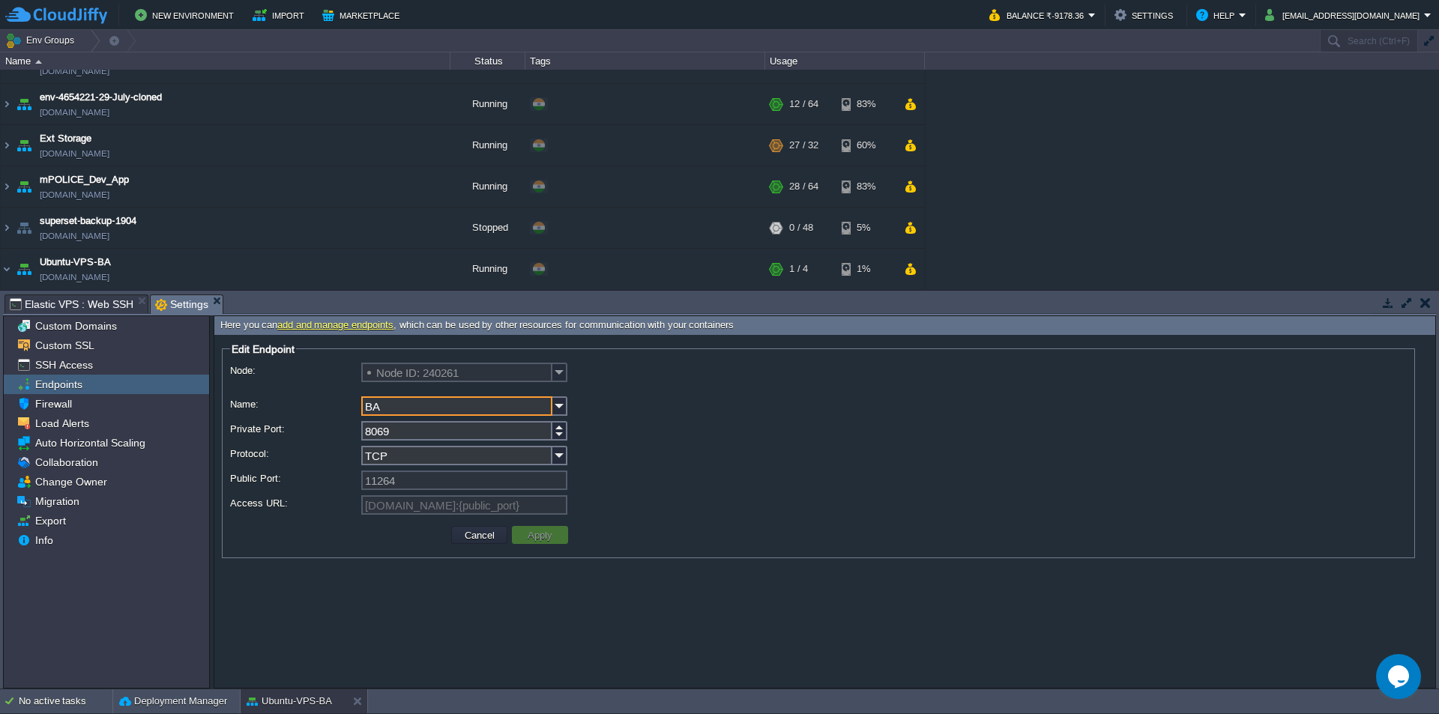
drag, startPoint x: 424, startPoint y: 405, endPoint x: 258, endPoint y: 400, distance: 166.4
click at [258, 400] on div "Name: BA" at bounding box center [818, 407] width 1176 height 22
click at [419, 433] on input "8069" at bounding box center [456, 430] width 191 height 19
type input "8"
click at [495, 407] on input "BA" at bounding box center [456, 405] width 191 height 19
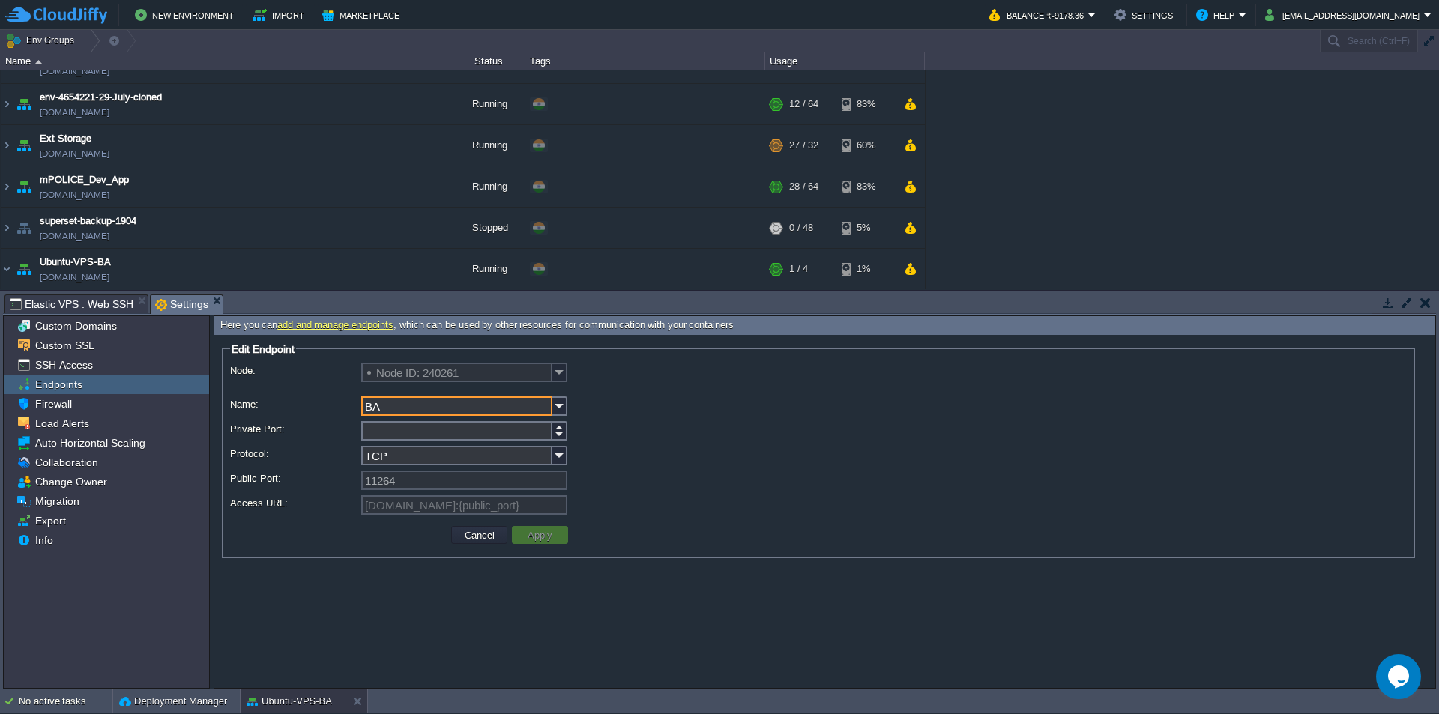
type input "1"
type input "B"
type input "http"
click at [465, 532] on button "Cancel" at bounding box center [479, 534] width 39 height 13
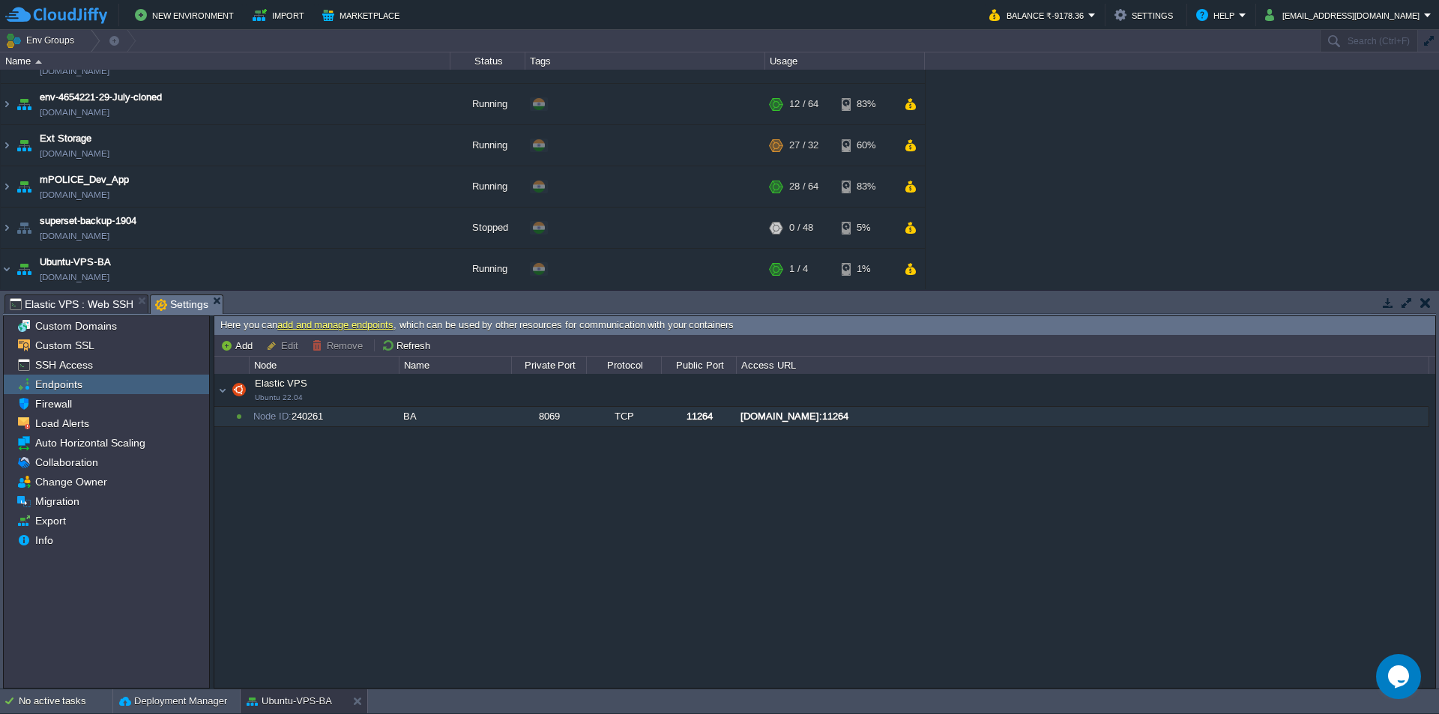
click at [892, 420] on div "[DOMAIN_NAME]:11264" at bounding box center [1082, 416] width 691 height 19
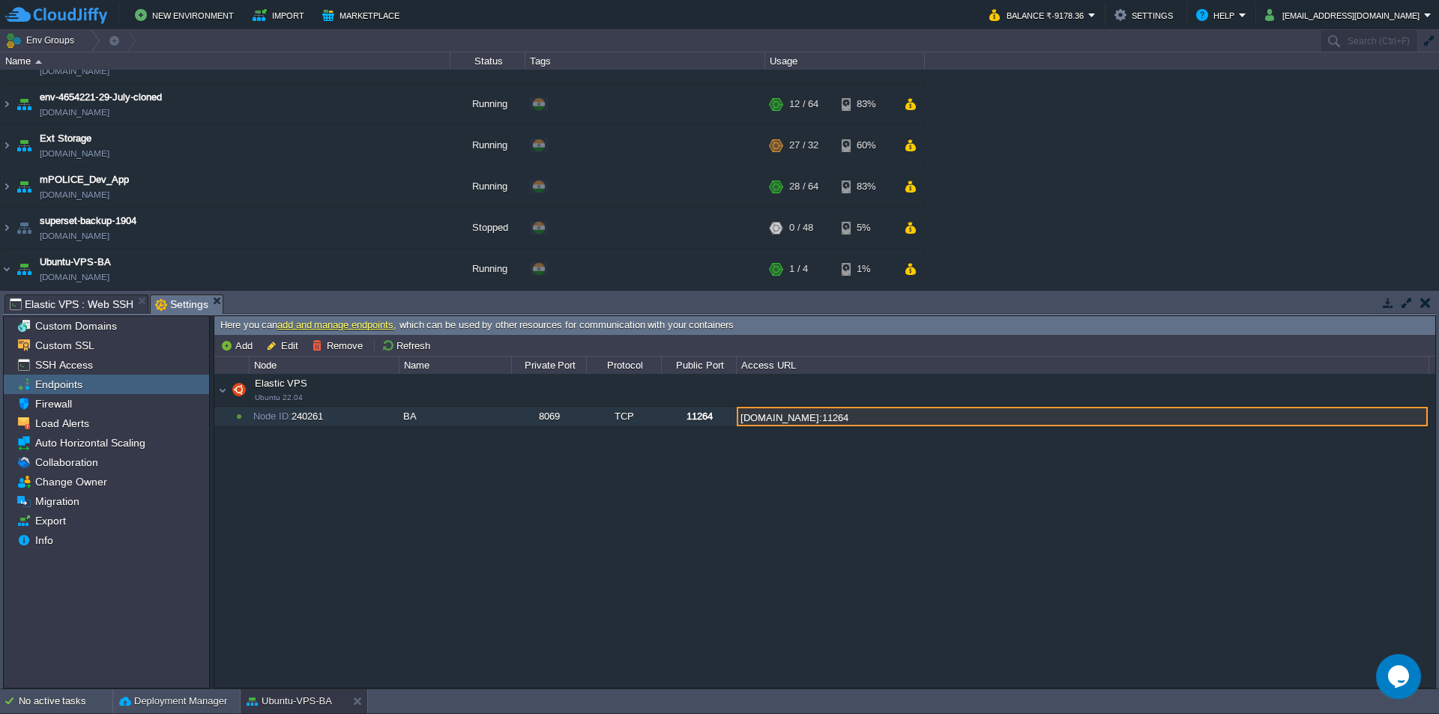
click at [892, 420] on input "[DOMAIN_NAME]:11264" at bounding box center [1082, 416] width 691 height 19
click at [862, 415] on input "[DOMAIN_NAME]:11264" at bounding box center [1082, 416] width 691 height 19
drag, startPoint x: 910, startPoint y: 418, endPoint x: 731, endPoint y: 420, distance: 179.1
click at [731, 420] on div "Elastic VPS Ubuntu 22.04 Elastic VPS Ubuntu 22.04 Node ID: 240261 BA 8069 TCP 1…" at bounding box center [824, 530] width 1221 height 313
click at [627, 468] on div "Elastic VPS Ubuntu 22.04 Elastic VPS Ubuntu 22.04 Node ID: 240261 BA 8069 TCP 1…" at bounding box center [824, 530] width 1221 height 313
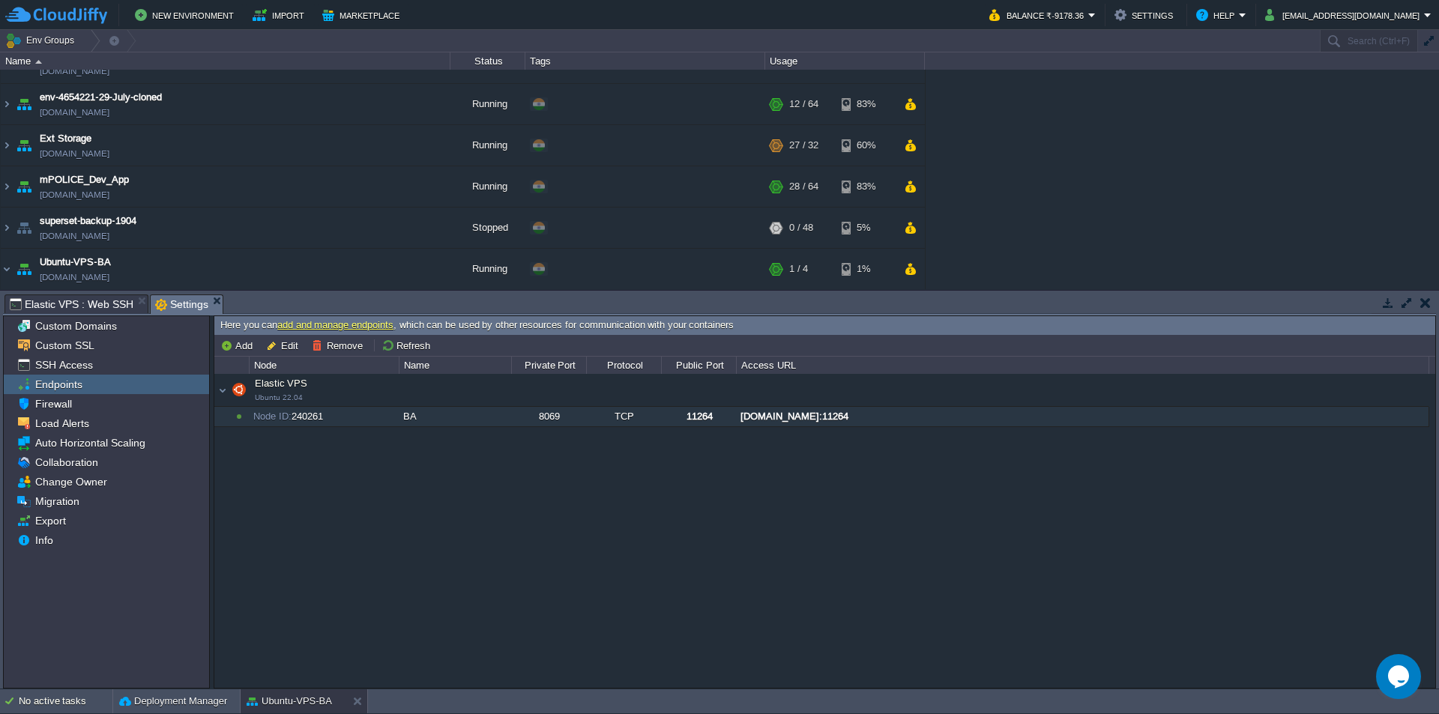
click at [865, 419] on div "[DOMAIN_NAME]:11264" at bounding box center [1082, 416] width 691 height 19
type input "[DOMAIN_NAME]:11264"
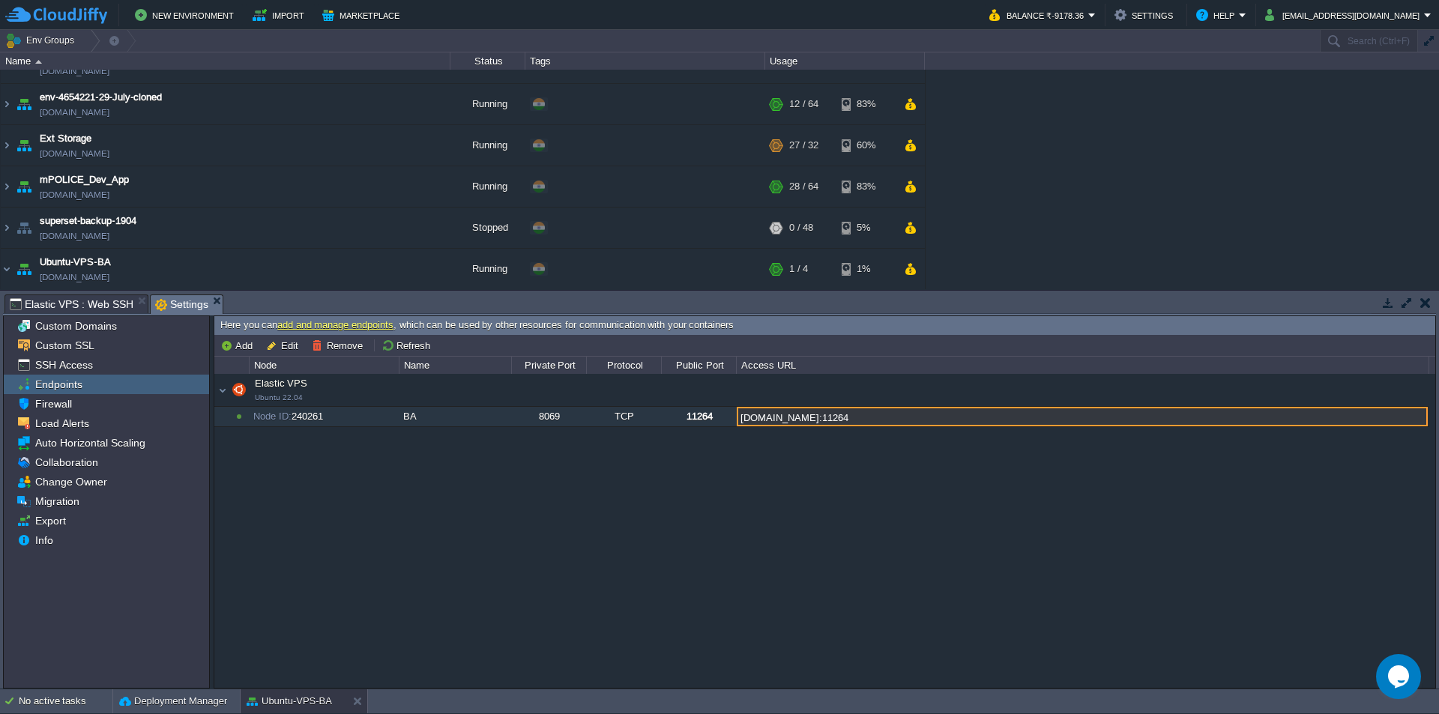
click at [934, 414] on input "[DOMAIN_NAME]:11264" at bounding box center [1082, 416] width 691 height 19
click at [969, 414] on input "[DOMAIN_NAME]:11264" at bounding box center [1082, 416] width 691 height 19
click at [578, 481] on div "Elastic VPS Ubuntu 22.04 Elastic VPS Ubuntu 22.04 Node ID: 240261 BA 8069 TCP 1…" at bounding box center [824, 530] width 1221 height 313
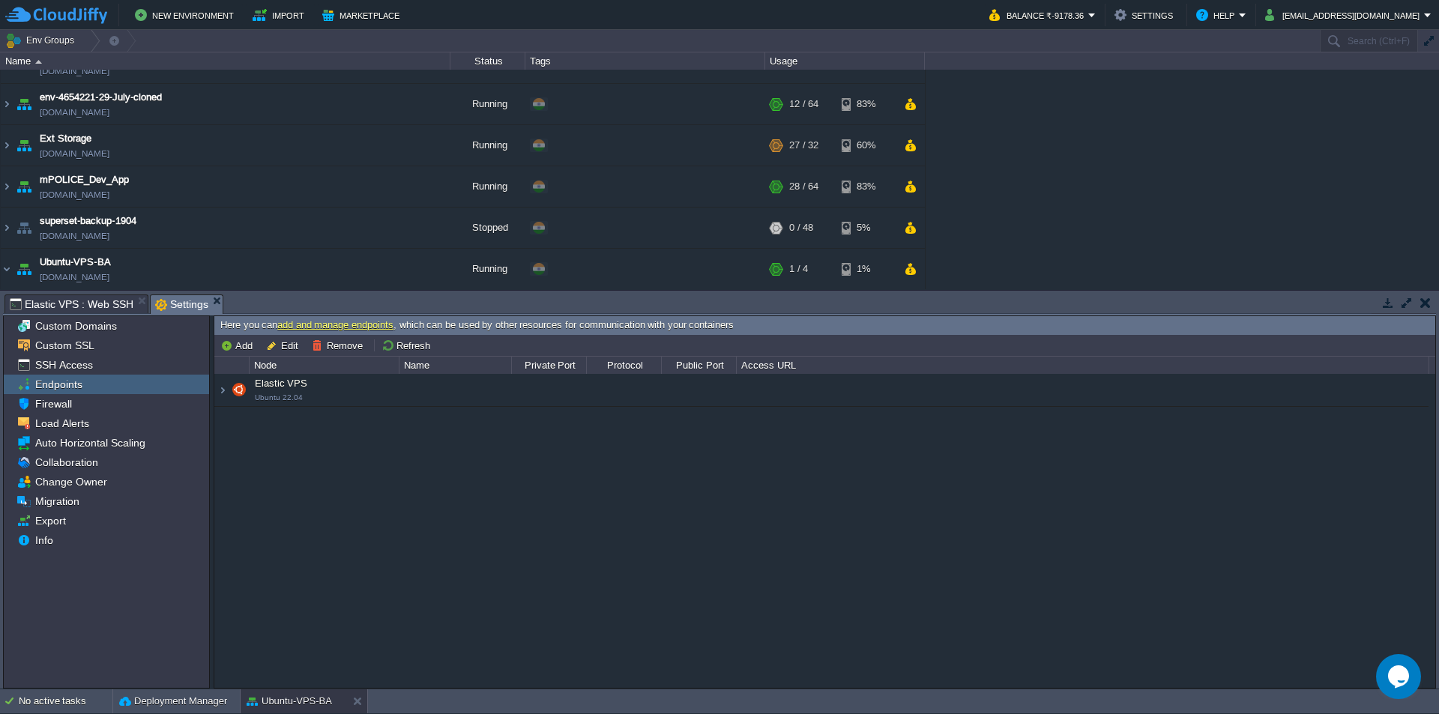
click at [273, 386] on span "Elastic VPS Ubuntu 22.04" at bounding box center [269, 390] width 76 height 25
click at [285, 349] on button "Edit" at bounding box center [284, 345] width 37 height 13
type input "Node ID: 240261"
type input "BA"
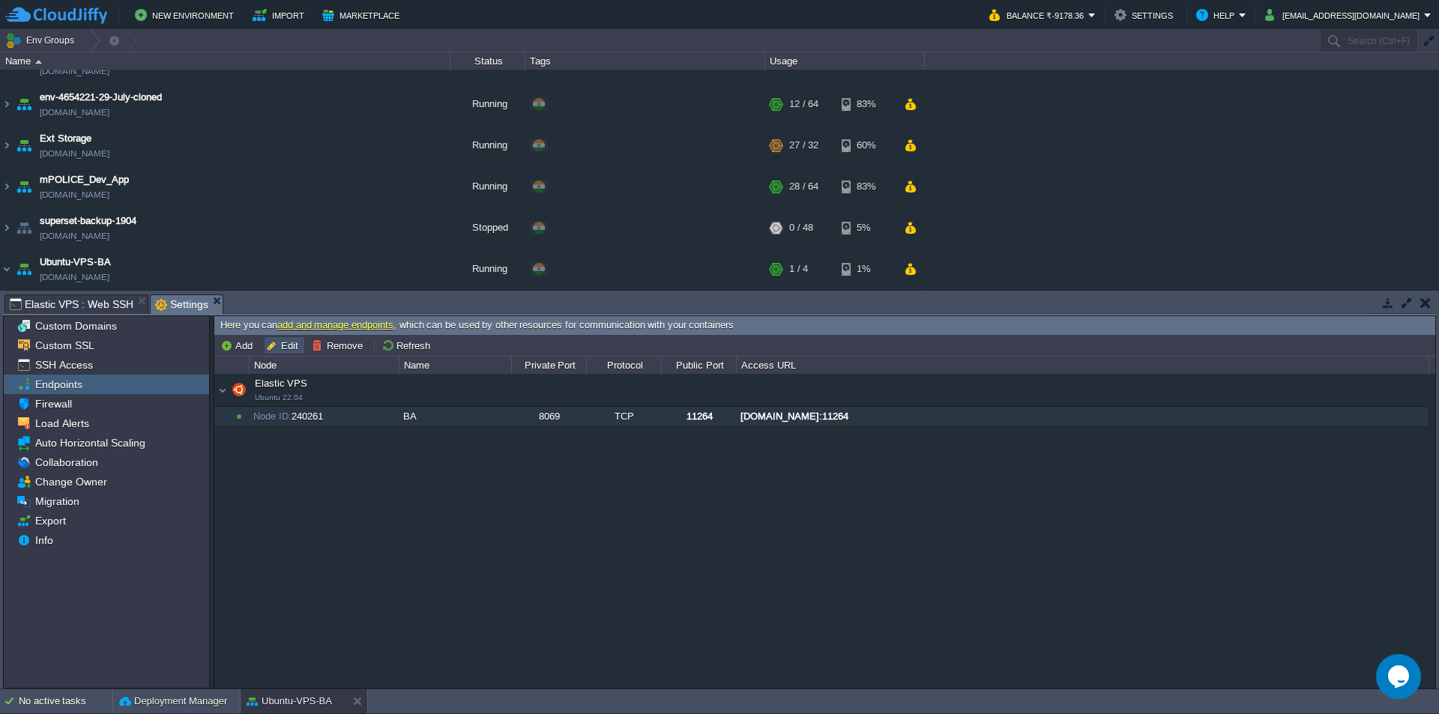
type input "8069"
type input "TCP"
type input "11264"
type input "[DOMAIN_NAME]:{public_port}"
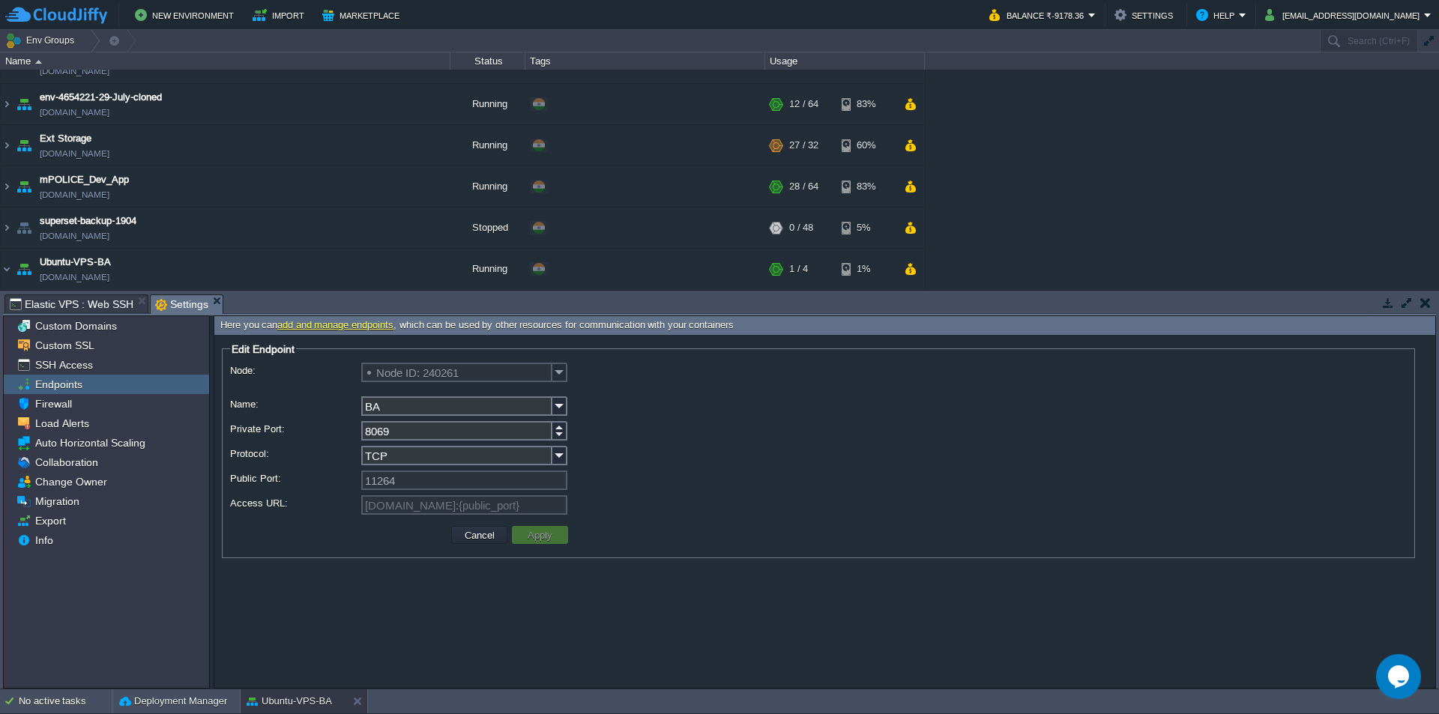
click at [532, 481] on fieldset "Edit Endpoint Node: Node ID: 240261 Name: BA Private Port: 8069 Protocol: TCP P…" at bounding box center [818, 450] width 1193 height 216
click at [501, 477] on fieldset "Edit Endpoint Node: Node ID: 240261 Name: BA Private Port: 8069 Protocol: TCP P…" at bounding box center [818, 450] width 1193 height 216
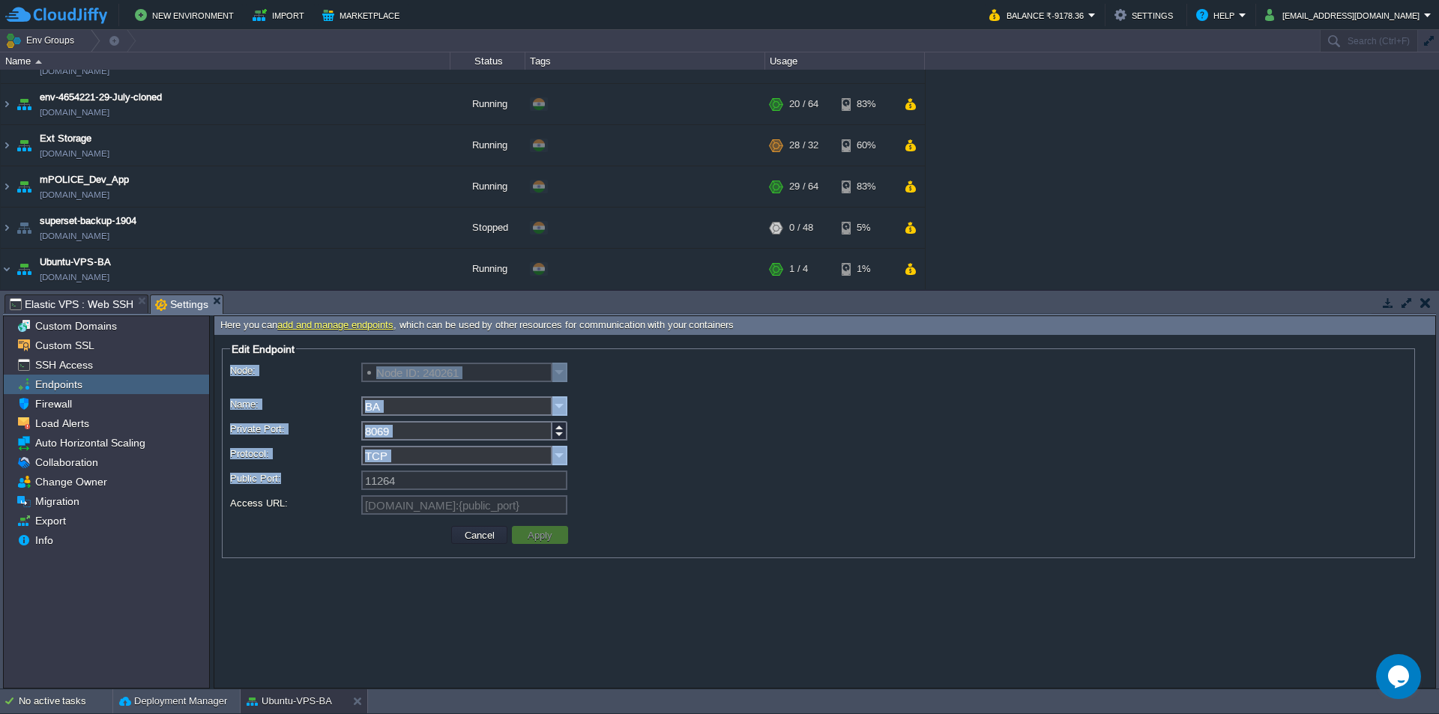
drag, startPoint x: 282, startPoint y: 477, endPoint x: 230, endPoint y: 350, distance: 137.5
click at [230, 350] on fieldset "Edit Endpoint Node: Node ID: 240261 Name: BA Private Port: 8069 Protocol: TCP P…" at bounding box center [818, 450] width 1193 height 216
copy div "Node: Name: Private Port: Protocol: Public Port:"
